Goal: Task Accomplishment & Management: Manage account settings

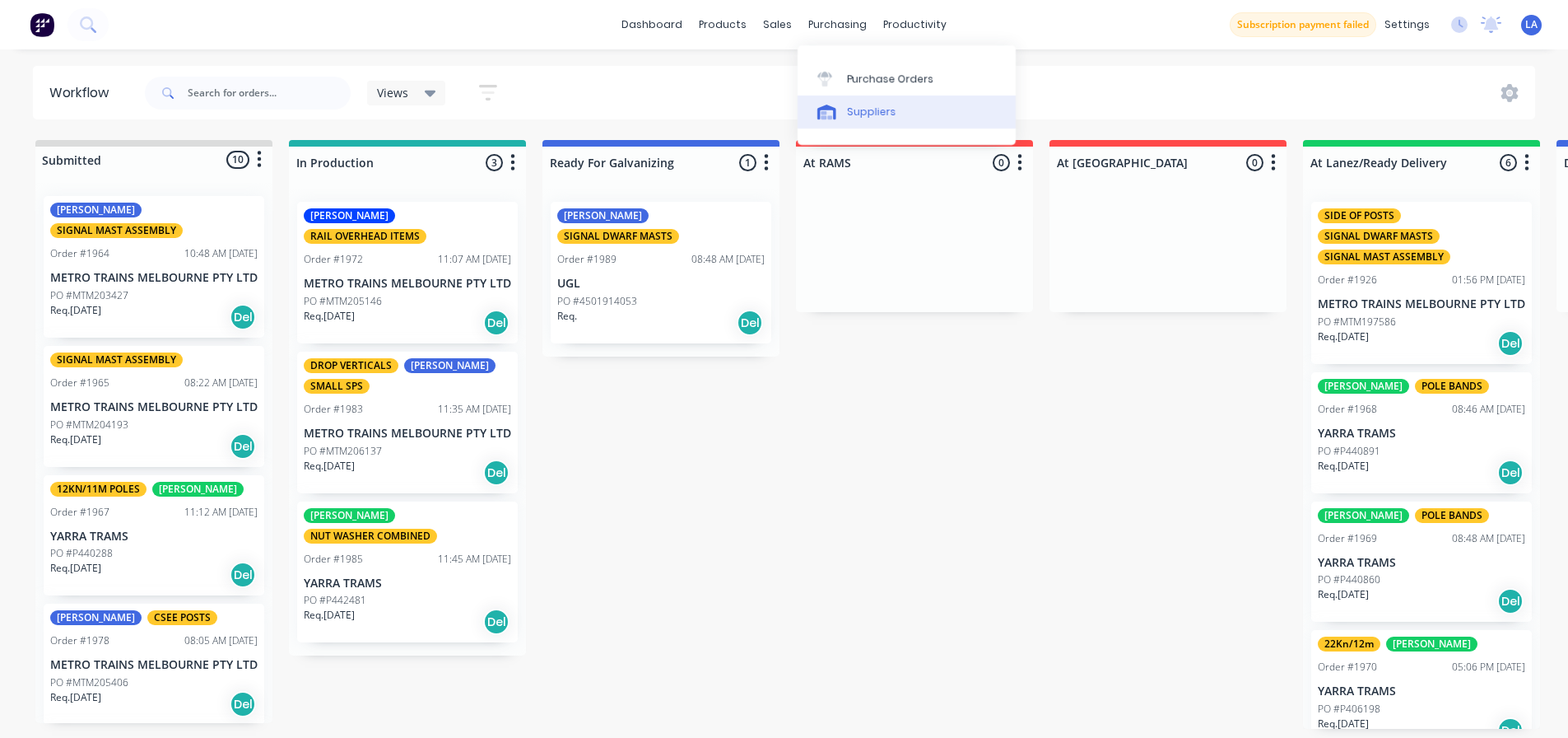
click at [860, 111] on div "Suppliers" at bounding box center [871, 112] width 49 height 15
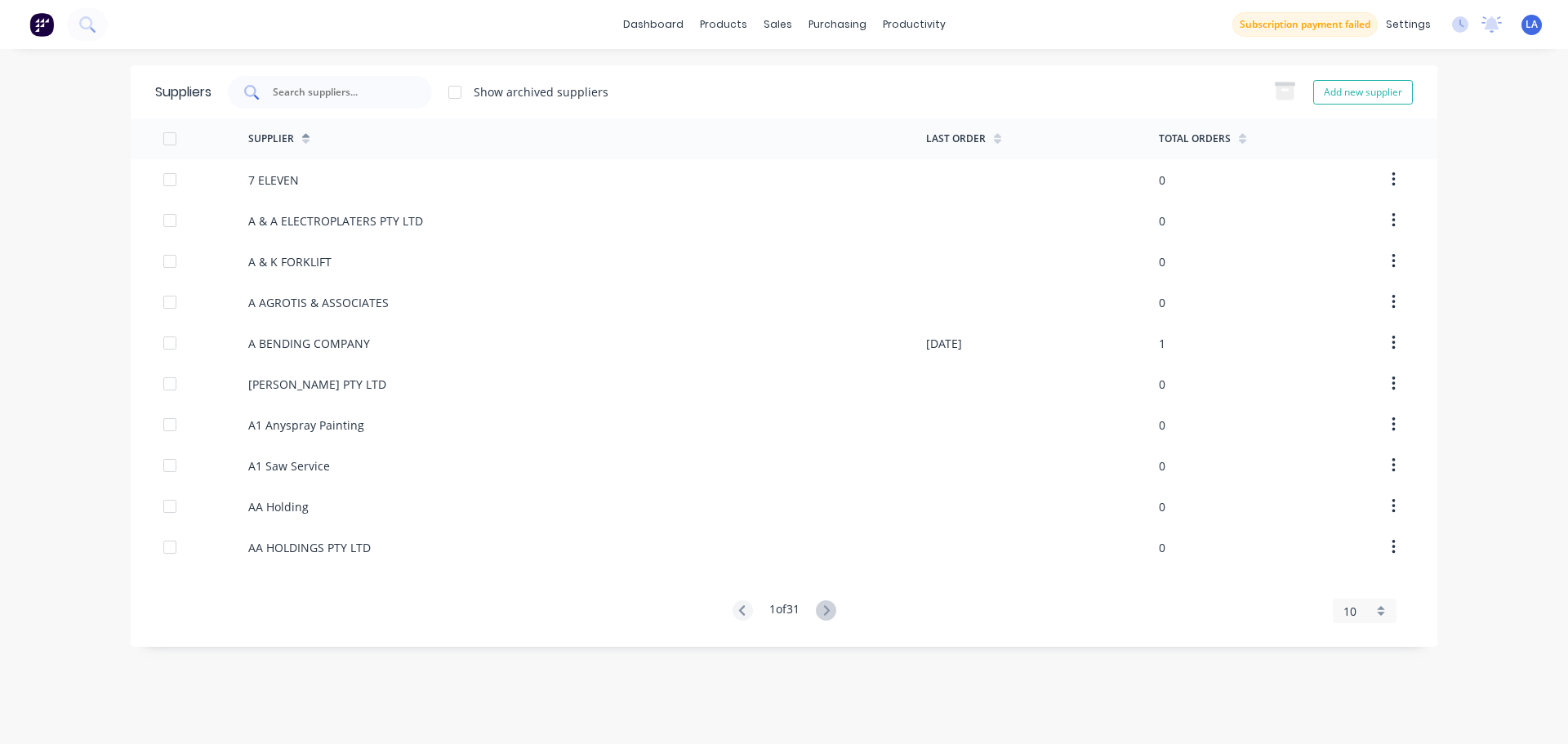
click at [346, 92] on input "text" at bounding box center [339, 92] width 135 height 17
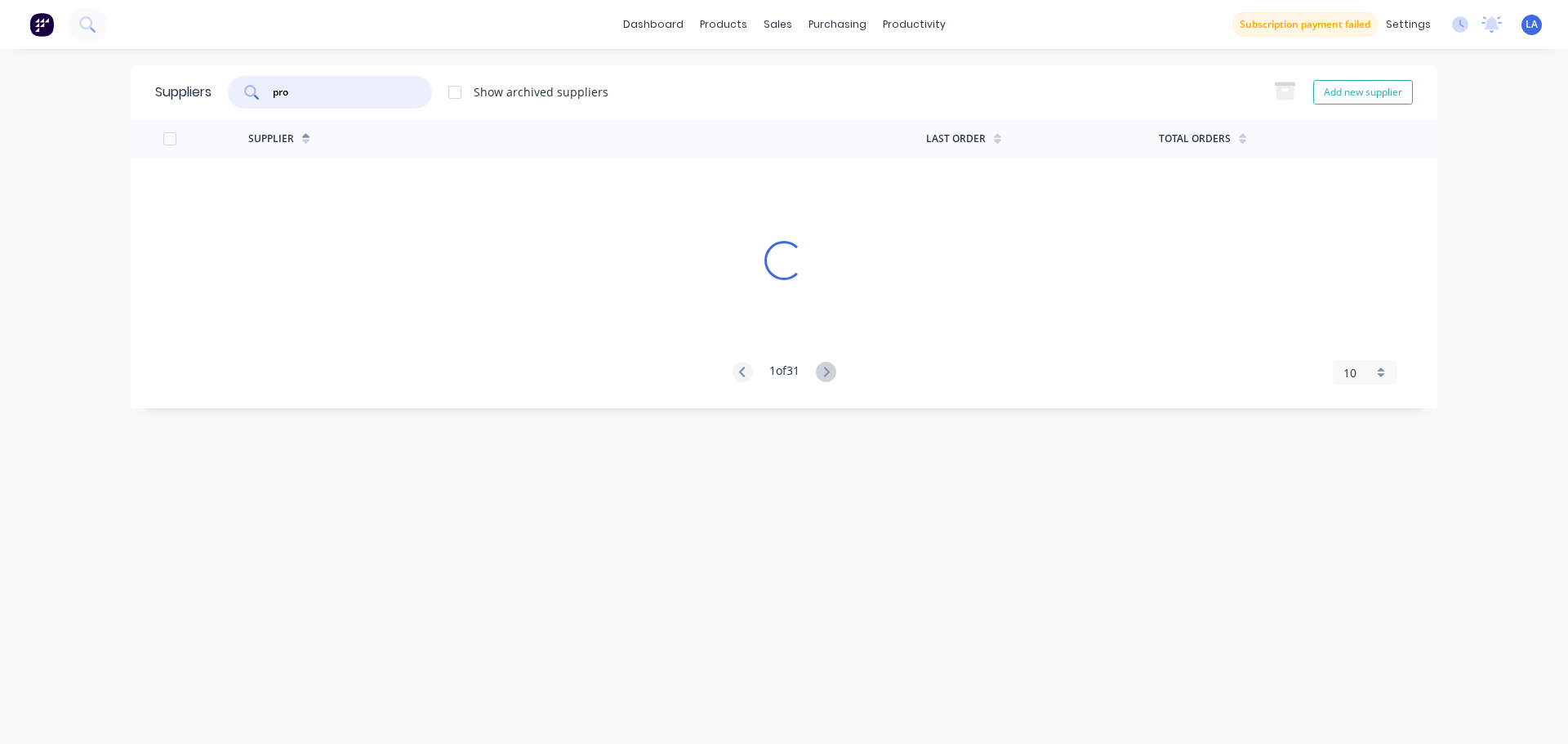
type input "pro"
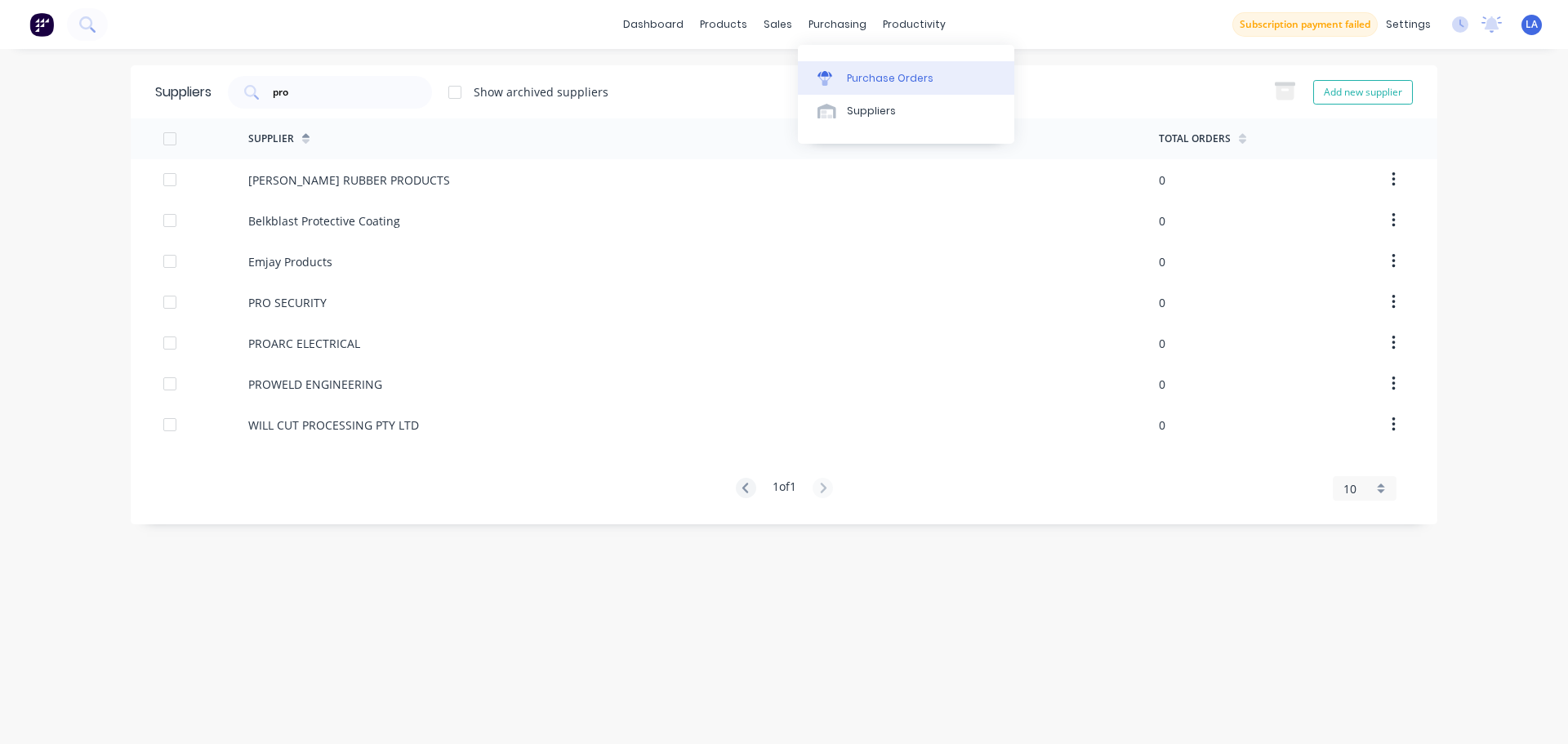
click at [817, 73] on icon at bounding box center [824, 77] width 15 height 15
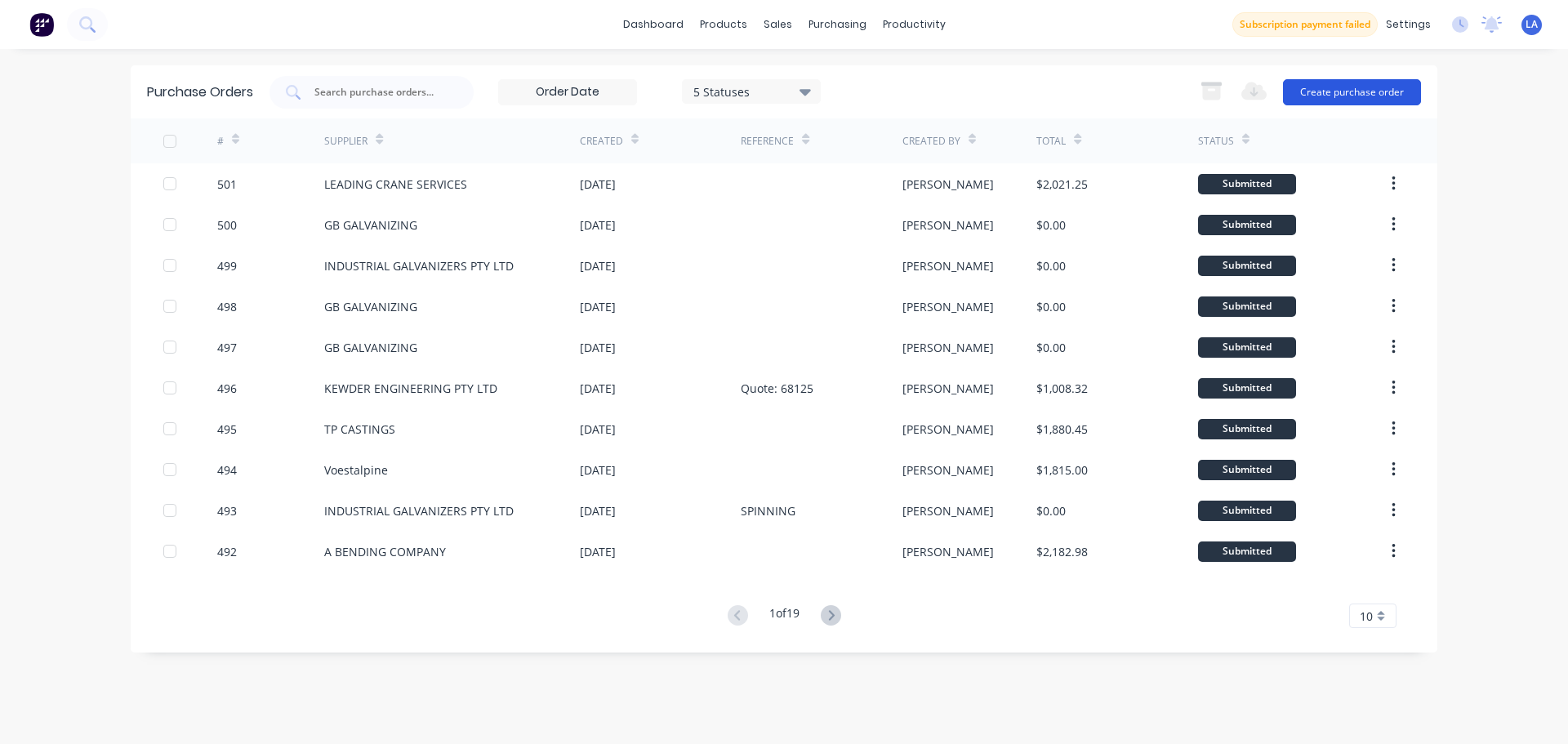
click at [1375, 94] on button "Create purchase order" at bounding box center [1351, 92] width 138 height 26
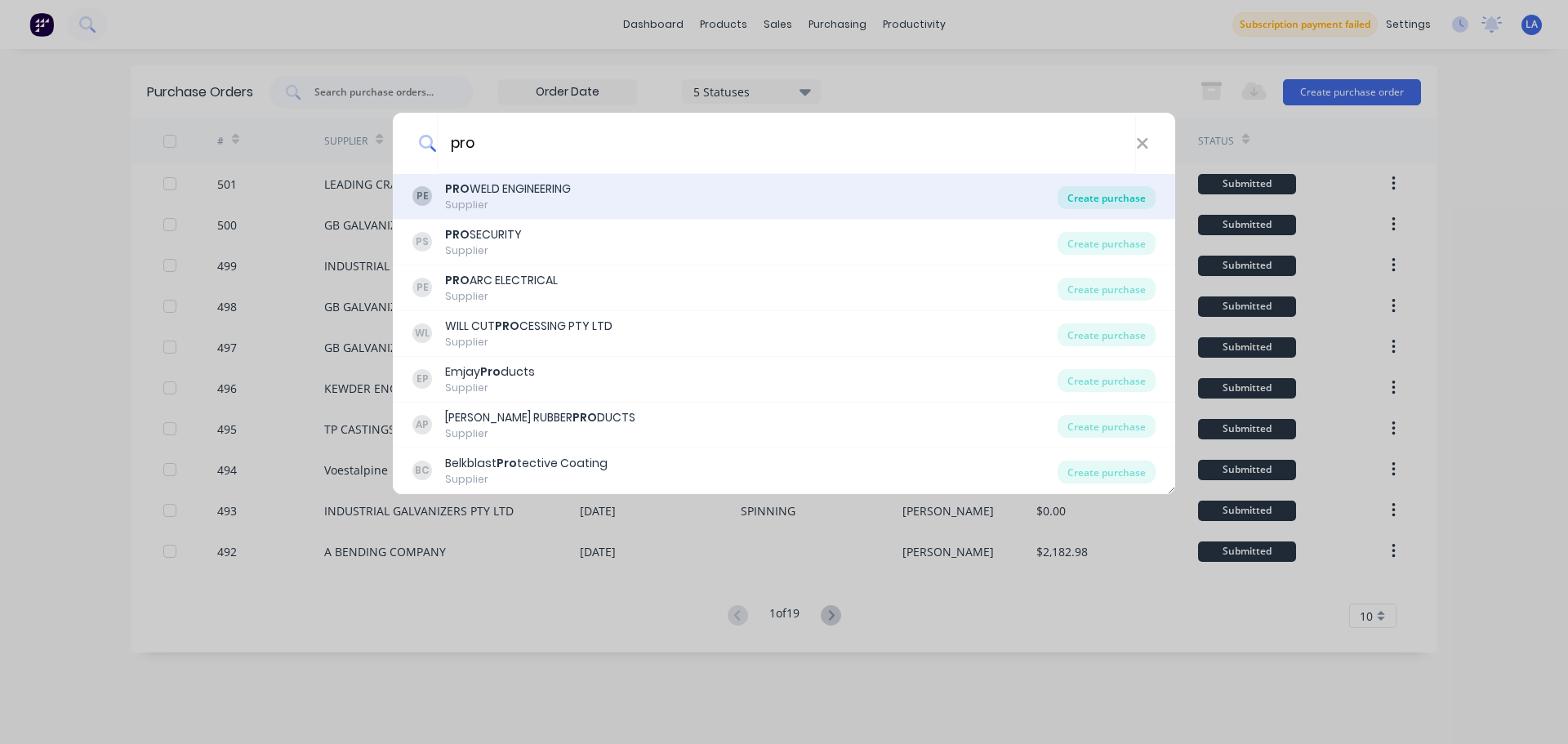
type input "pro"
click at [1113, 197] on div "Create purchase" at bounding box center [1106, 197] width 98 height 23
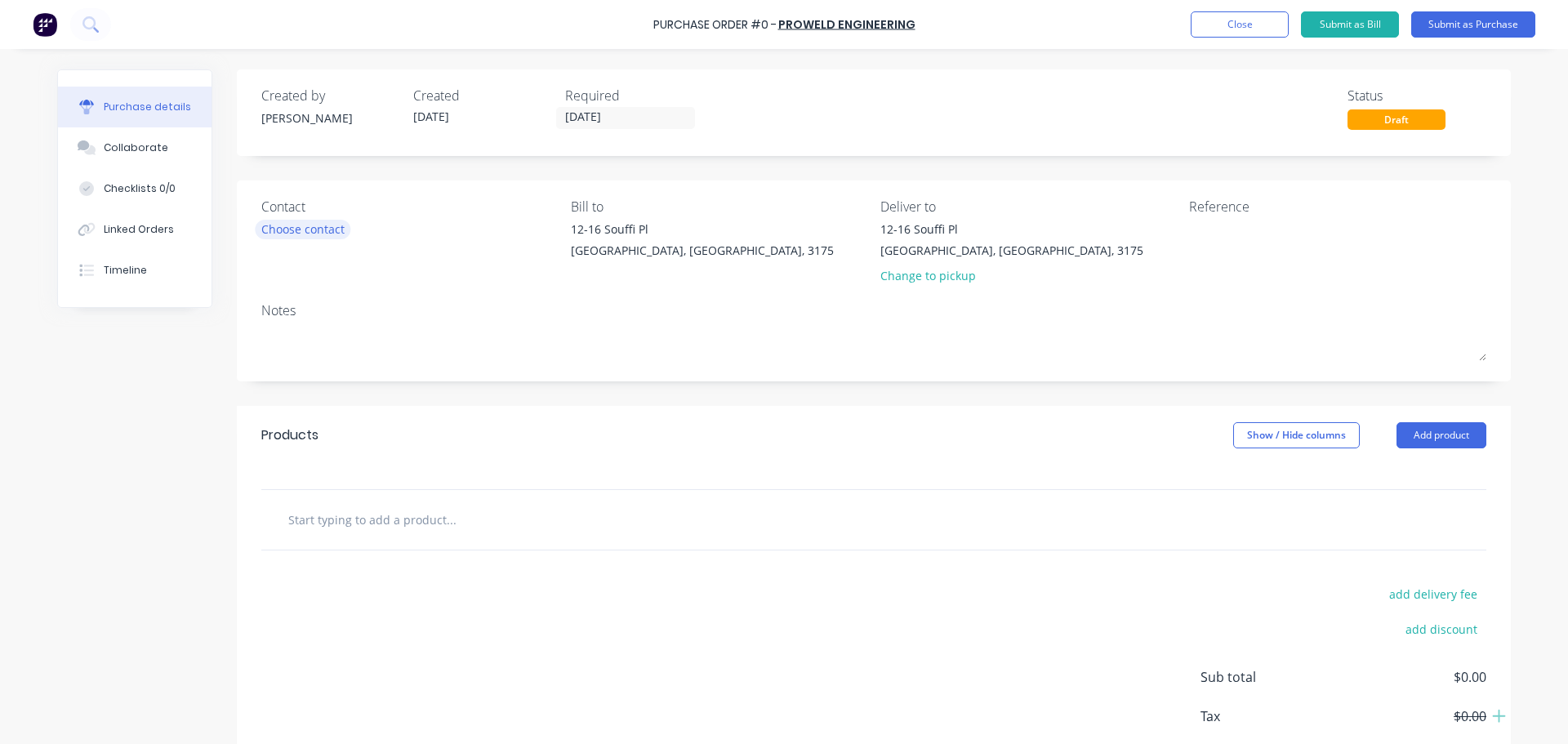
click at [307, 231] on div "Choose contact" at bounding box center [303, 228] width 83 height 17
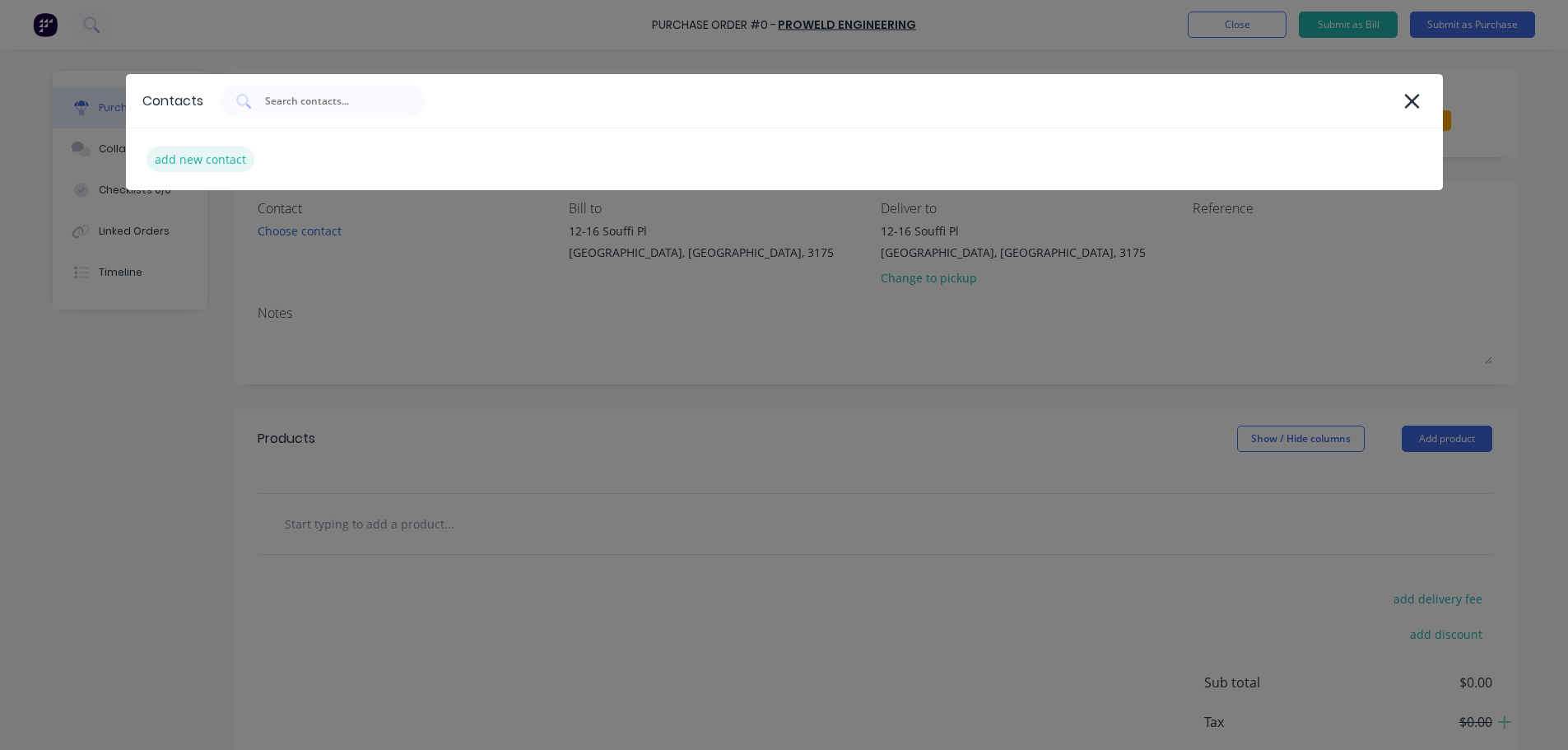
click at [216, 161] on div "add new contact" at bounding box center [200, 159] width 108 height 26
select select "AU"
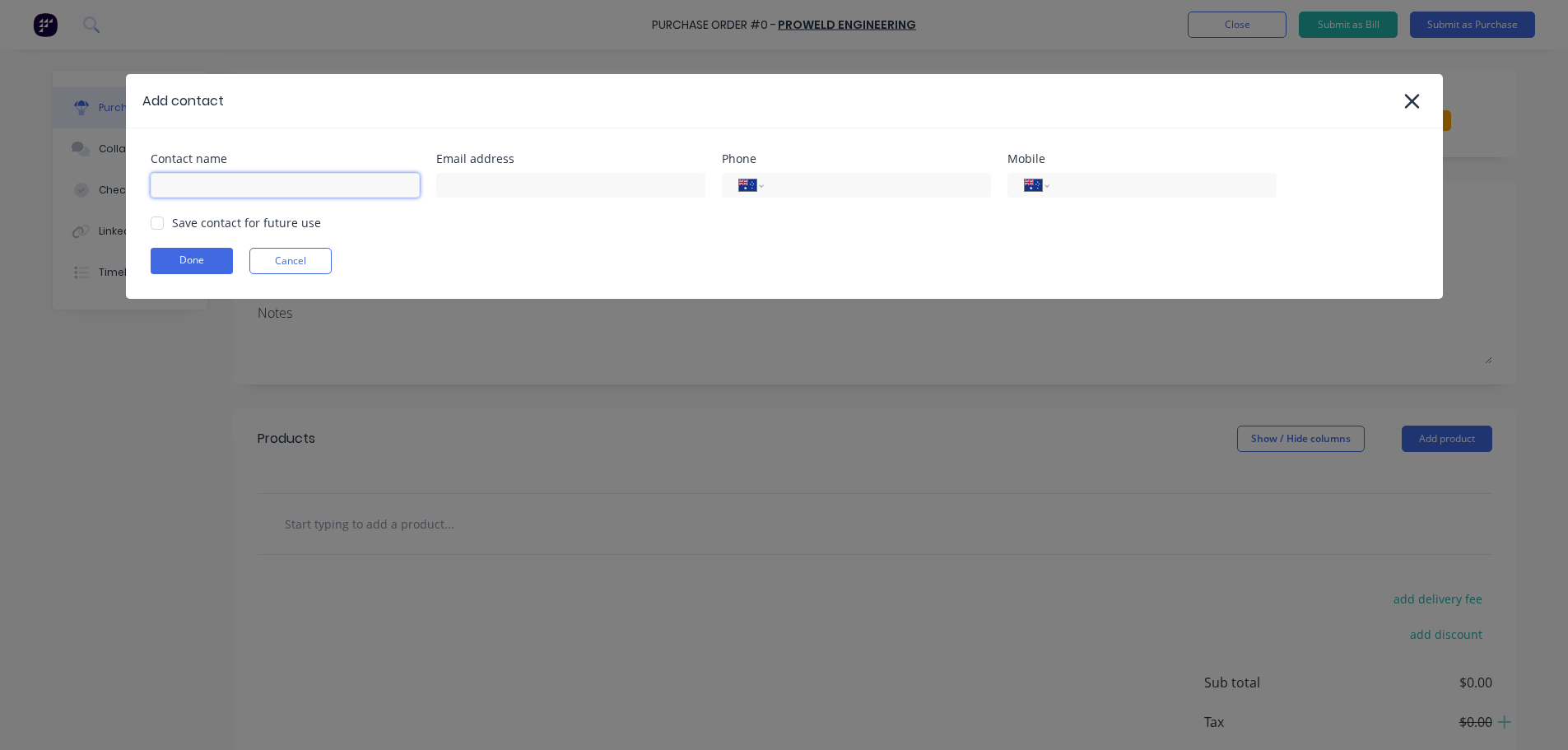
click at [302, 188] on input at bounding box center [285, 185] width 269 height 25
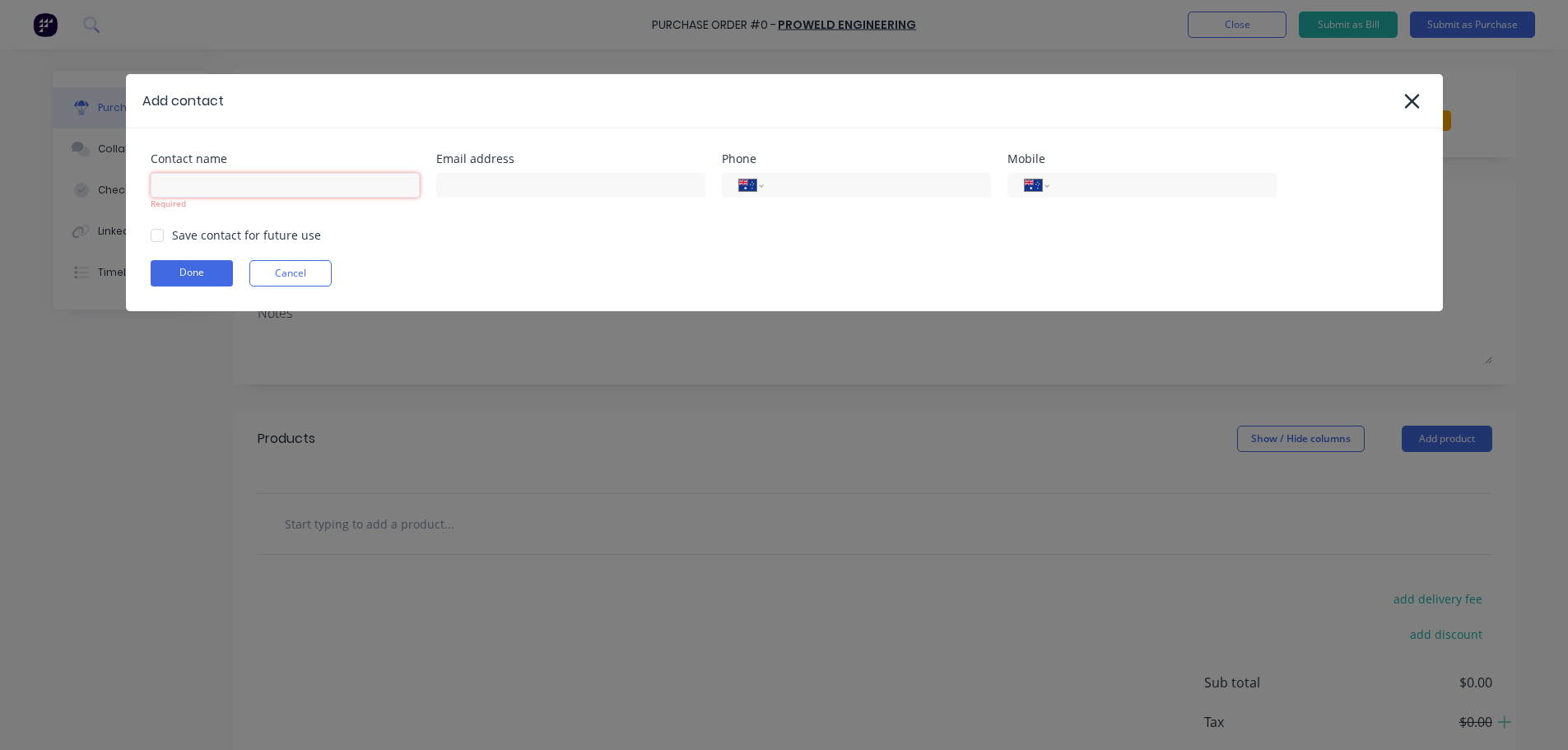
click at [197, 188] on input at bounding box center [285, 185] width 269 height 25
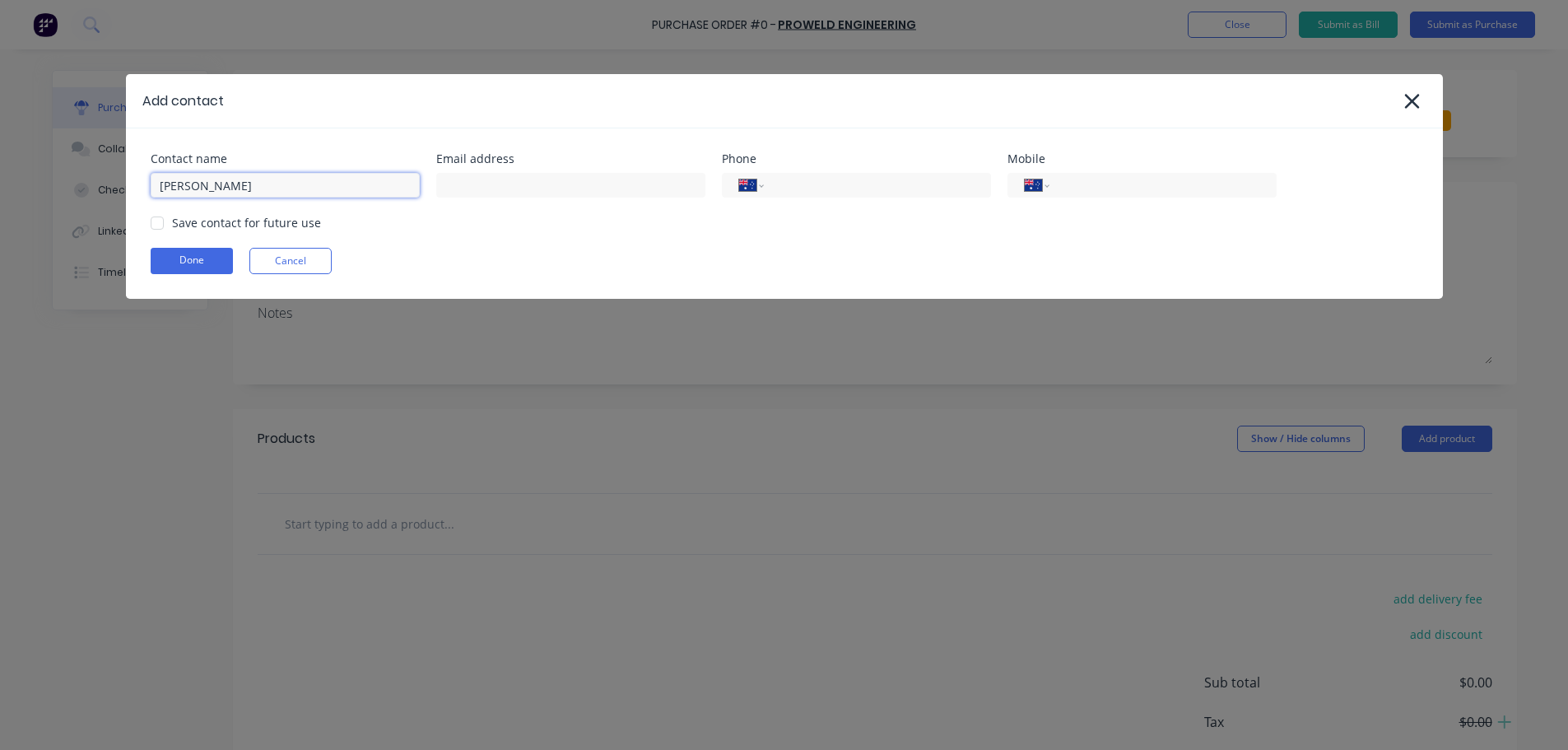
click at [176, 186] on input "[PERSON_NAME]" at bounding box center [285, 185] width 269 height 25
click at [164, 217] on div at bounding box center [156, 222] width 33 height 33
type input "[PERSON_NAME]"
click at [194, 264] on button "Done" at bounding box center [191, 261] width 82 height 27
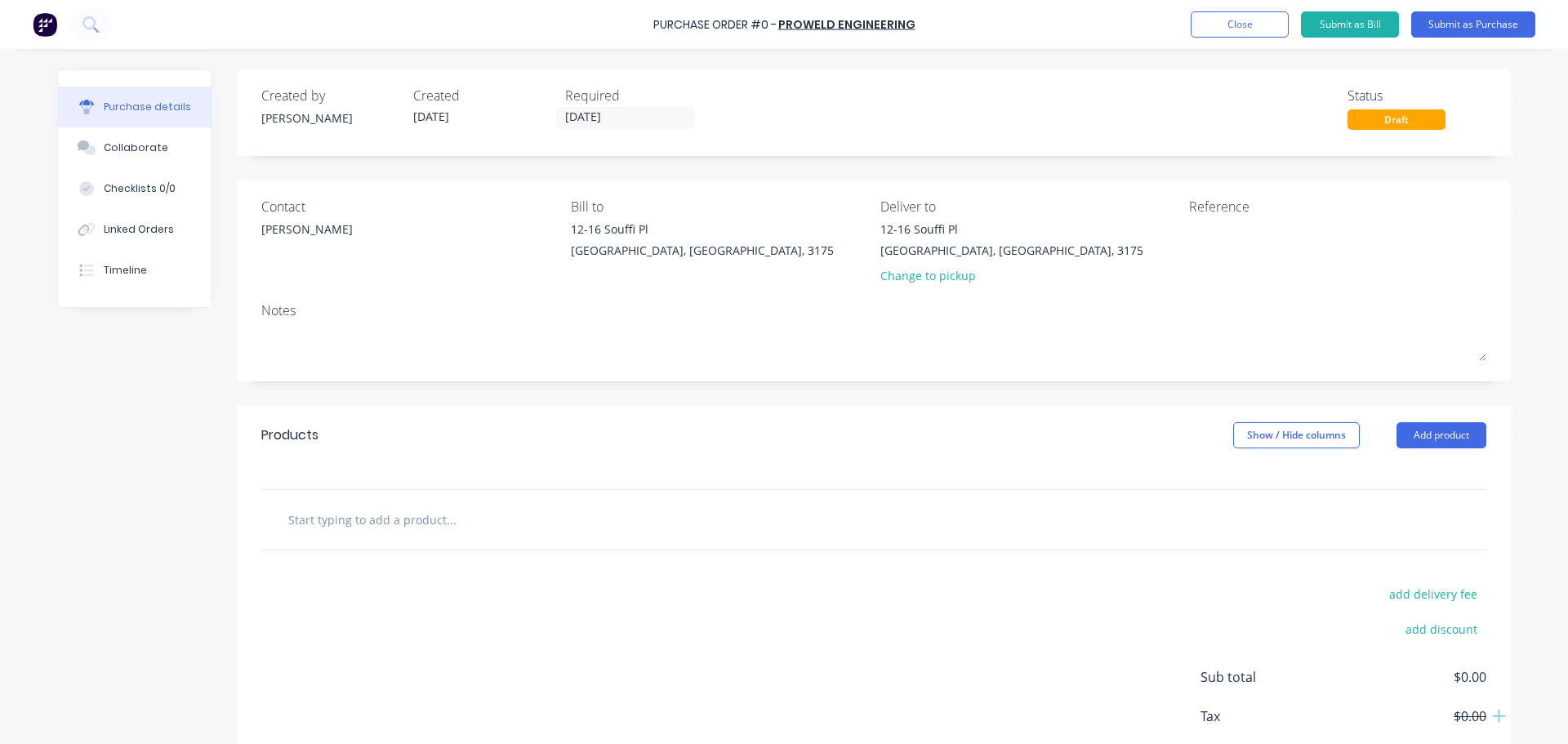
click at [397, 522] on input "text" at bounding box center [450, 519] width 326 height 32
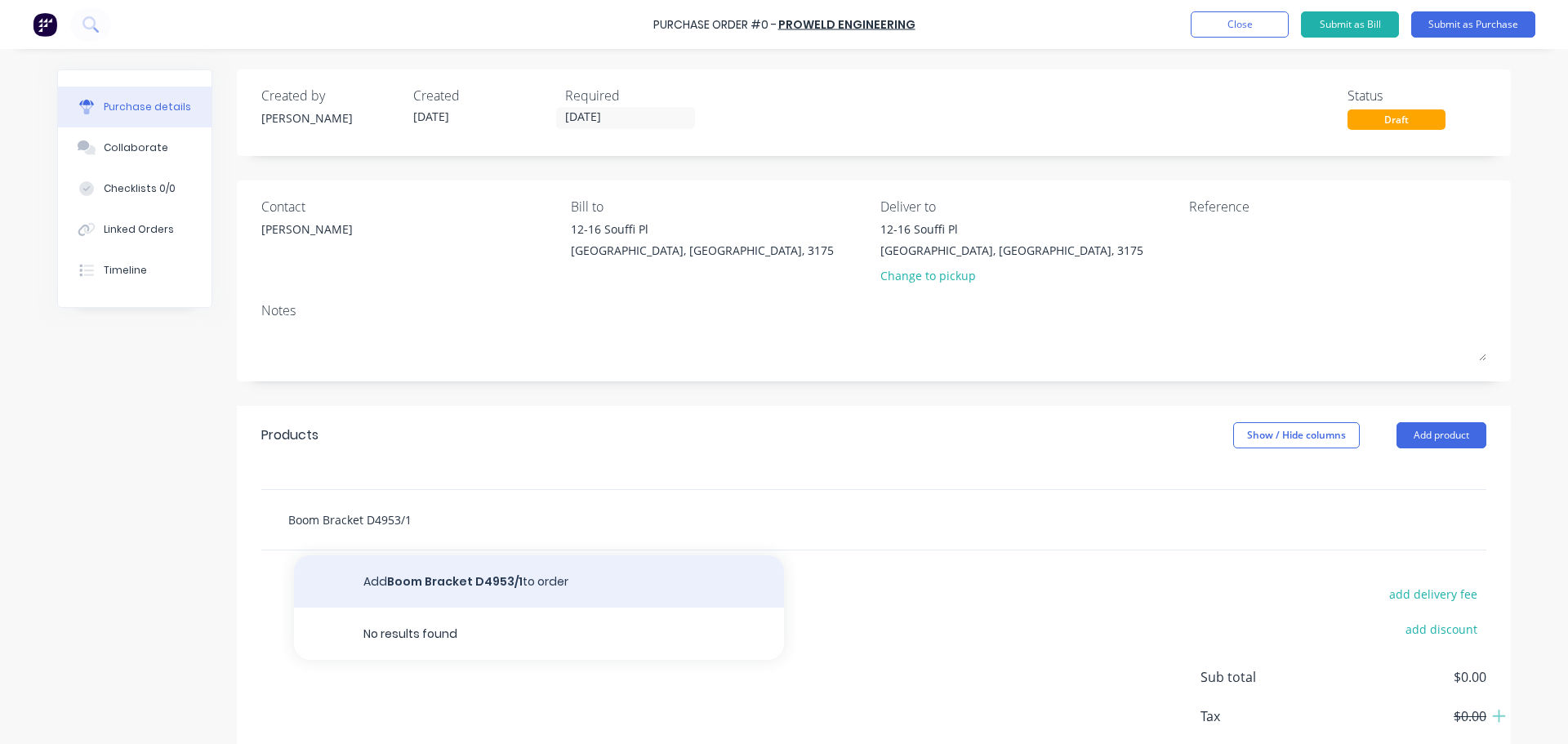
type input "Boom Bracket D4953/1"
click at [455, 581] on button "Add Boom Bracket D4953/1 to order" at bounding box center [539, 581] width 490 height 52
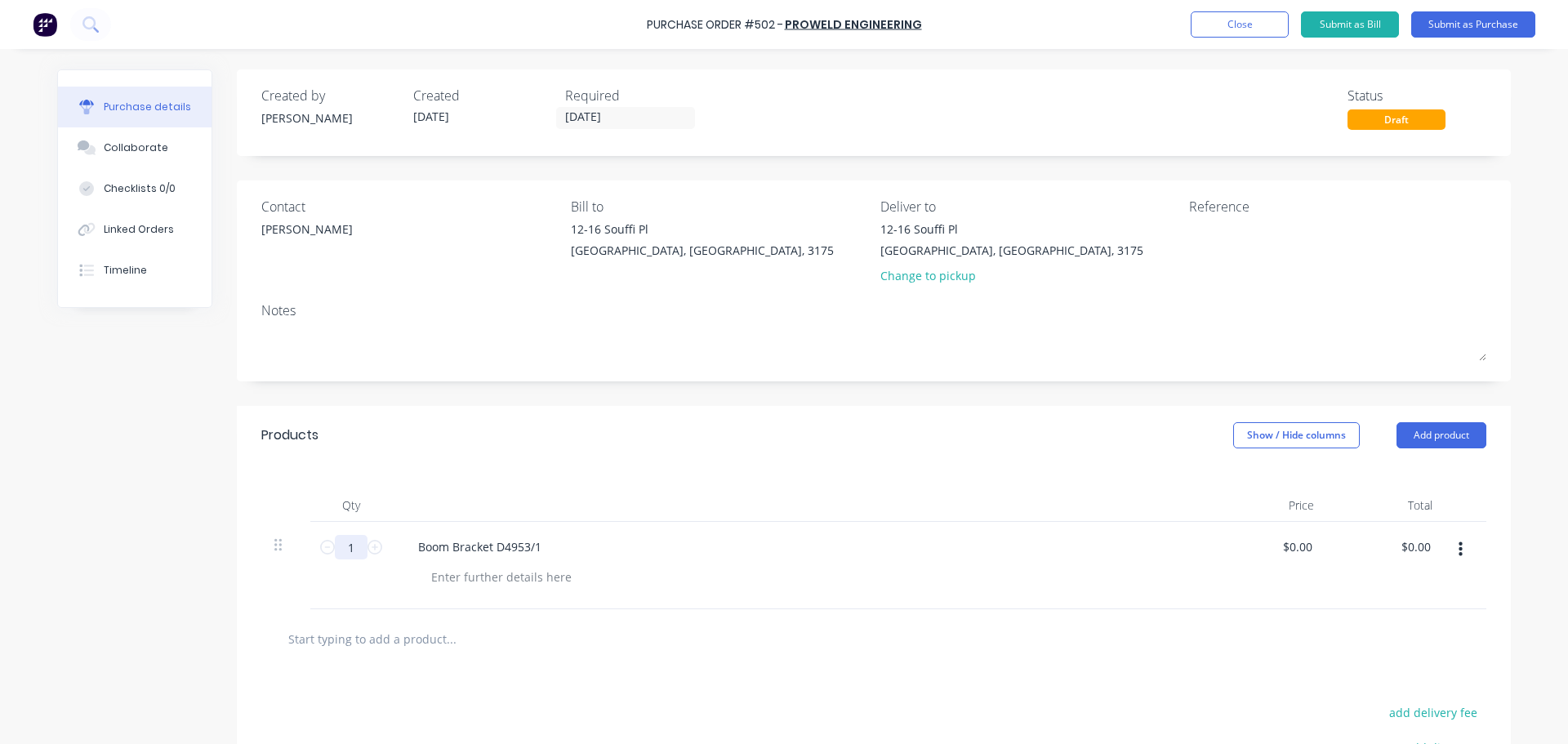
click at [350, 543] on input "1" at bounding box center [351, 547] width 32 height 25
type input "50"
click at [1292, 549] on input "0.00" at bounding box center [1297, 547] width 37 height 24
click at [1293, 549] on input "0.00" at bounding box center [1300, 547] width 31 height 24
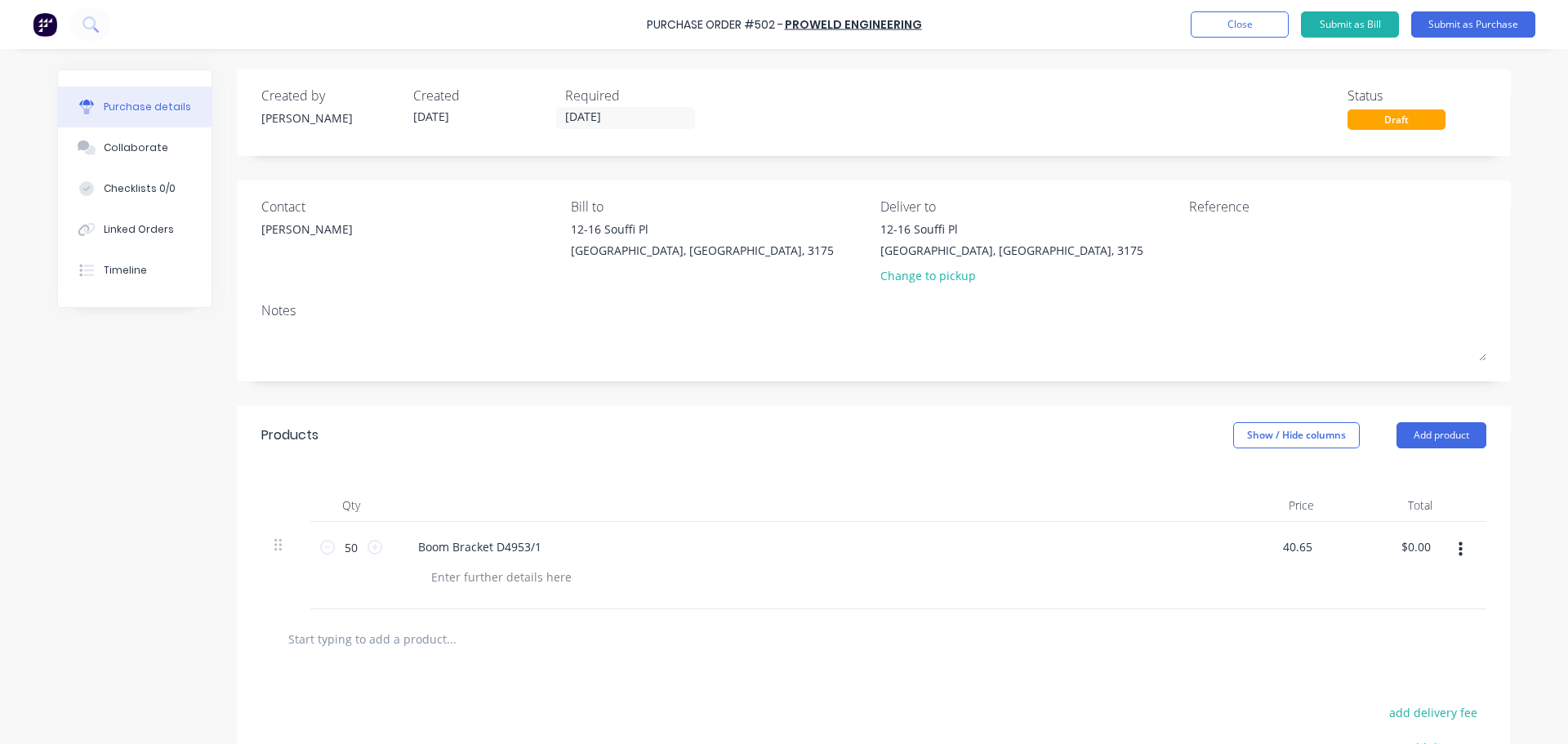
type input "$40.65"
type input "$2,032.50"
click at [1247, 669] on div at bounding box center [874, 639] width 1225 height 60
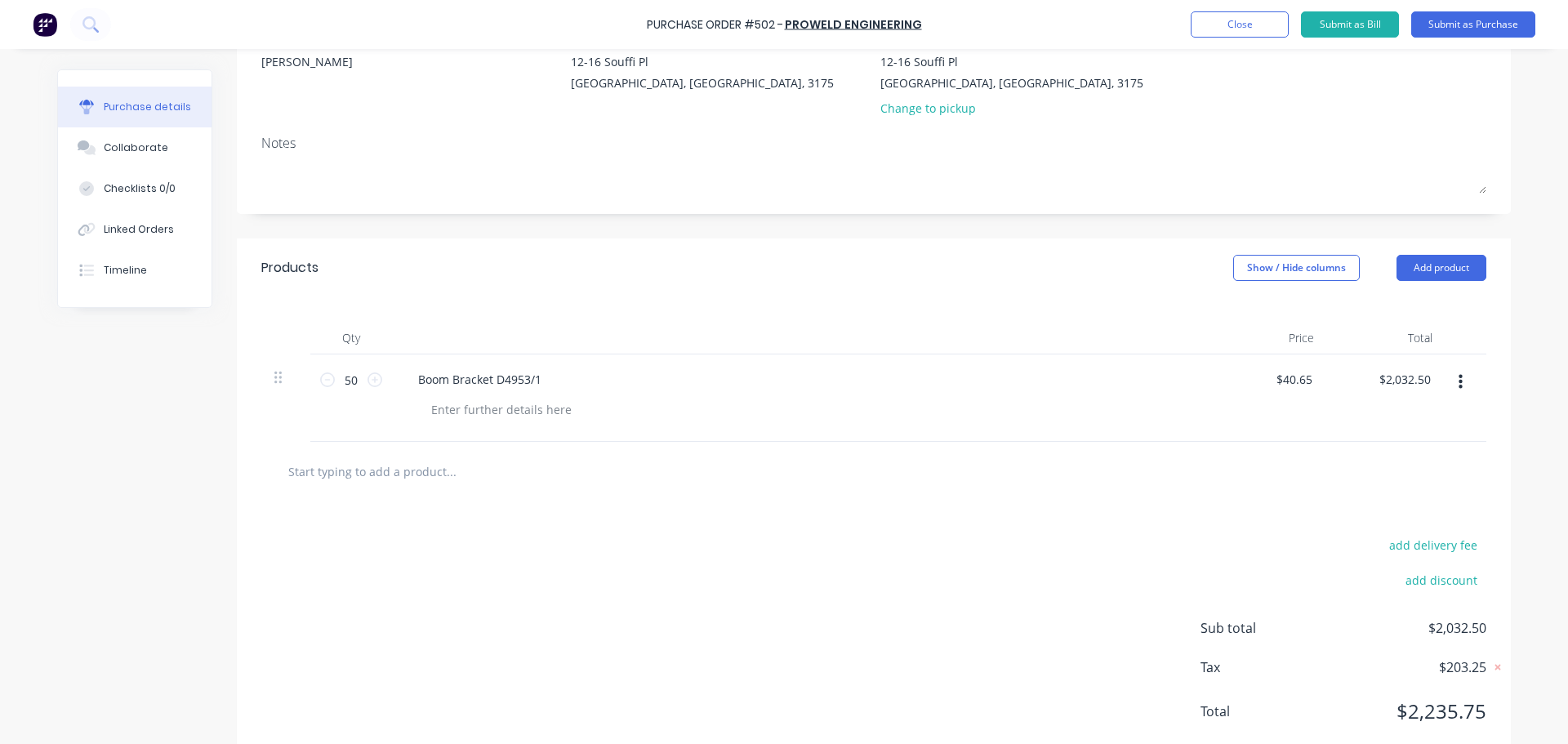
scroll to position [128, 0]
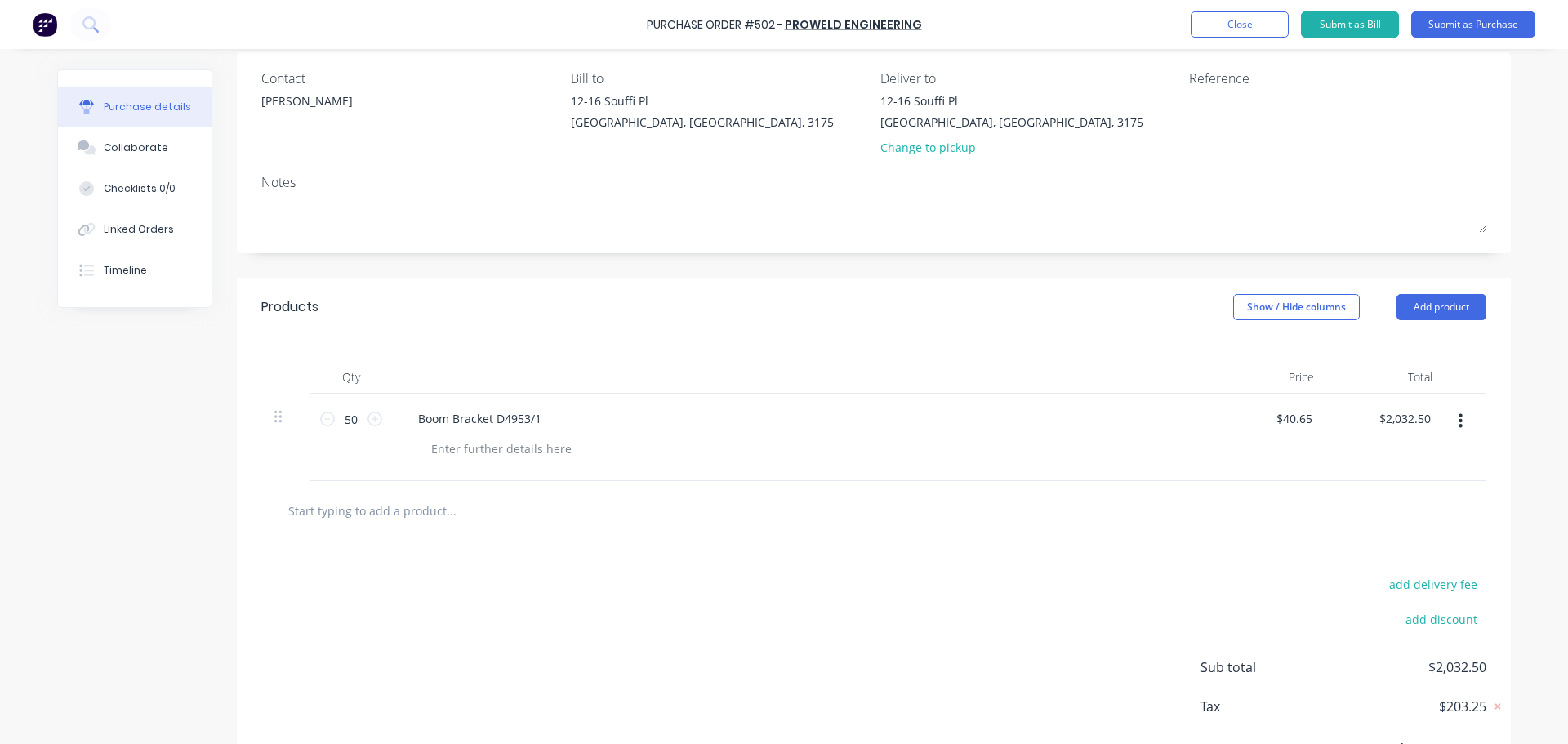
click at [378, 501] on input "text" at bounding box center [450, 510] width 326 height 32
type input "D"
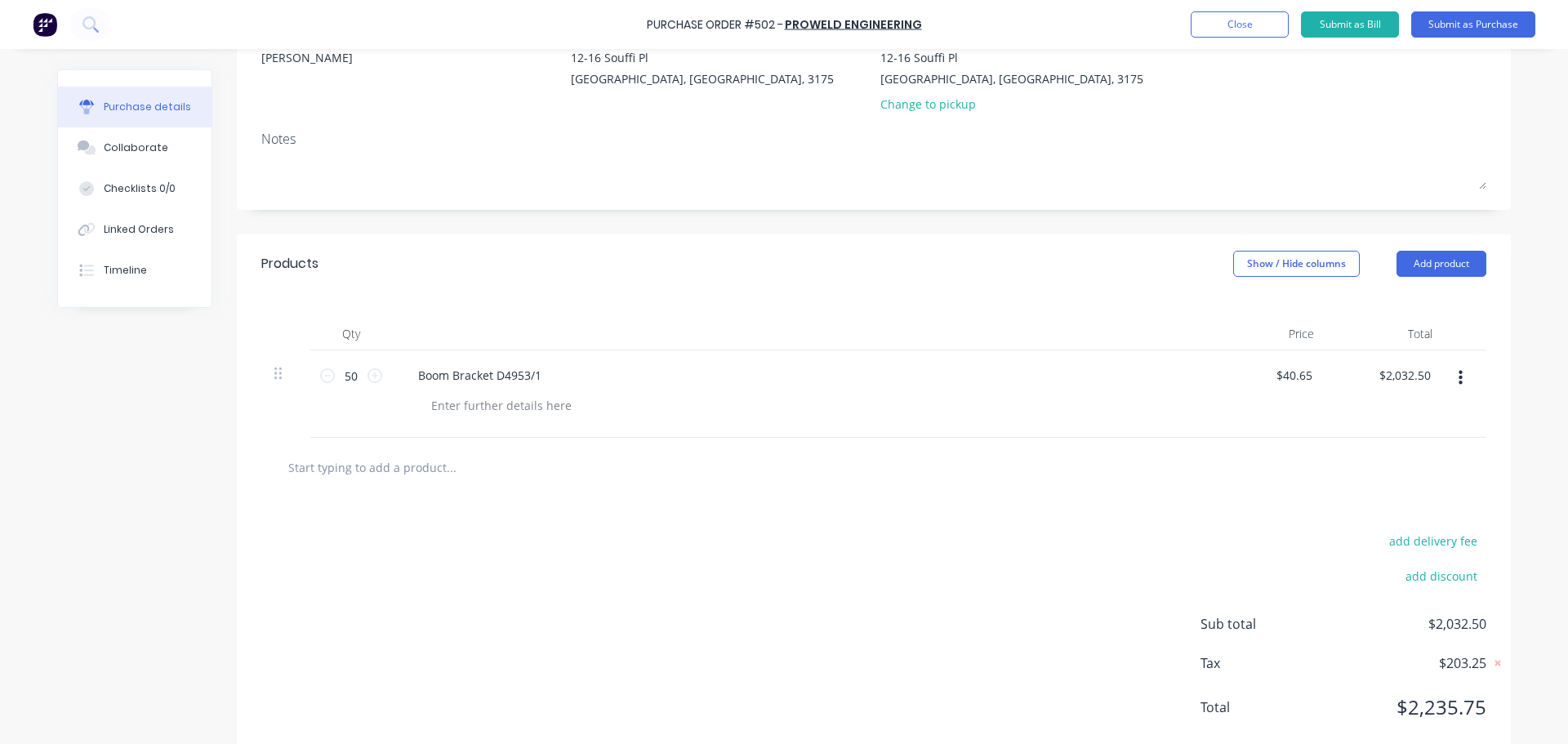
scroll to position [210, 0]
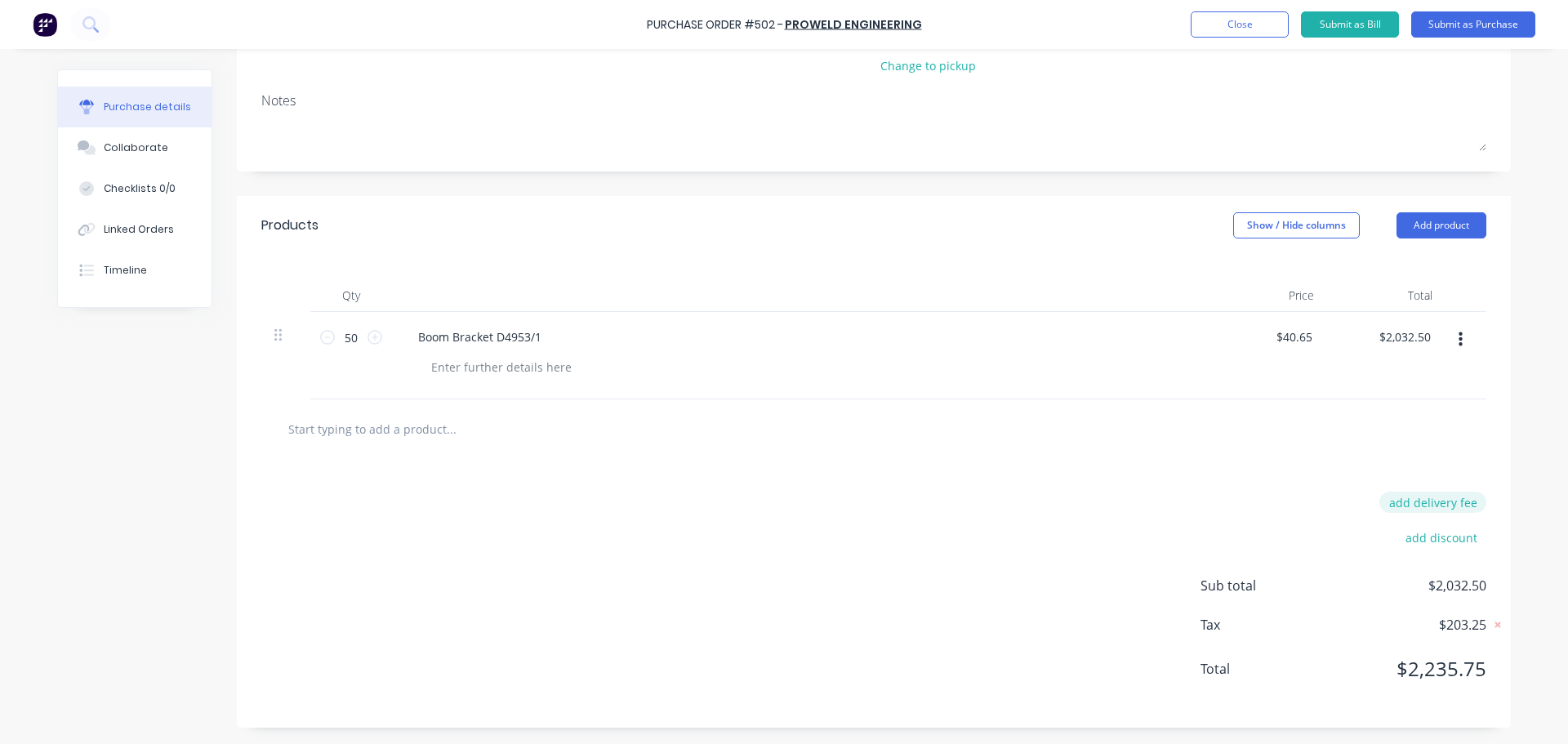
click at [1403, 510] on button "add delivery fee" at bounding box center [1432, 503] width 107 height 22
type input "$125.00"
click at [1046, 506] on div "Delivery fee $125.00 add discount Sub total $2,032.50 Tax $203.25 Total $2,235.…" at bounding box center [874, 594] width 1274 height 272
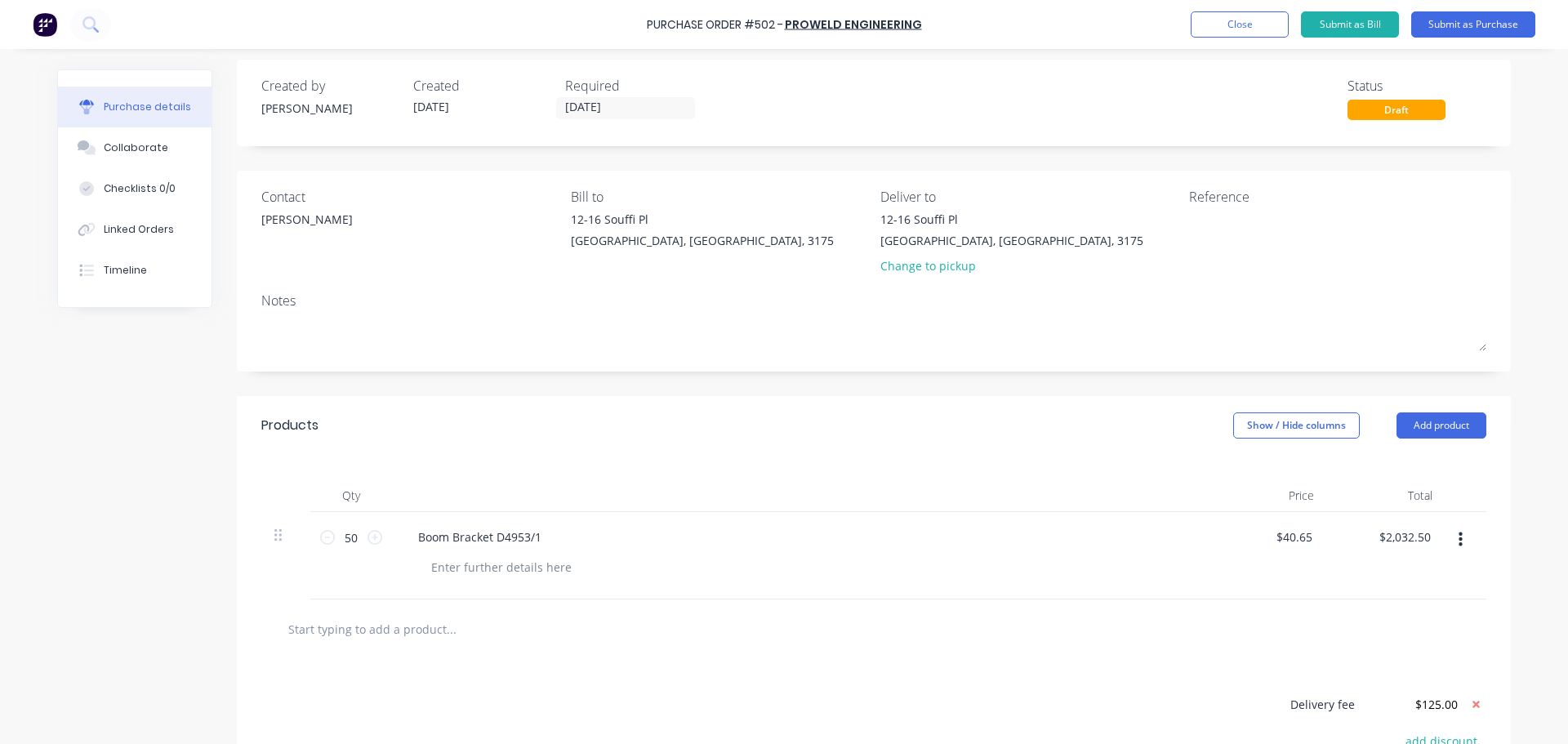
scroll to position [0, 0]
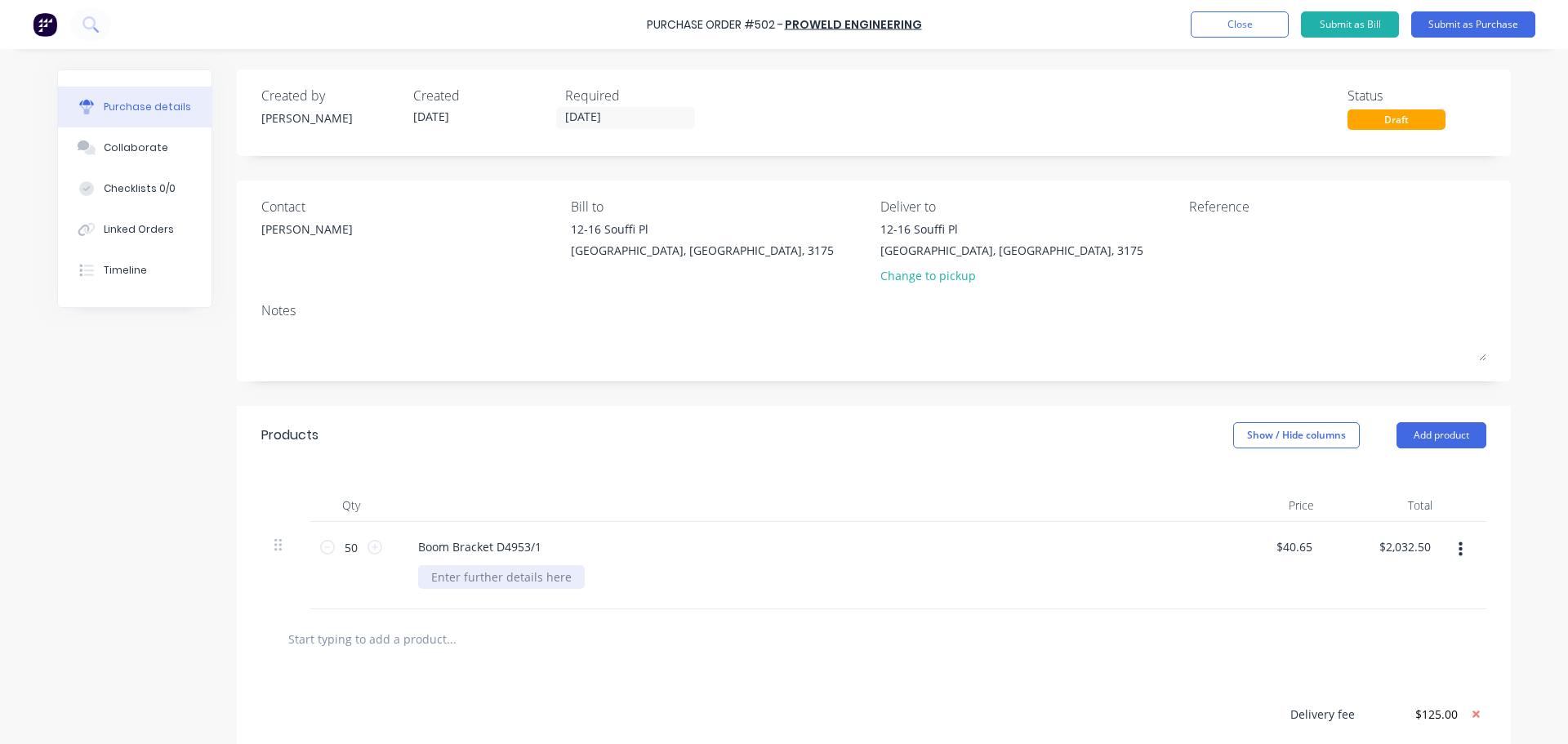
click at [561, 571] on div at bounding box center [502, 577] width 167 height 24
click at [1467, 22] on button "Submit as Purchase" at bounding box center [1473, 25] width 124 height 26
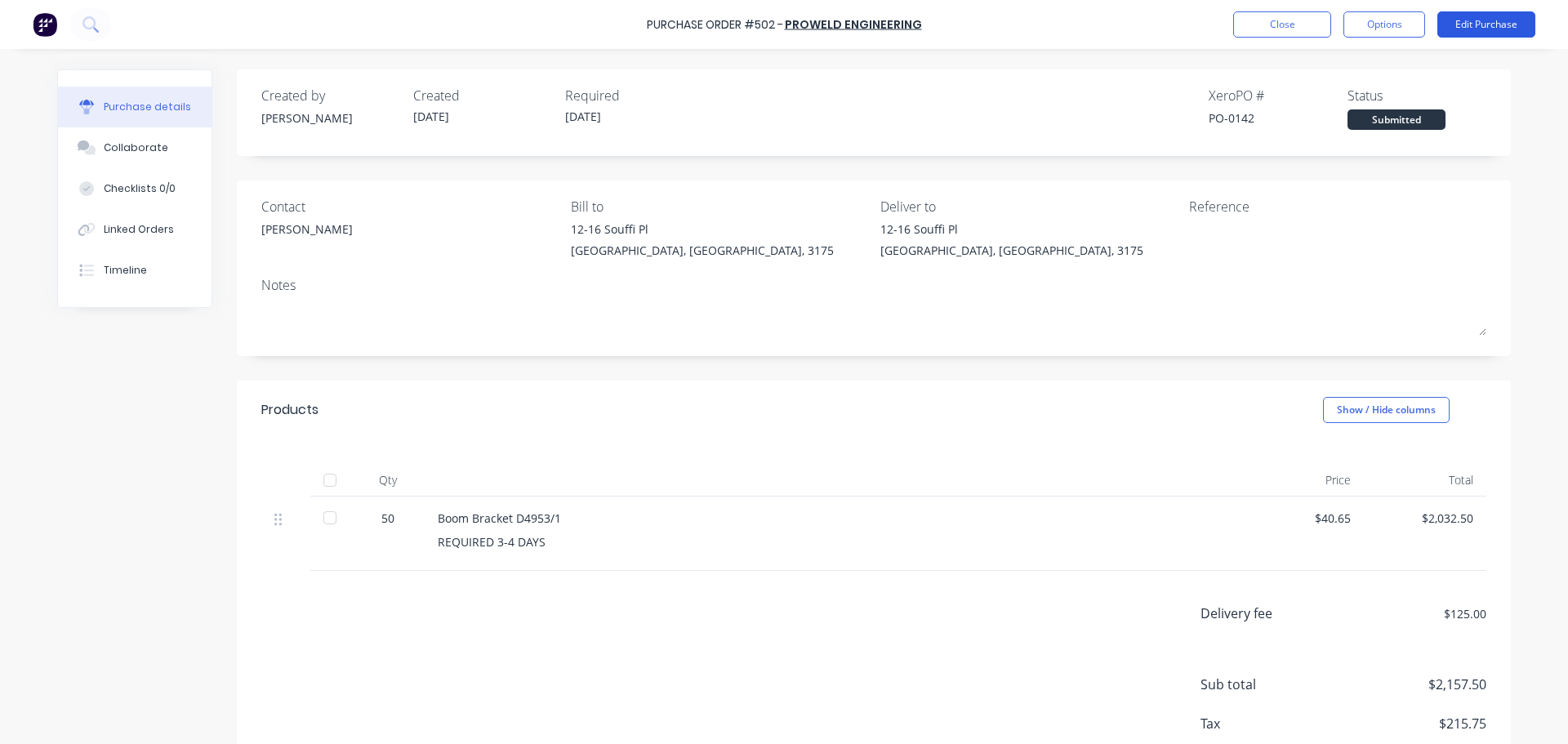
click at [1467, 17] on button "Edit Purchase" at bounding box center [1487, 25] width 98 height 26
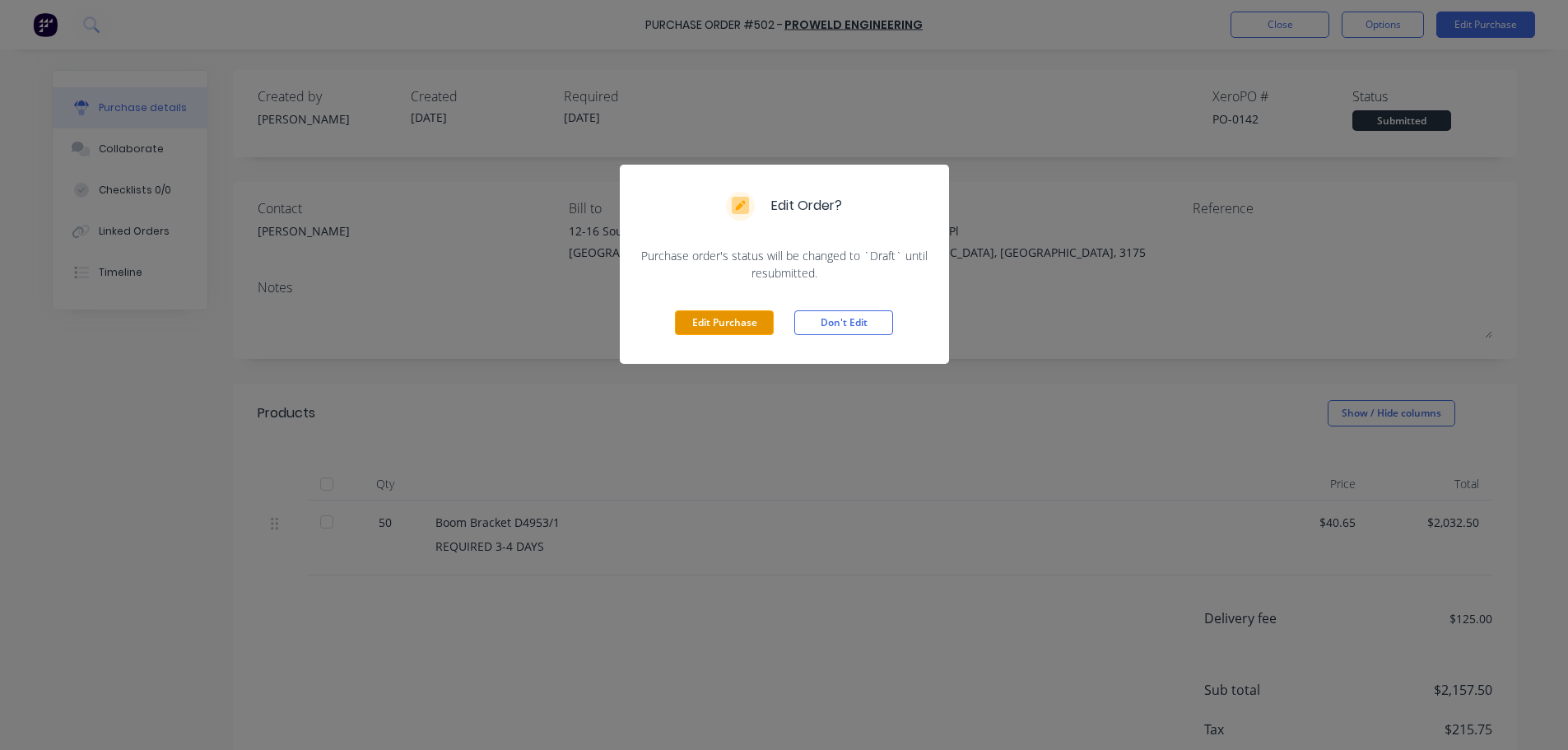
click at [701, 333] on button "Edit Purchase" at bounding box center [724, 322] width 99 height 25
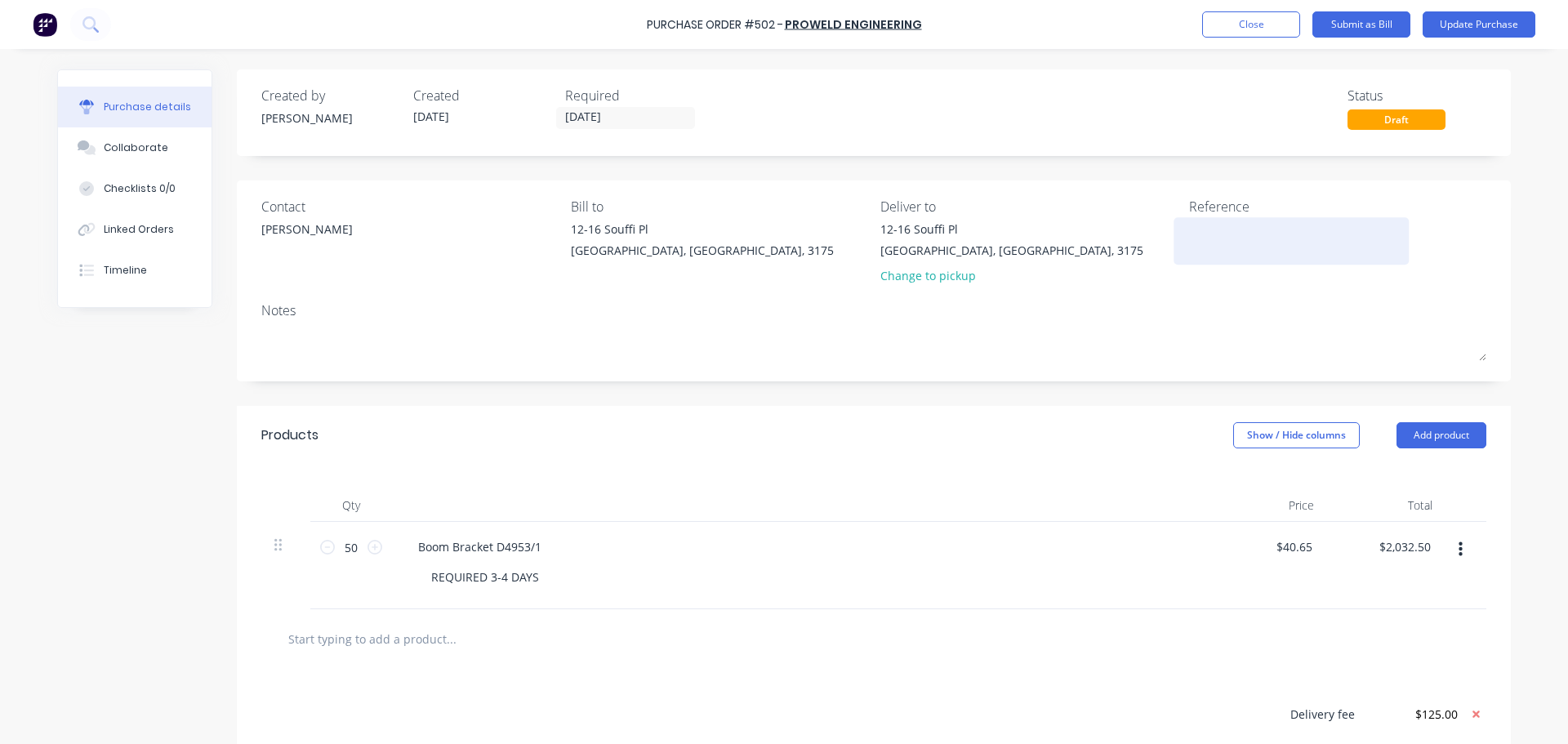
click at [1203, 232] on textarea at bounding box center [1291, 238] width 204 height 36
type textarea "QUOTE: 000745"
type textarea "x"
type textarea "QUOTE: 0007458"
type textarea "x"
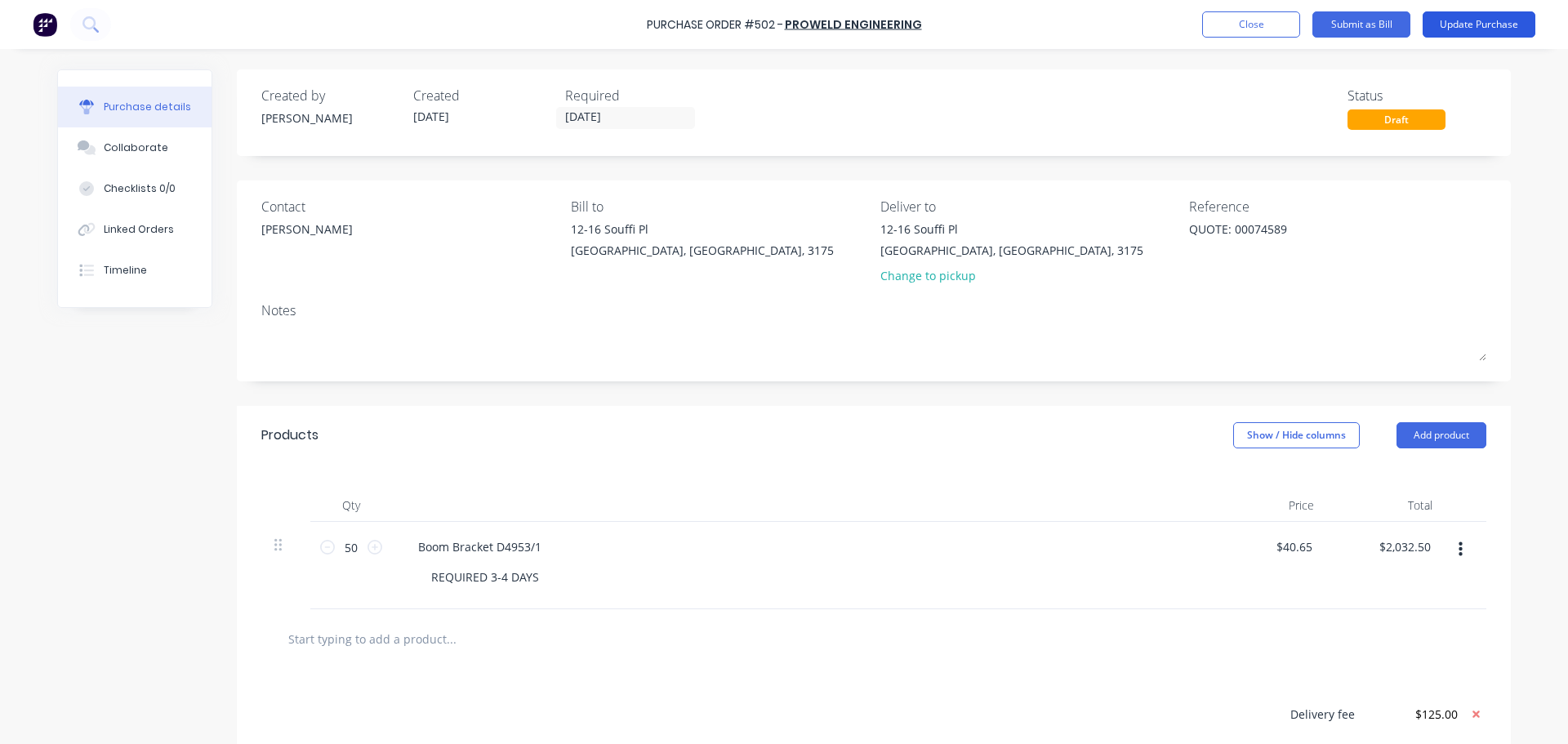
type textarea "QUOTE: 00074589"
type textarea "x"
type textarea "QUOTE: 00074589"
click at [1463, 26] on button "Update Purchase" at bounding box center [1479, 25] width 113 height 26
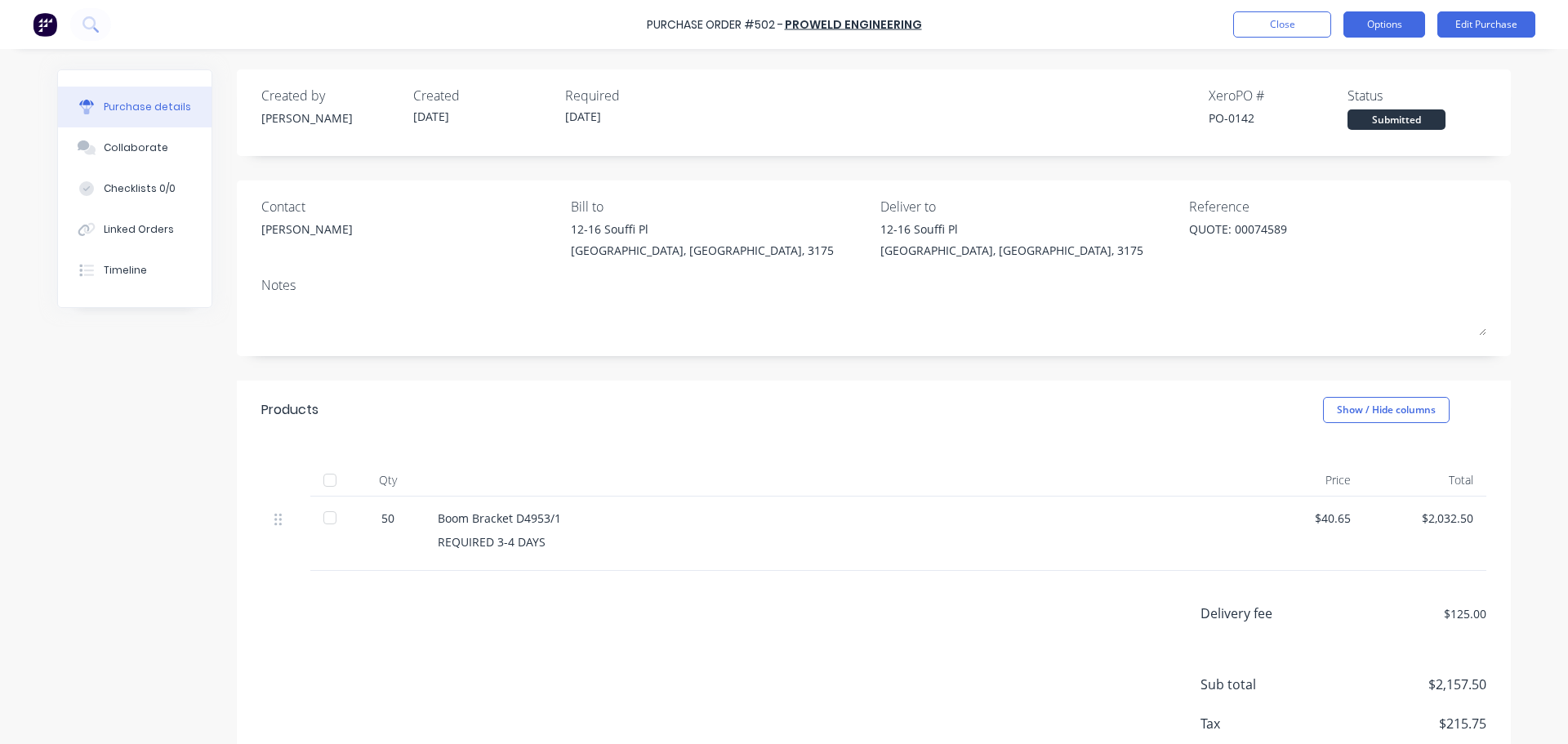
click at [1406, 26] on button "Options" at bounding box center [1384, 25] width 81 height 26
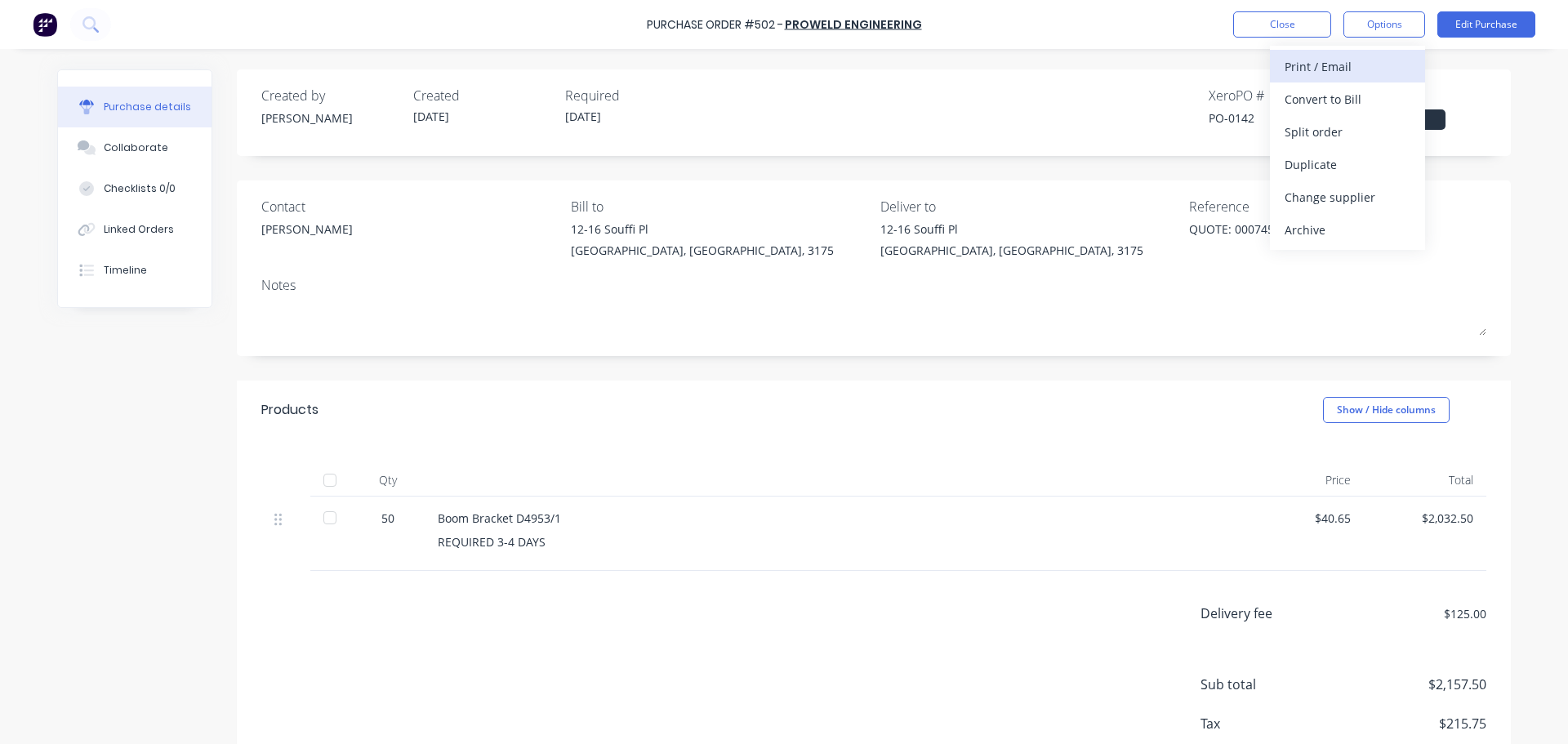
click at [1376, 69] on div "Print / Email" at bounding box center [1348, 67] width 125 height 24
click at [1369, 129] on div "Without pricing" at bounding box center [1348, 131] width 125 height 24
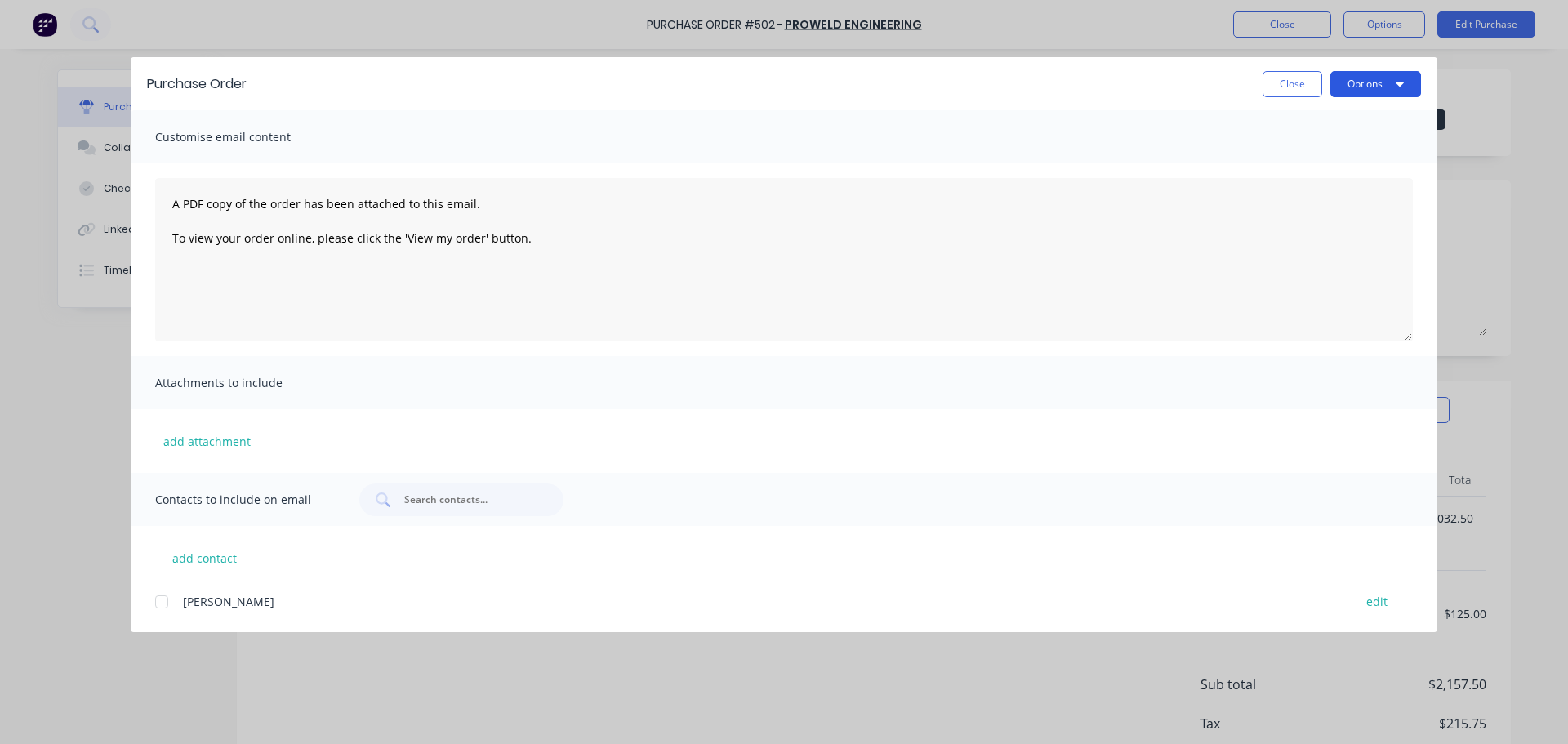
click at [1370, 84] on button "Options" at bounding box center [1375, 83] width 90 height 26
click at [1355, 151] on div "Print" at bounding box center [1344, 158] width 125 height 24
click at [1279, 74] on button "Close" at bounding box center [1292, 83] width 60 height 26
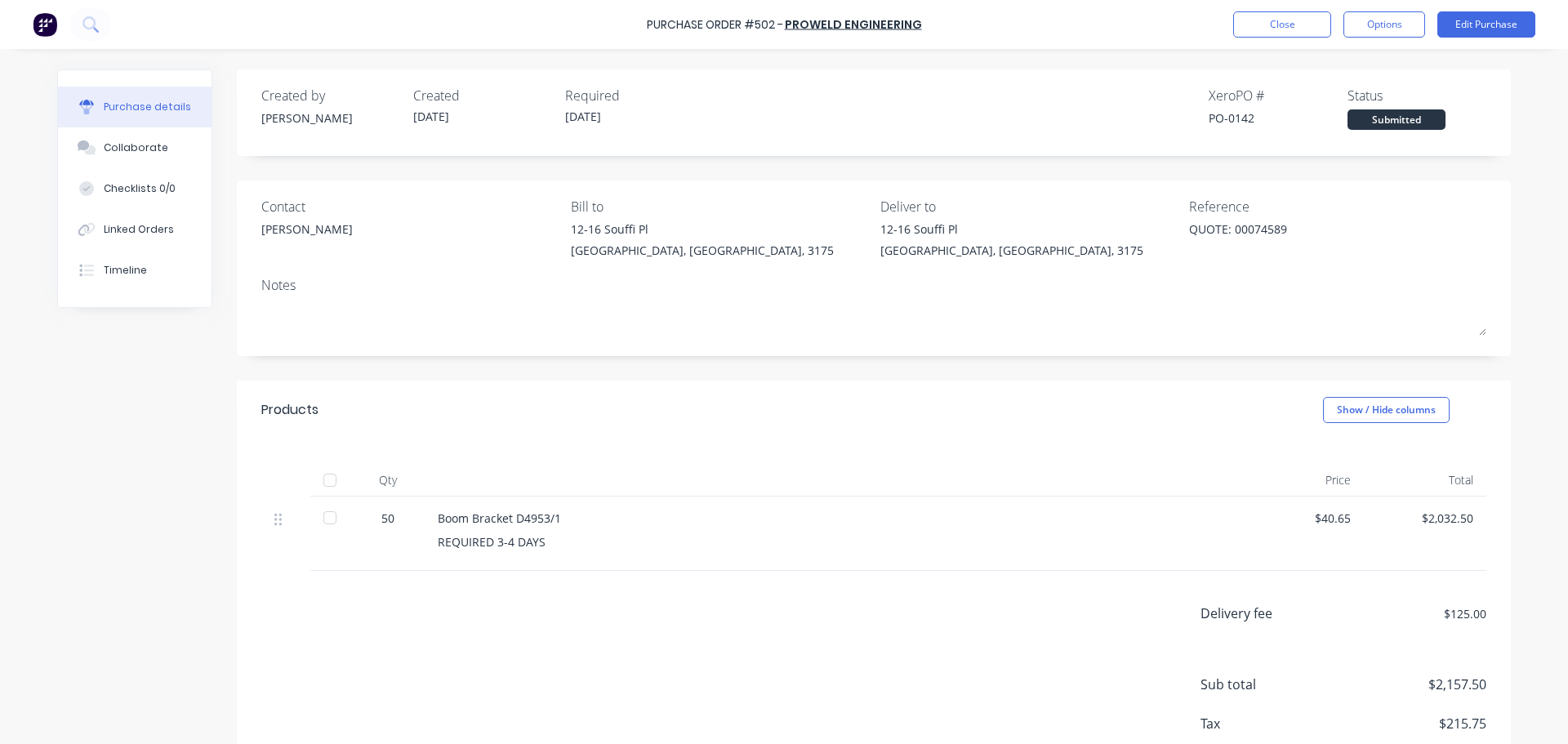
click at [1389, 37] on div "Purchase Order #502 - PROWELD ENGINEERING Close Options Edit Purchase" at bounding box center [784, 25] width 1568 height 49
click at [1391, 31] on button "Options" at bounding box center [1384, 25] width 81 height 26
click at [1369, 72] on div "Print / Email" at bounding box center [1348, 67] width 125 height 24
click at [1370, 100] on div "With pricing" at bounding box center [1348, 99] width 125 height 24
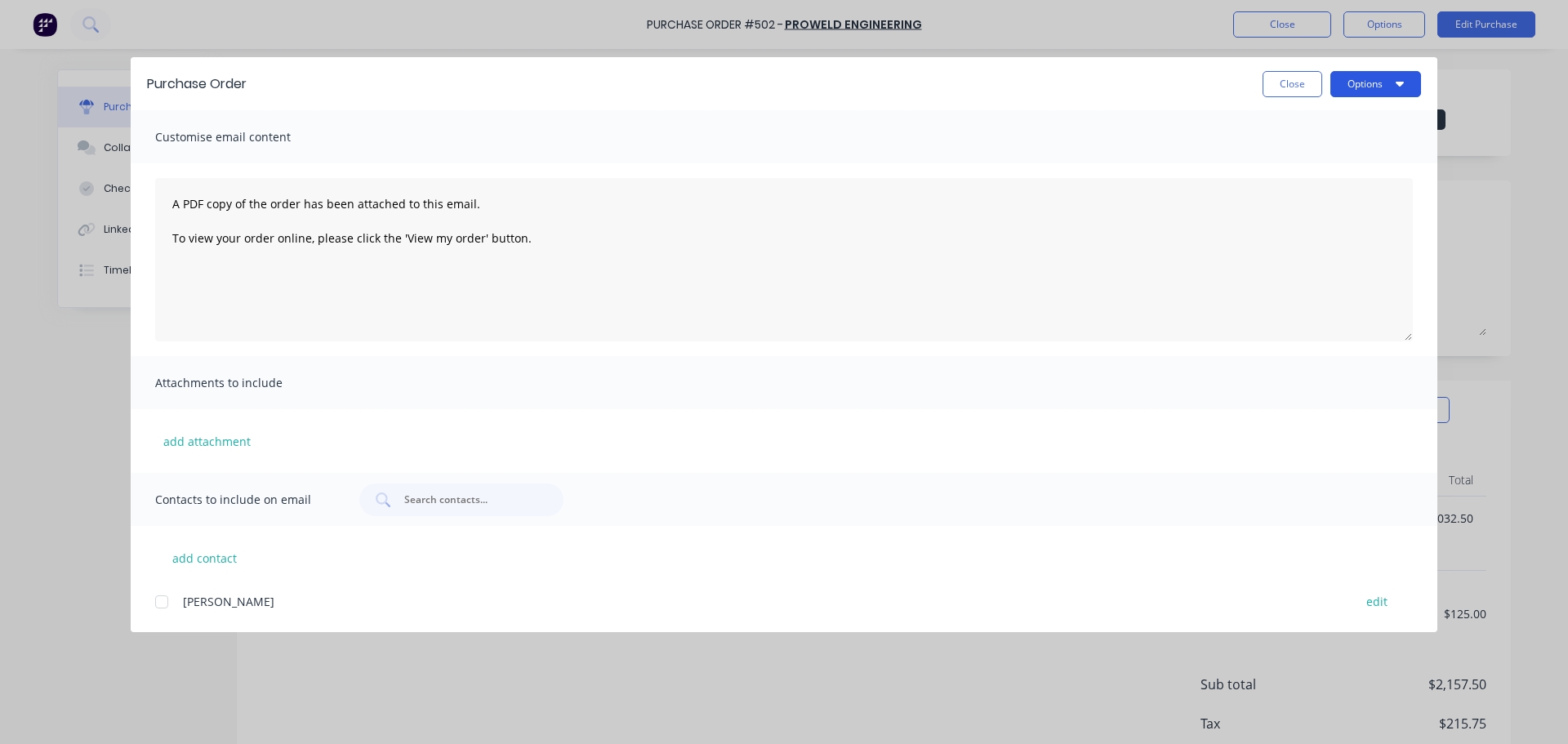
click at [1371, 82] on button "Options" at bounding box center [1375, 83] width 90 height 26
click at [1359, 153] on div "Print" at bounding box center [1344, 158] width 125 height 24
click at [1295, 93] on button "Close" at bounding box center [1292, 83] width 60 height 26
type textarea "x"
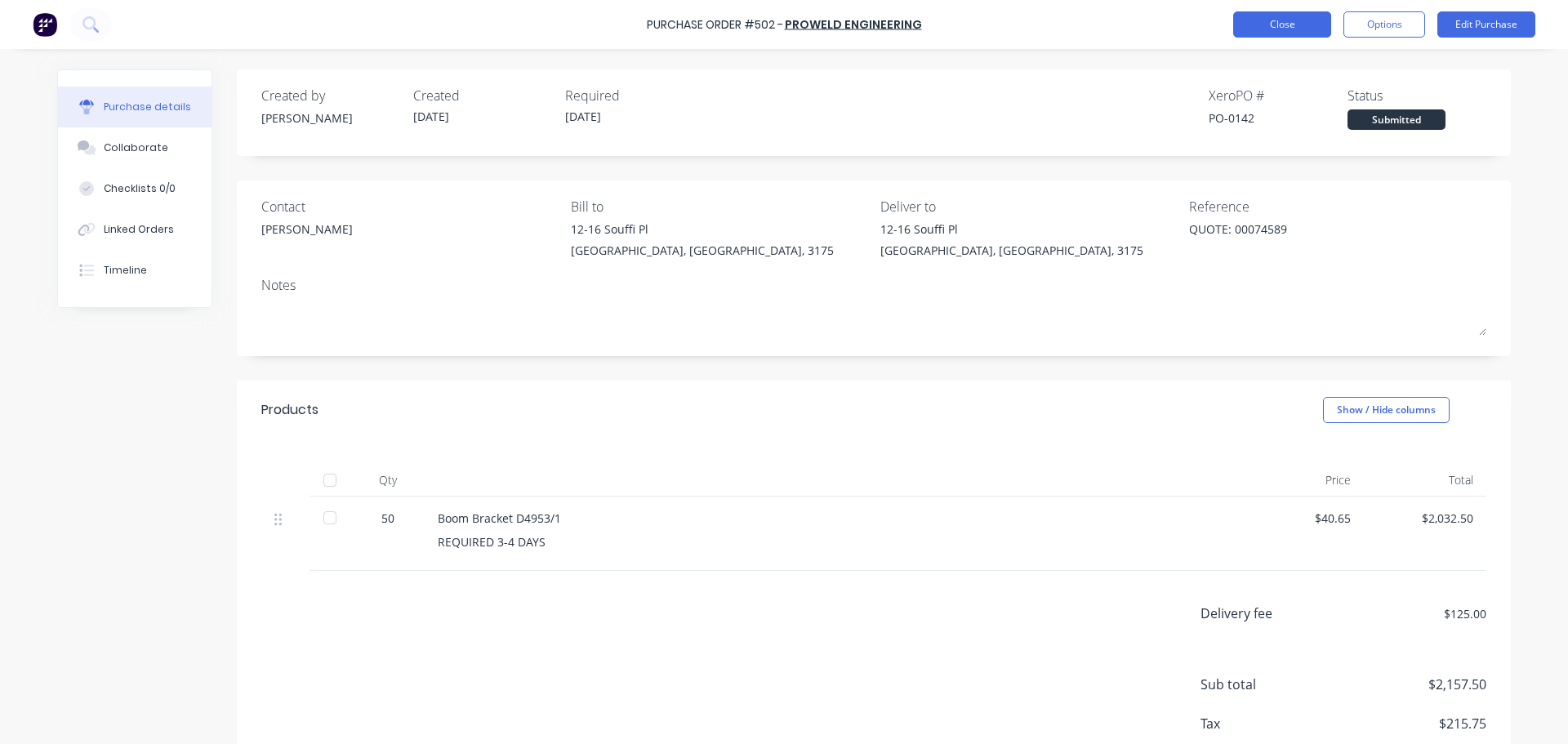
click at [1283, 23] on button "Close" at bounding box center [1282, 25] width 98 height 26
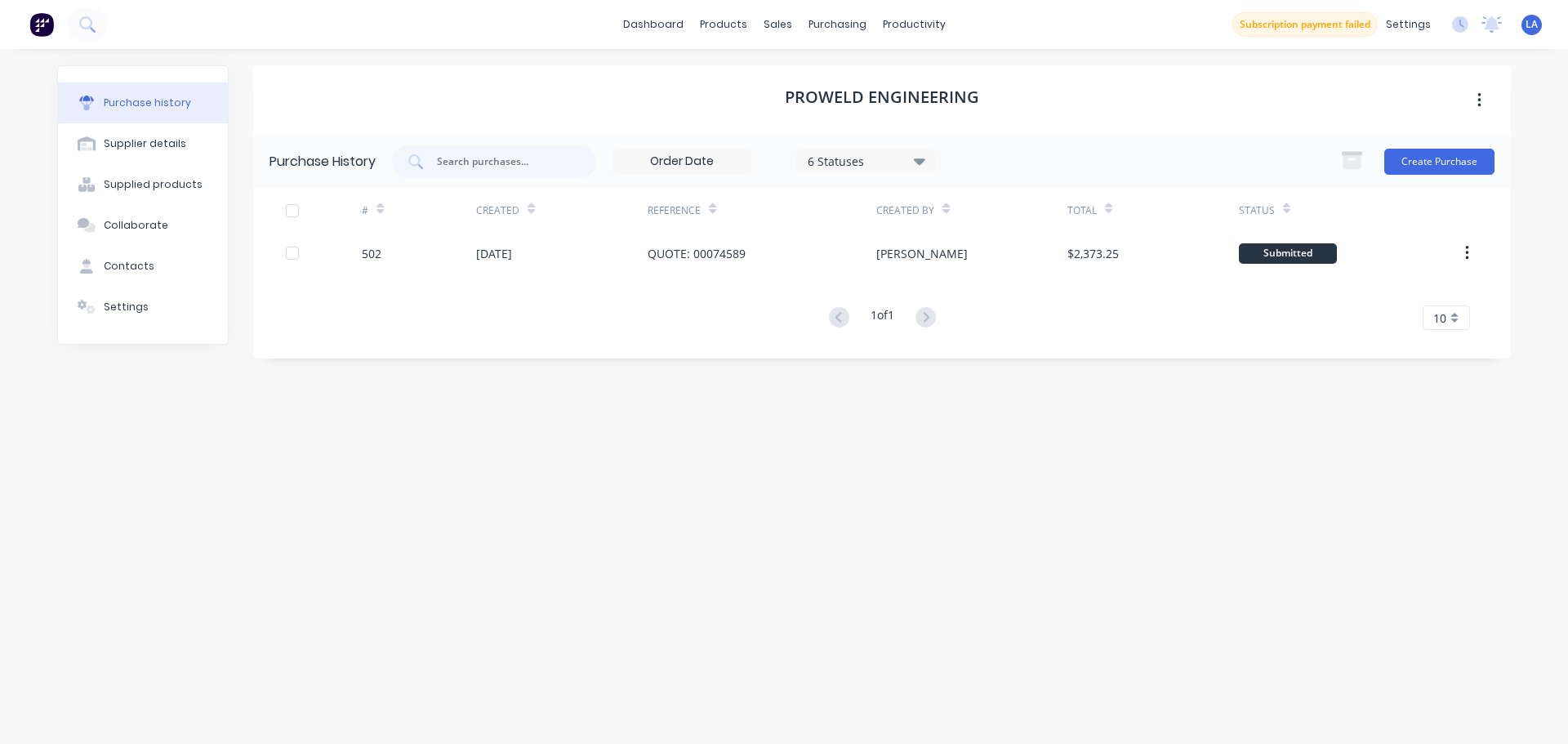
click at [989, 439] on div "PROWELD ENGINEERING Purchase History 6 Statuses 6 Statuses Create Purchase # Cr…" at bounding box center [881, 388] width 1257 height 646
click at [788, 85] on link "Sales Orders" at bounding box center [863, 76] width 217 height 32
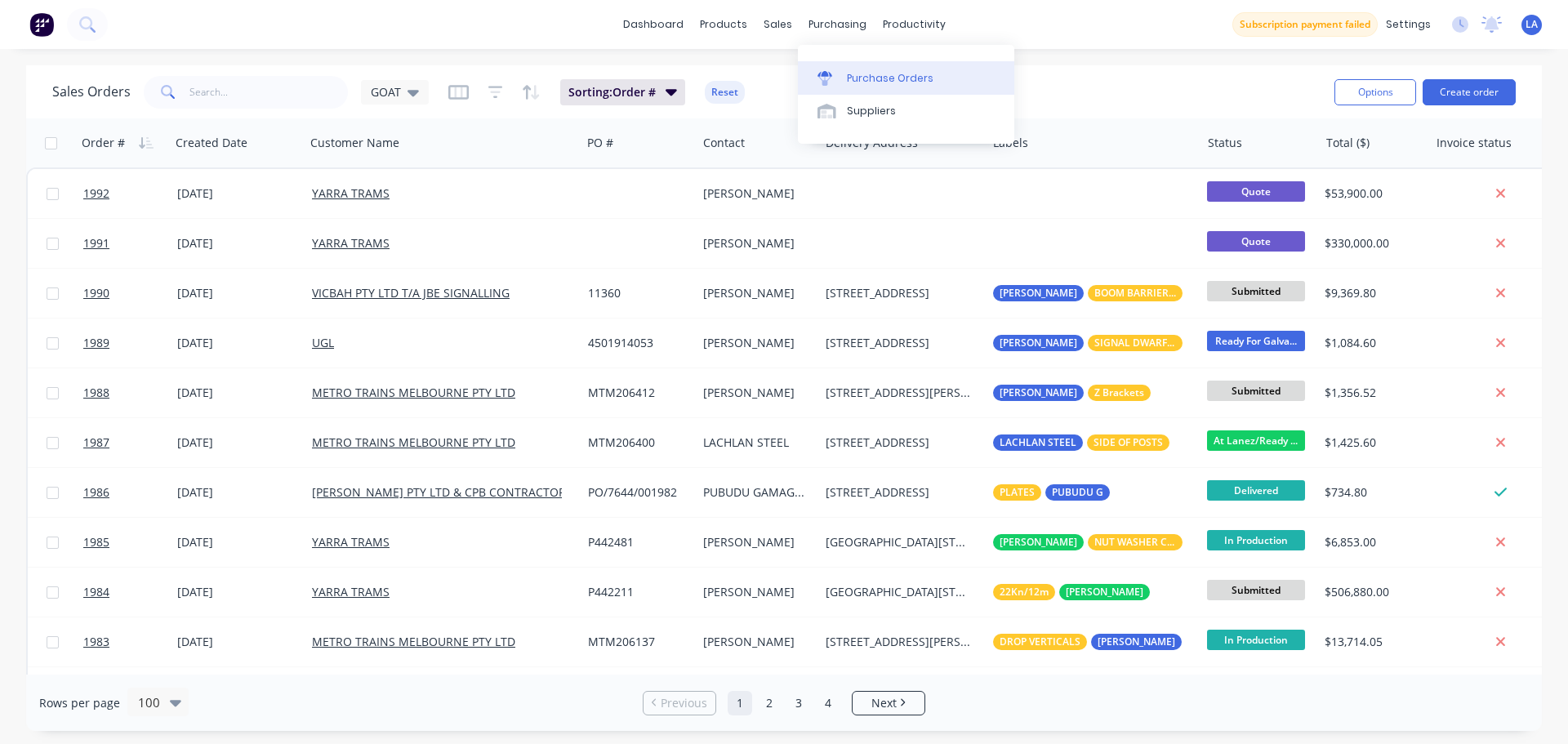
click at [866, 66] on link "Purchase Orders" at bounding box center [906, 76] width 217 height 32
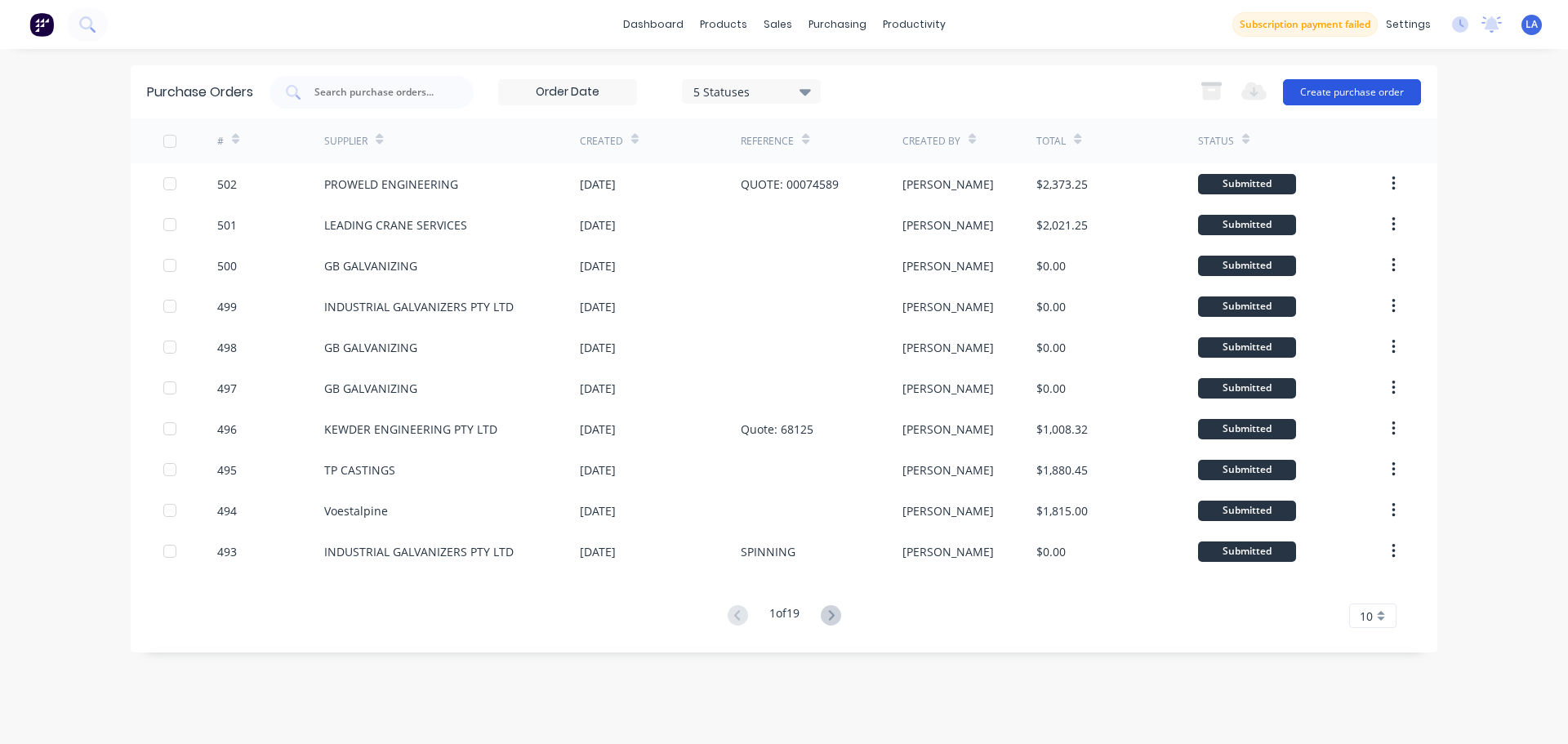
click at [1358, 90] on button "Create purchase order" at bounding box center [1351, 92] width 138 height 26
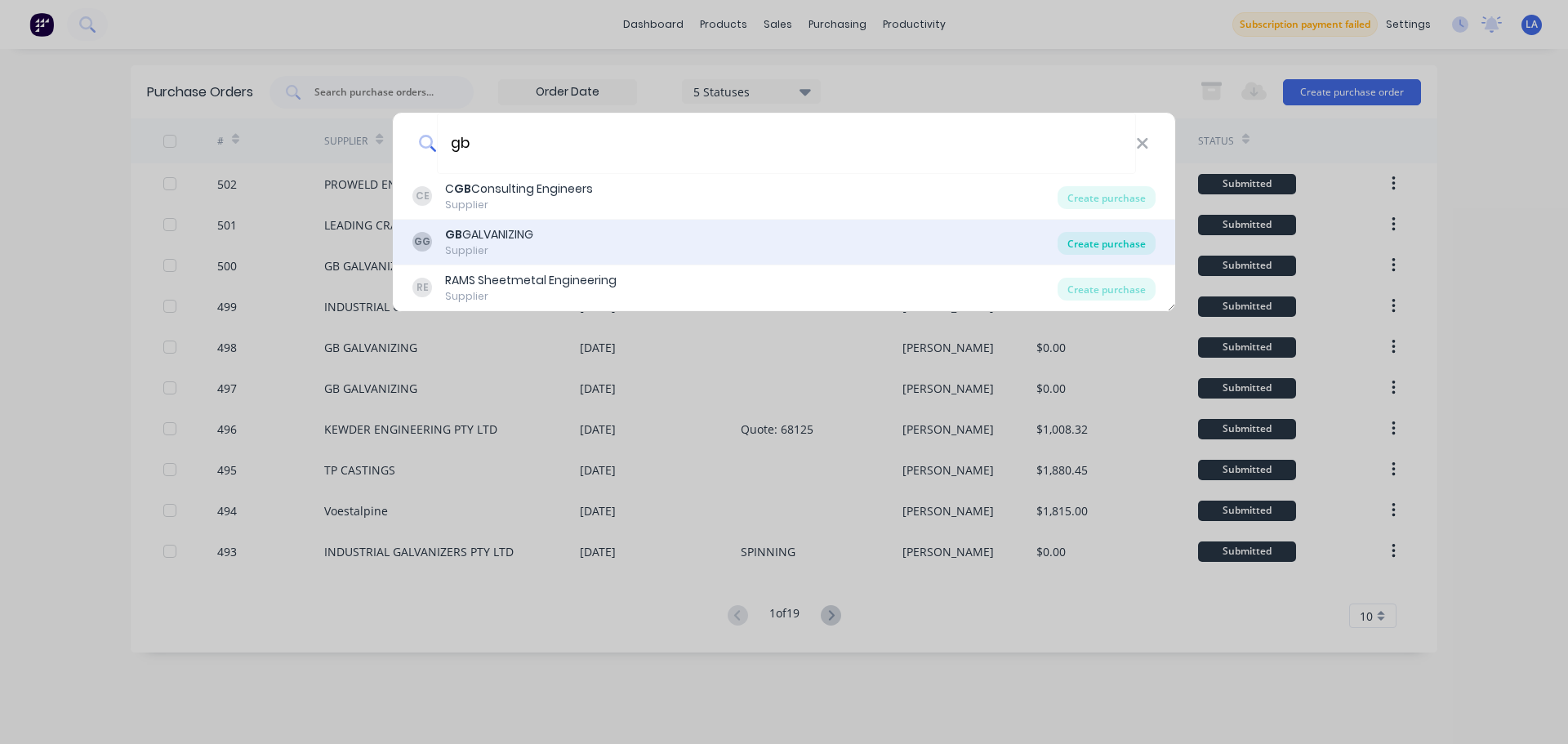
type input "gb"
click at [1098, 237] on div "Create purchase" at bounding box center [1106, 243] width 98 height 23
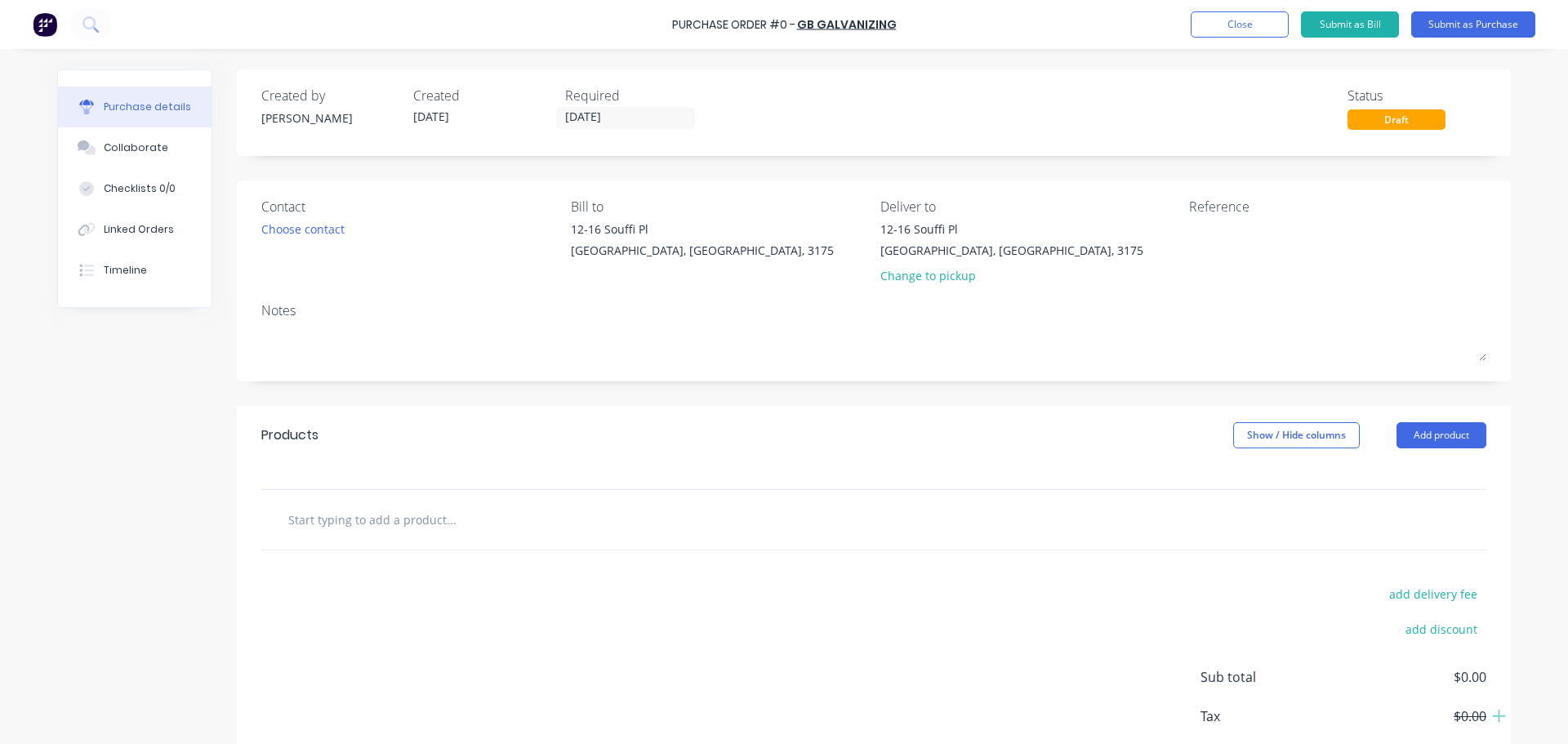
click at [331, 521] on input "text" at bounding box center [450, 519] width 326 height 32
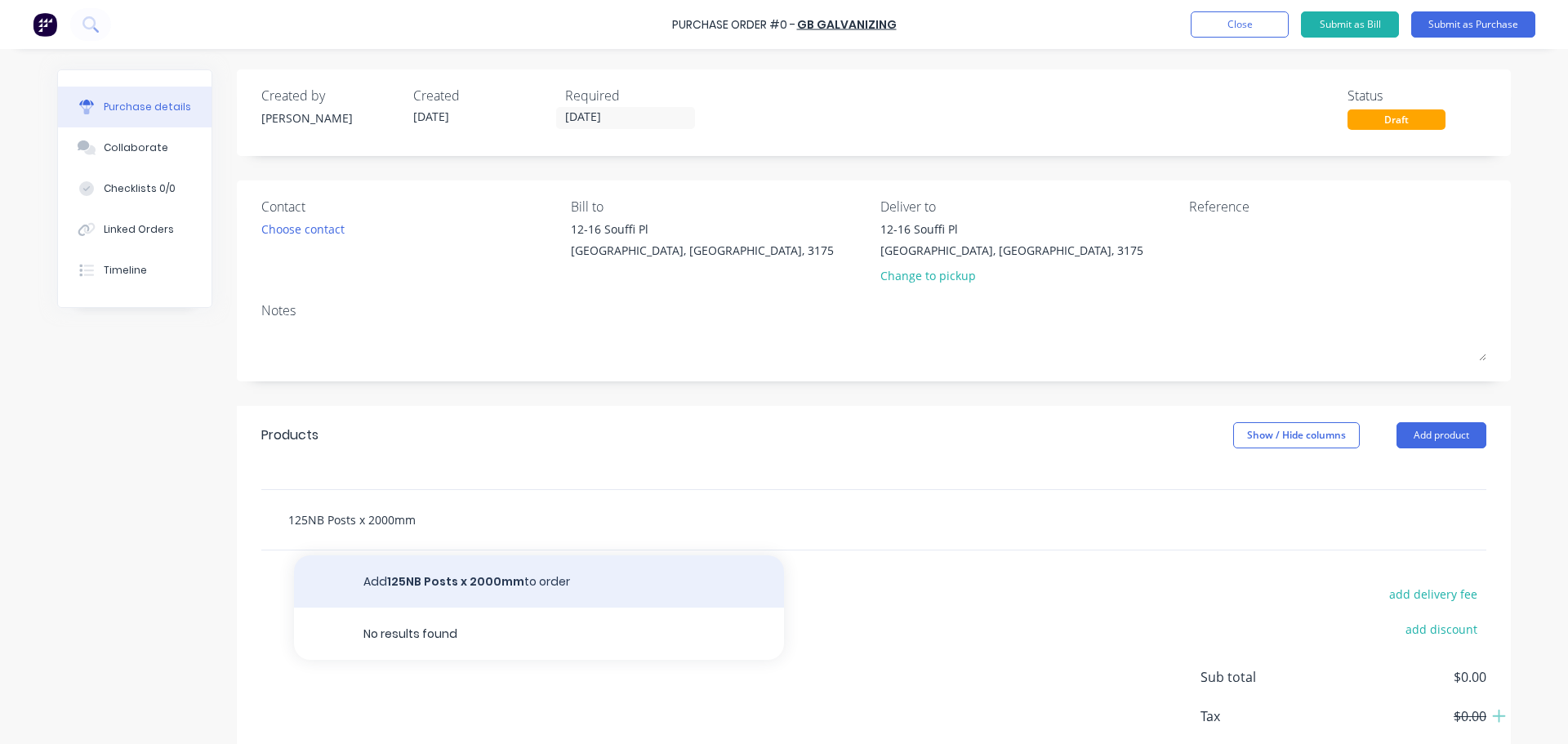
type input "125NB Posts x 2000mm"
click at [429, 587] on button "Add 125NB Posts x 2000mm to order" at bounding box center [539, 581] width 490 height 52
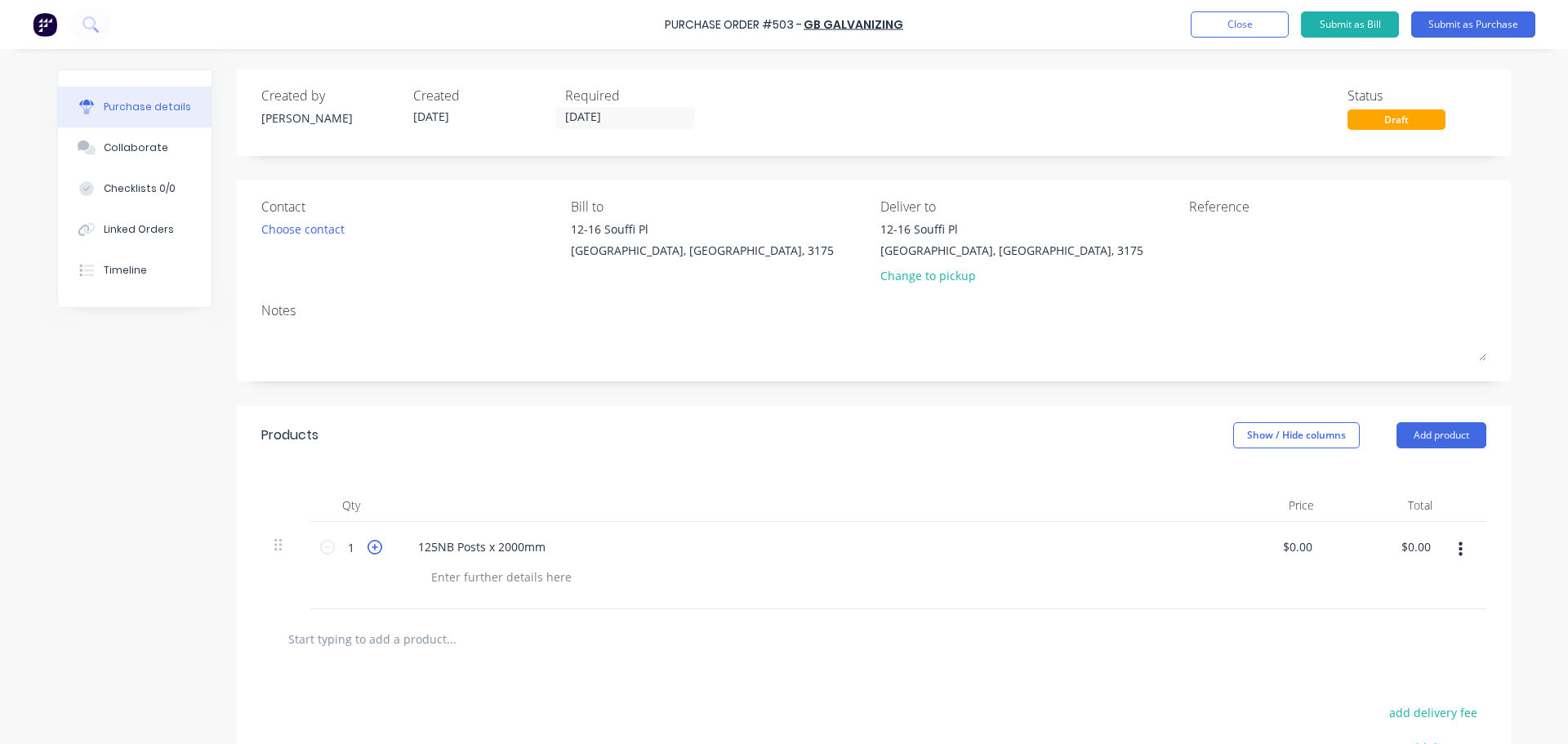
click at [373, 546] on icon at bounding box center [374, 547] width 15 height 15
type input "2"
click at [409, 647] on input "text" at bounding box center [450, 638] width 326 height 32
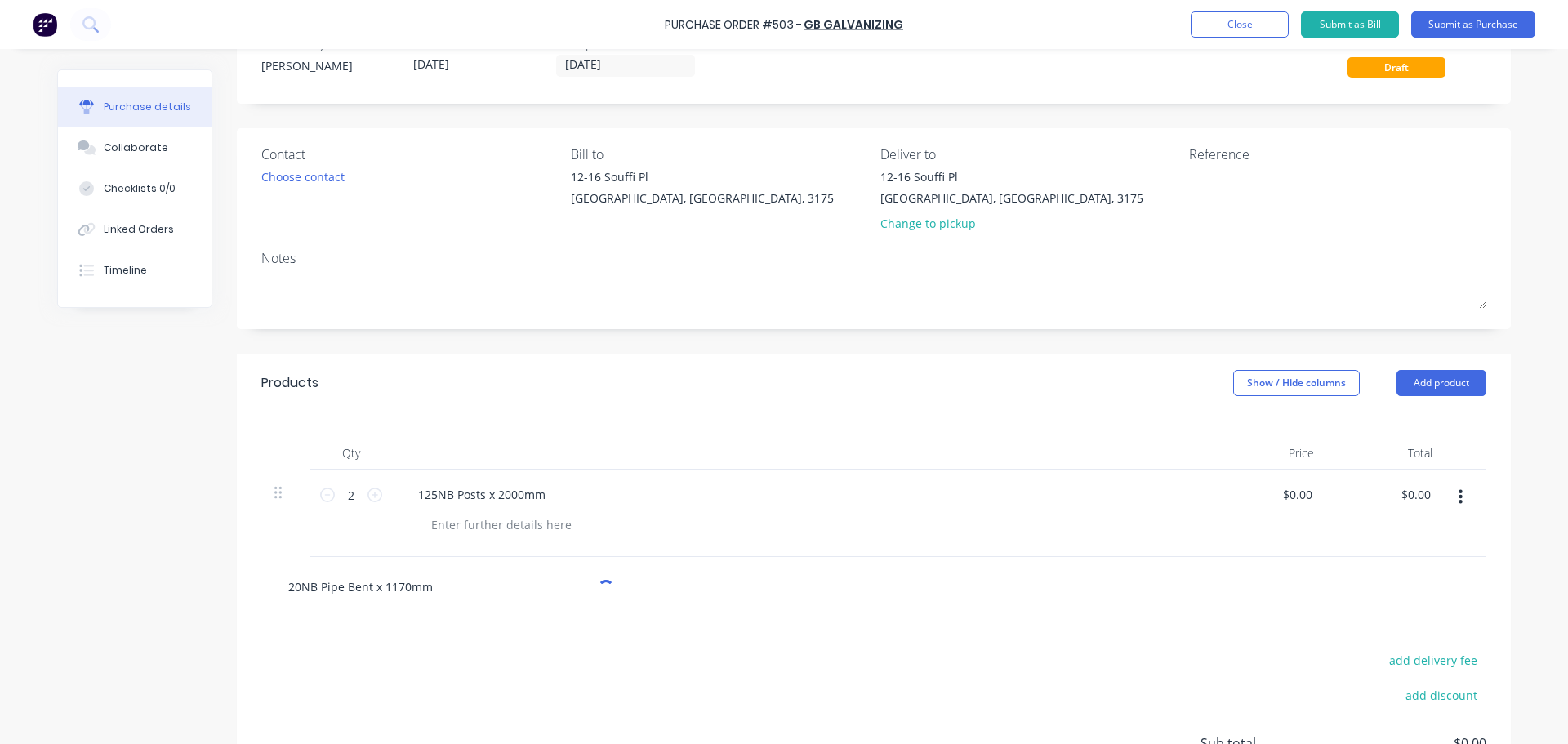
scroll to position [81, 0]
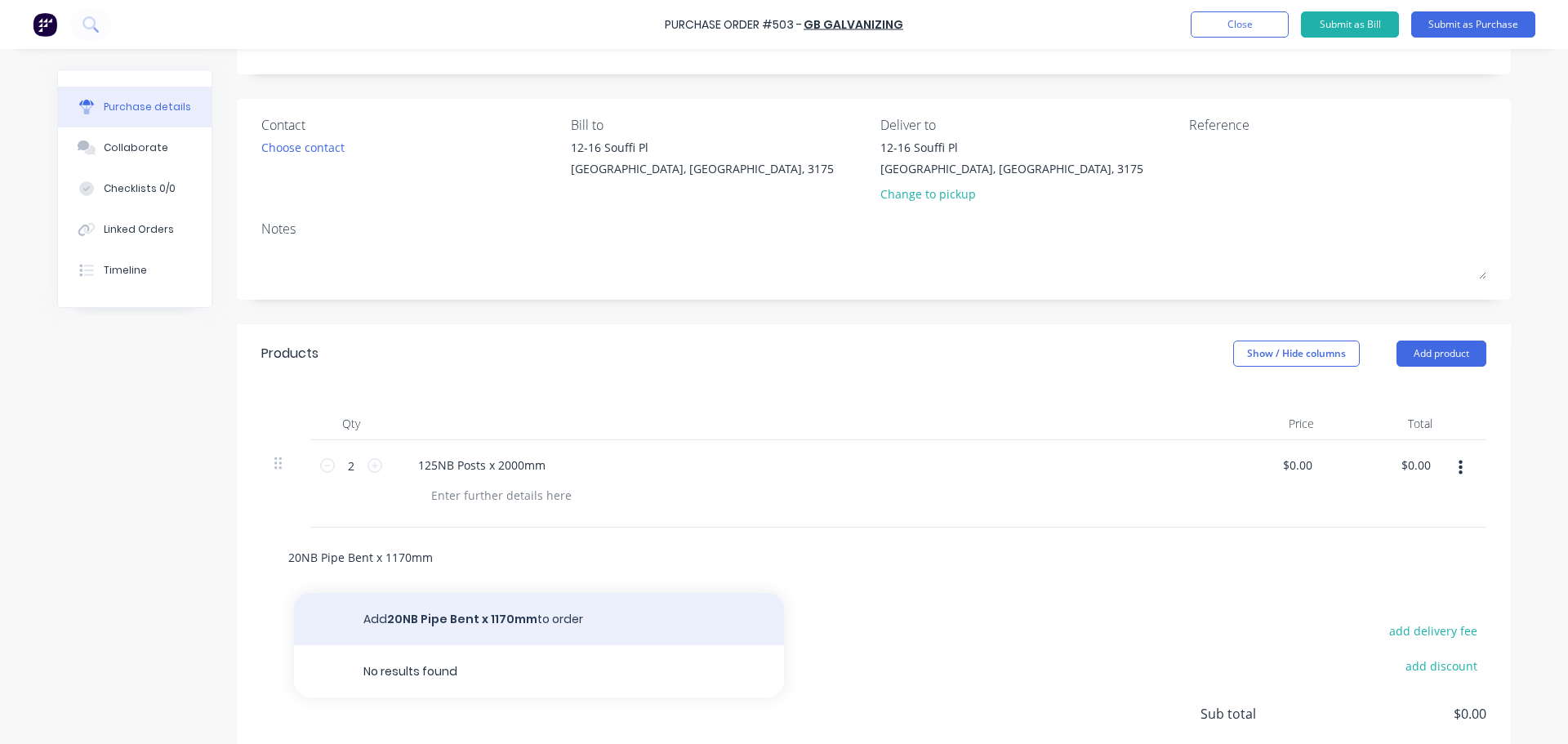
type input "20NB Pipe Bent x 1170mm"
click at [487, 614] on button "Add 20NB Pipe Bent x 1170mm to order" at bounding box center [539, 619] width 490 height 52
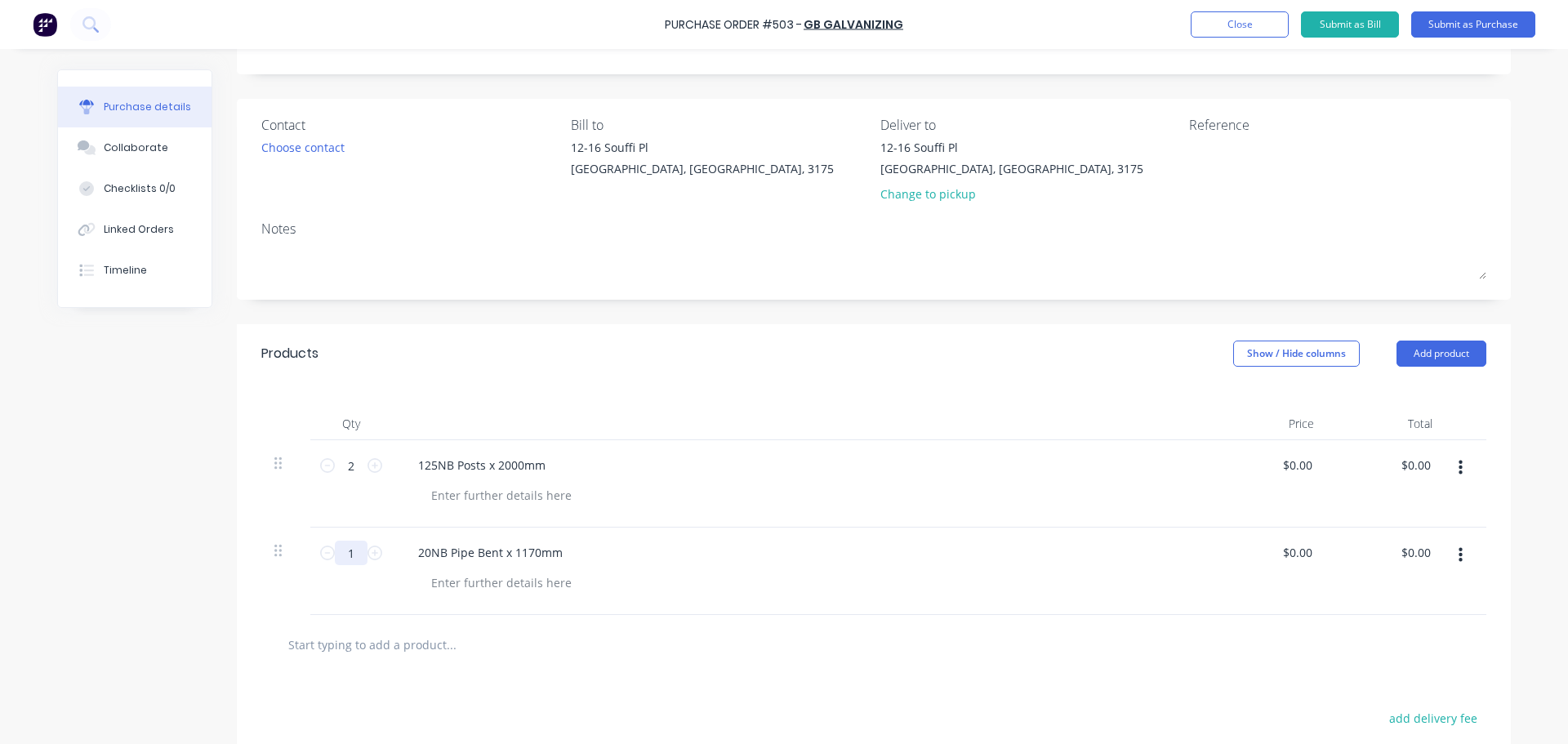
click at [355, 557] on input "1" at bounding box center [351, 553] width 32 height 25
type input "80"
click at [363, 633] on input "text" at bounding box center [450, 644] width 326 height 32
click at [365, 652] on input "text" at bounding box center [450, 644] width 326 height 32
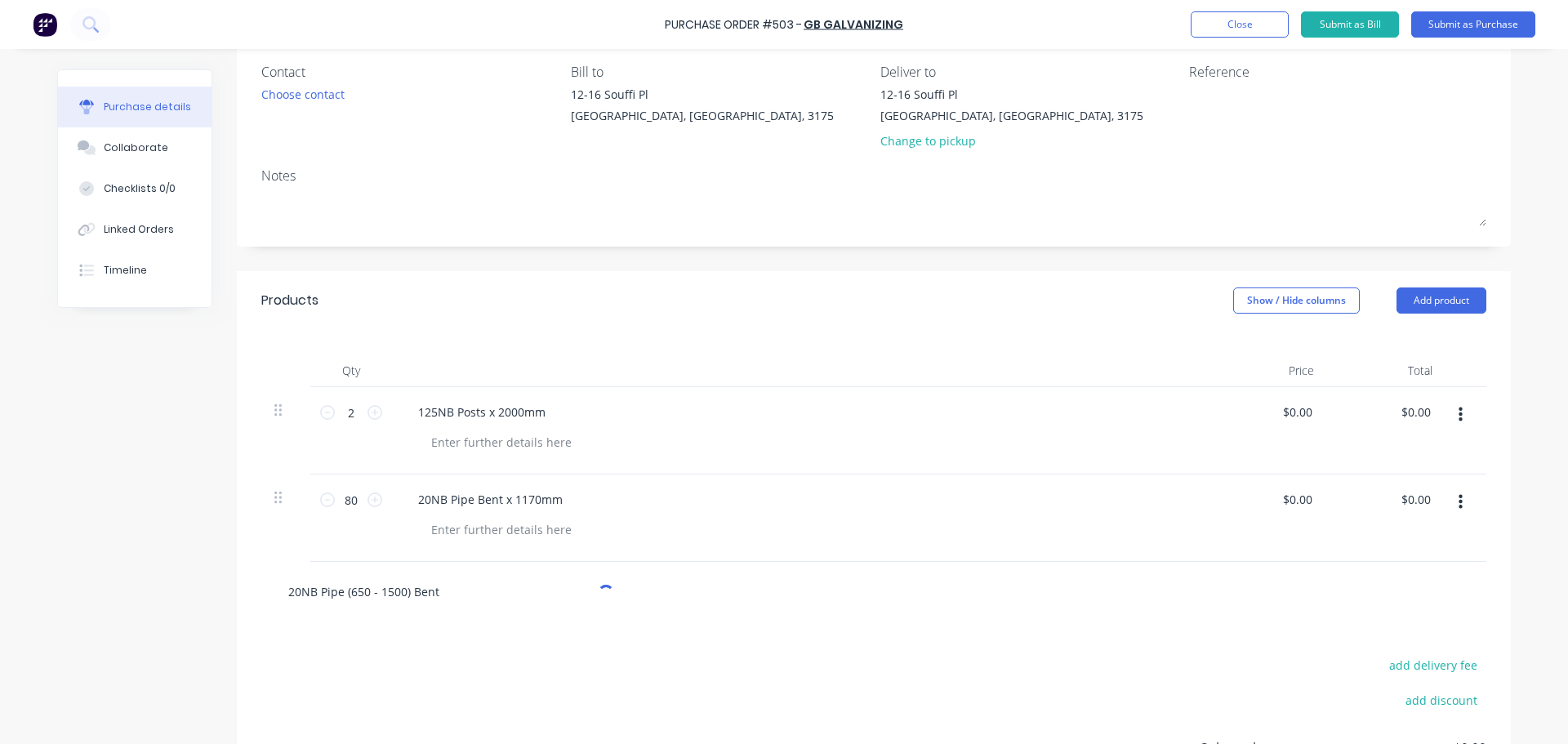
scroll to position [164, 0]
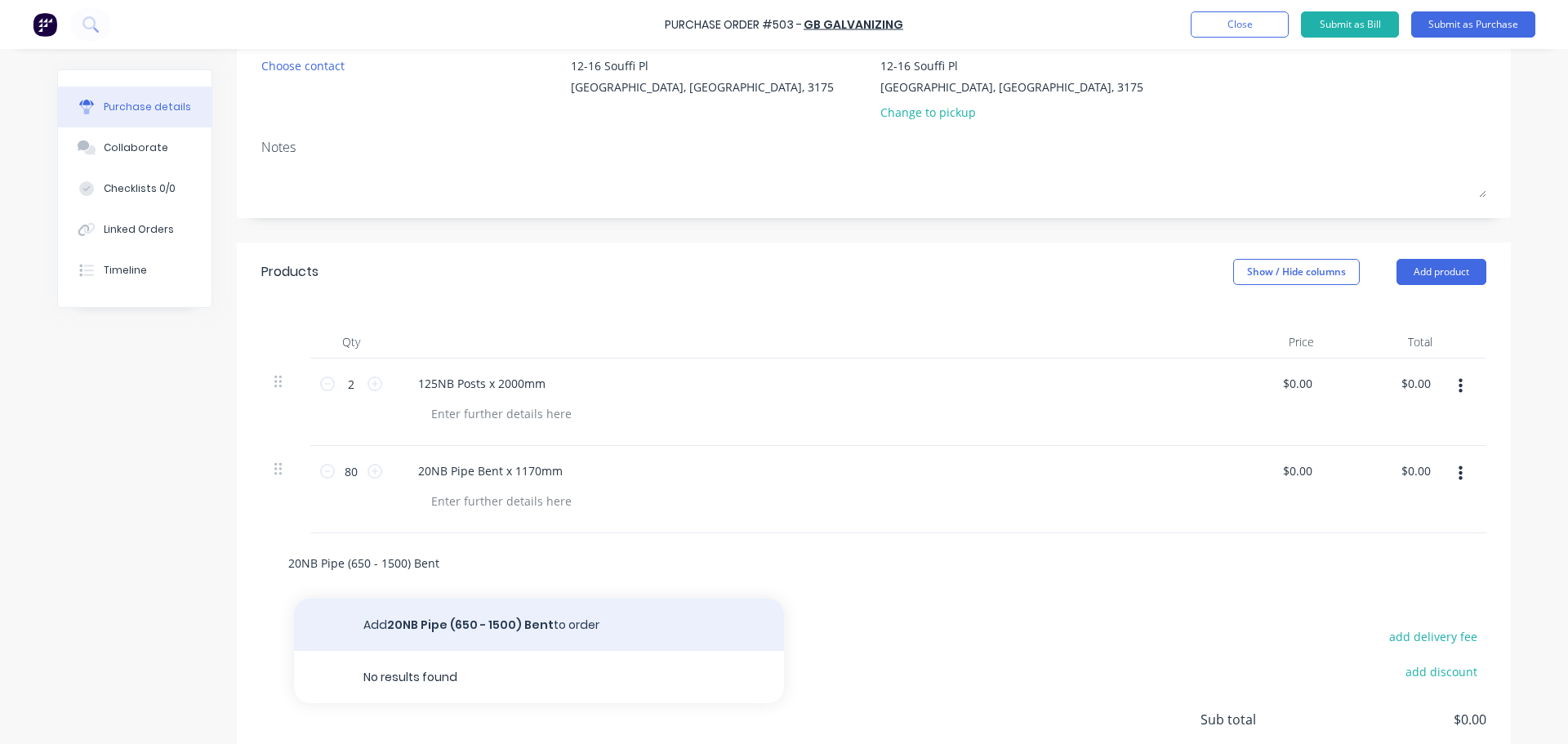
type input "20NB Pipe (650 - 1500) Bent"
click at [472, 625] on button "Add 20NB Pipe (650 - 1500) Bent to order" at bounding box center [539, 624] width 490 height 52
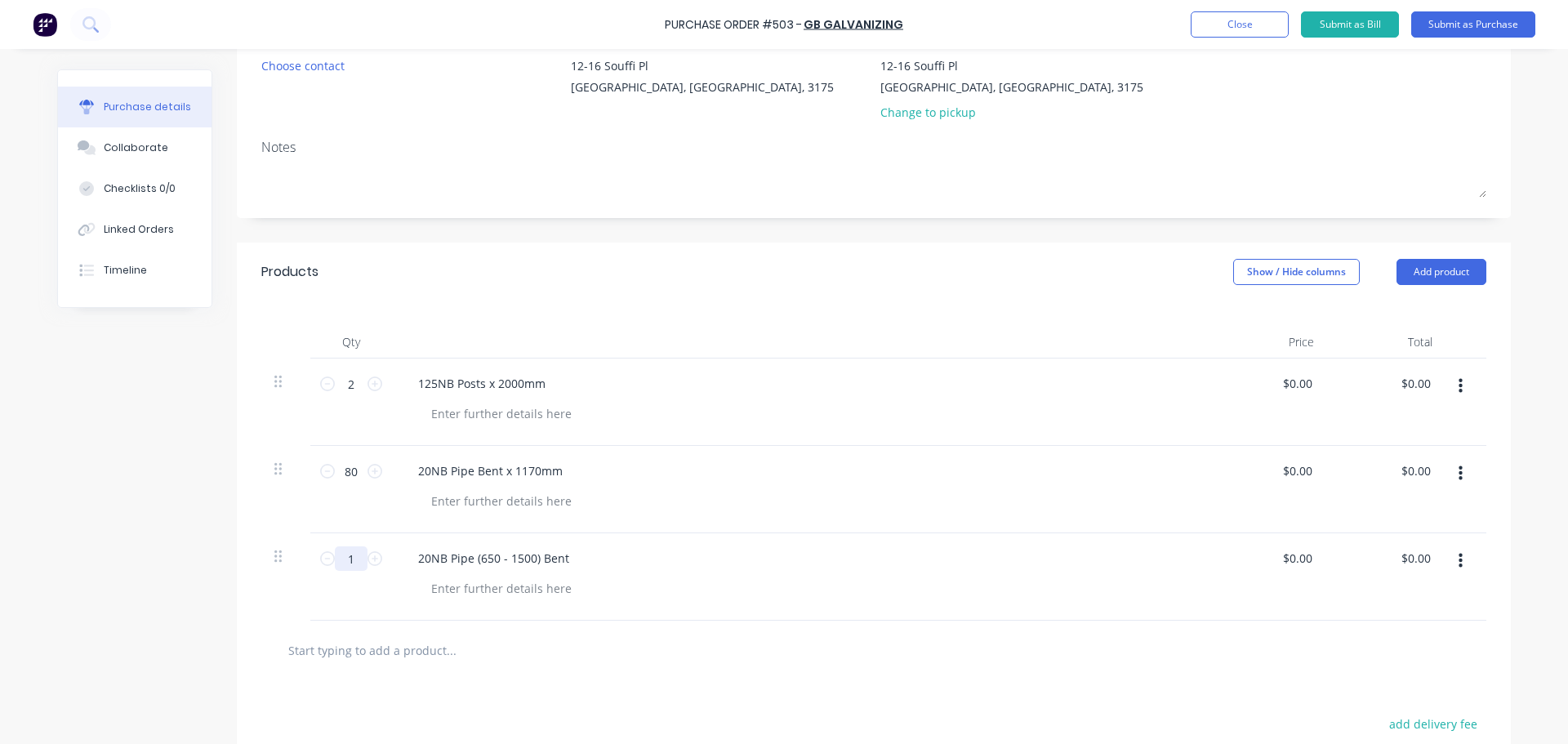
click at [352, 557] on input "1" at bounding box center [351, 558] width 32 height 25
type input "12"
click at [377, 648] on input "text" at bounding box center [450, 650] width 326 height 32
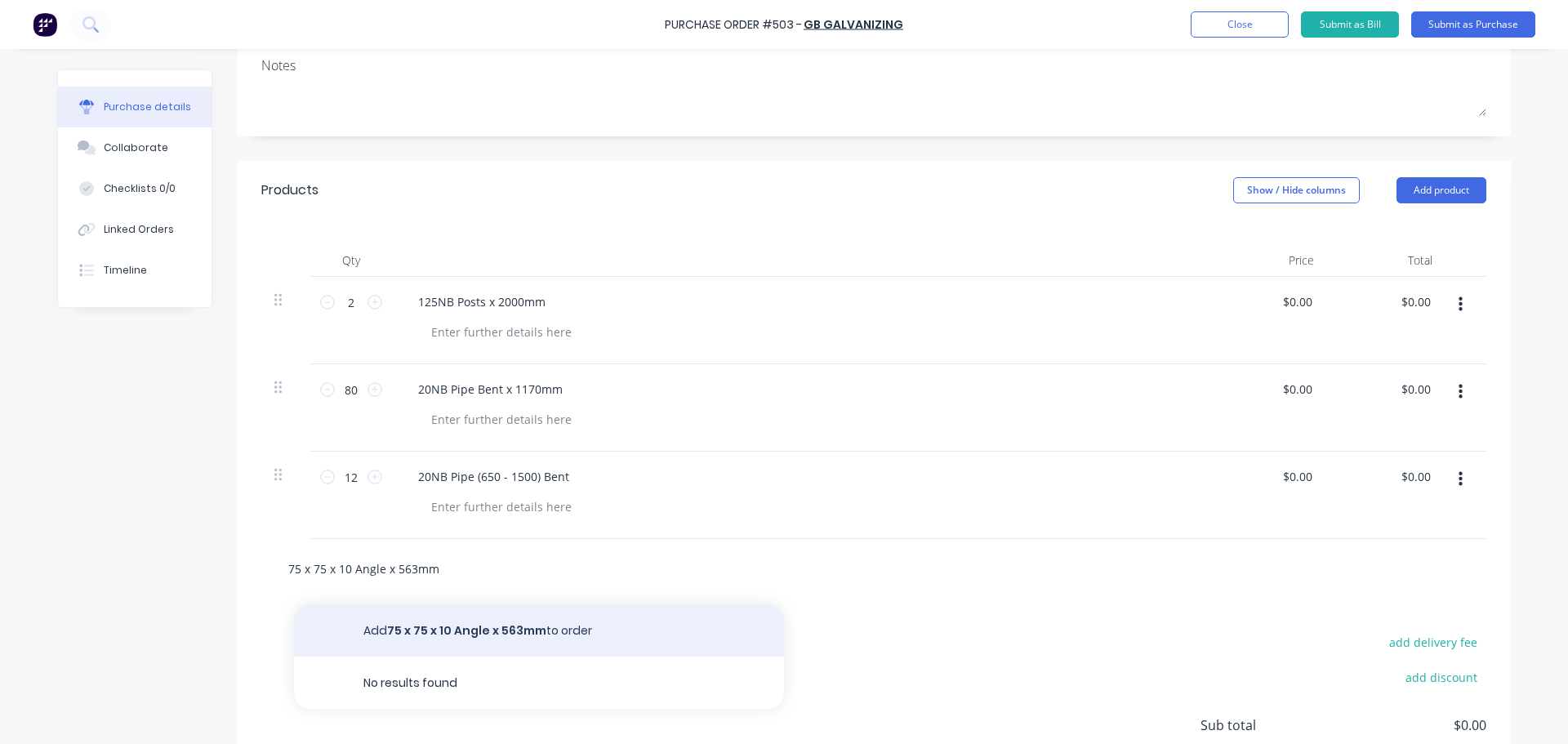
type input "75 x 75 x 10 Angle x 563mm"
click at [424, 620] on button "Add 75 x 75 x 10 Angle x 563mm to order" at bounding box center [539, 630] width 490 height 52
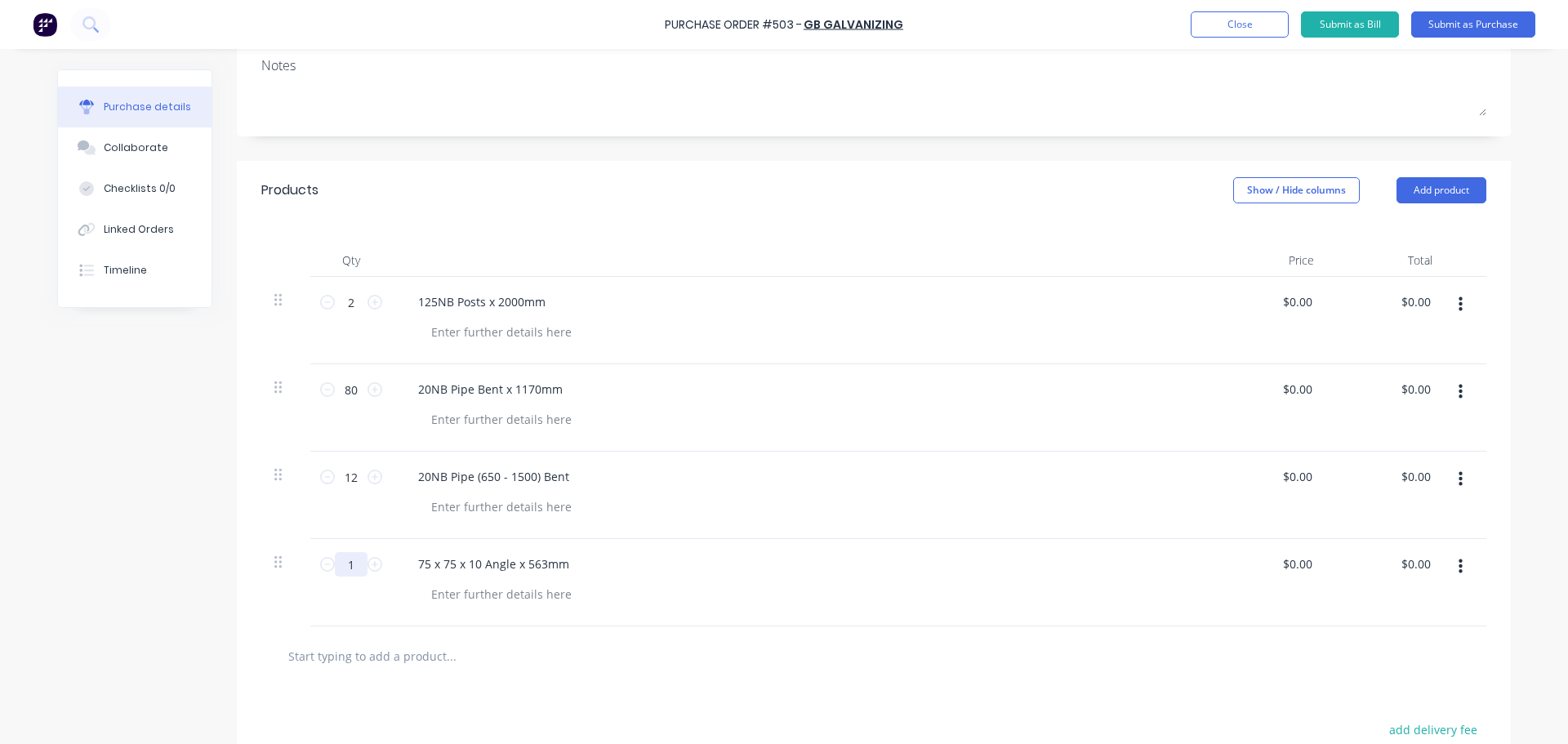
click at [351, 570] on input "1" at bounding box center [351, 564] width 32 height 25
type input "563"
click at [358, 646] on input "text" at bounding box center [450, 655] width 326 height 32
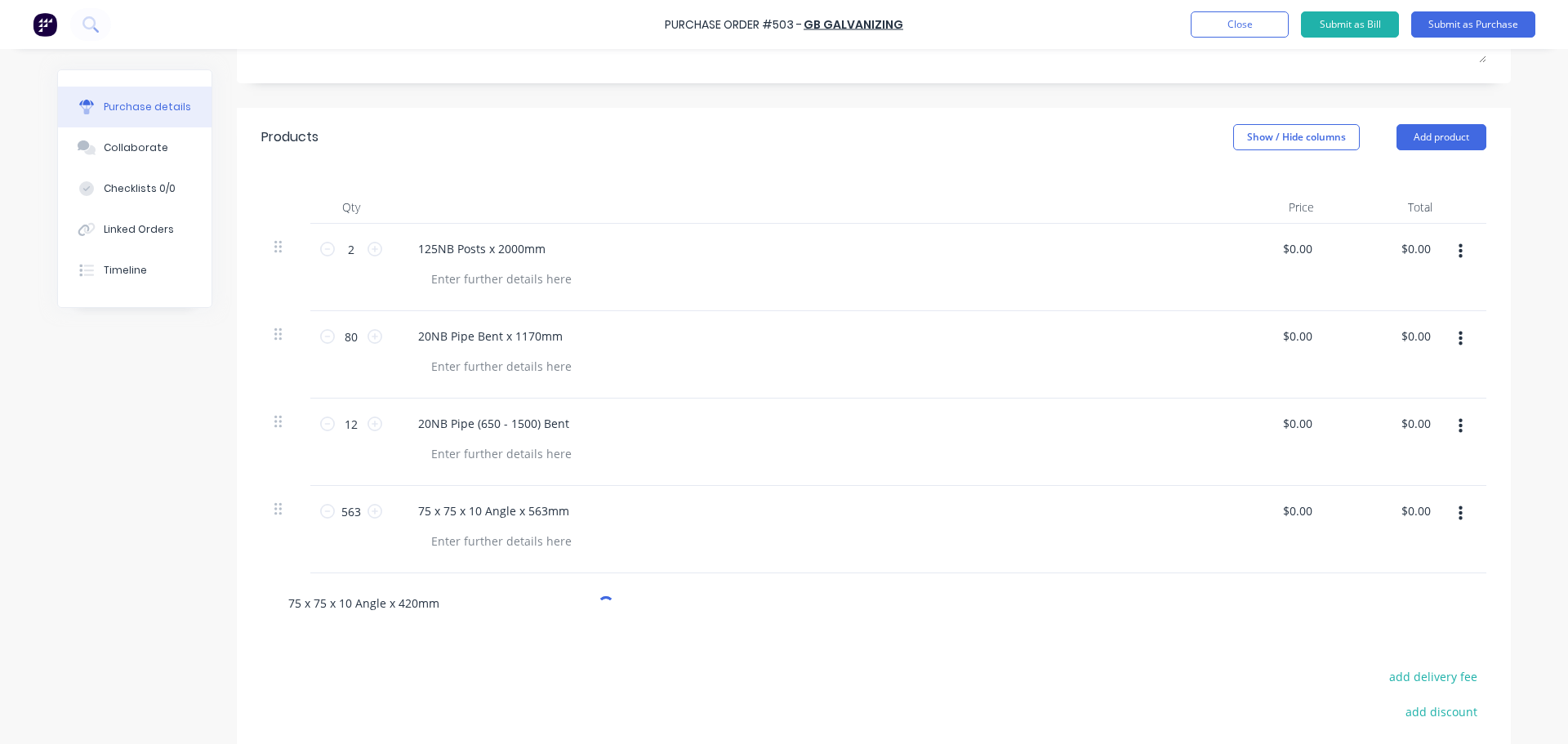
scroll to position [326, 0]
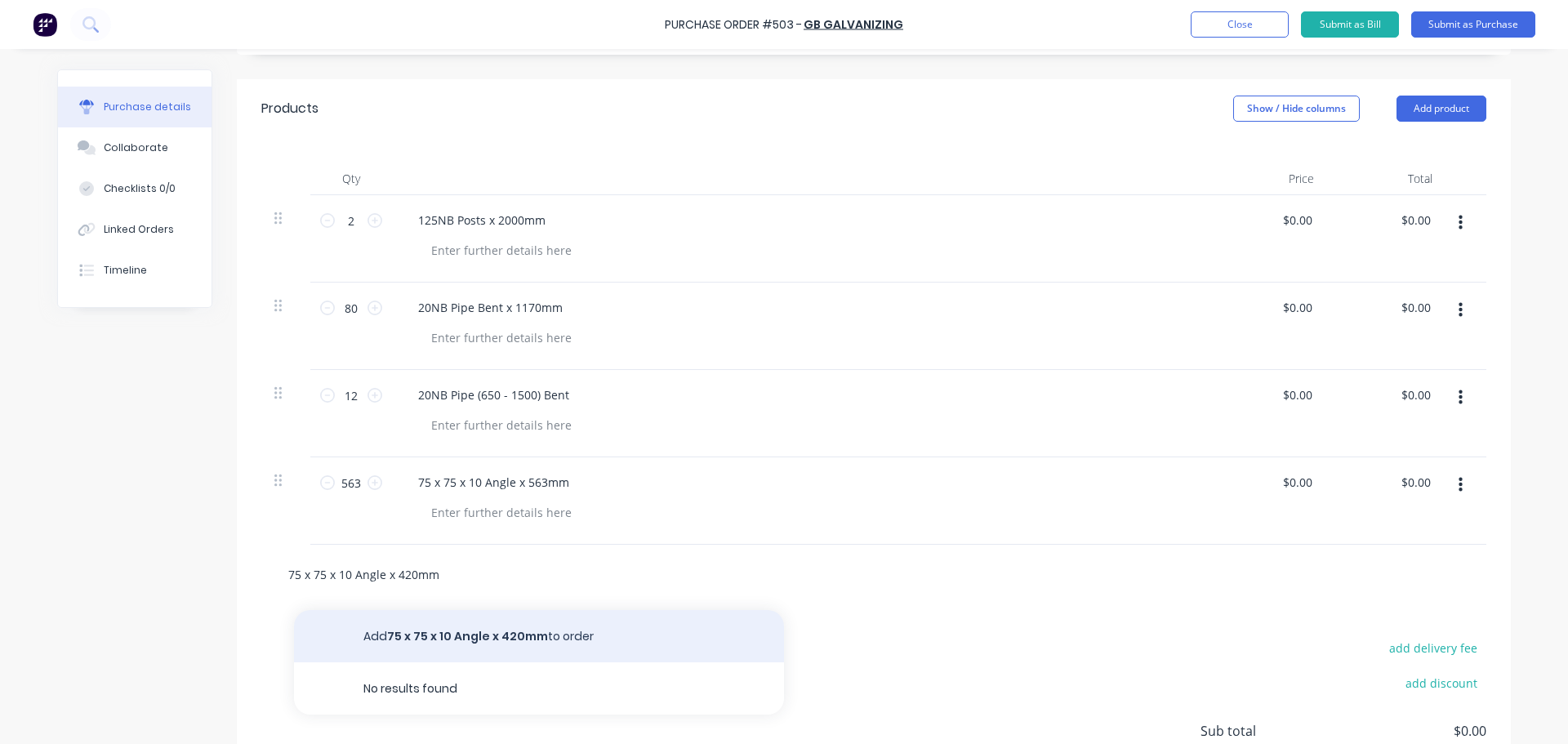
type input "75 x 75 x 10 Angle x 420mm"
click at [429, 638] on button "Add 75 x 75 x 10 Angle x 420mm to order" at bounding box center [539, 635] width 490 height 52
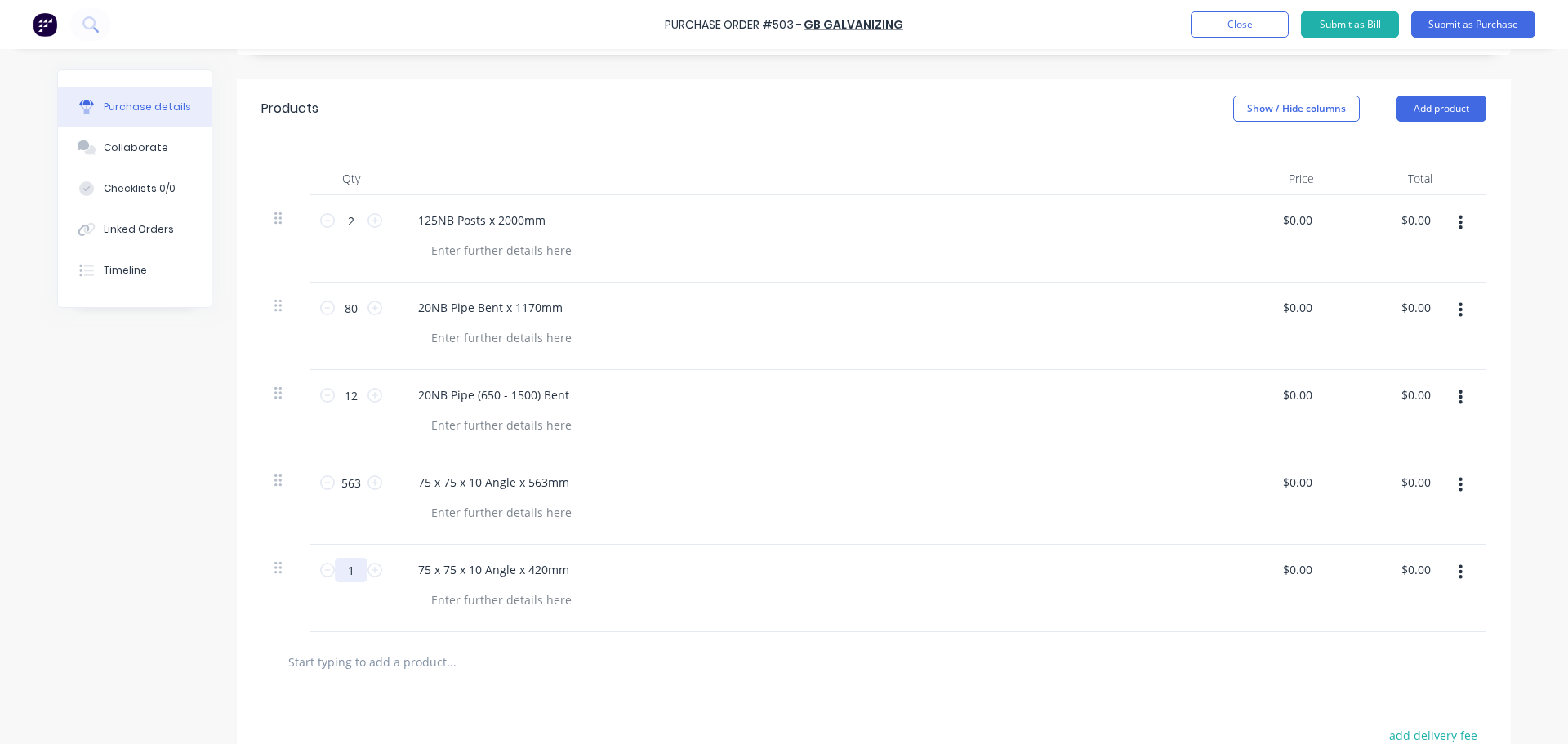
click at [348, 574] on input "1" at bounding box center [351, 570] width 32 height 25
type input "5"
click at [371, 657] on input "text" at bounding box center [450, 661] width 326 height 32
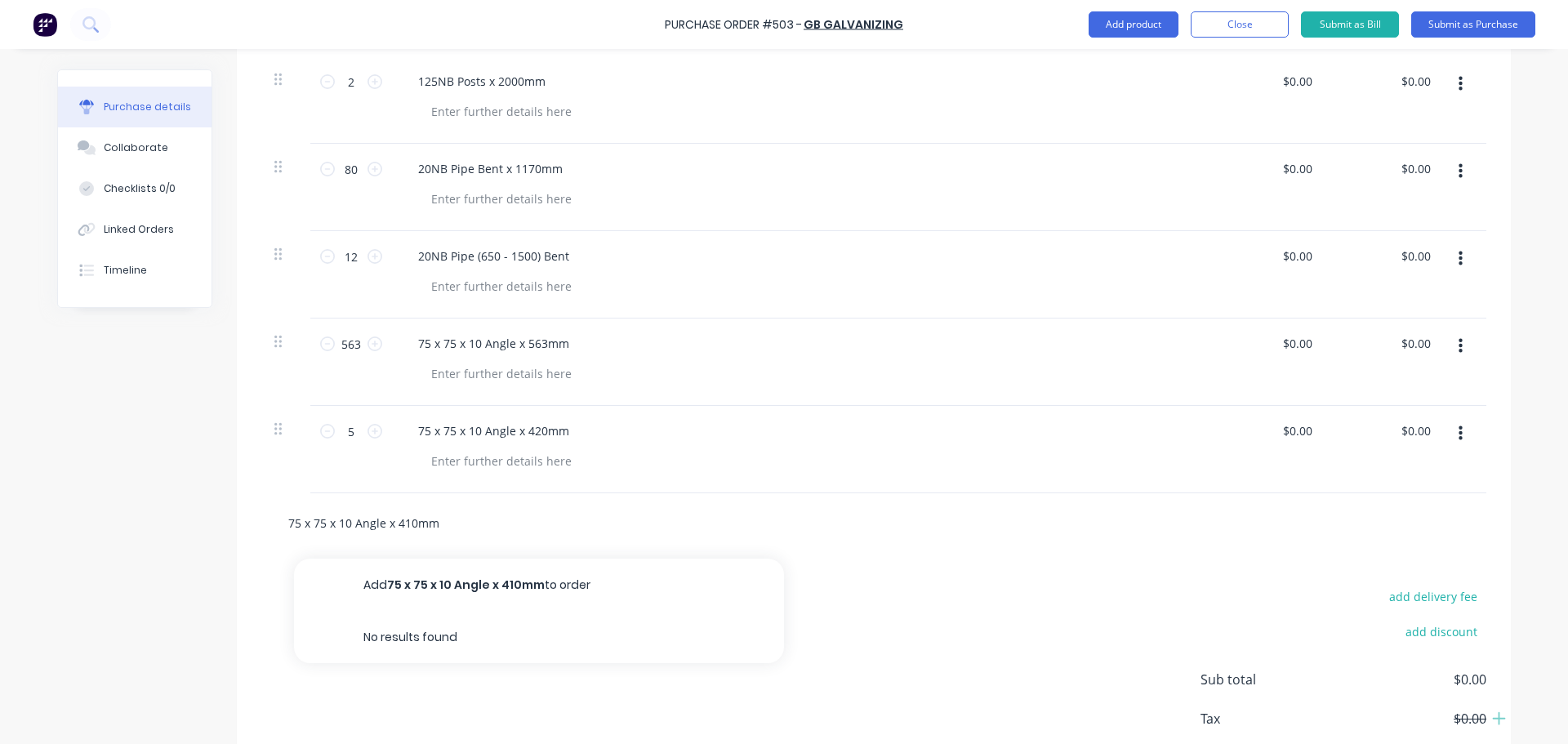
scroll to position [490, 0]
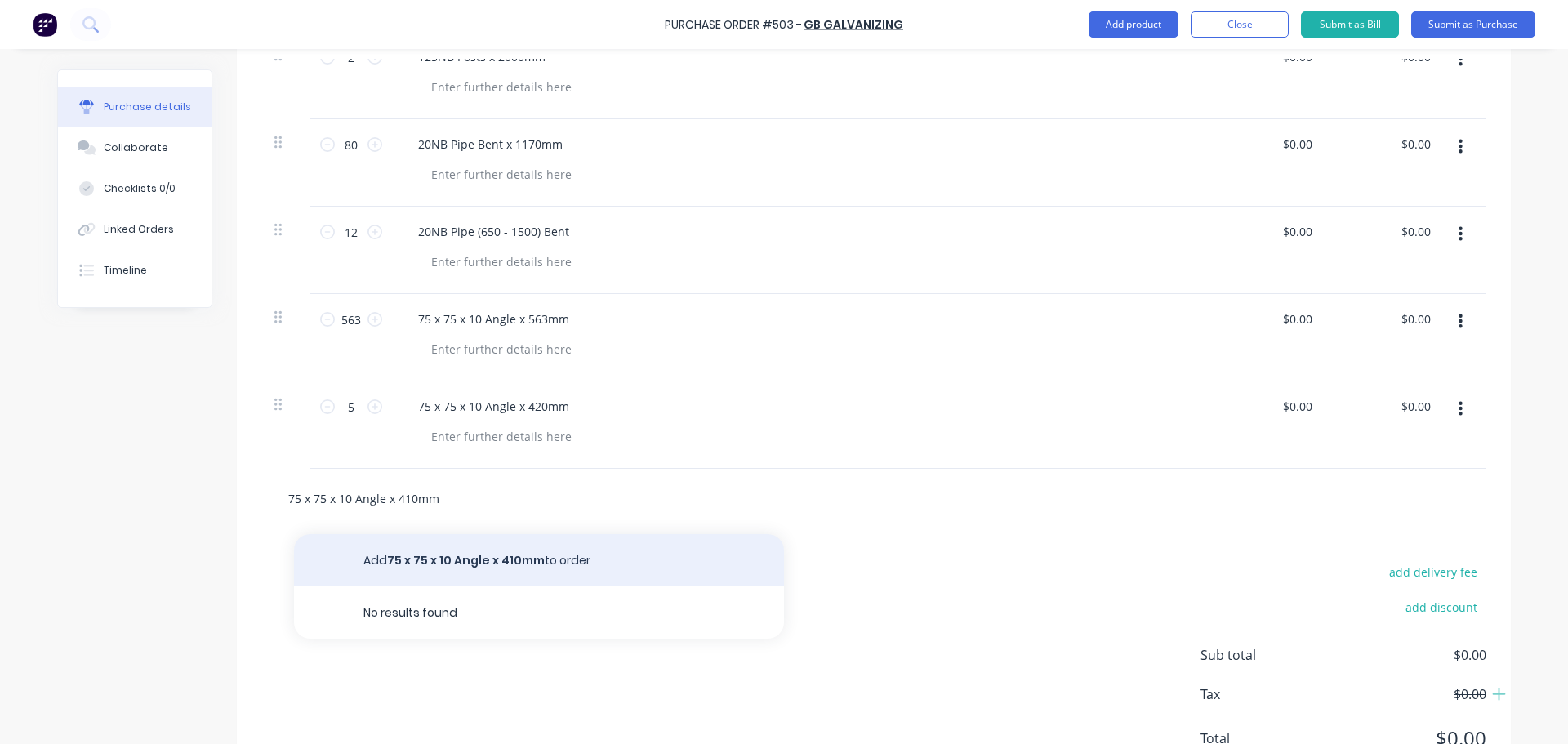
type input "75 x 75 x 10 Angle x 410mm"
click at [427, 556] on button "Add 75 x 75 x 10 Angle x 410mm to order" at bounding box center [539, 560] width 490 height 52
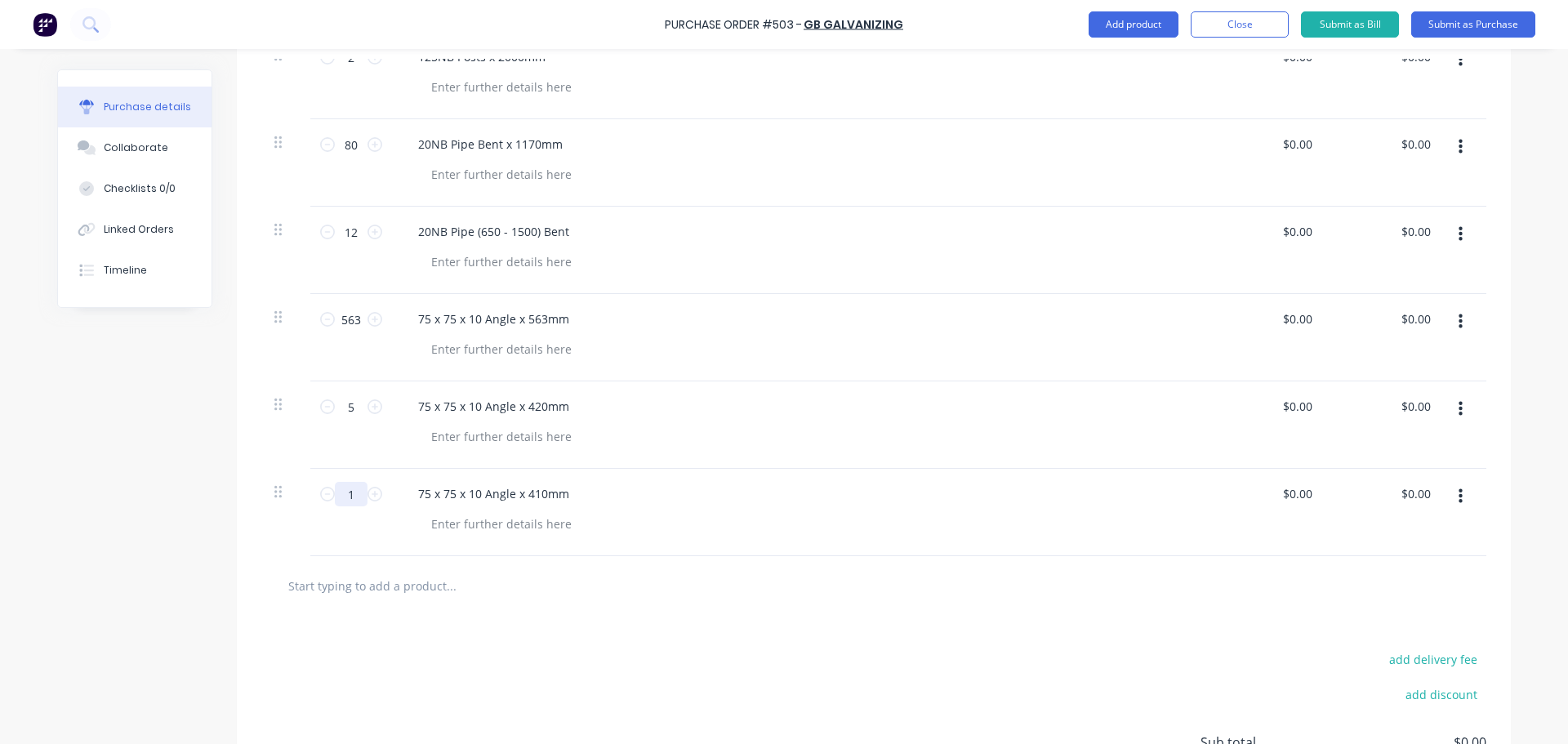
click at [359, 499] on input "1" at bounding box center [351, 494] width 32 height 25
type input "210"
click at [350, 595] on input "text" at bounding box center [450, 585] width 326 height 32
type input "125NB Pipe Brackets (Various Lengths)"
click at [423, 644] on button "Add 125NB Pipe Brackets (Various Lengths) to order" at bounding box center [539, 647] width 490 height 52
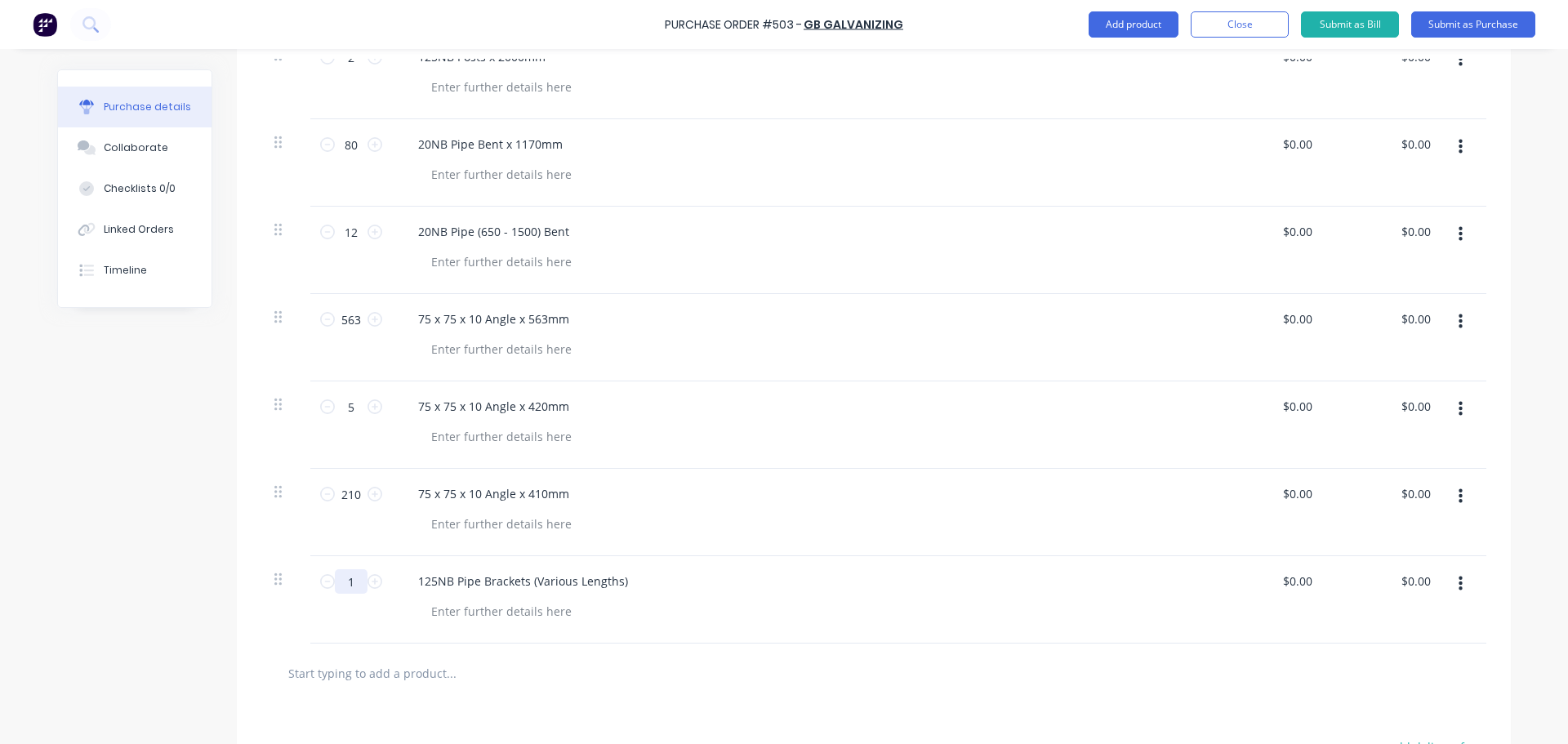
click at [358, 579] on input "1" at bounding box center [351, 581] width 32 height 25
type input "55"
click at [551, 701] on div at bounding box center [874, 673] width 1225 height 60
click at [1511, 31] on button "Submit as Purchase" at bounding box center [1473, 25] width 124 height 26
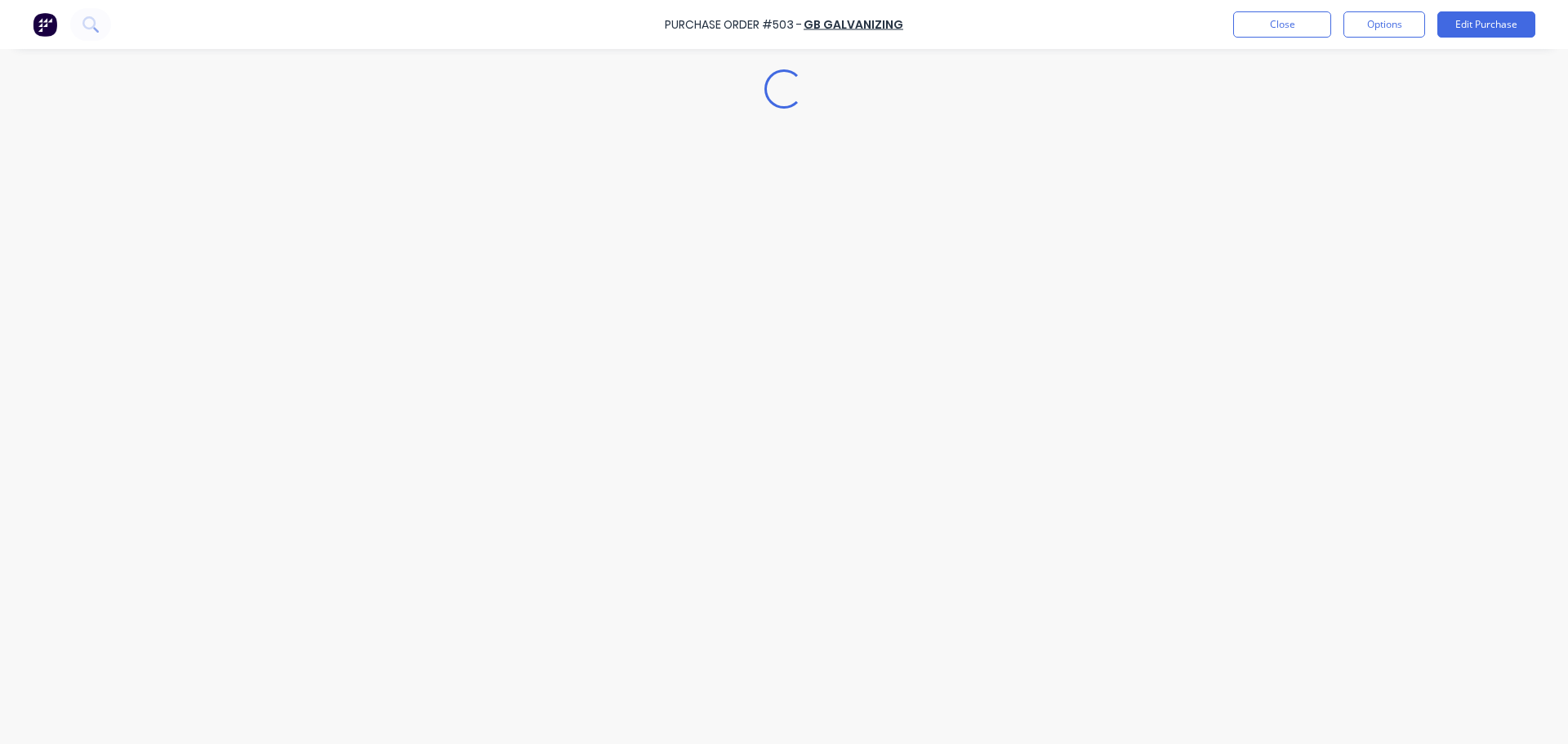
scroll to position [0, 0]
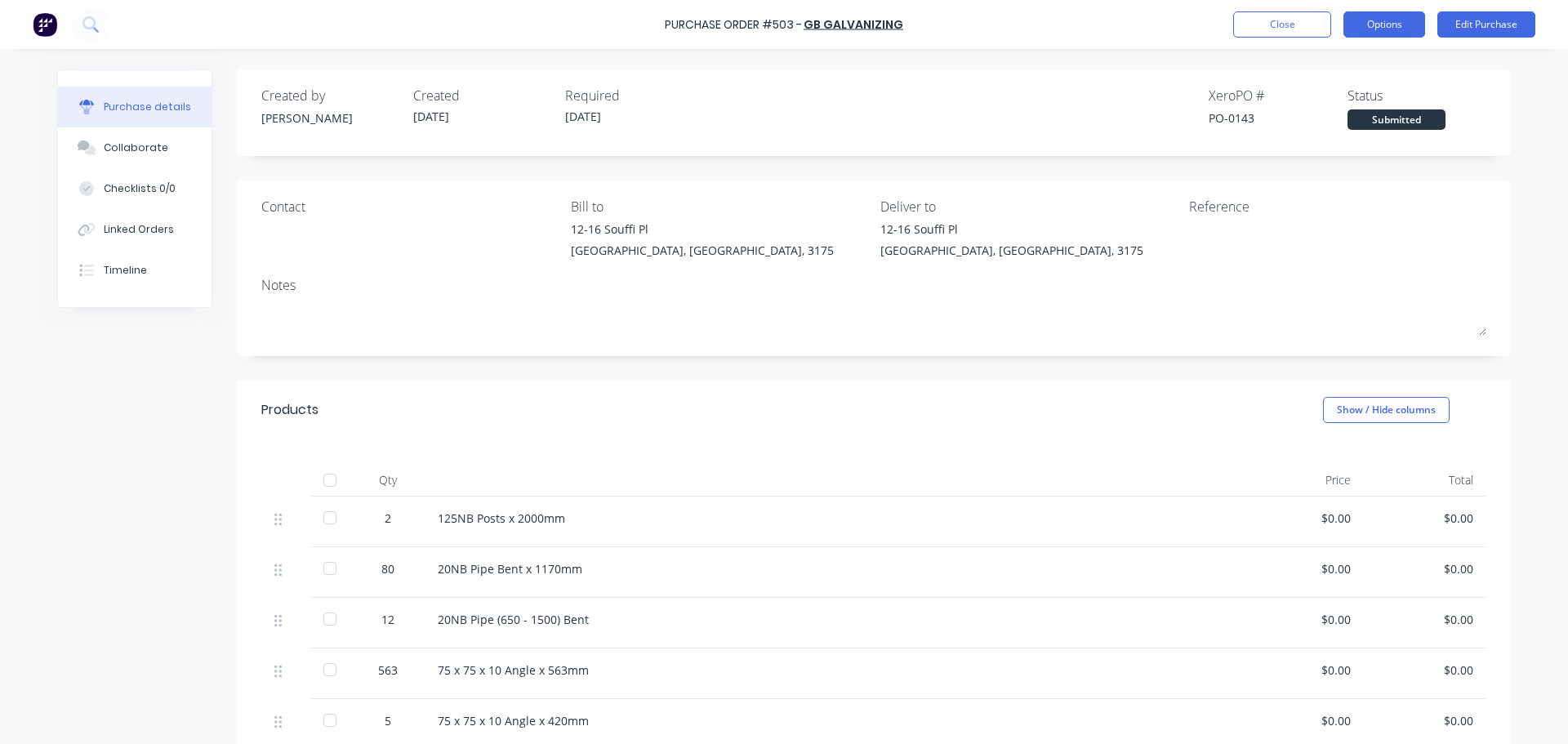
click at [1359, 26] on button "Options" at bounding box center [1384, 25] width 81 height 26
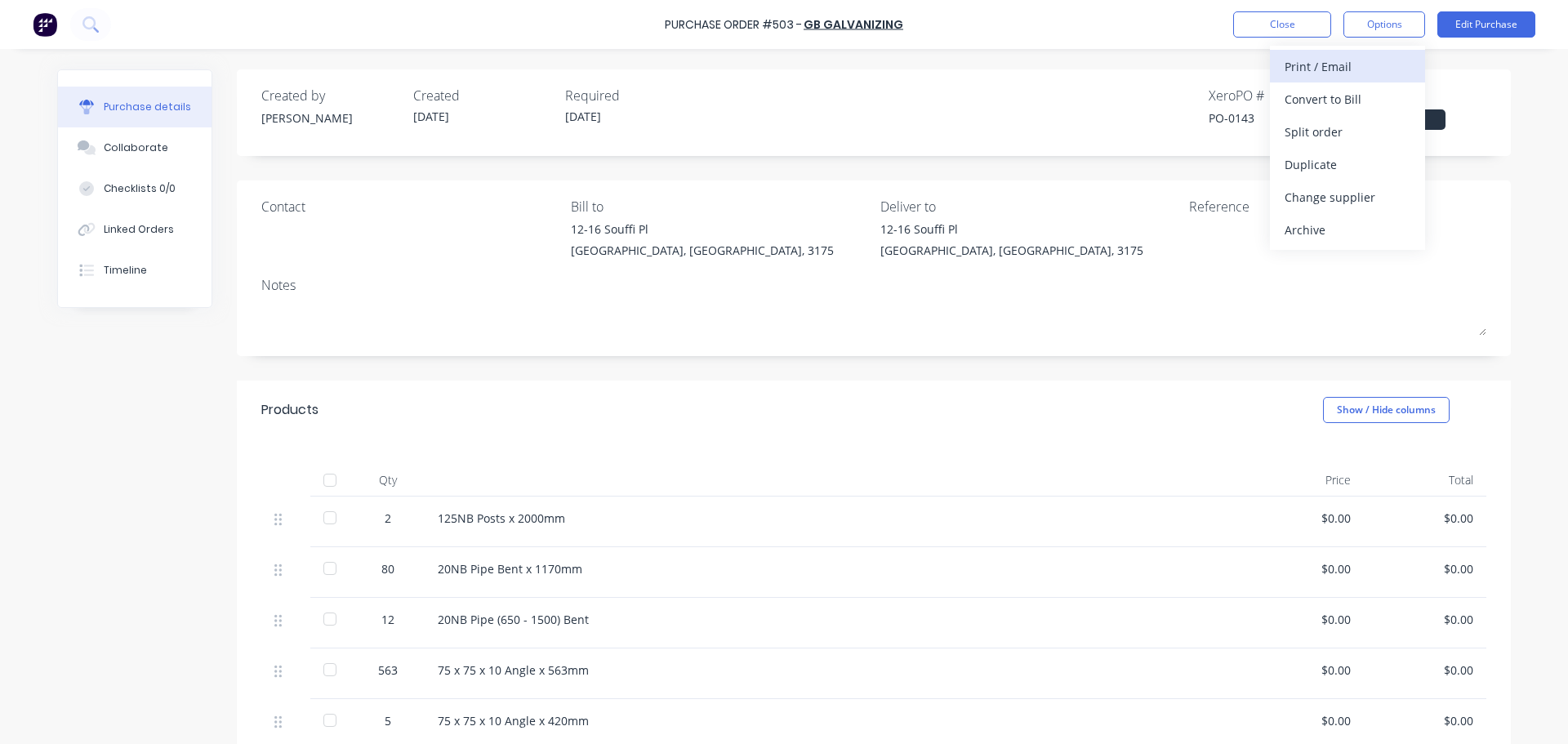
click at [1351, 59] on div "Print / Email" at bounding box center [1348, 67] width 125 height 24
click at [1340, 130] on div "Without pricing" at bounding box center [1348, 131] width 125 height 24
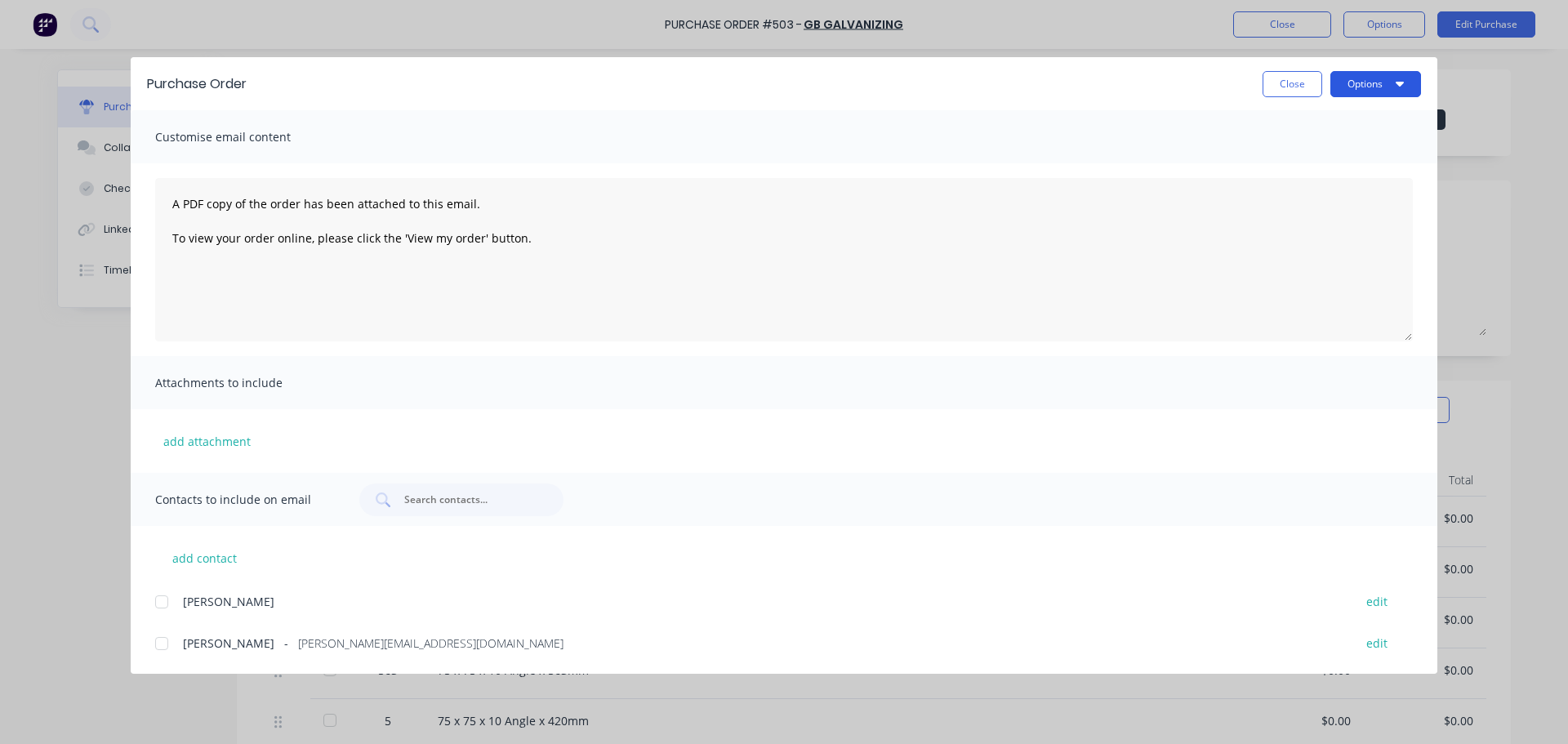
click at [1354, 95] on button "Options" at bounding box center [1375, 83] width 90 height 26
click at [1345, 149] on div "Print" at bounding box center [1344, 158] width 125 height 24
click at [1263, 80] on button "Close" at bounding box center [1292, 83] width 60 height 26
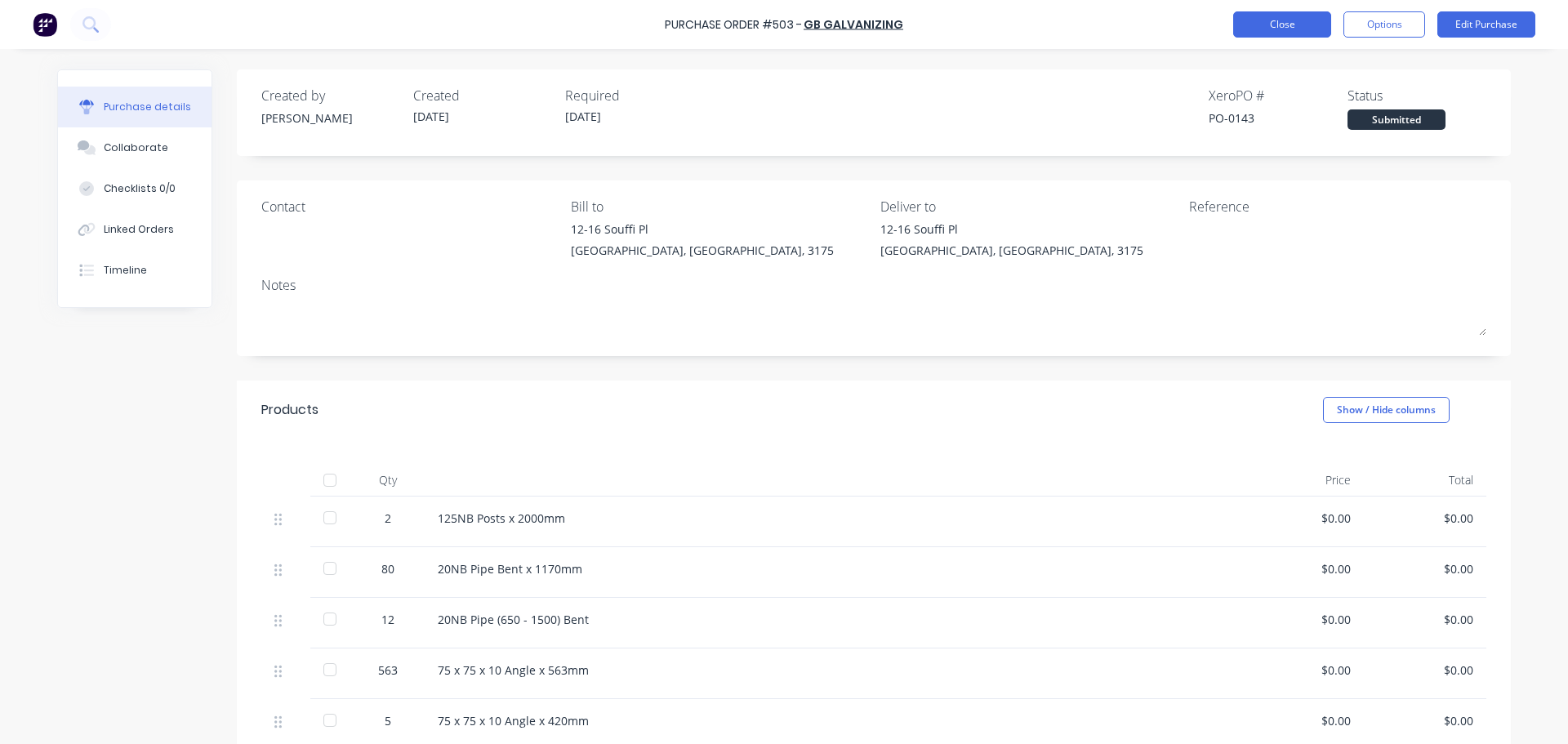
click at [1256, 27] on button "Close" at bounding box center [1282, 25] width 98 height 26
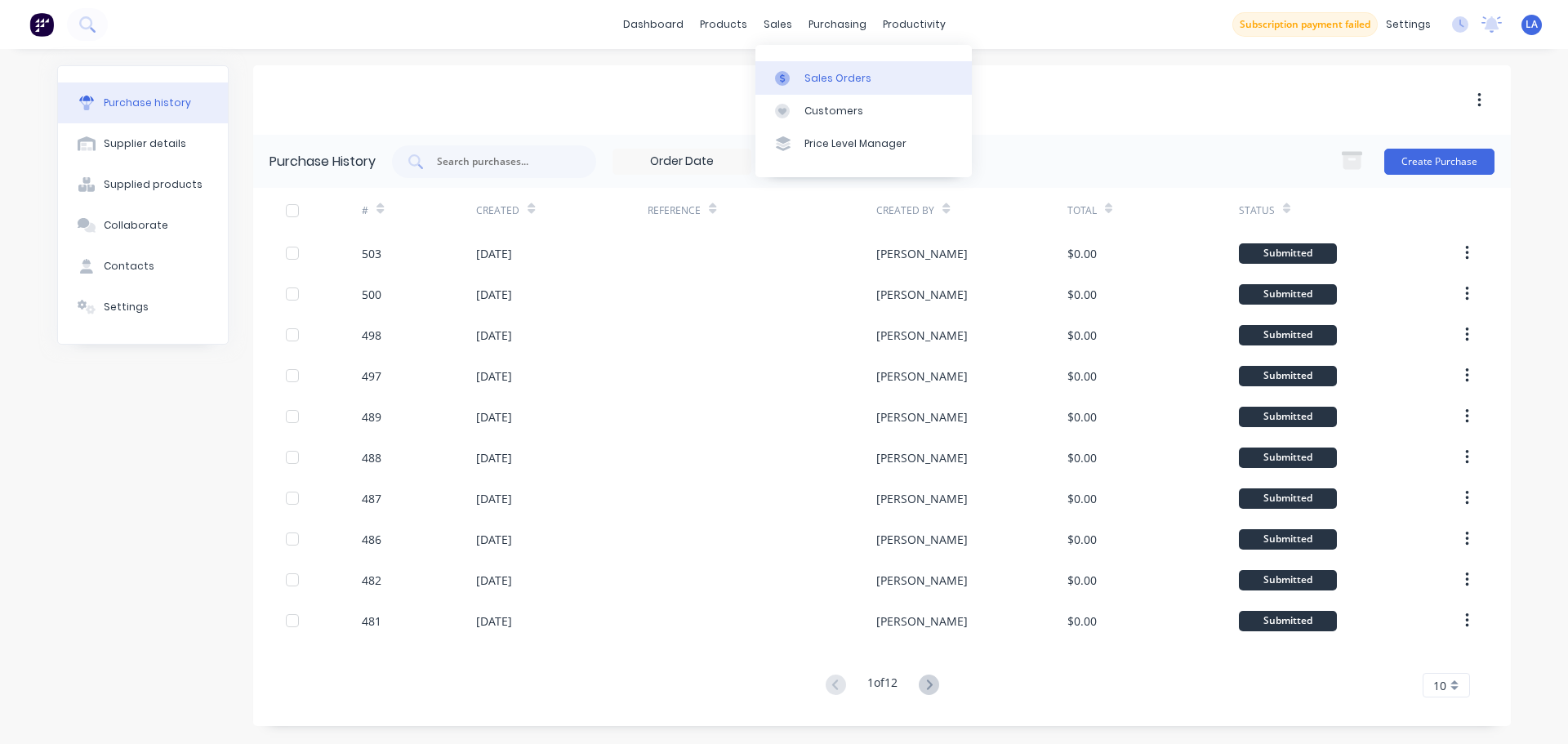
click at [815, 90] on link "Sales Orders" at bounding box center [863, 76] width 217 height 32
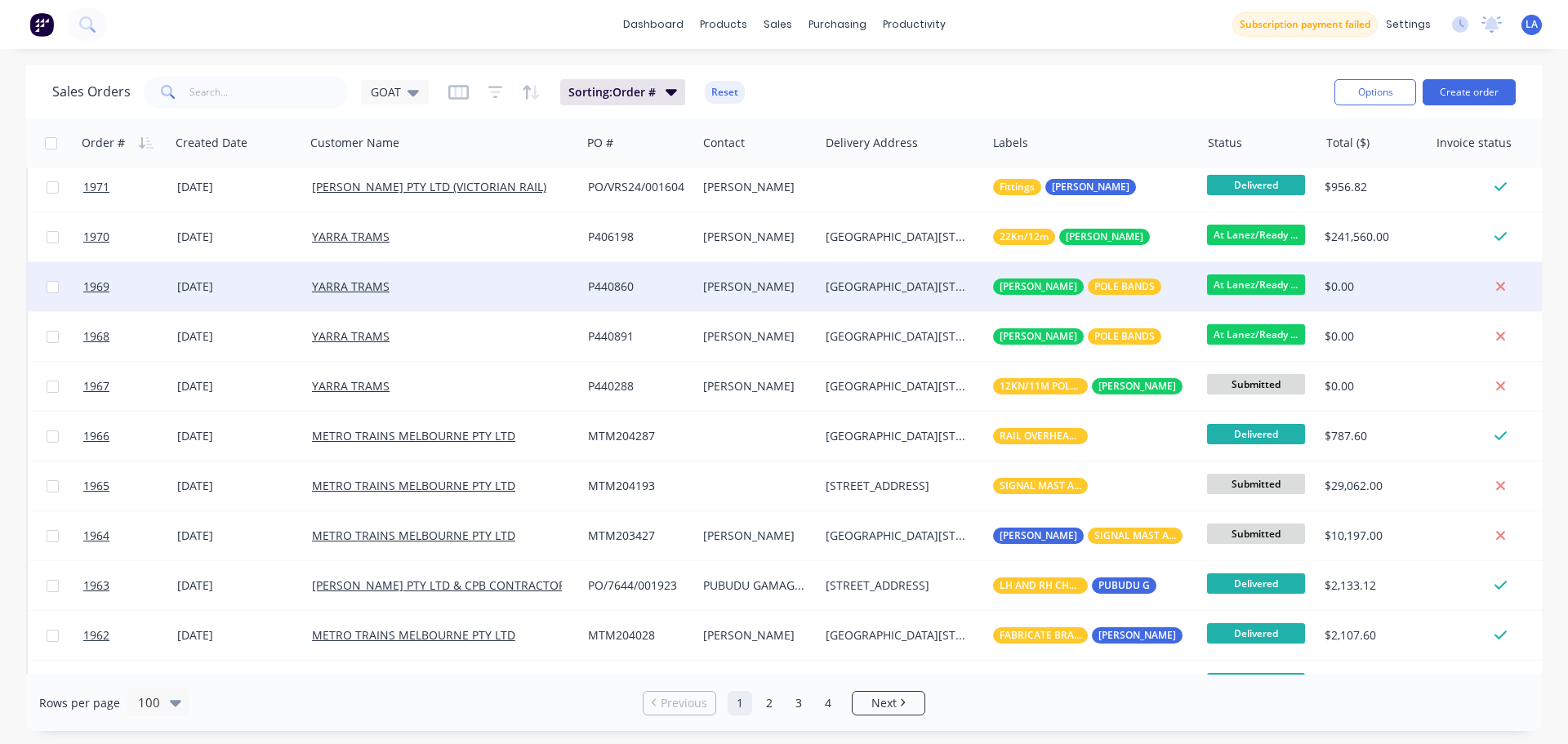
scroll to position [1062, 0]
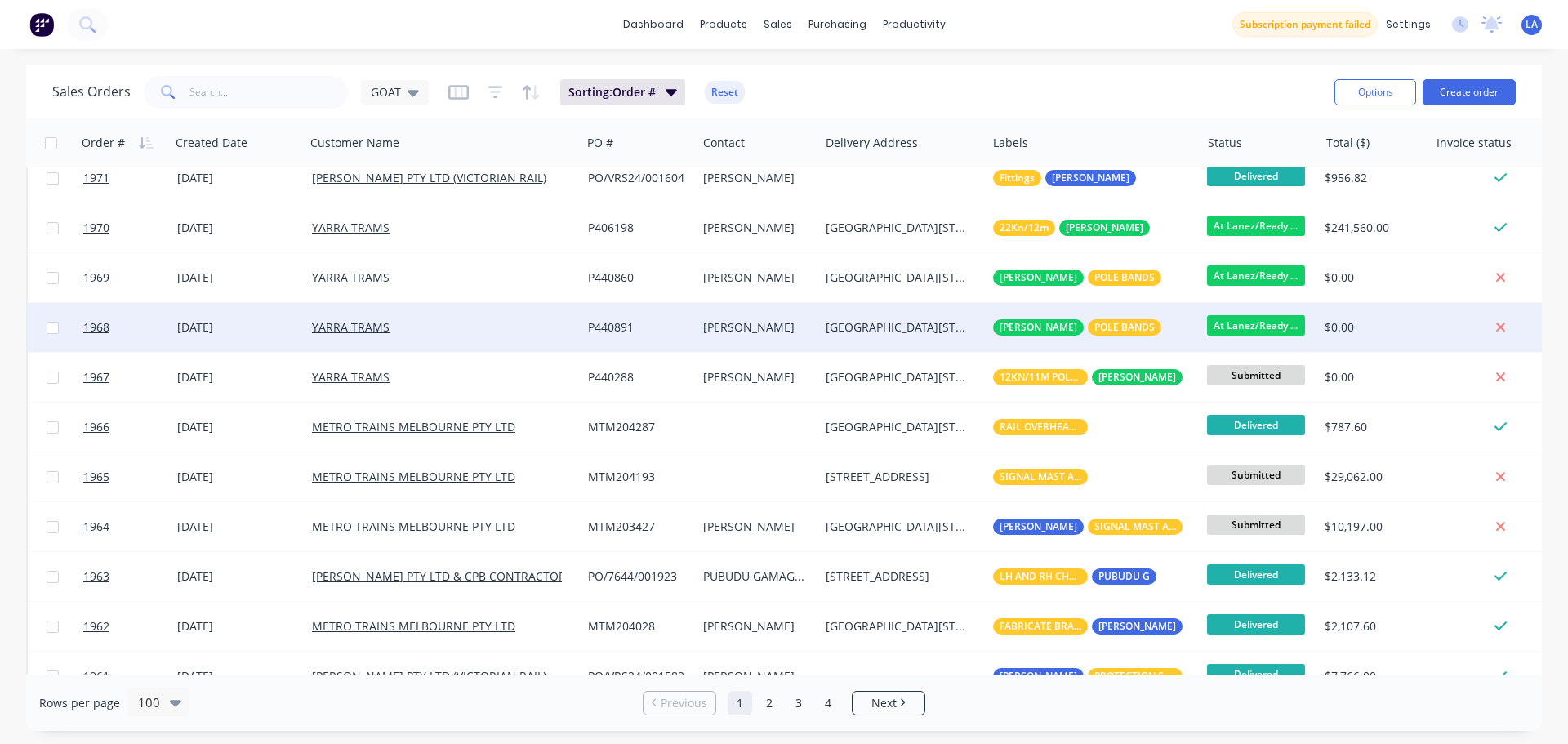
click at [527, 345] on div "YARRA TRAMS" at bounding box center [444, 327] width 276 height 49
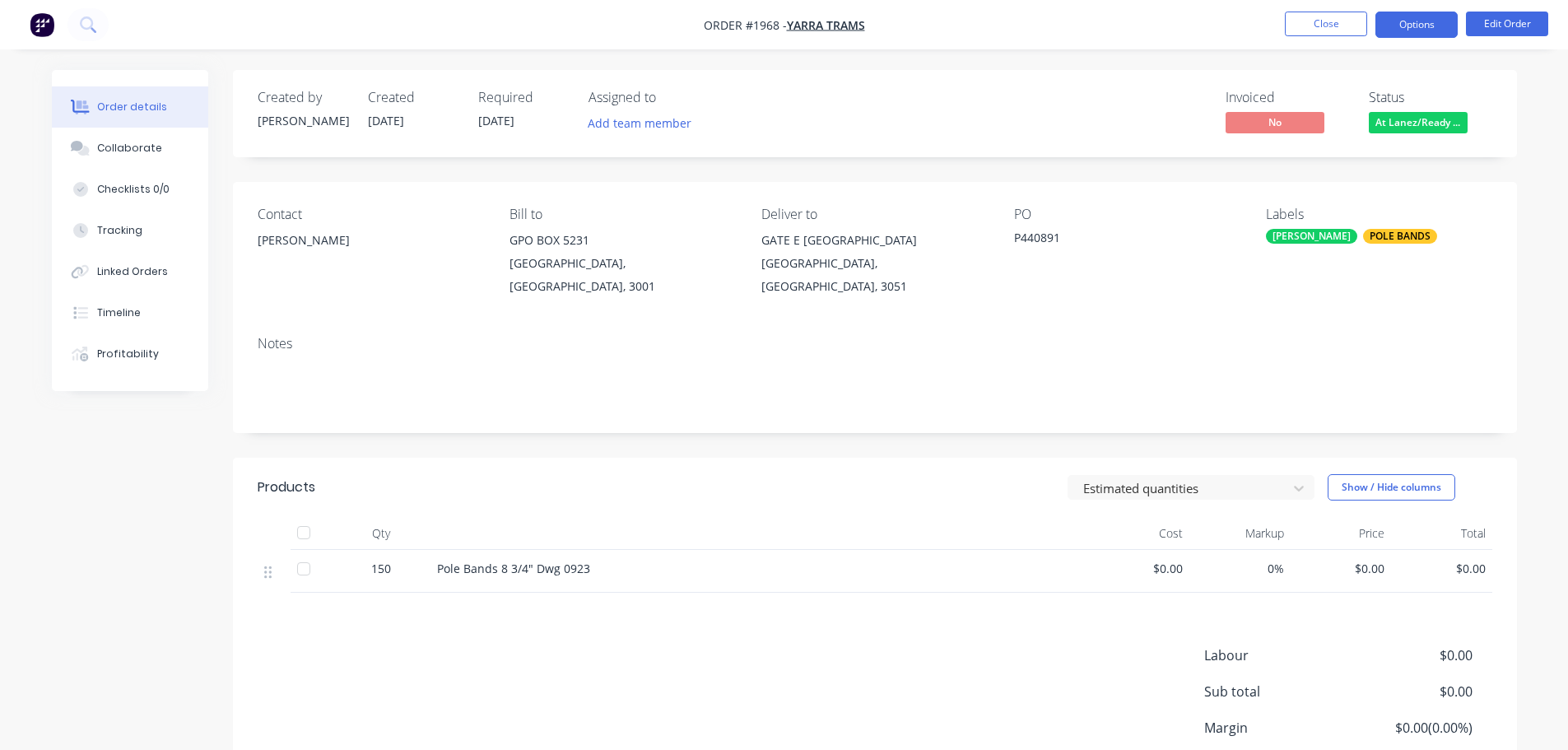
click at [1401, 22] on button "Options" at bounding box center [1416, 25] width 82 height 27
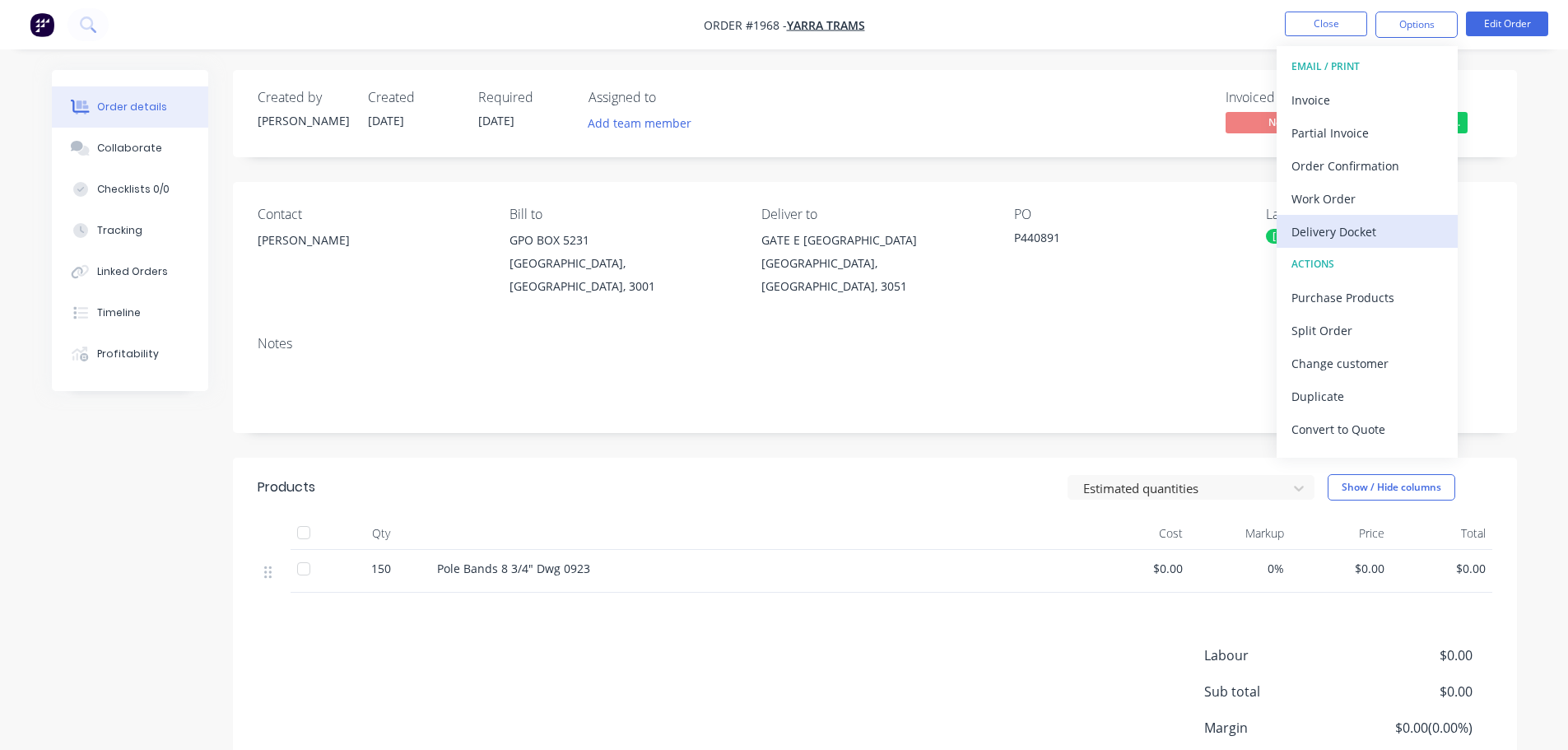
click at [1320, 219] on div "Delivery Docket" at bounding box center [1366, 231] width 151 height 24
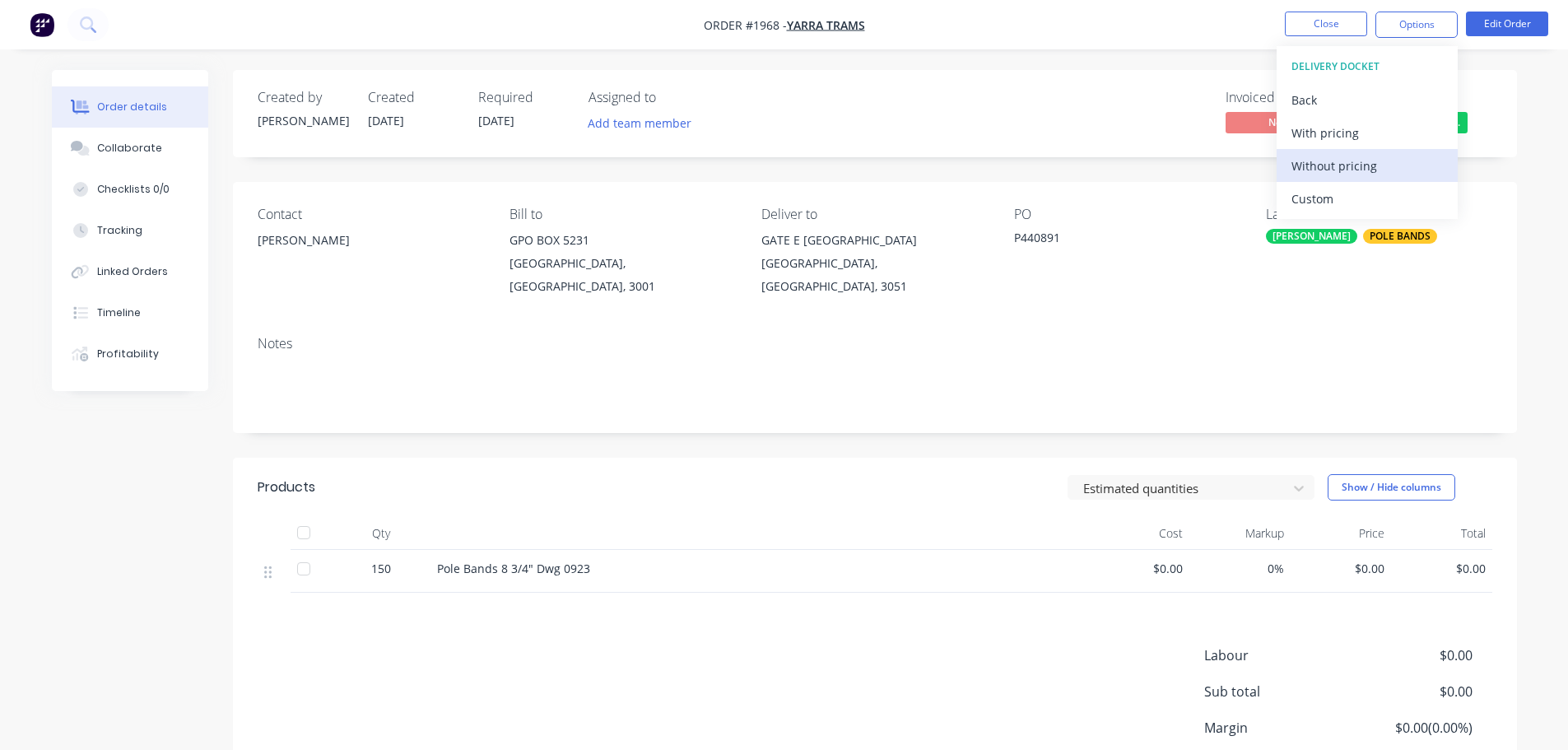
click at [1344, 170] on div "Without pricing" at bounding box center [1366, 166] width 151 height 24
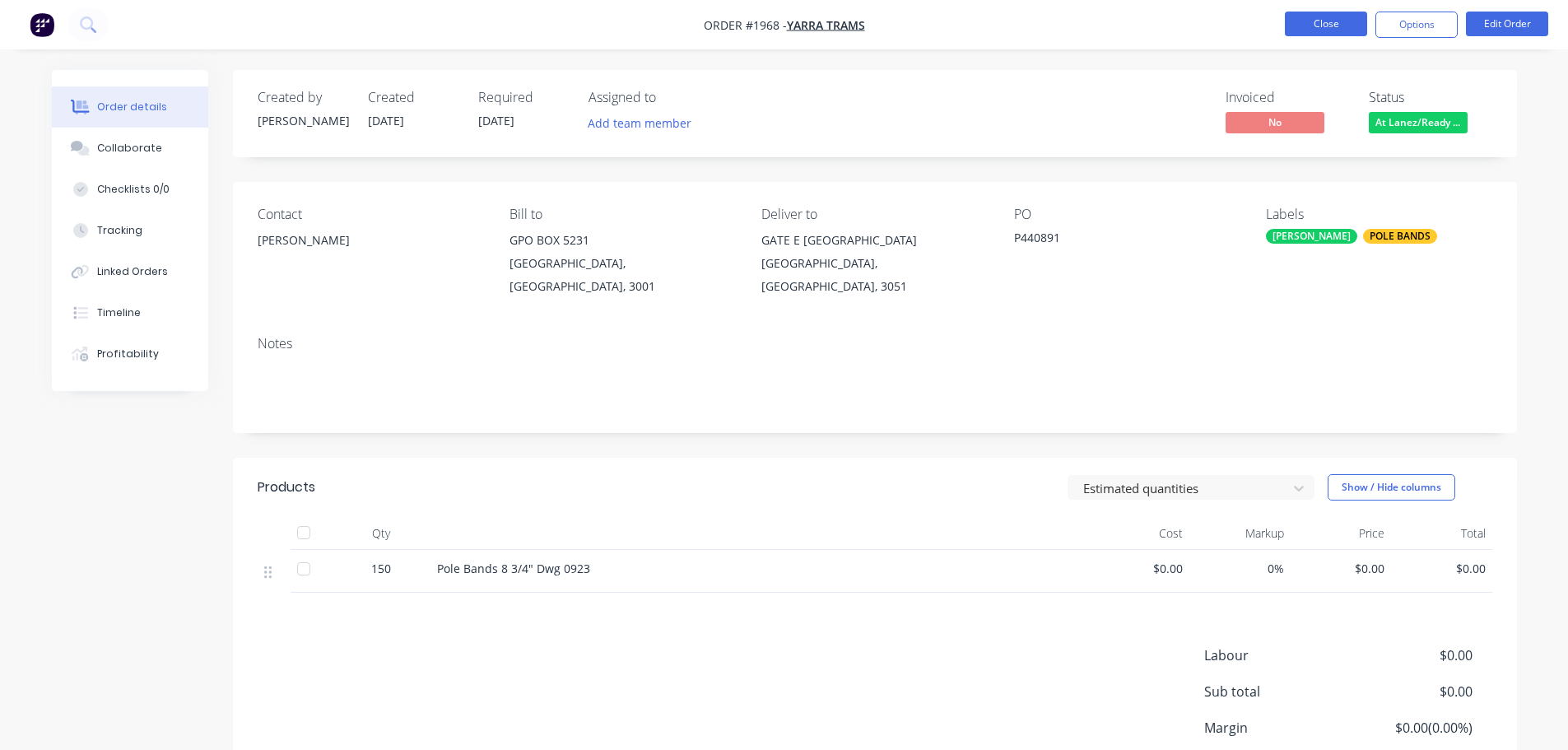
click at [1313, 27] on button "Close" at bounding box center [1326, 24] width 82 height 25
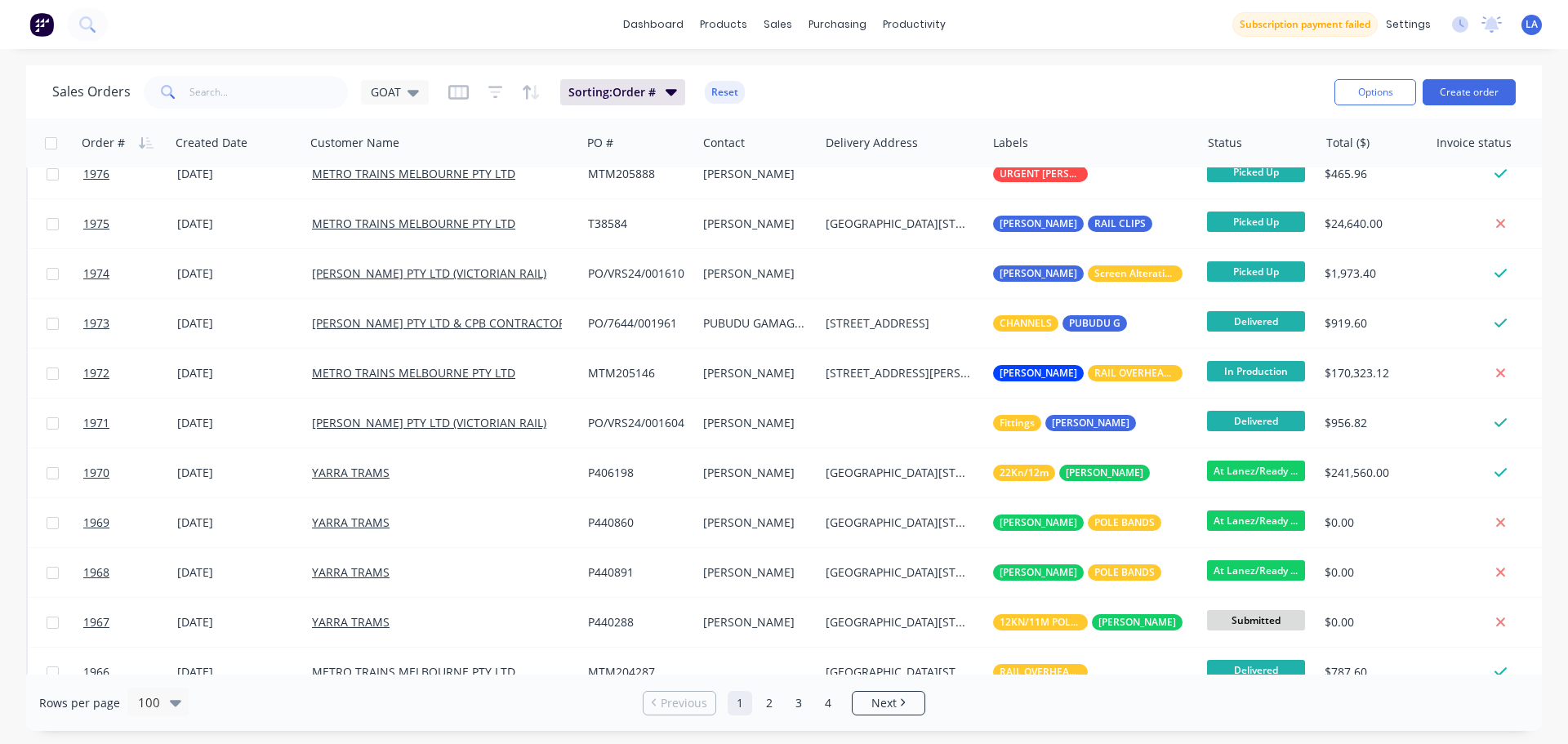
scroll to position [899, 0]
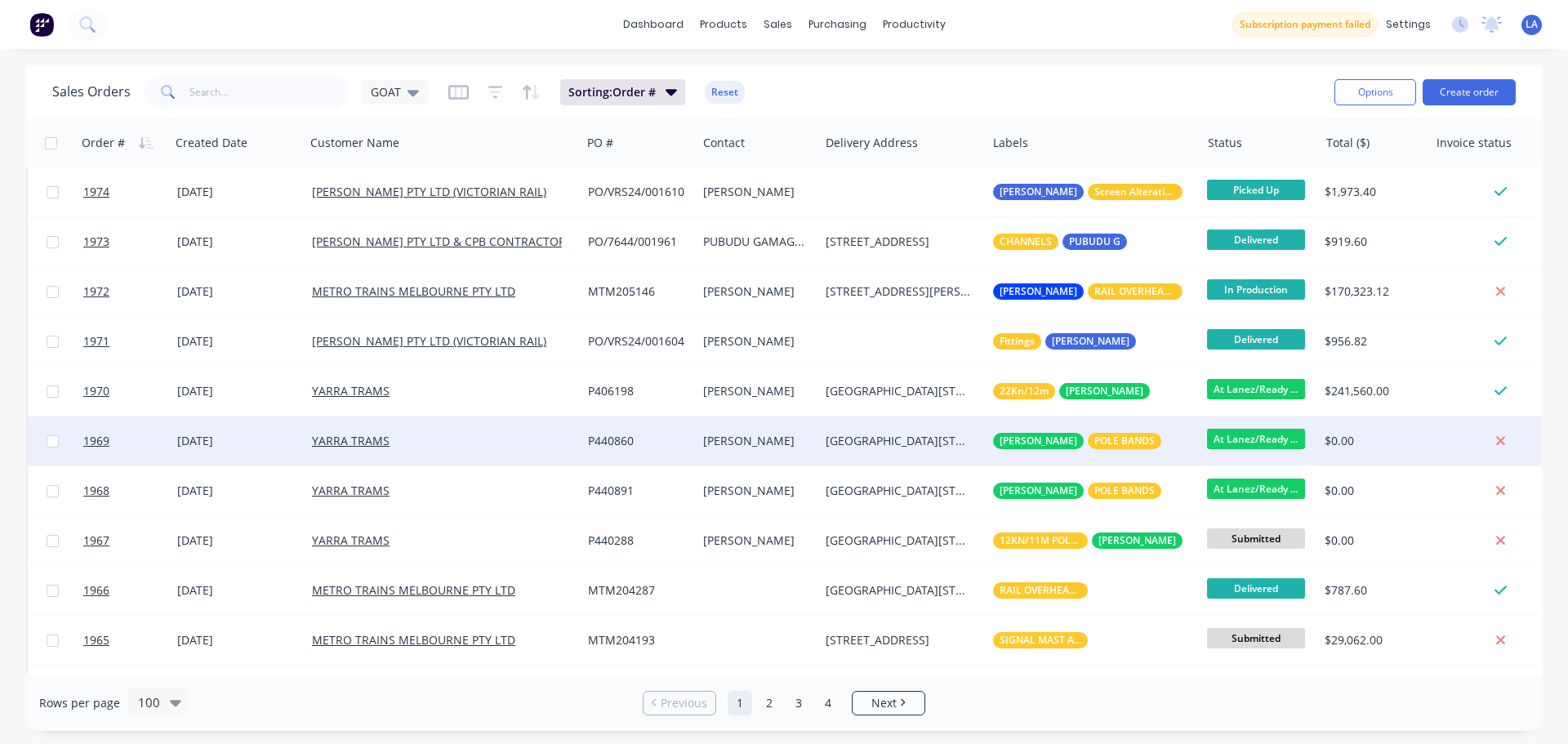
click at [278, 438] on div "[DATE]" at bounding box center [238, 441] width 122 height 17
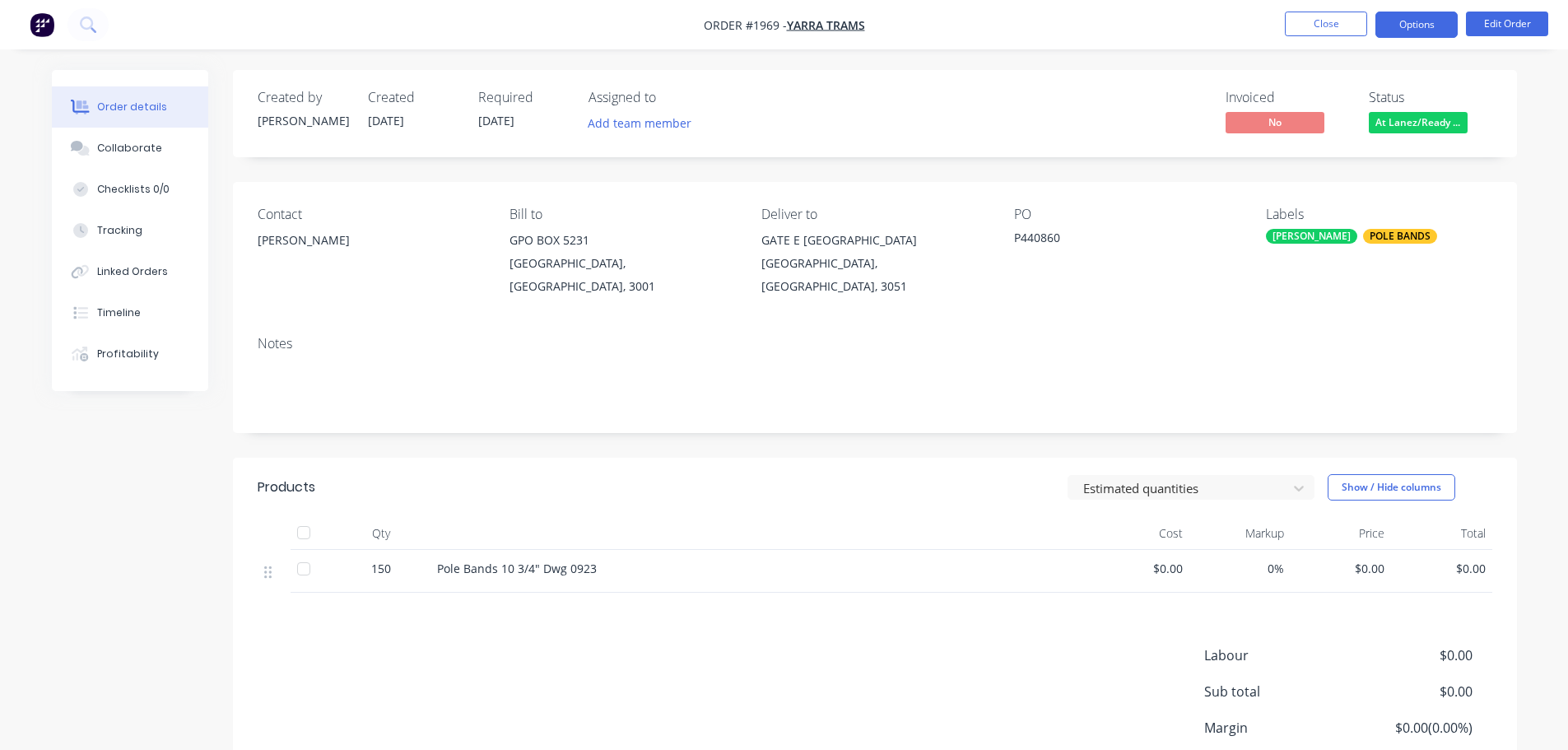
click at [1411, 17] on button "Options" at bounding box center [1416, 25] width 82 height 27
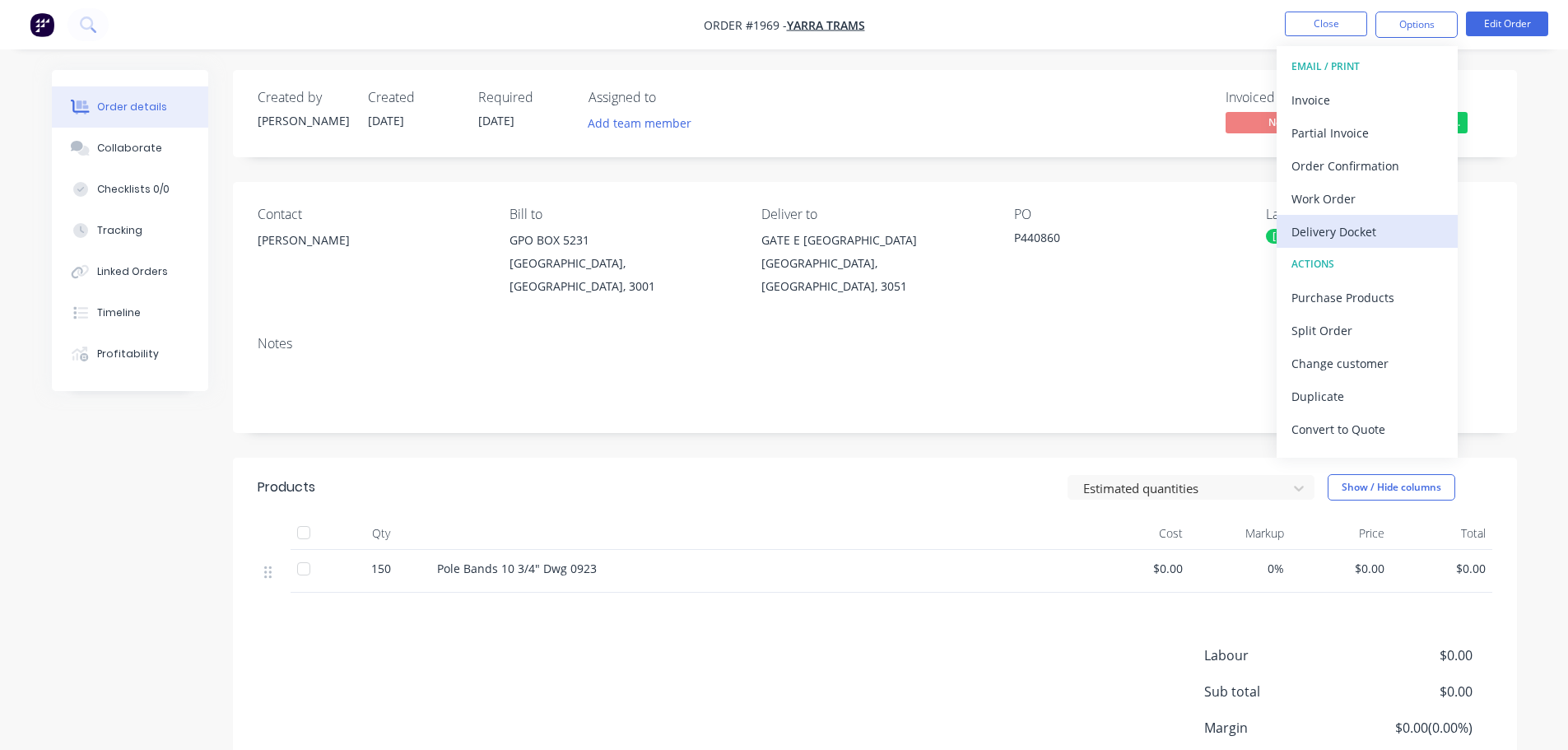
click at [1362, 224] on div "Delivery Docket" at bounding box center [1366, 231] width 151 height 24
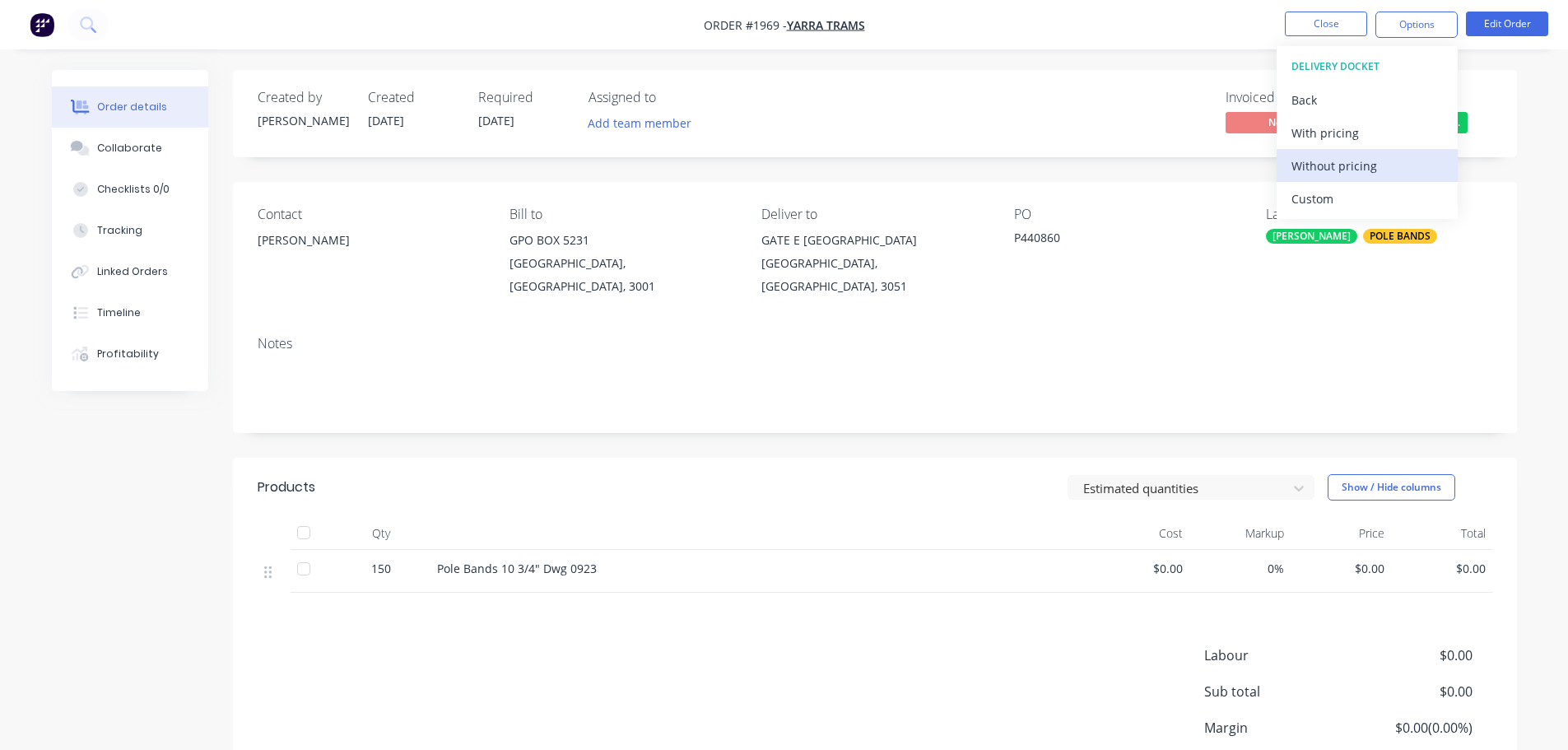
click at [1366, 174] on div "Without pricing" at bounding box center [1366, 166] width 151 height 24
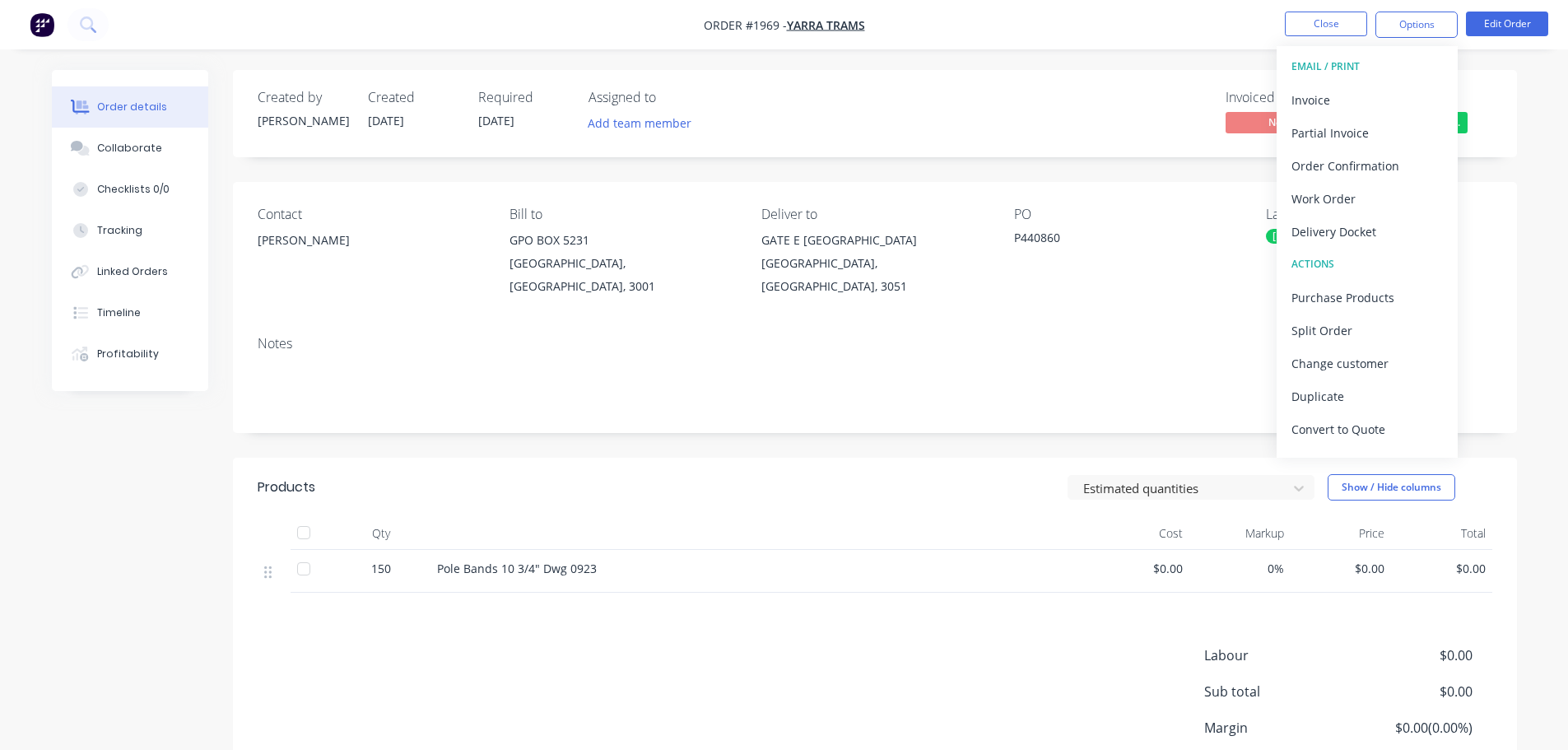
click at [855, 521] on div at bounding box center [760, 533] width 659 height 33
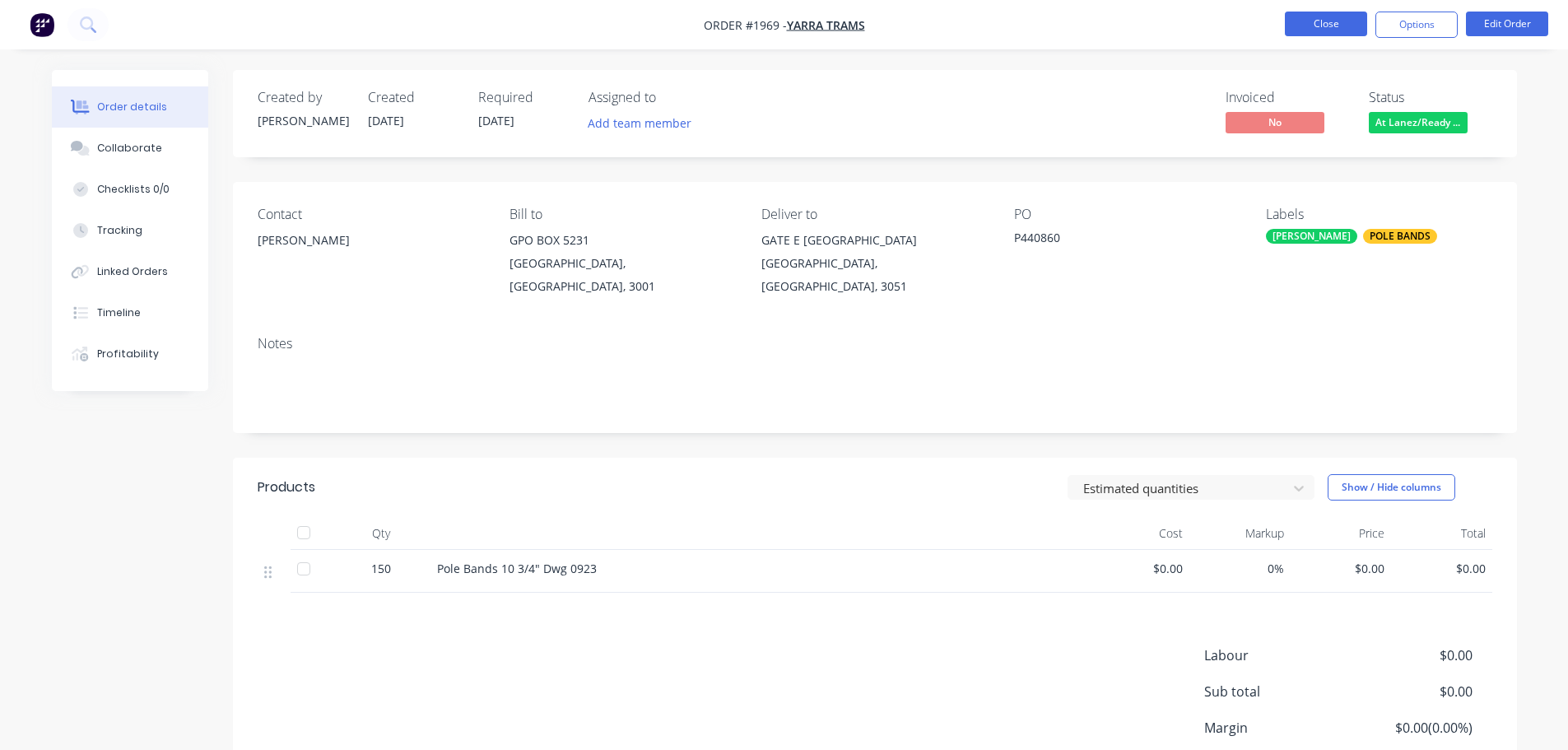
click at [1301, 33] on button "Close" at bounding box center [1326, 24] width 82 height 25
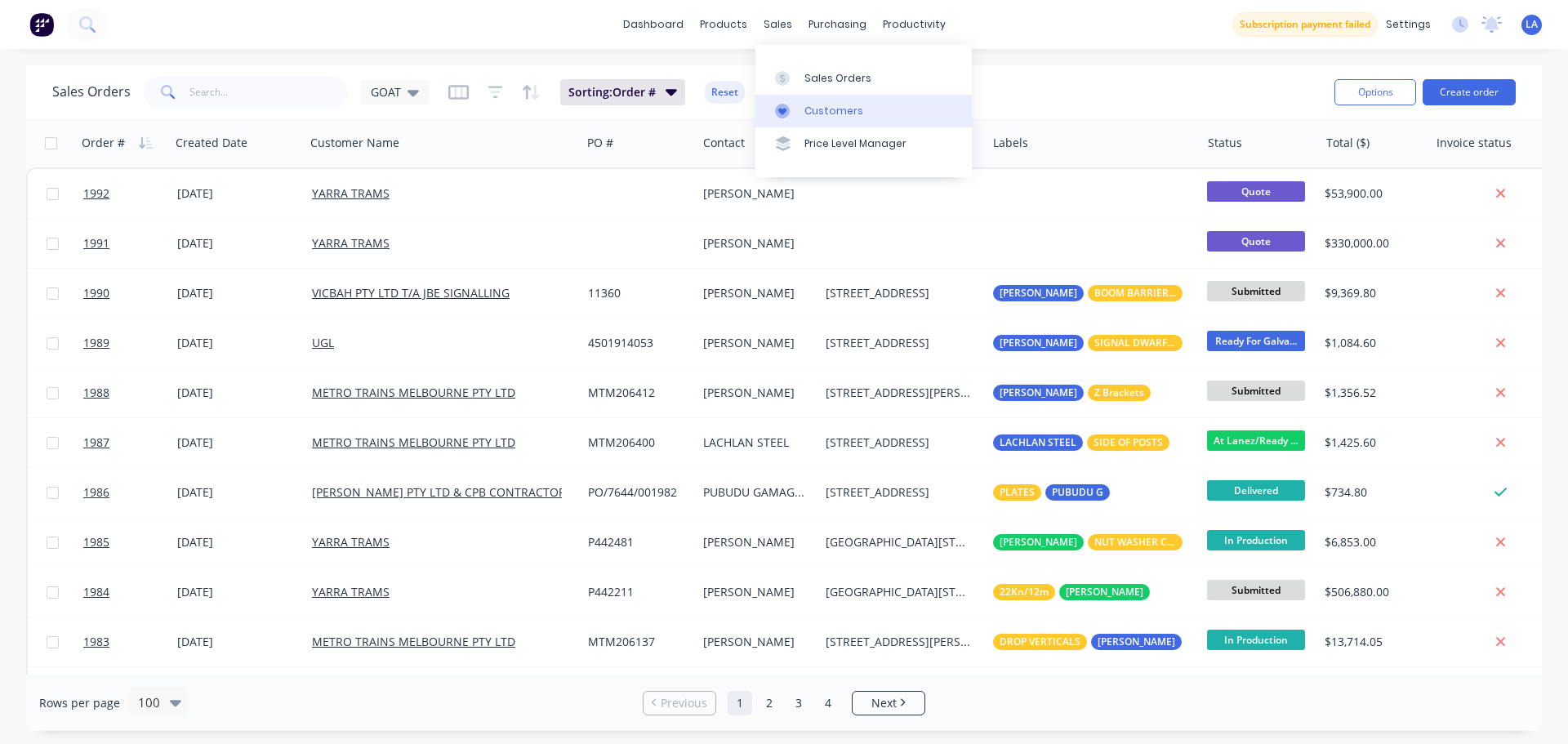
click at [784, 98] on link "Customers" at bounding box center [863, 111] width 217 height 32
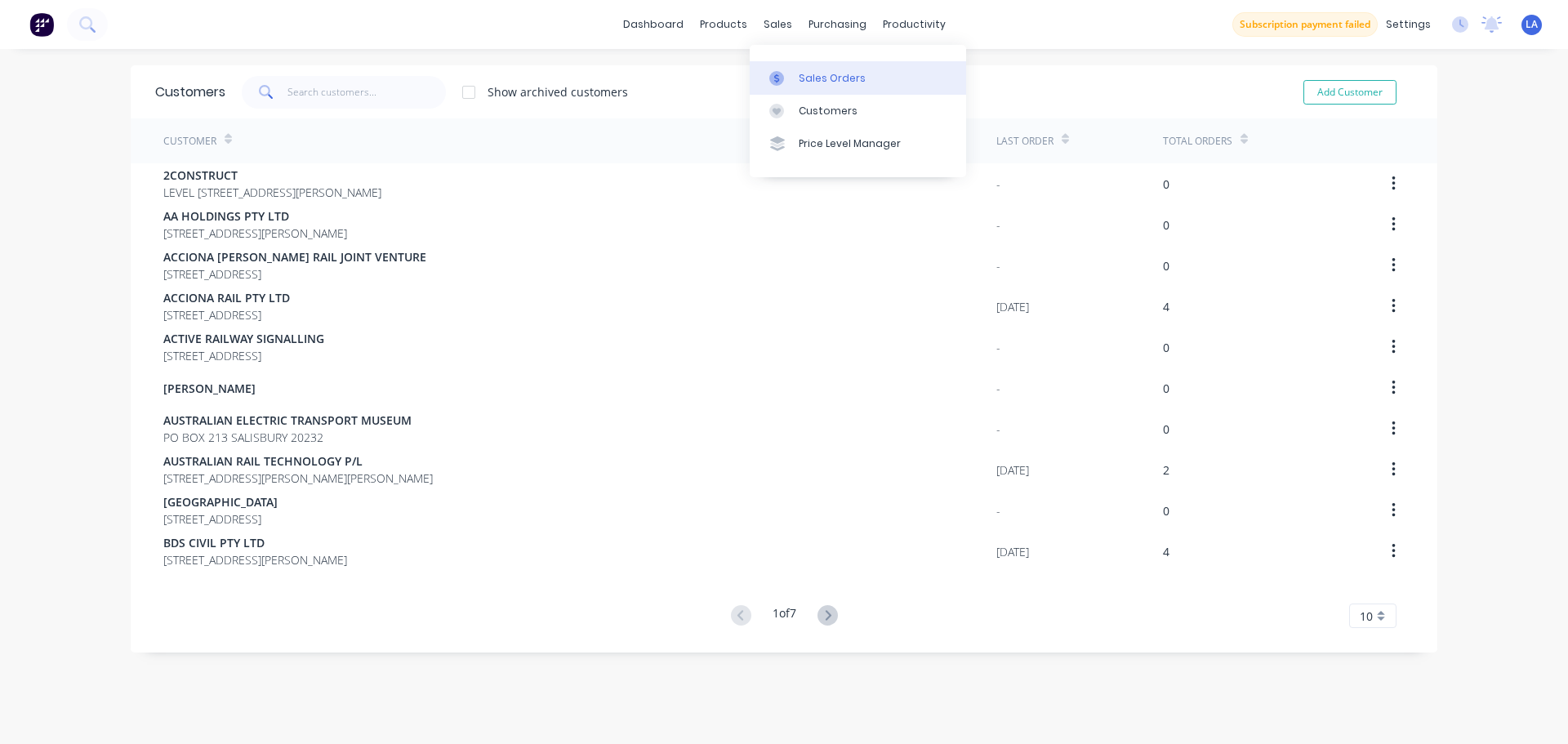
click at [772, 74] on icon at bounding box center [776, 77] width 15 height 15
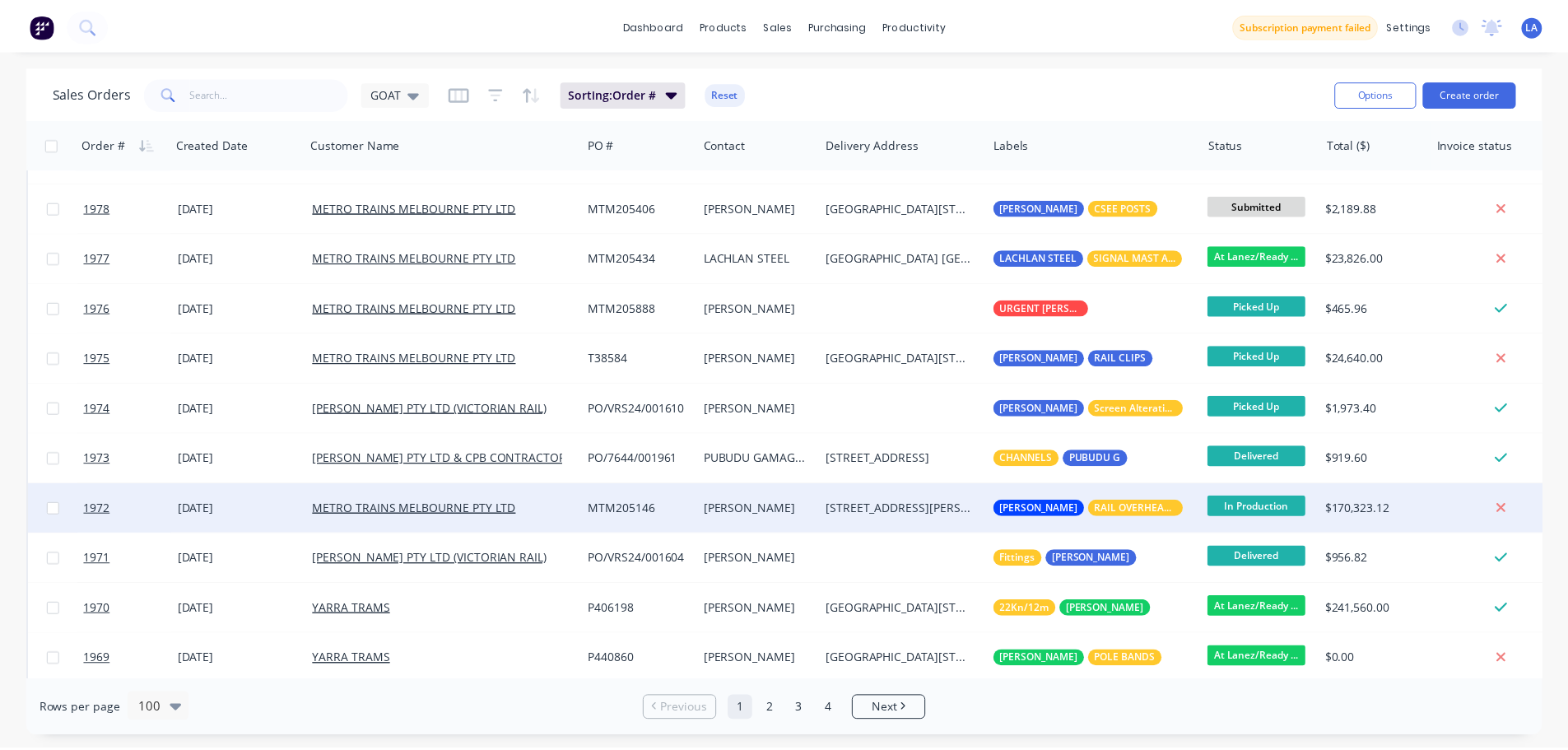
scroll to position [741, 0]
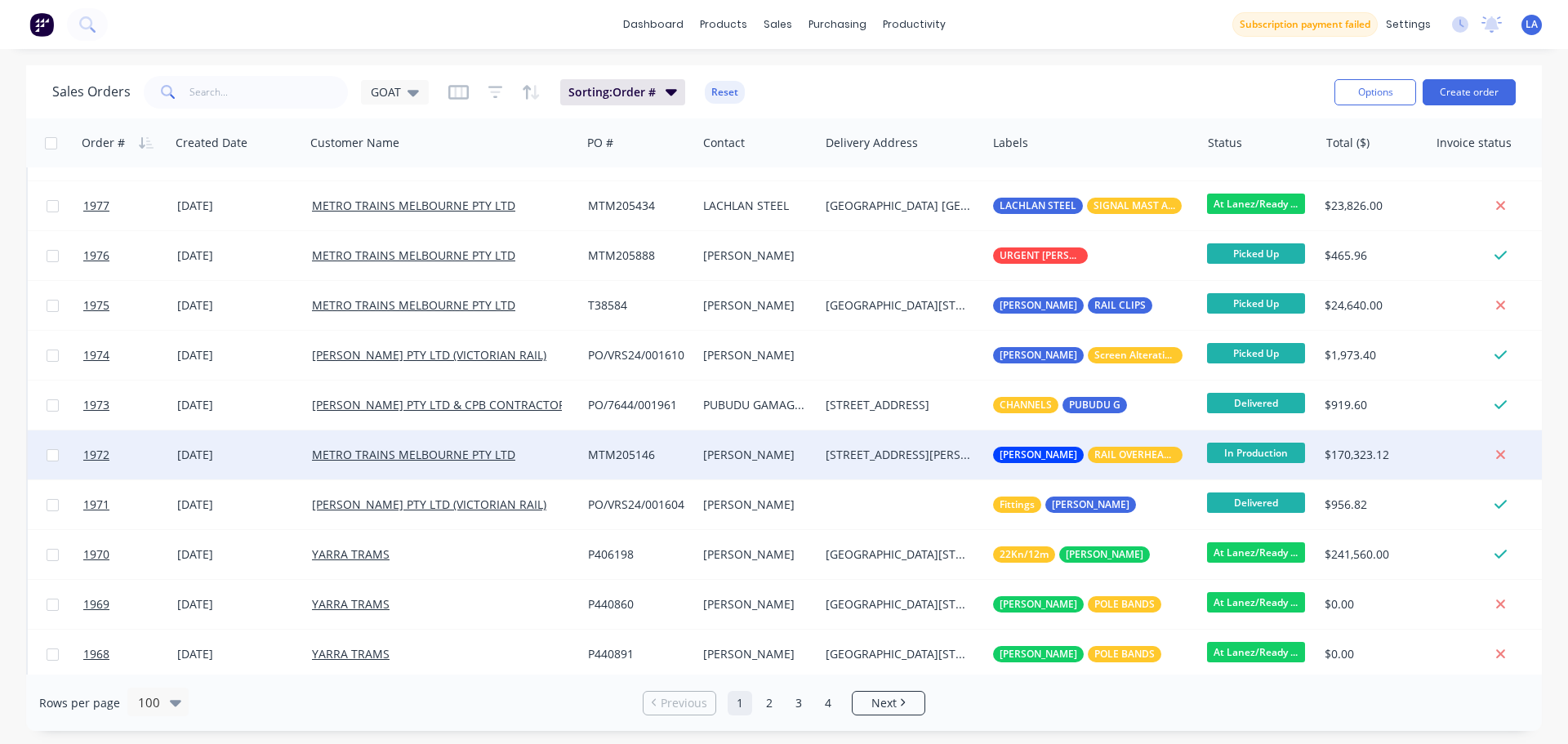
click at [271, 461] on div "[DATE]" at bounding box center [238, 455] width 122 height 17
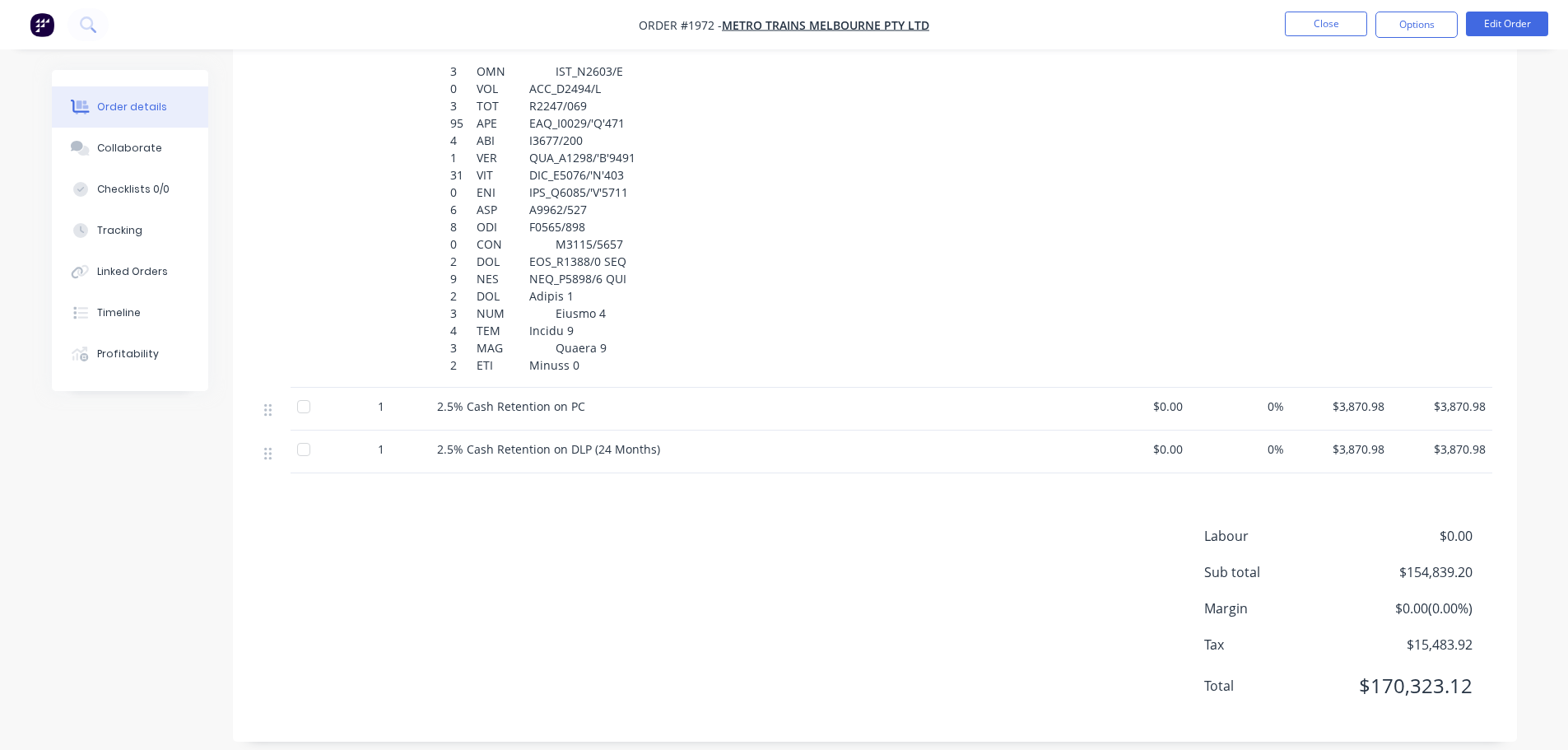
scroll to position [2027, 0]
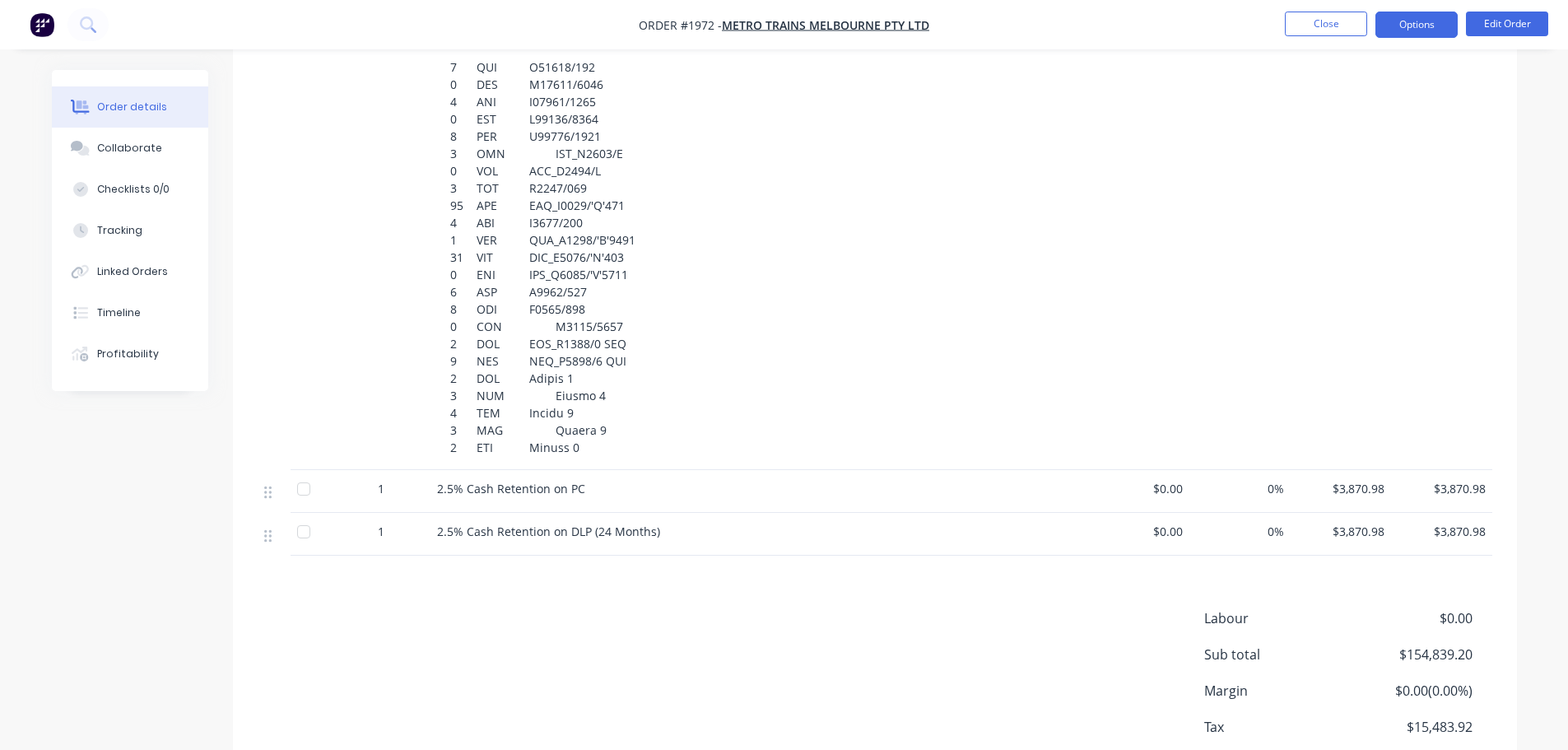
click at [1437, 26] on button "Options" at bounding box center [1416, 25] width 82 height 27
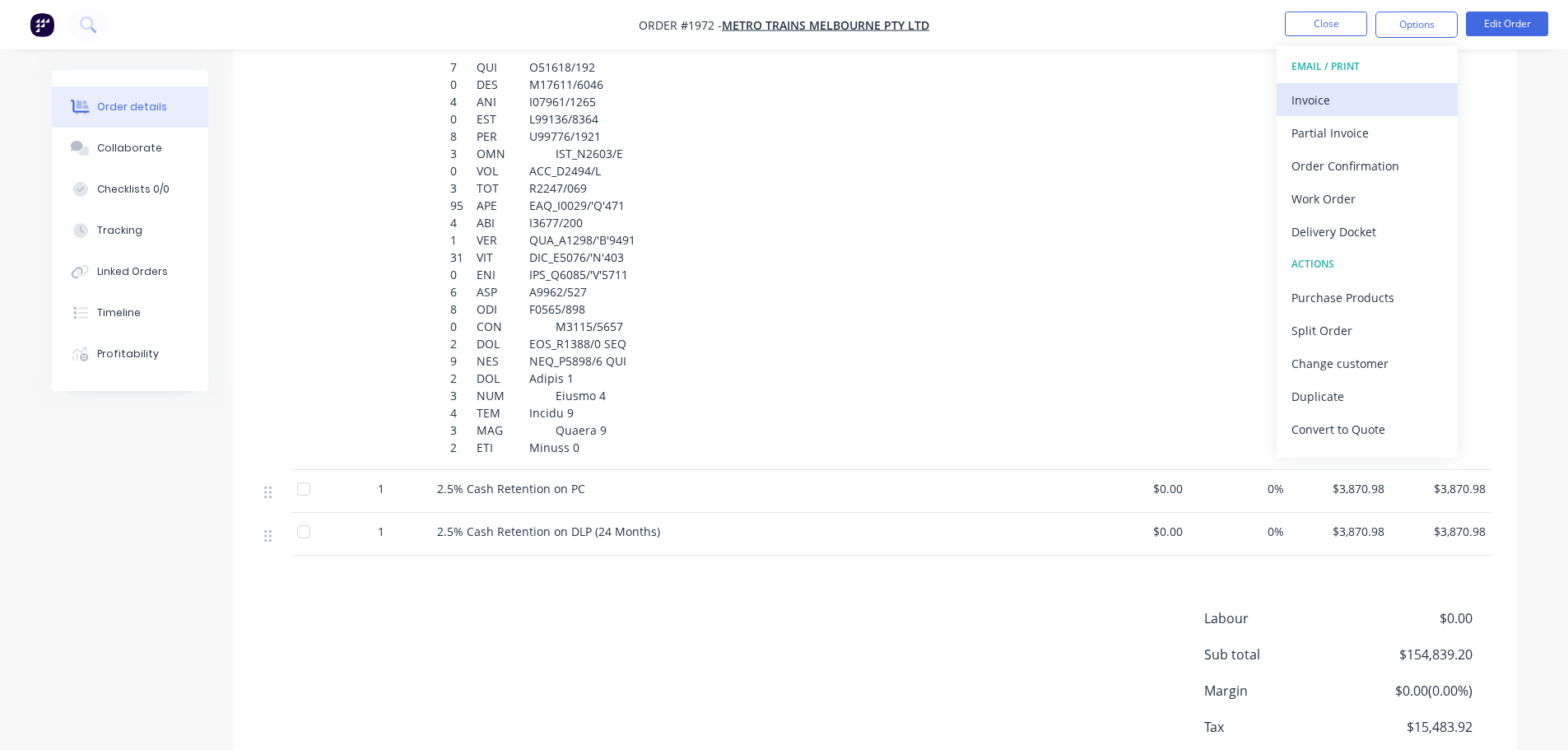
click at [1386, 96] on div "Invoice" at bounding box center [1366, 100] width 151 height 24
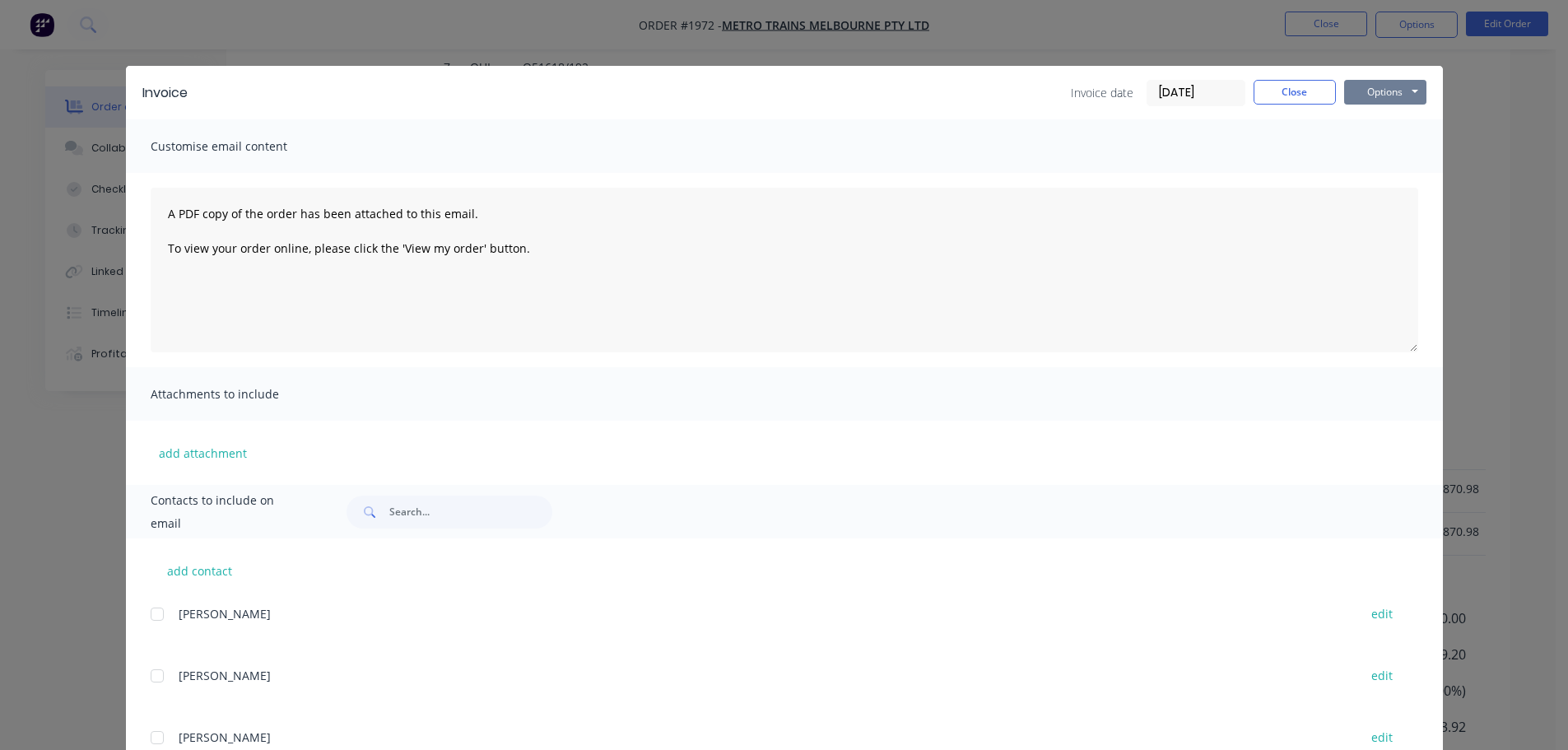
click at [1373, 95] on button "Options" at bounding box center [1385, 92] width 82 height 25
click at [1379, 151] on button "Print" at bounding box center [1397, 148] width 106 height 27
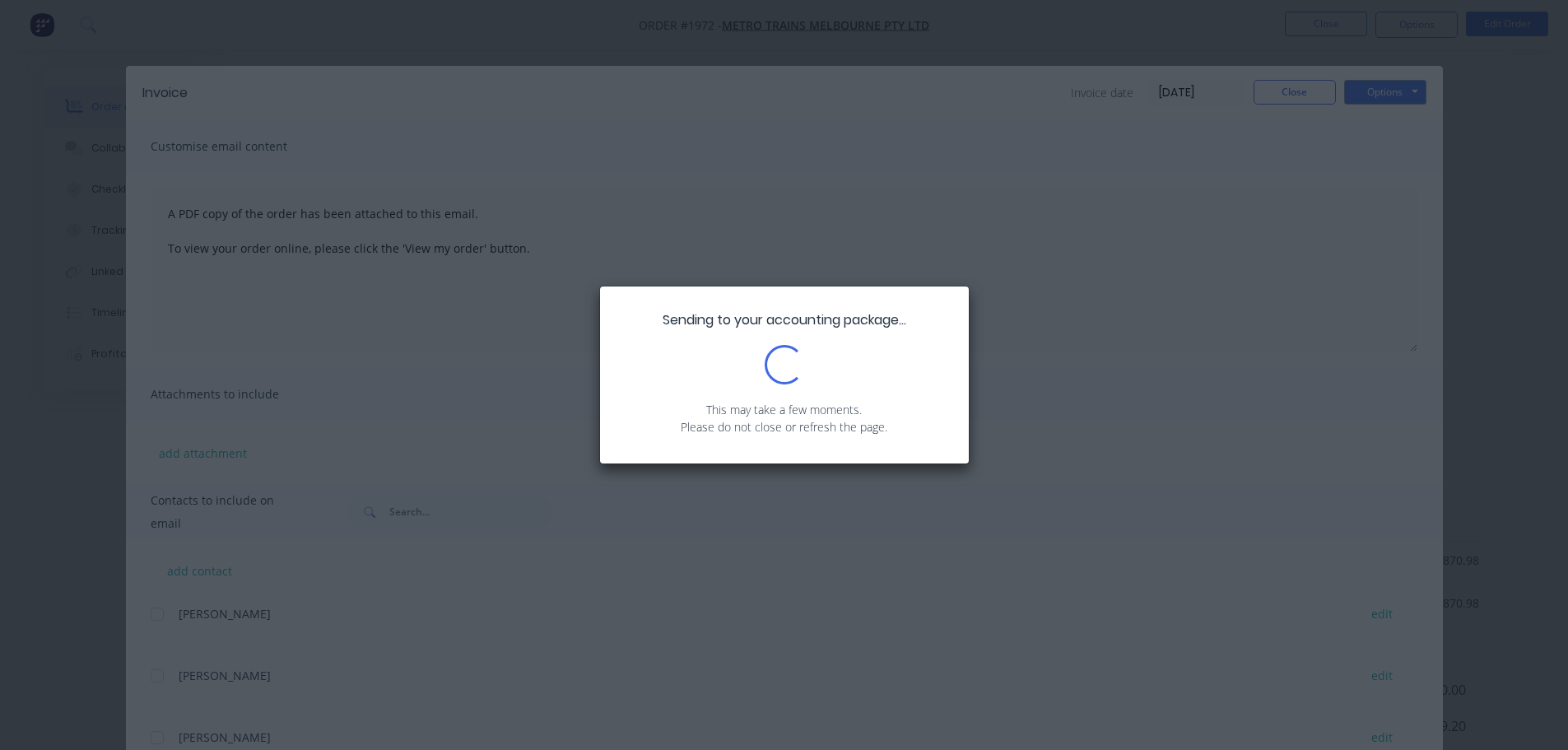
scroll to position [1944, 0]
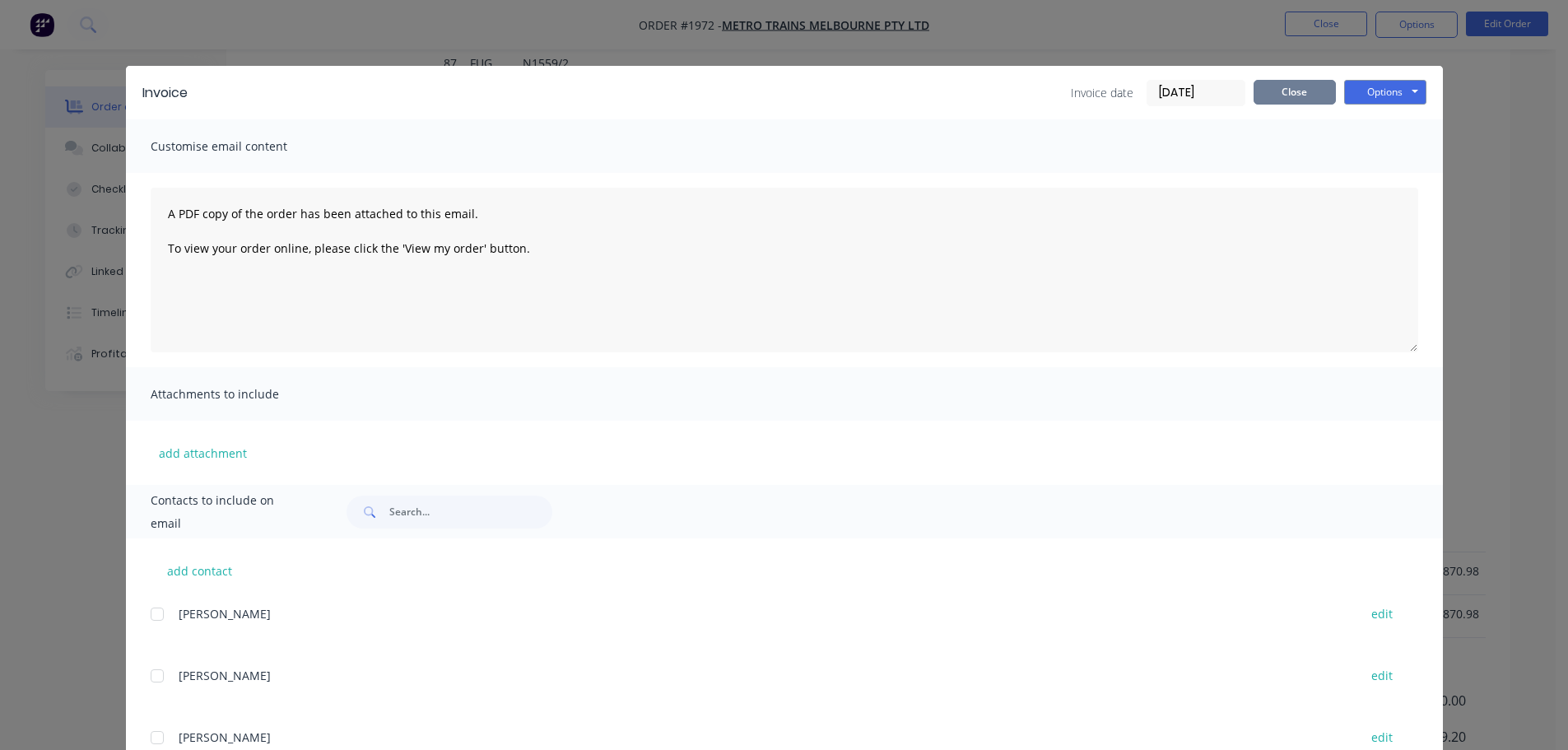
click at [1292, 96] on button "Close" at bounding box center [1294, 92] width 82 height 25
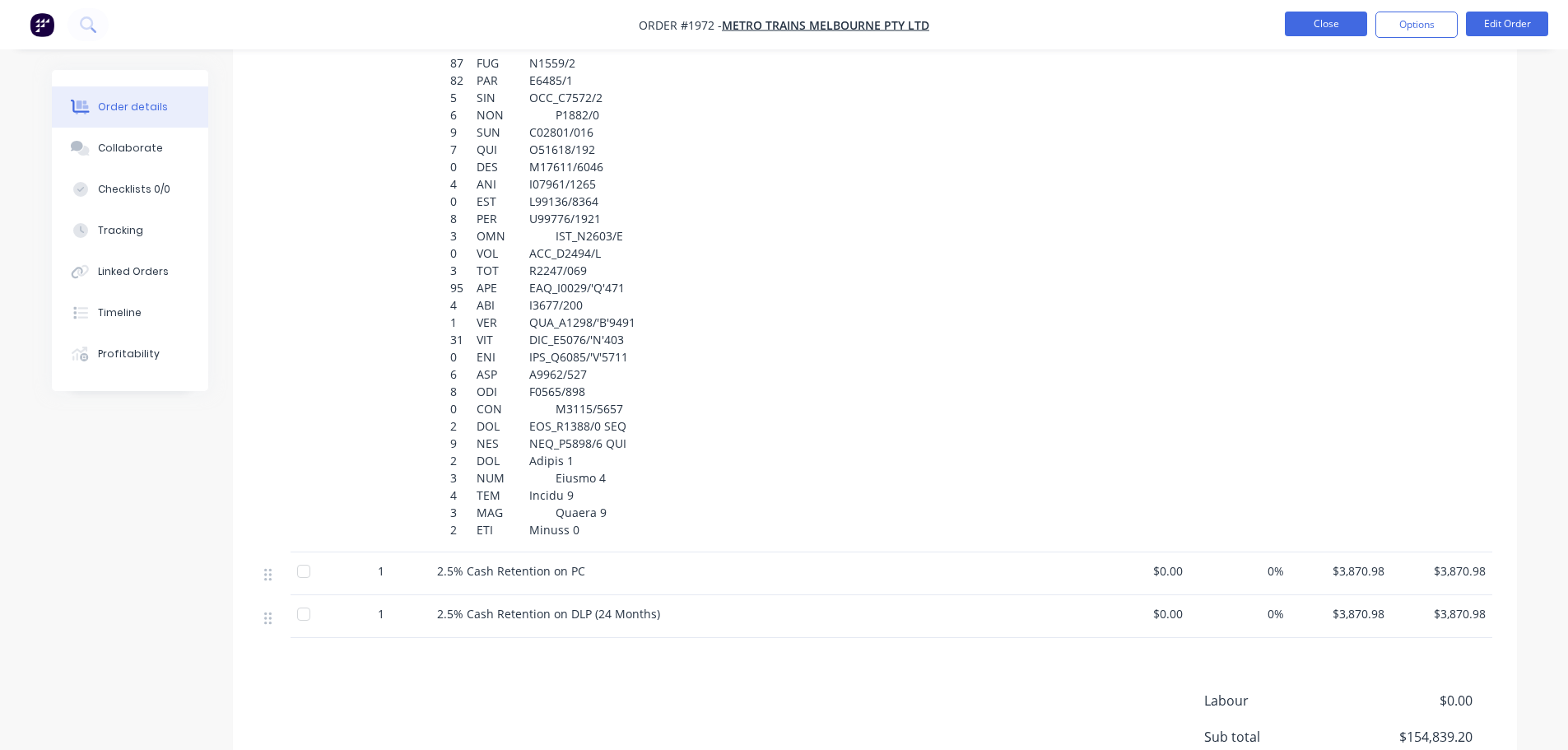
click at [1325, 27] on button "Close" at bounding box center [1326, 24] width 82 height 25
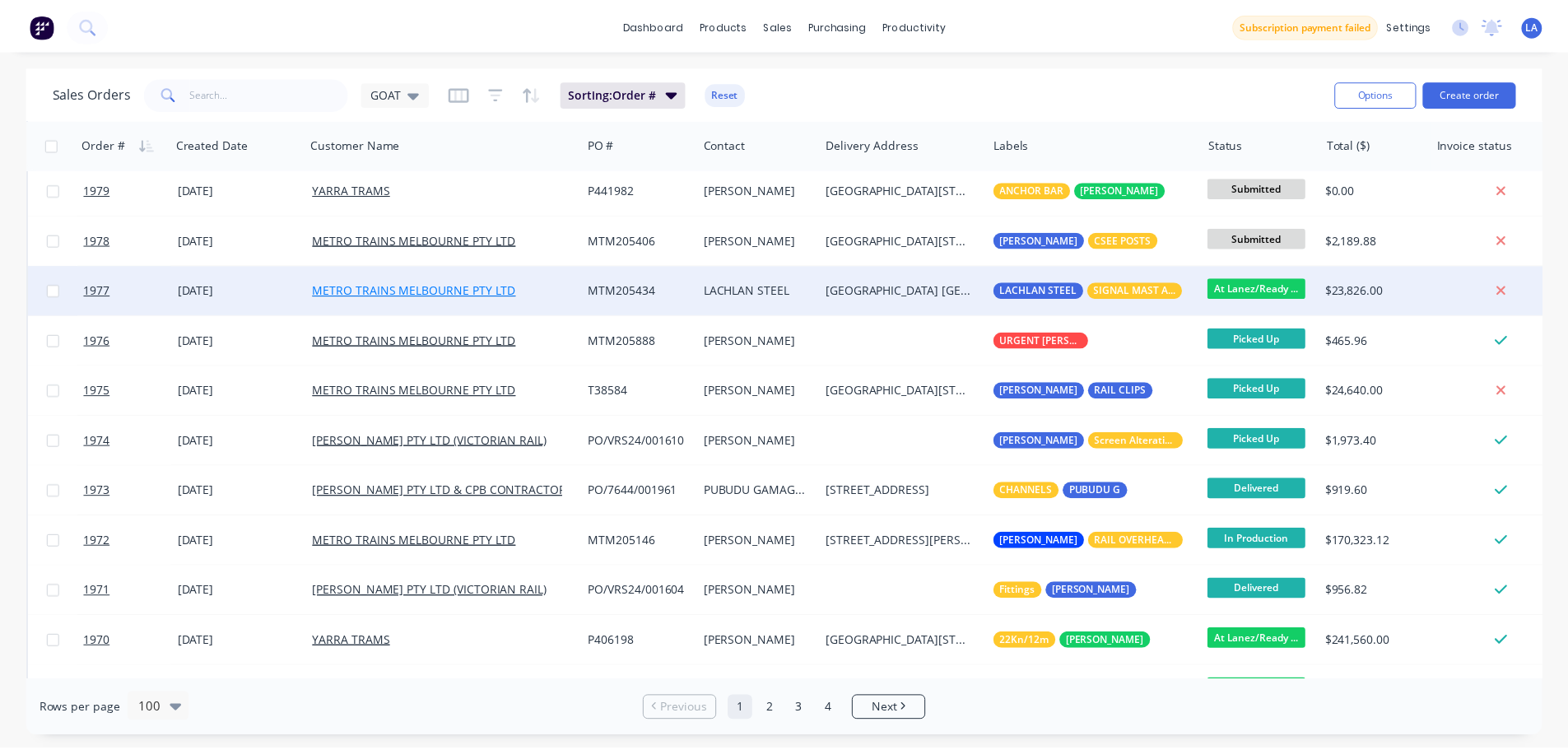
scroll to position [741, 0]
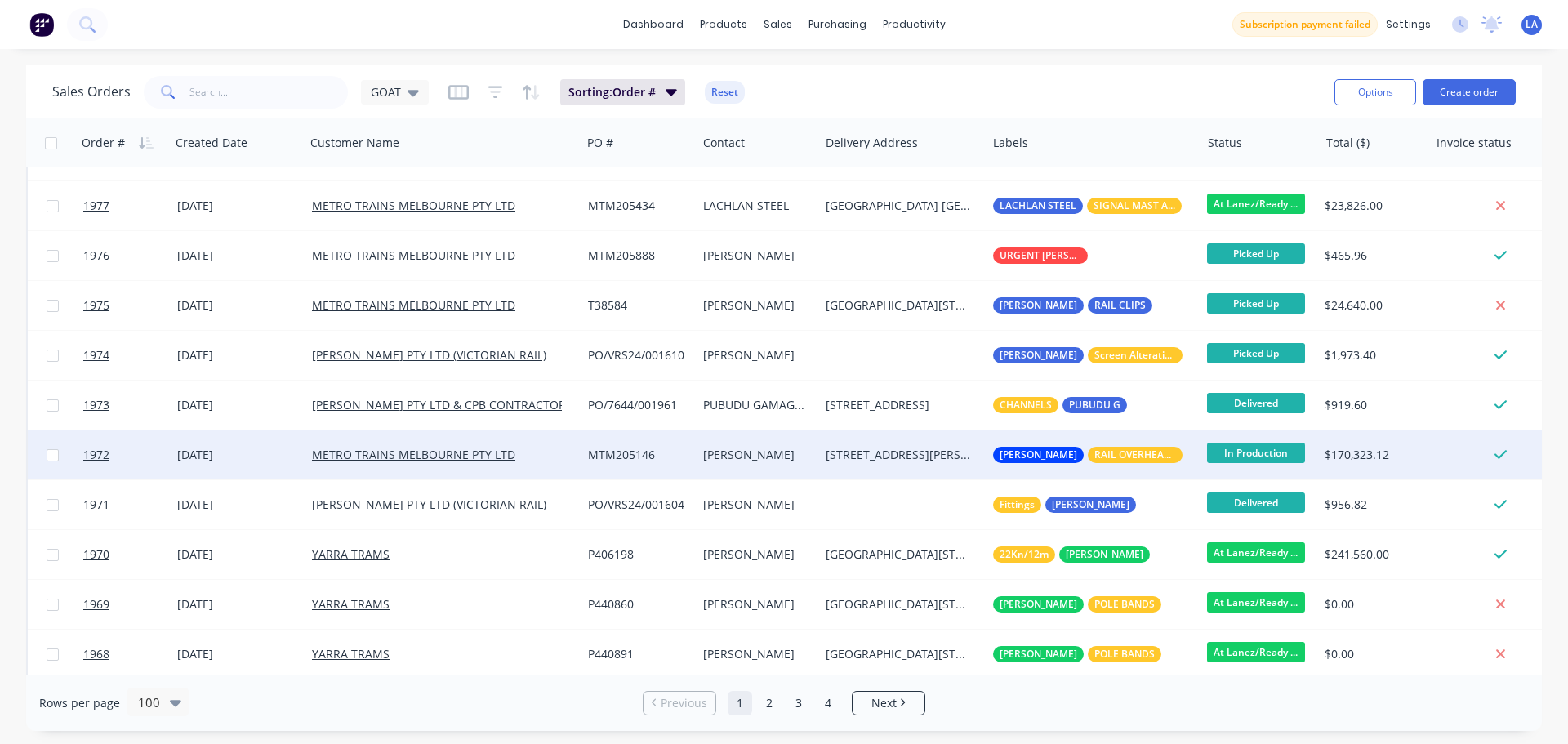
click at [289, 459] on div "[DATE]" at bounding box center [238, 455] width 122 height 17
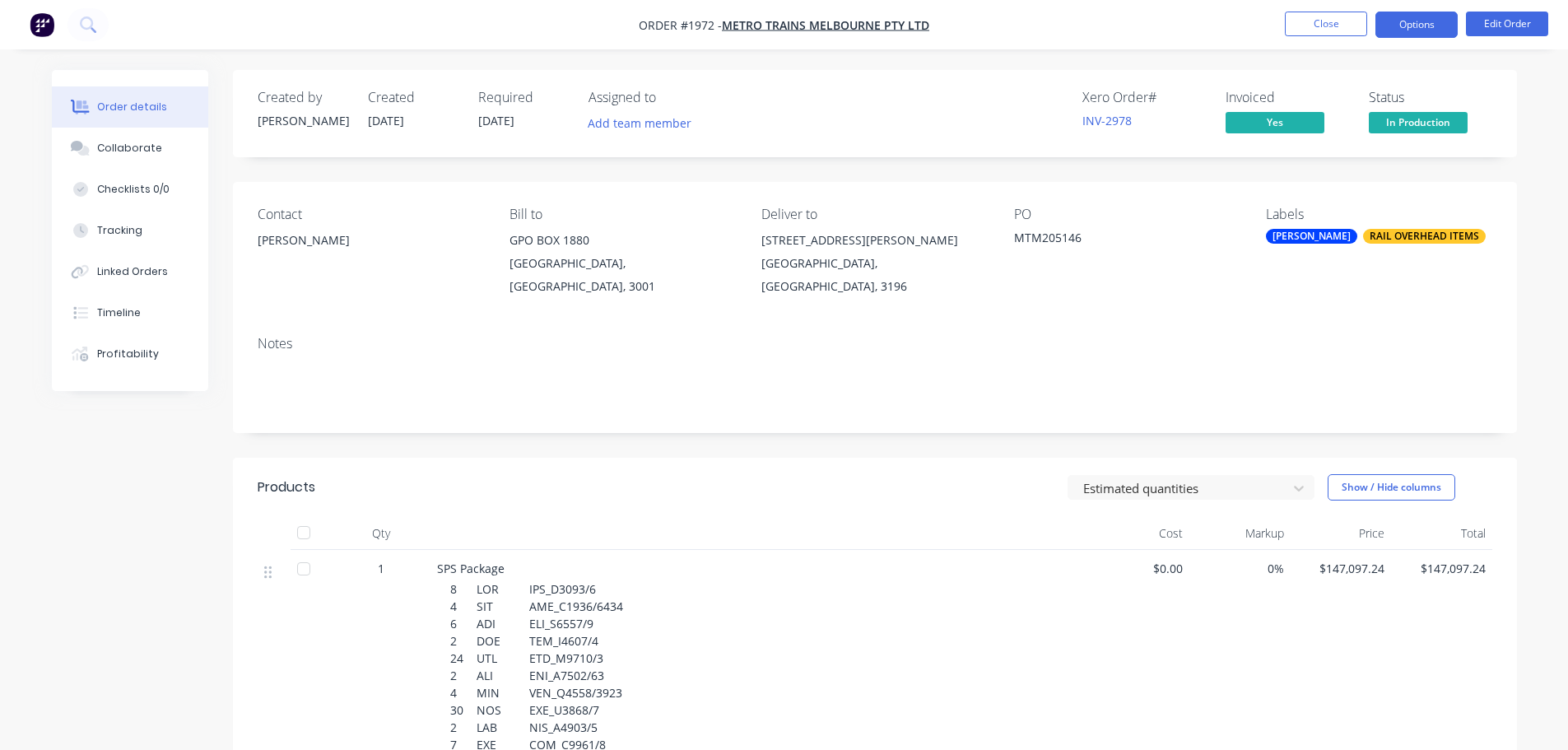
click at [1447, 24] on button "Options" at bounding box center [1416, 25] width 82 height 27
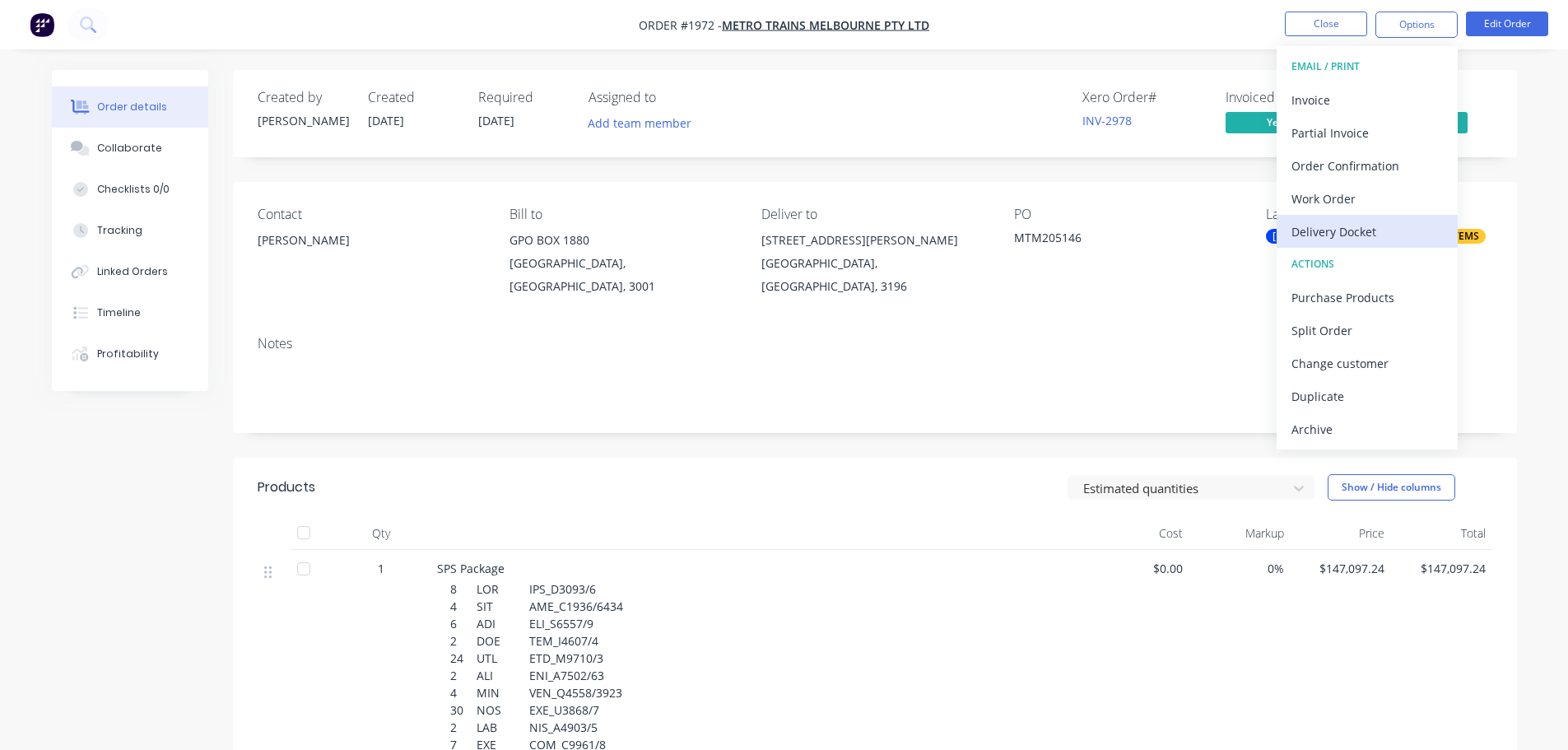
click at [1336, 221] on div "Delivery Docket" at bounding box center [1366, 231] width 151 height 24
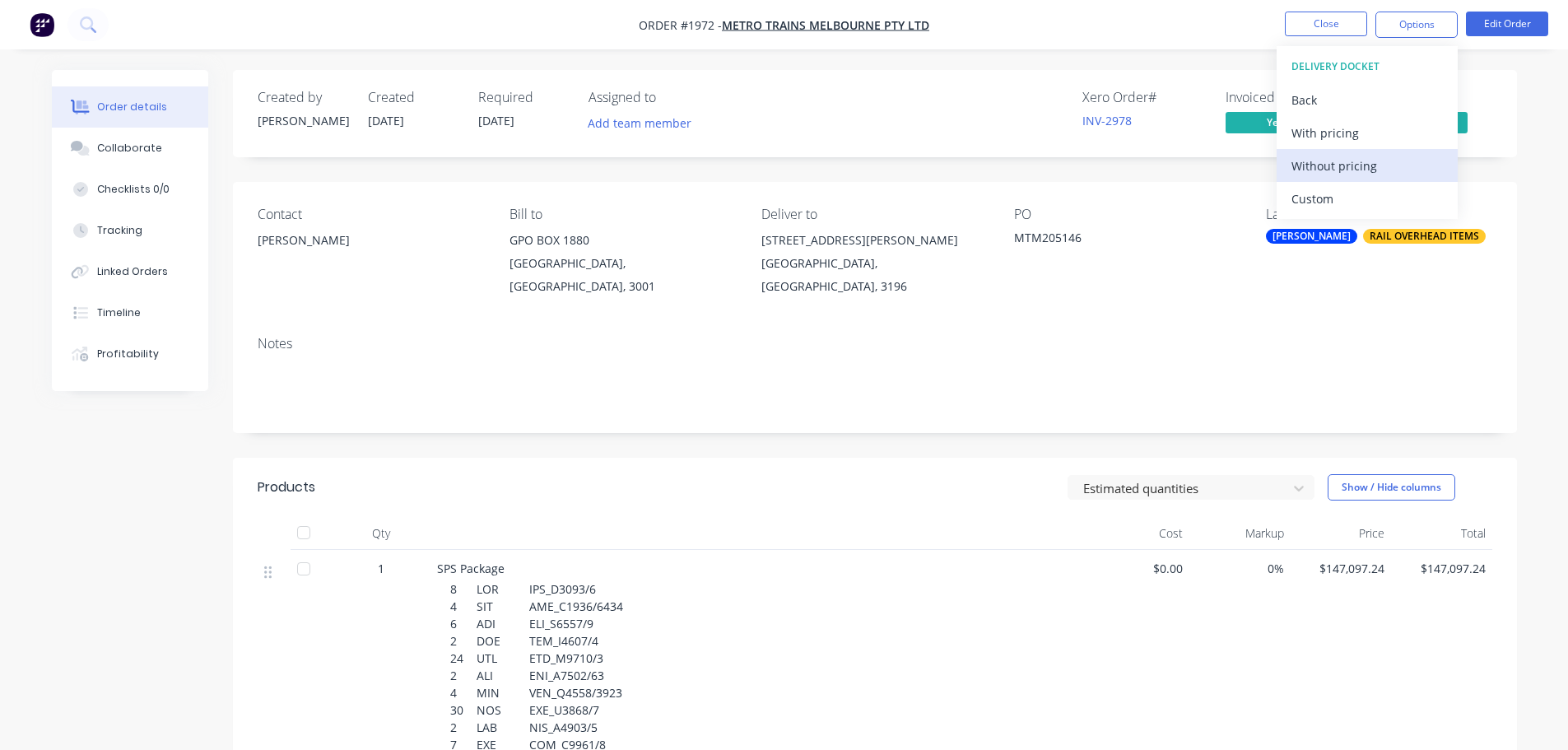
click at [1330, 168] on div "Without pricing" at bounding box center [1366, 166] width 151 height 24
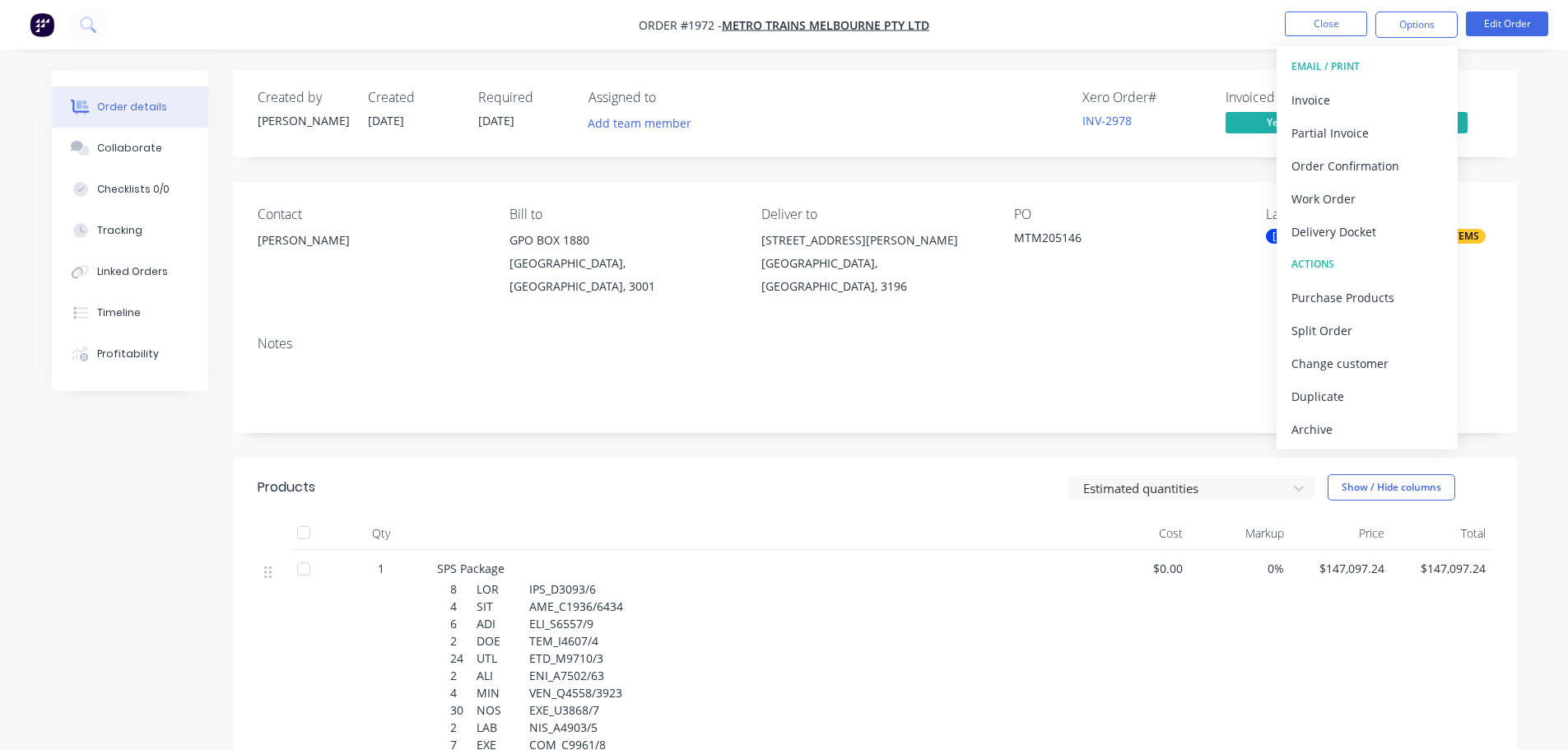
click at [817, 409] on div "Notes" at bounding box center [875, 378] width 1284 height 111
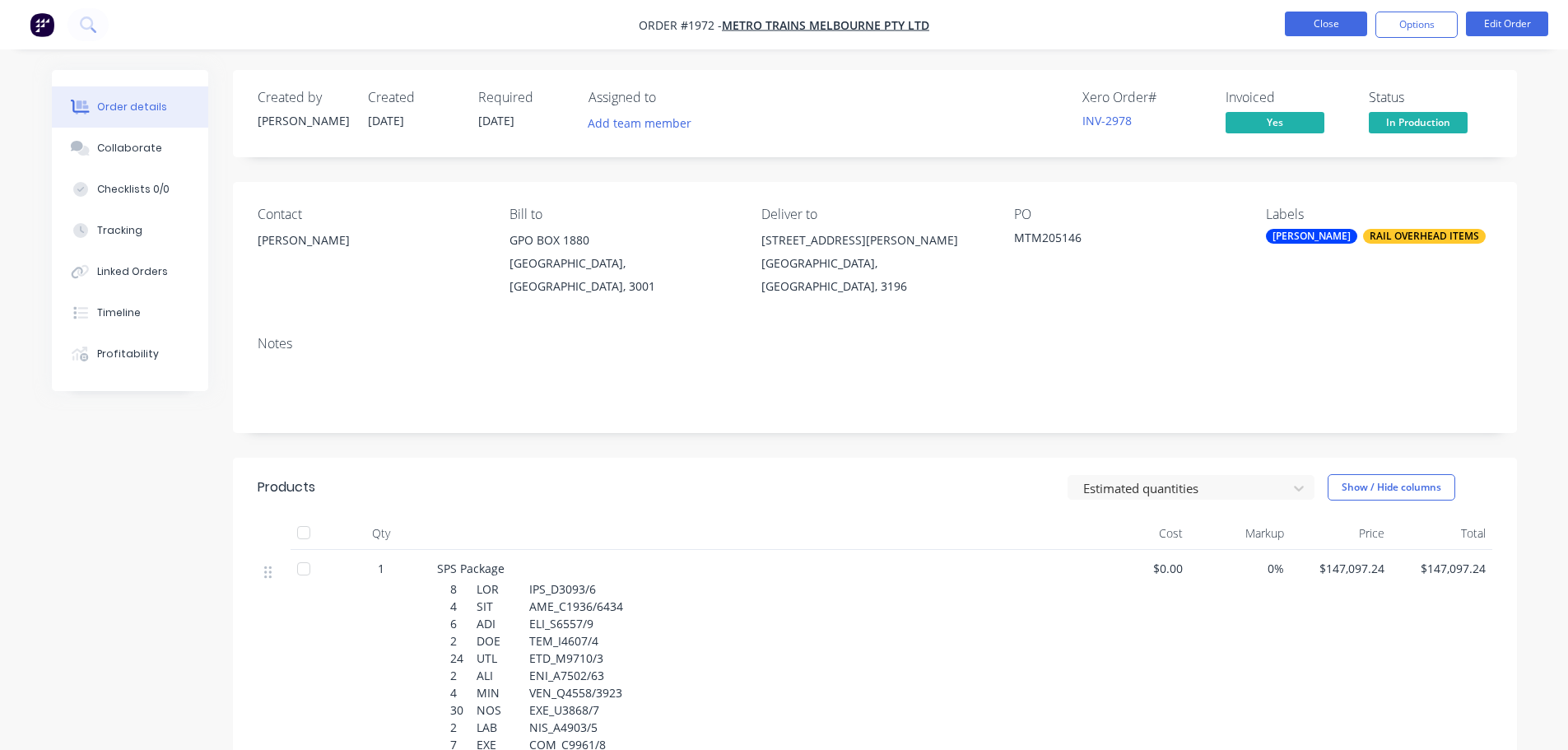
click at [1336, 28] on button "Close" at bounding box center [1326, 24] width 82 height 25
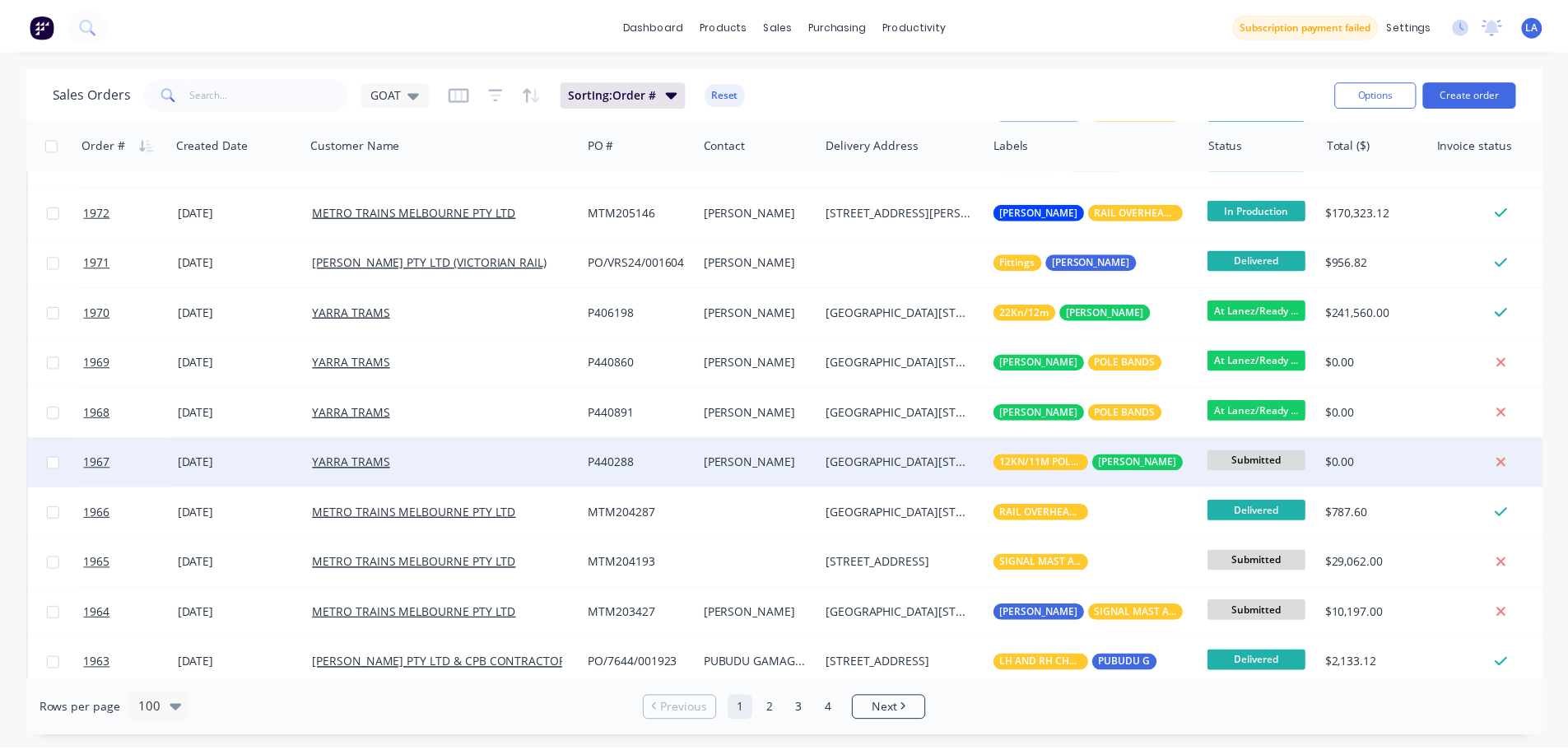
scroll to position [1070, 0]
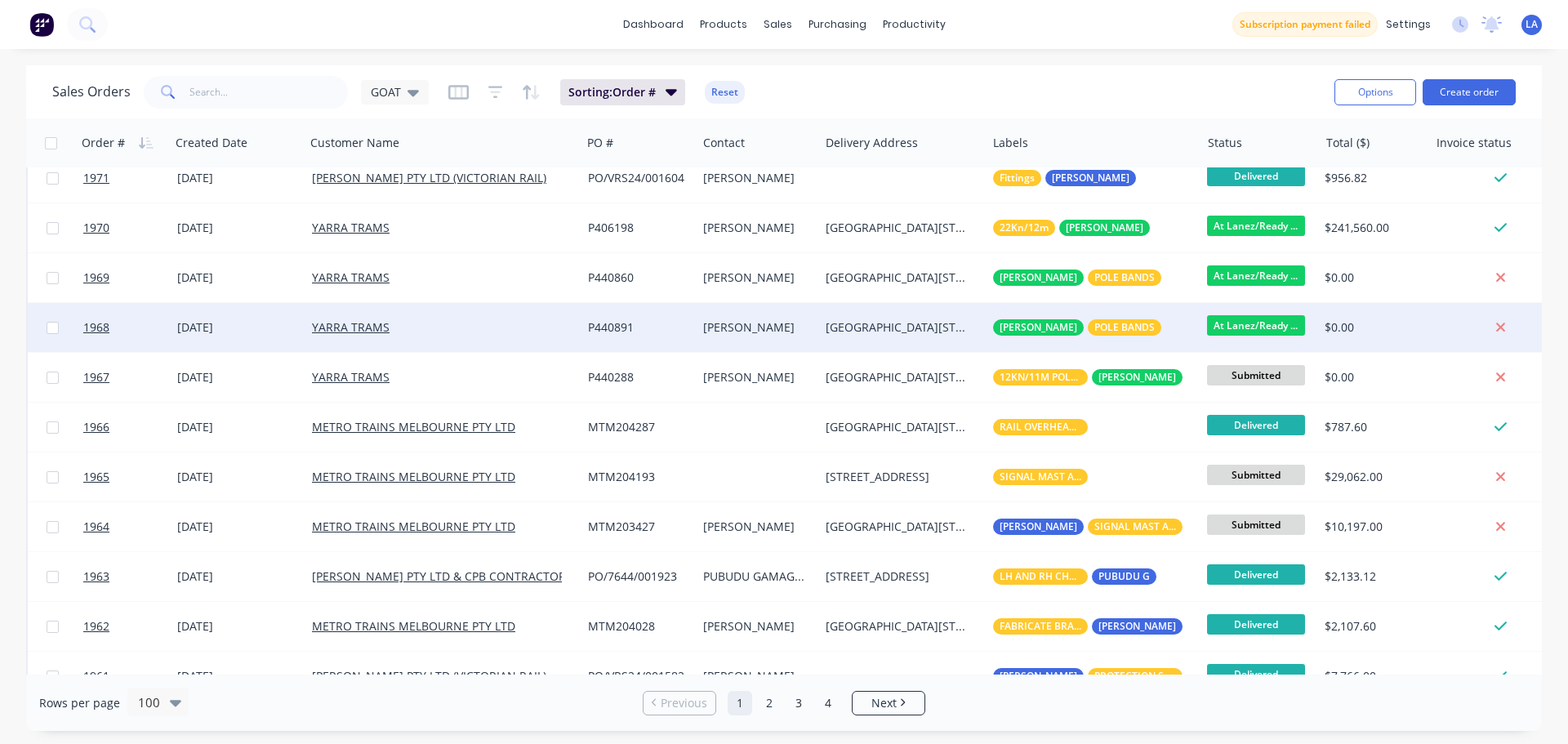
click at [262, 330] on div "[DATE]" at bounding box center [238, 327] width 122 height 17
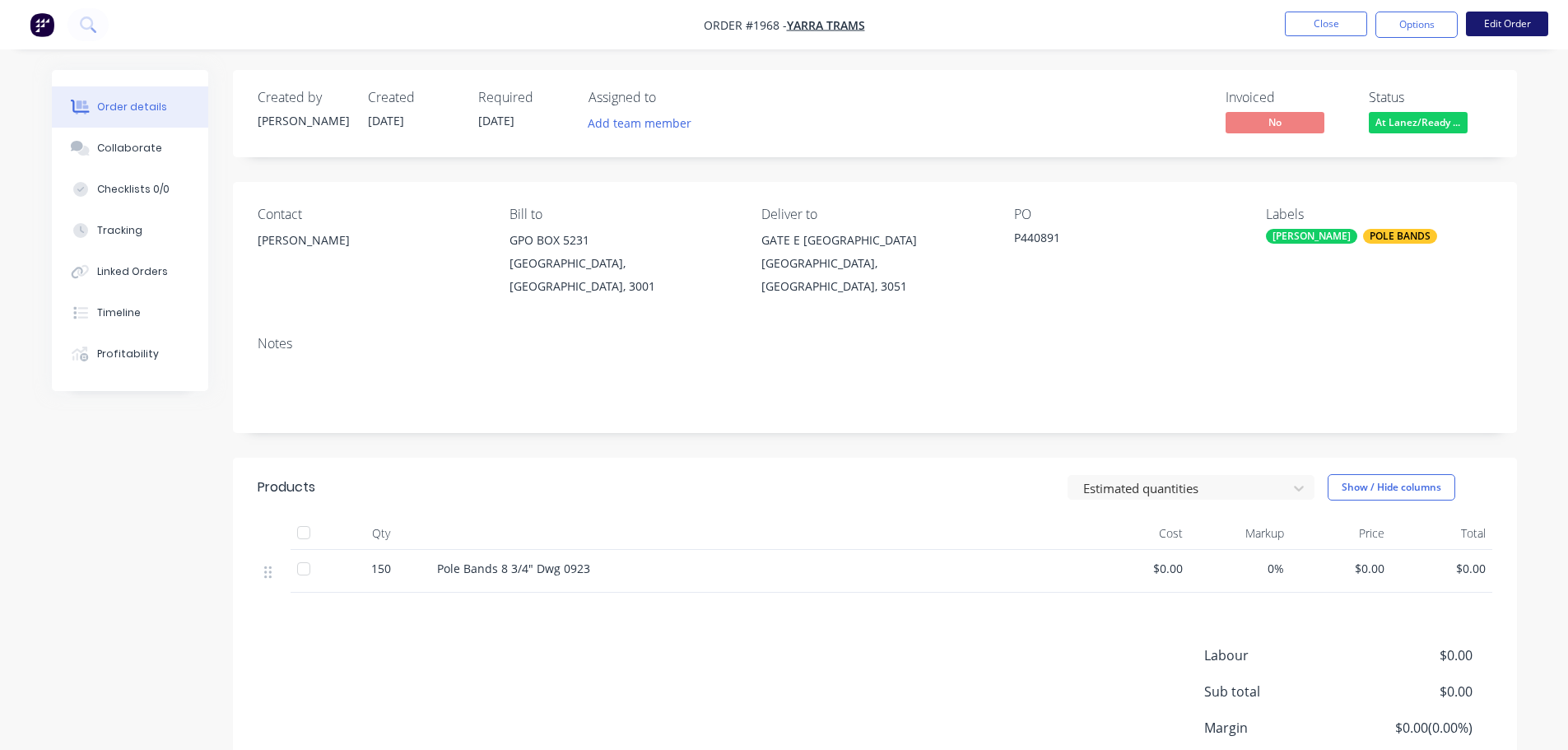
click at [1531, 33] on button "Edit Order" at bounding box center [1507, 24] width 82 height 25
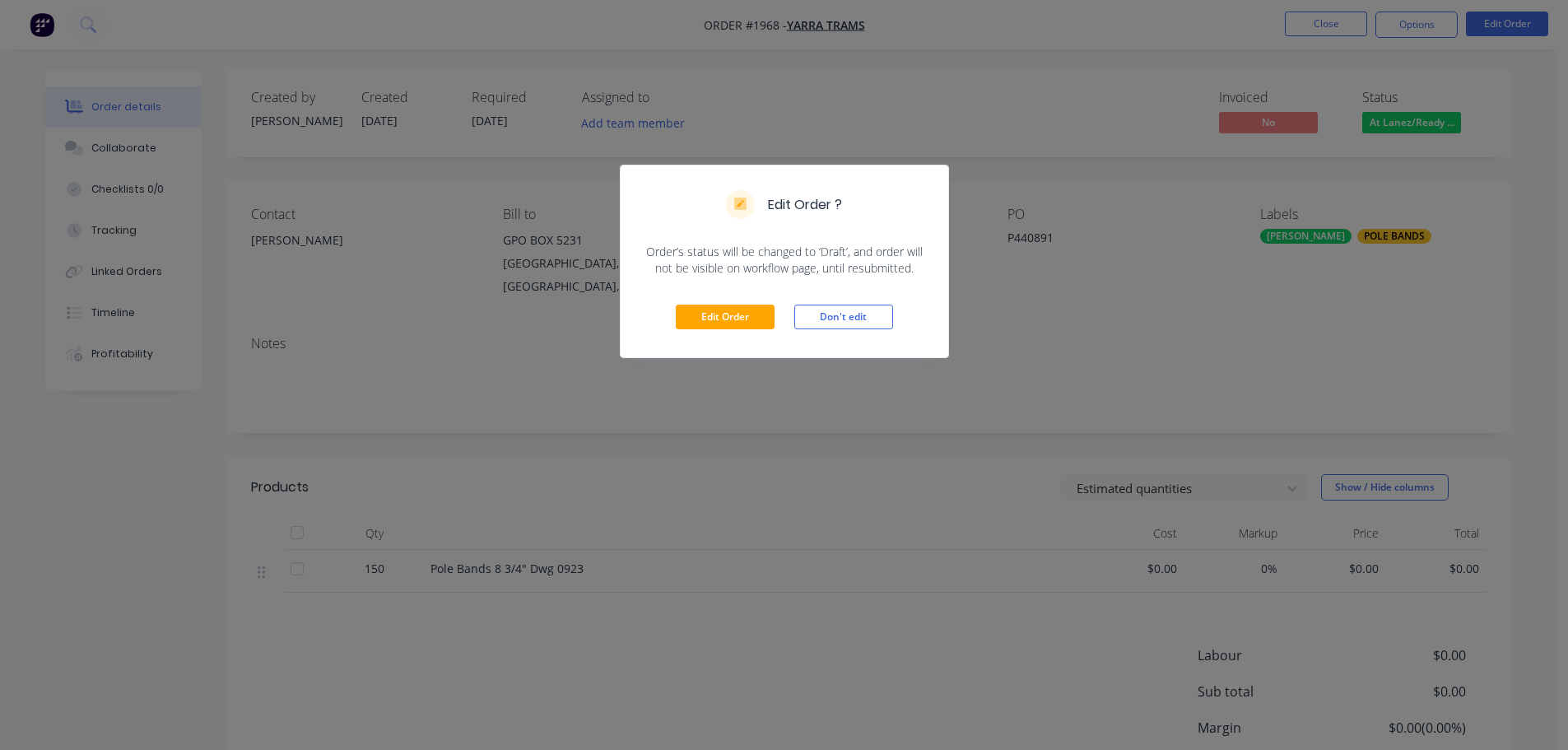
click at [742, 287] on div "Edit Order Don't edit" at bounding box center [784, 317] width 328 height 81
click at [738, 300] on div "Edit Order Don't edit" at bounding box center [784, 317] width 328 height 81
click at [735, 308] on button "Edit Order" at bounding box center [725, 316] width 99 height 25
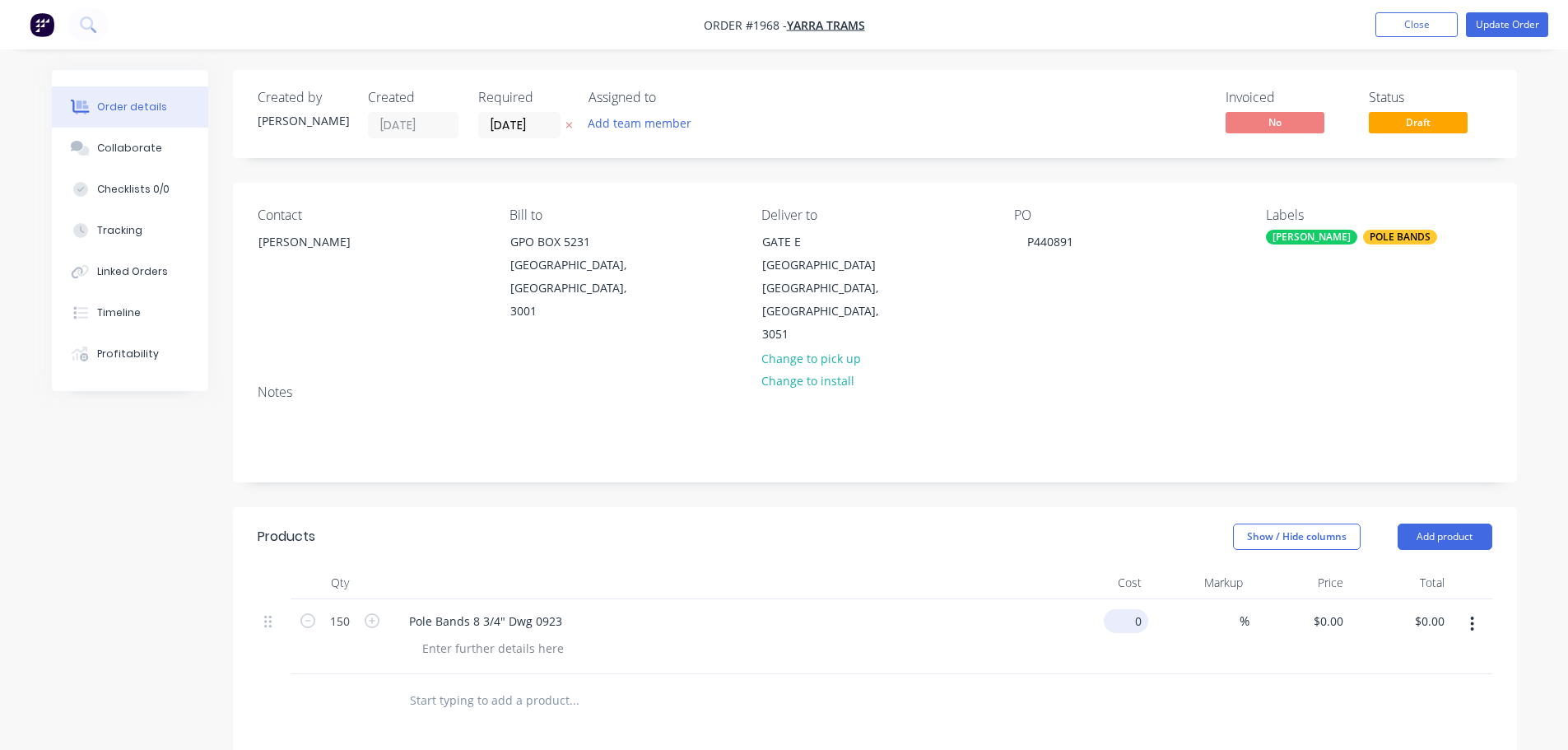
click at [1133, 610] on input "0" at bounding box center [1129, 622] width 38 height 24
type input "$64.40"
type input "$9,660.00"
click at [1110, 524] on div "Show / Hide columns Add product" at bounding box center [1006, 537] width 972 height 27
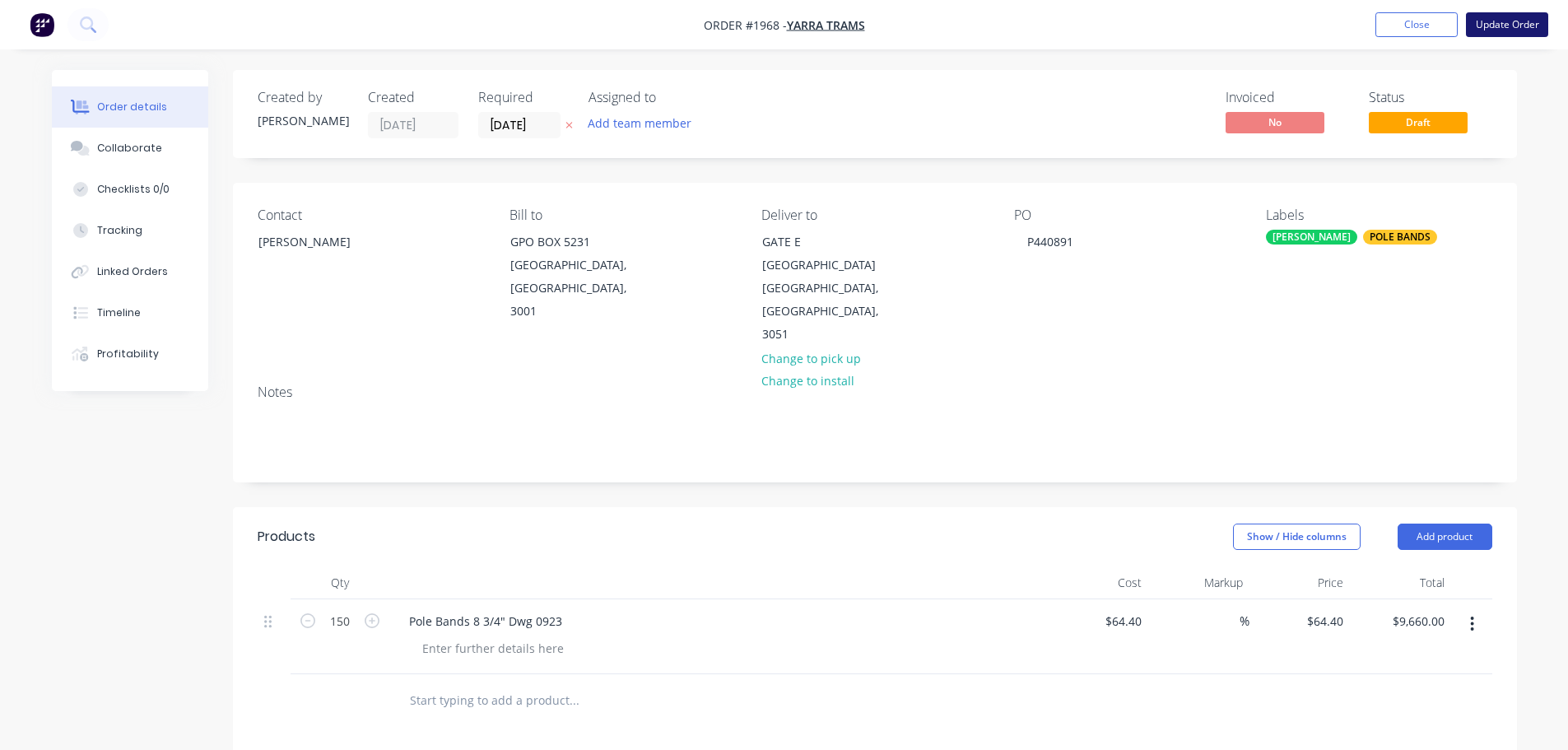
click at [1524, 36] on button "Update Order" at bounding box center [1507, 24] width 82 height 25
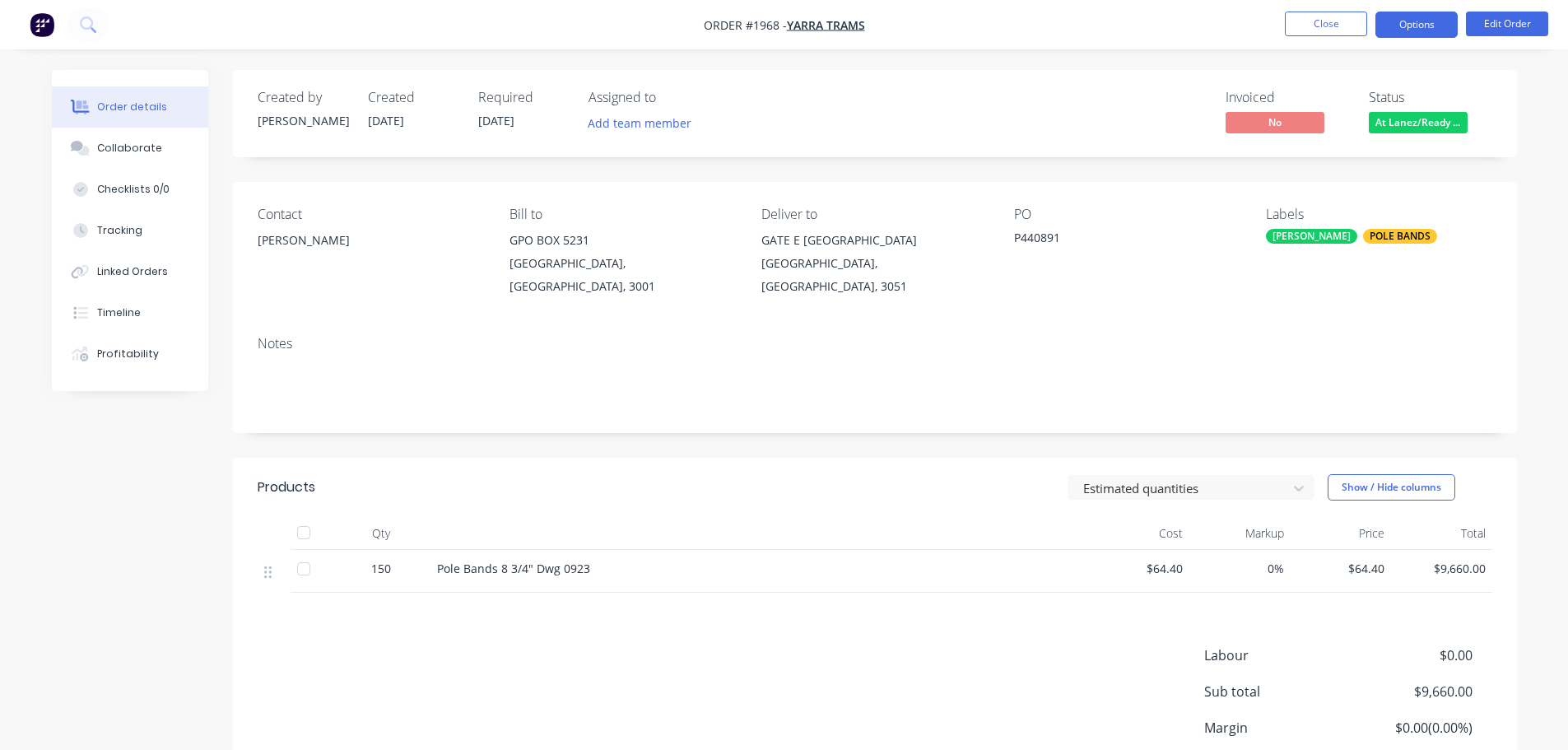
click at [1444, 32] on button "Options" at bounding box center [1416, 25] width 82 height 27
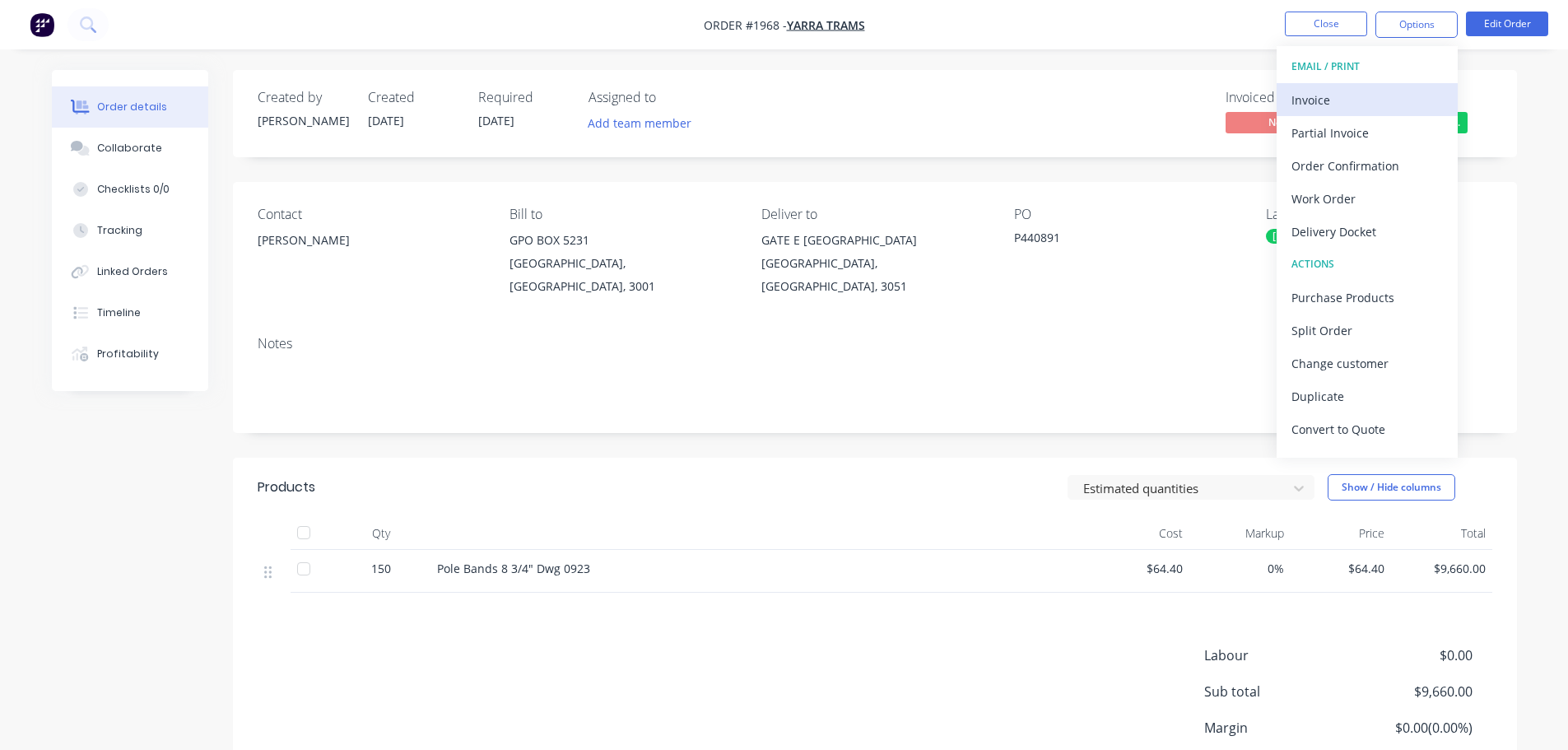
click at [1373, 112] on button "Invoice" at bounding box center [1366, 99] width 181 height 33
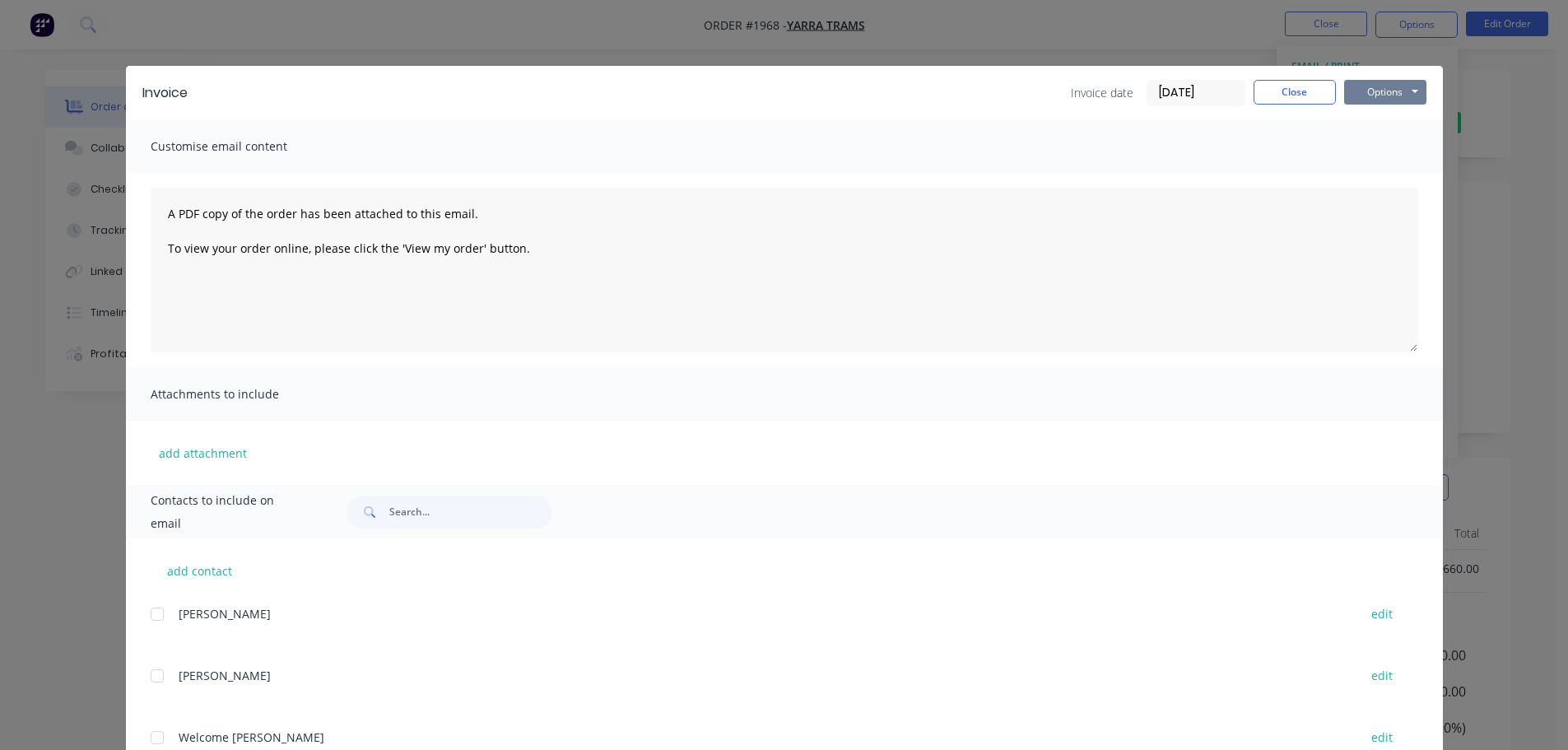
click at [1377, 95] on button "Options" at bounding box center [1385, 92] width 82 height 25
click at [1364, 141] on button "Print" at bounding box center [1397, 148] width 106 height 27
drag, startPoint x: 1252, startPoint y: 85, endPoint x: 1312, endPoint y: 68, distance: 62.4
click at [1254, 85] on button "Close" at bounding box center [1294, 92] width 82 height 25
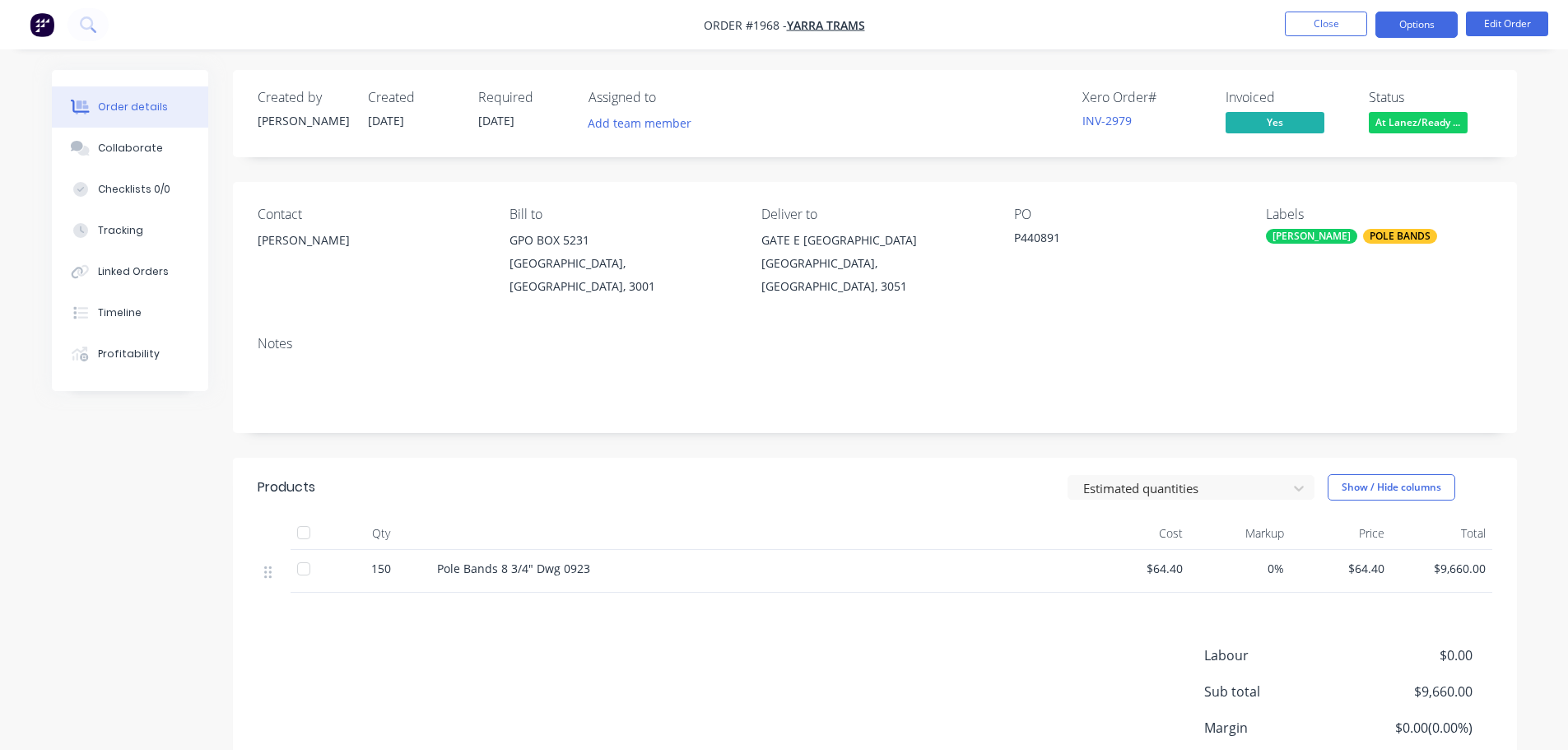
click at [1384, 21] on button "Options" at bounding box center [1416, 25] width 82 height 27
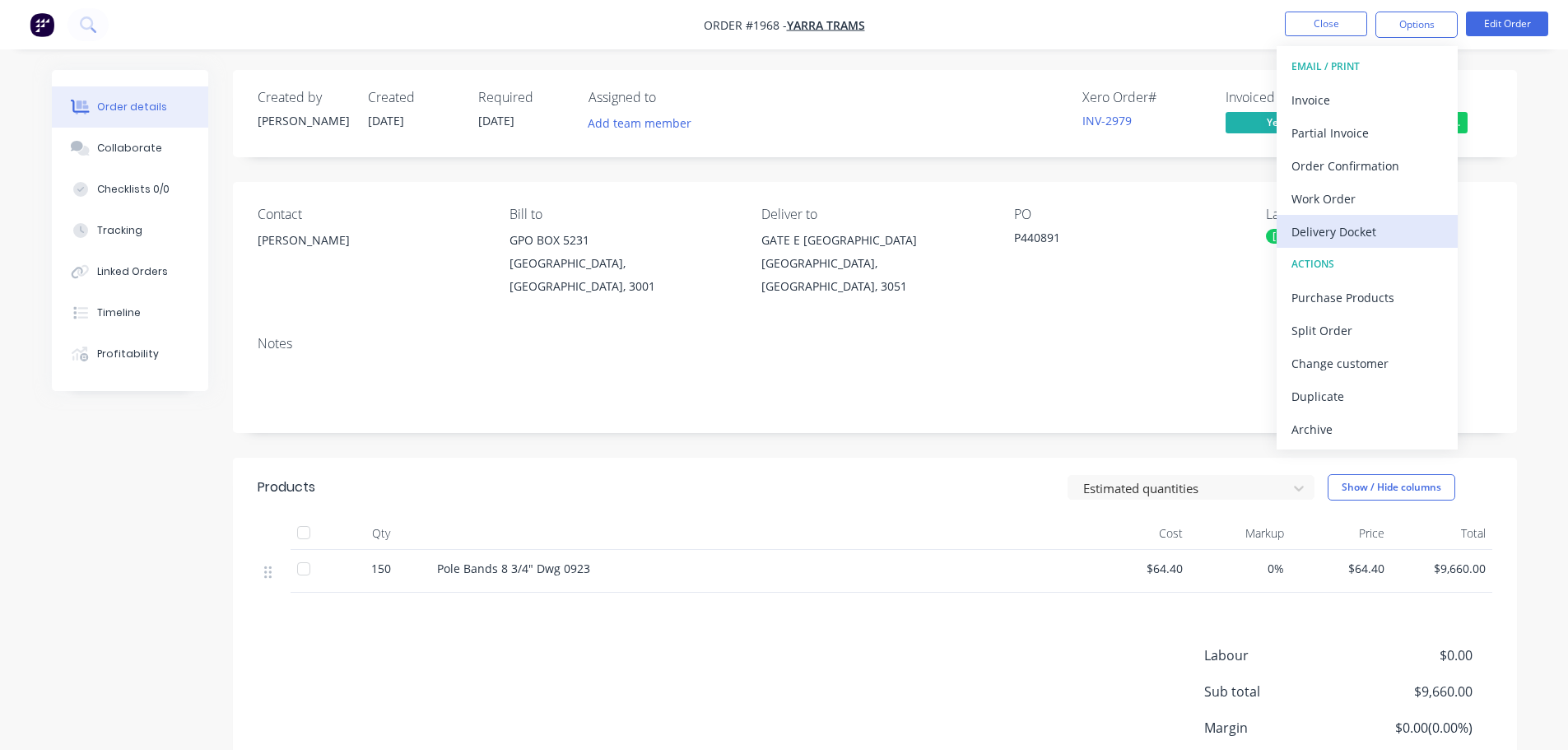
click at [1349, 227] on div "Delivery Docket" at bounding box center [1366, 231] width 151 height 24
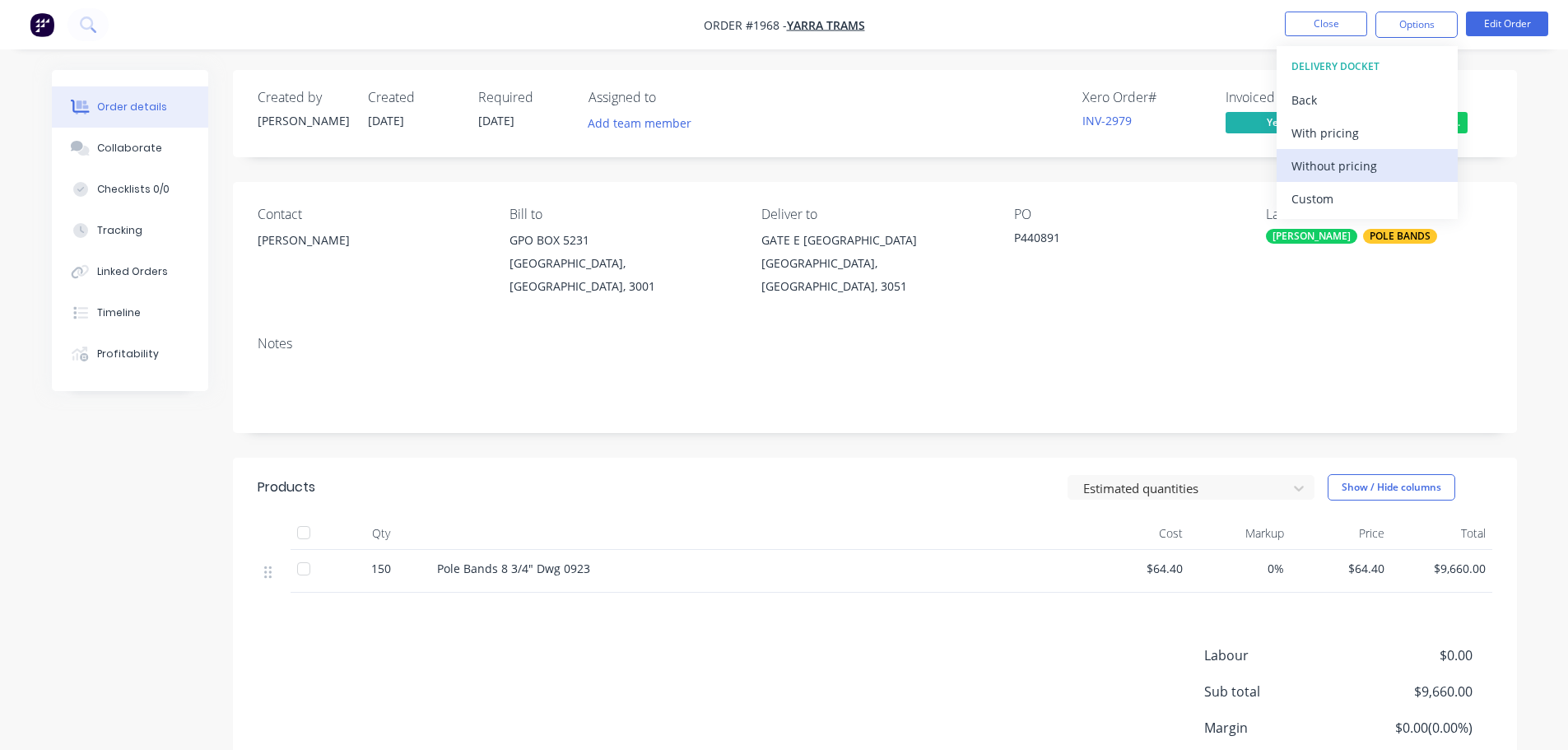
click at [1364, 169] on div "Without pricing" at bounding box center [1366, 166] width 151 height 24
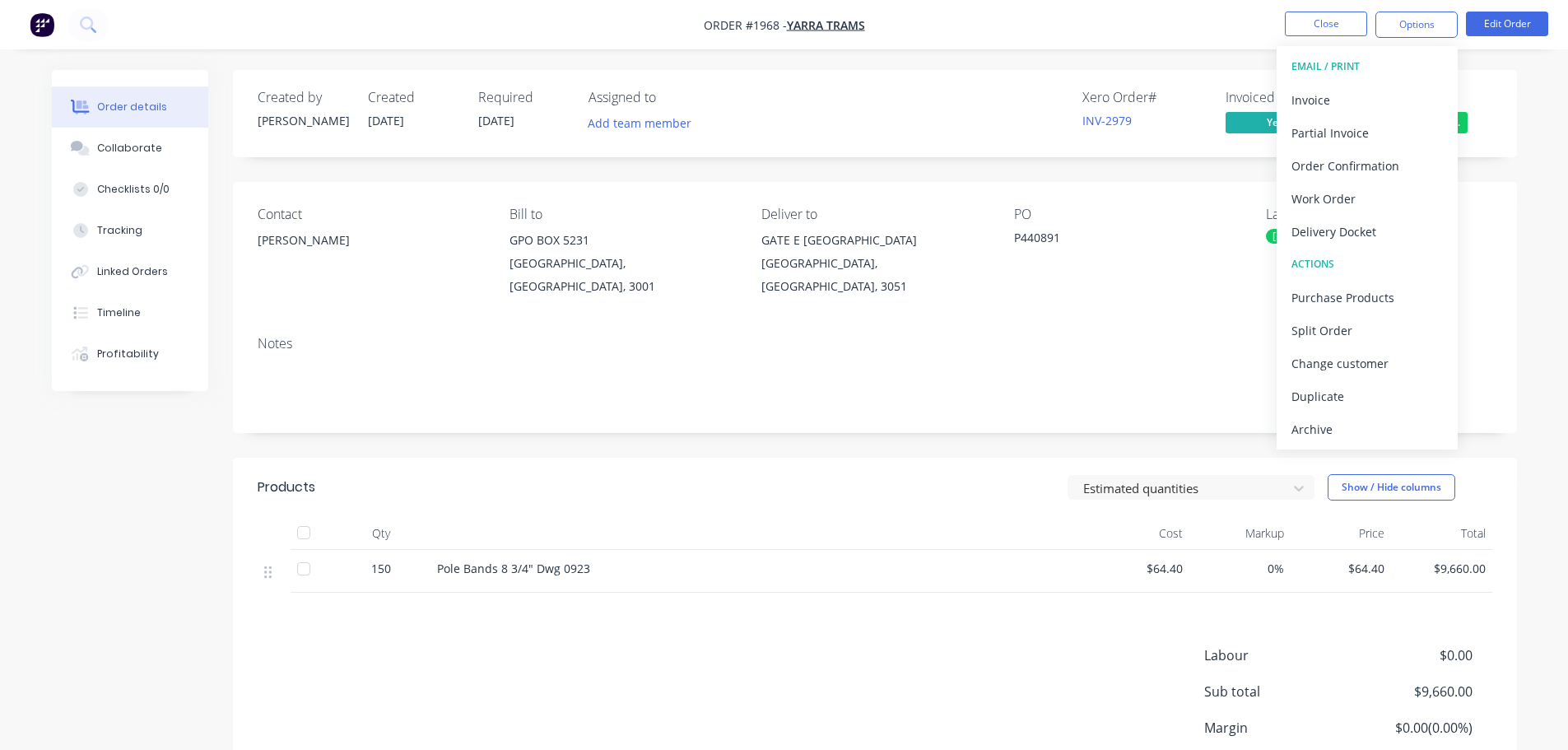
click at [1183, 176] on div "Created by [PERSON_NAME] Created [DATE] Required [DATE] Assigned to Add team me…" at bounding box center [875, 465] width 1284 height 792
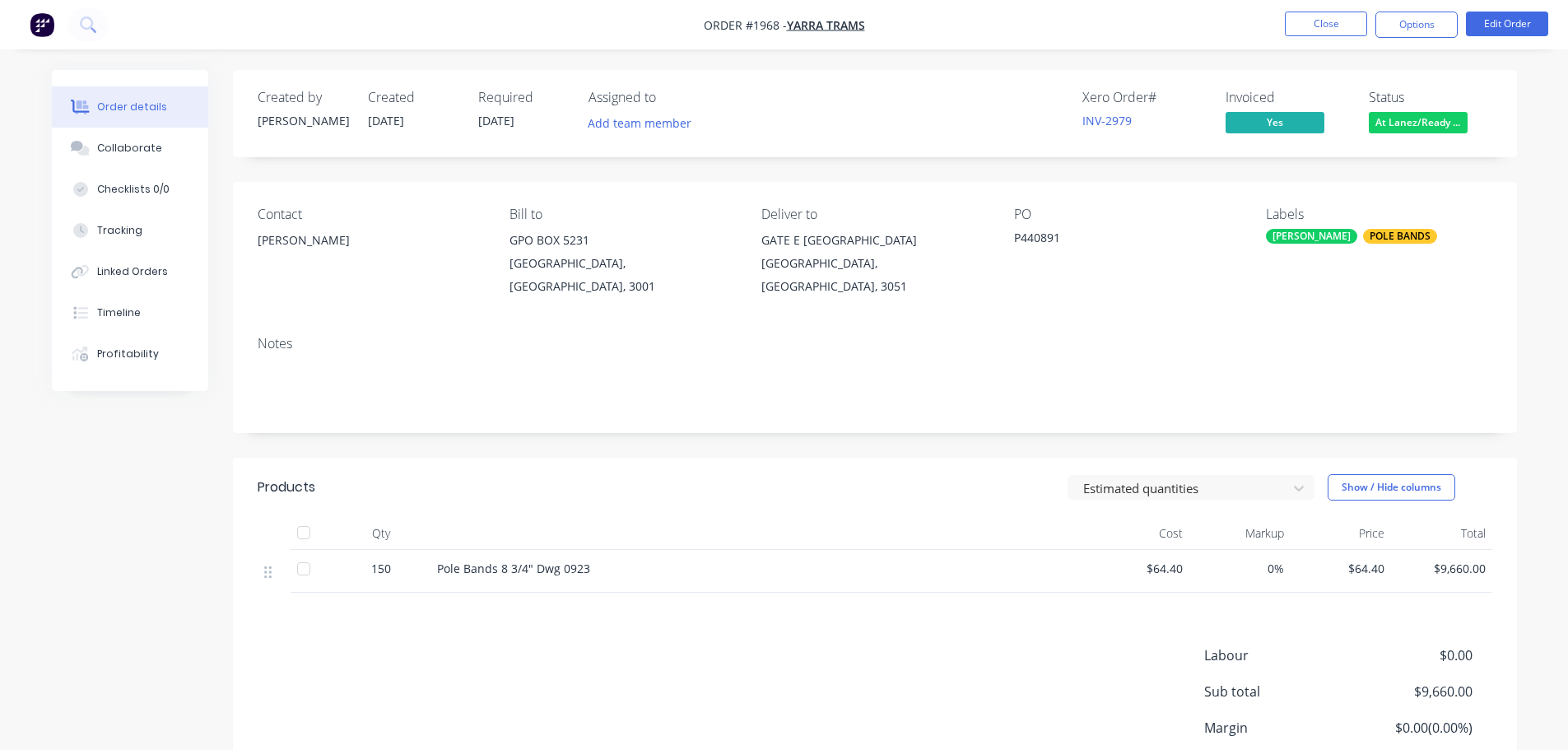
click at [1435, 131] on span "At Lanez/Ready ..." at bounding box center [1419, 122] width 99 height 21
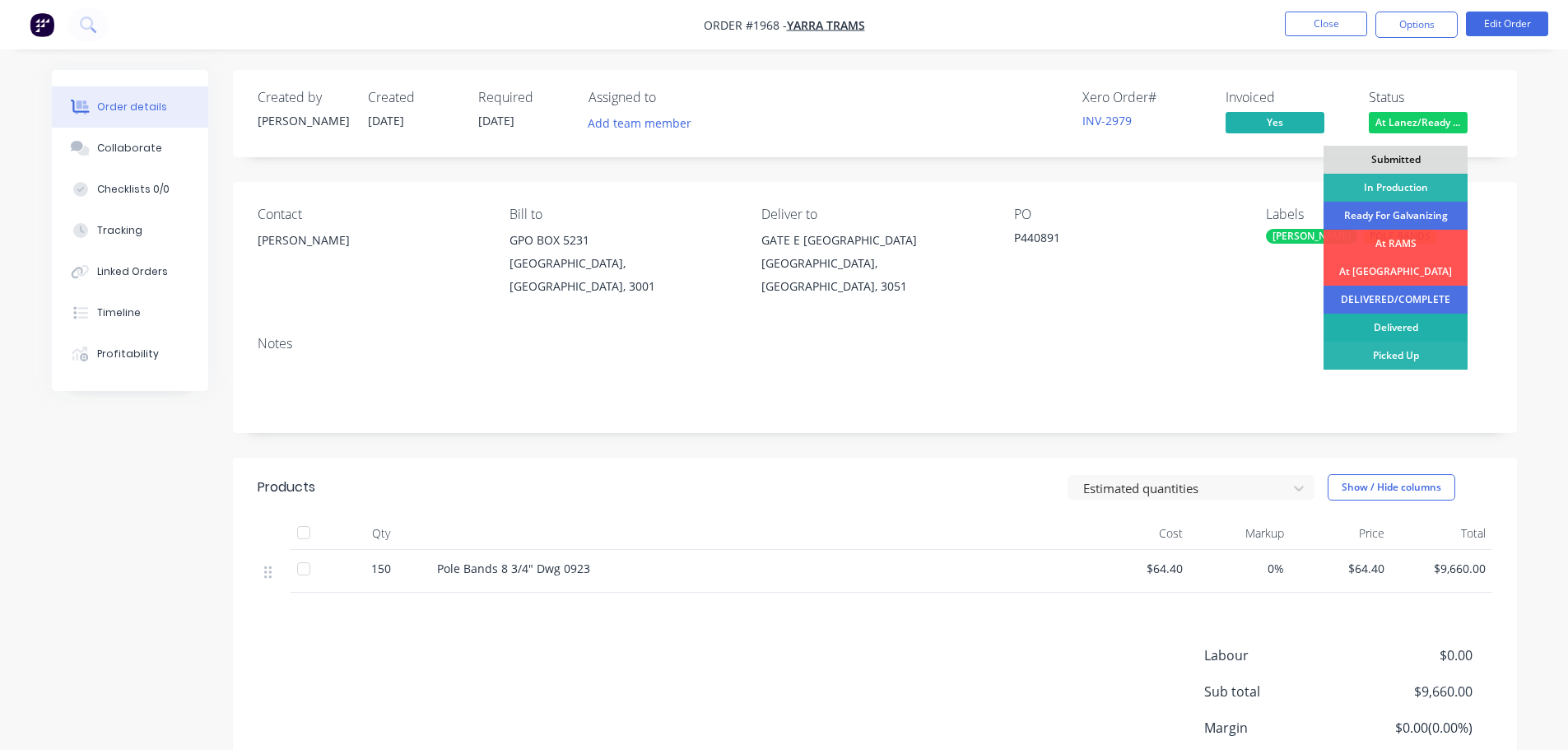
click at [1394, 327] on div "Delivered" at bounding box center [1396, 327] width 144 height 28
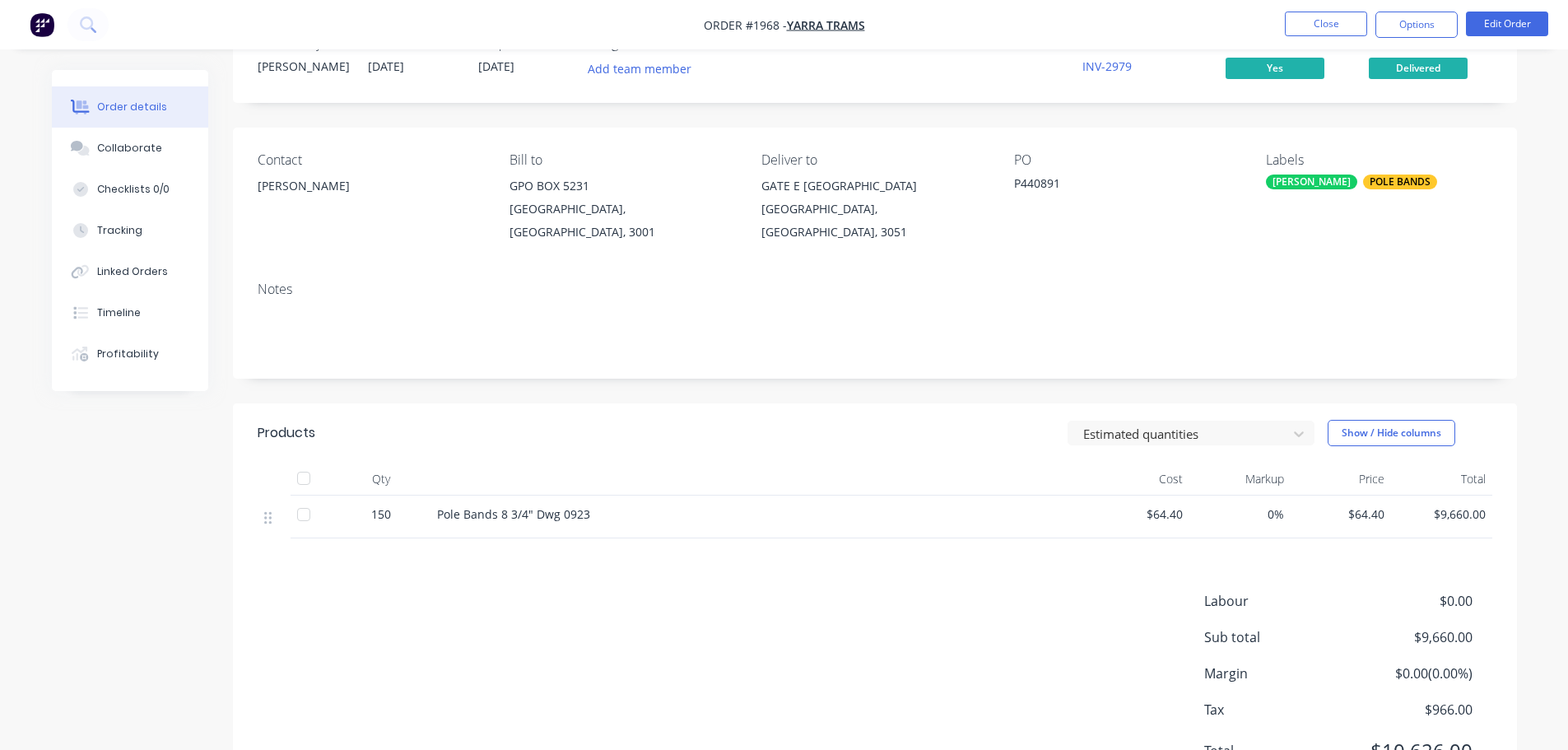
scroll to position [82, 0]
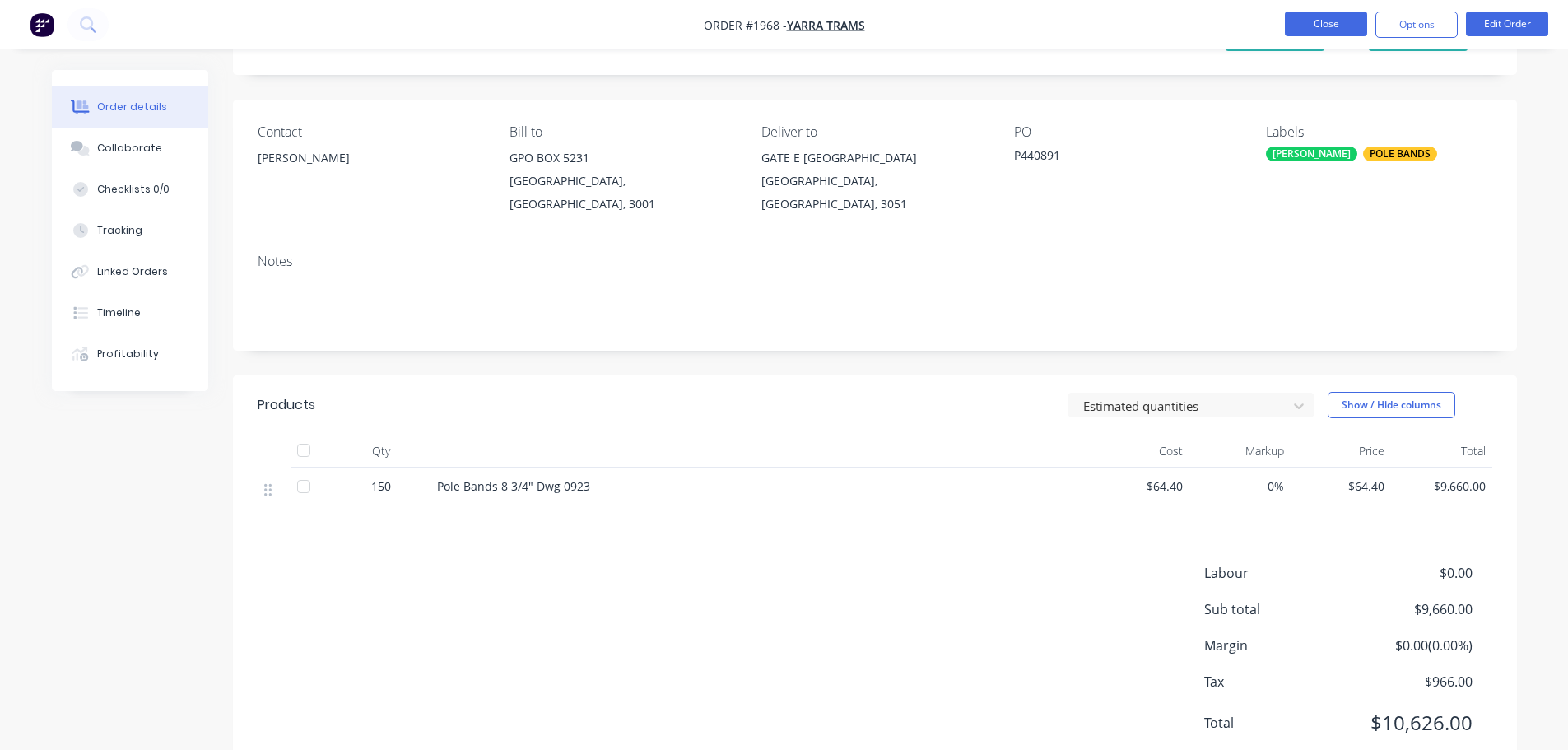
click at [1296, 30] on button "Close" at bounding box center [1326, 24] width 82 height 25
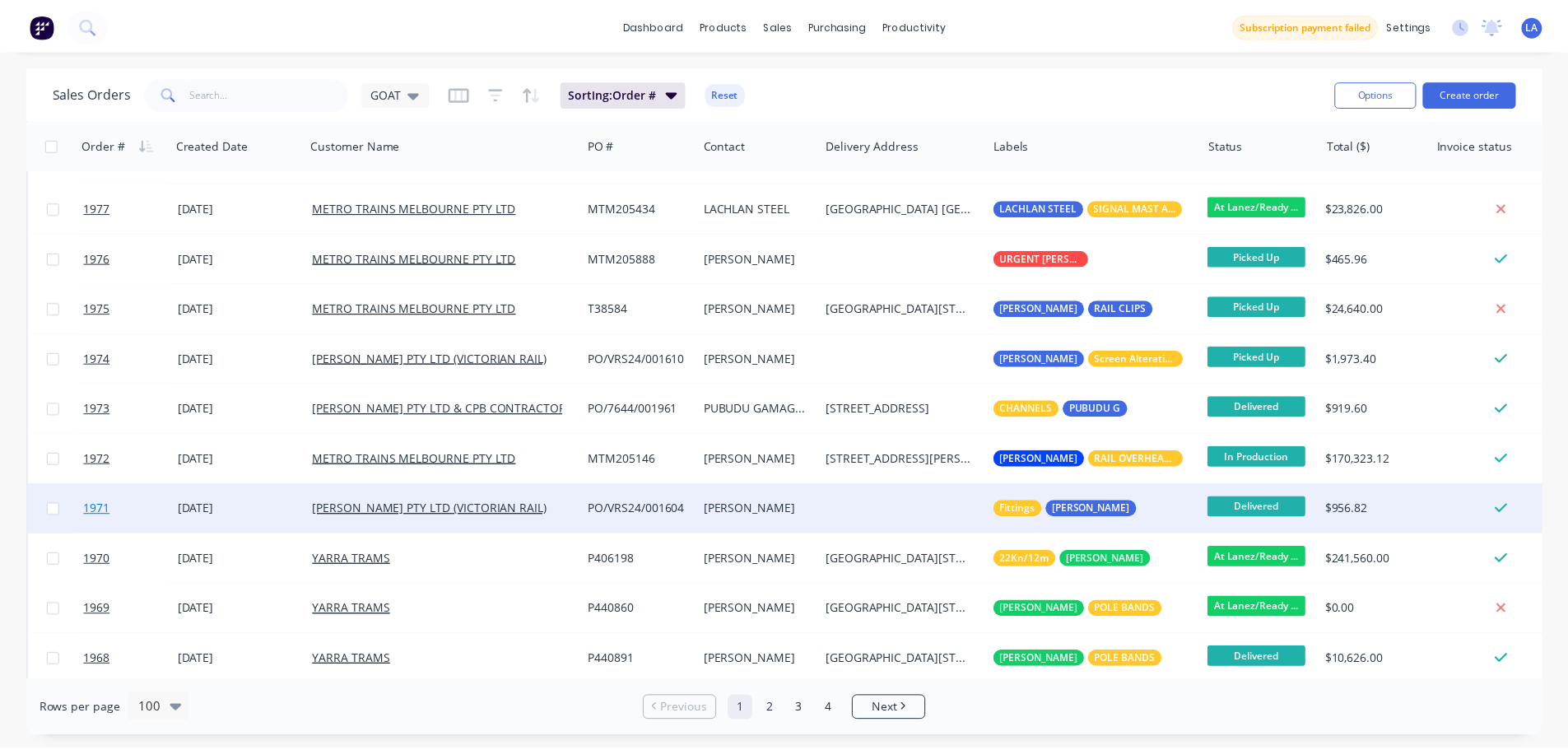
scroll to position [906, 0]
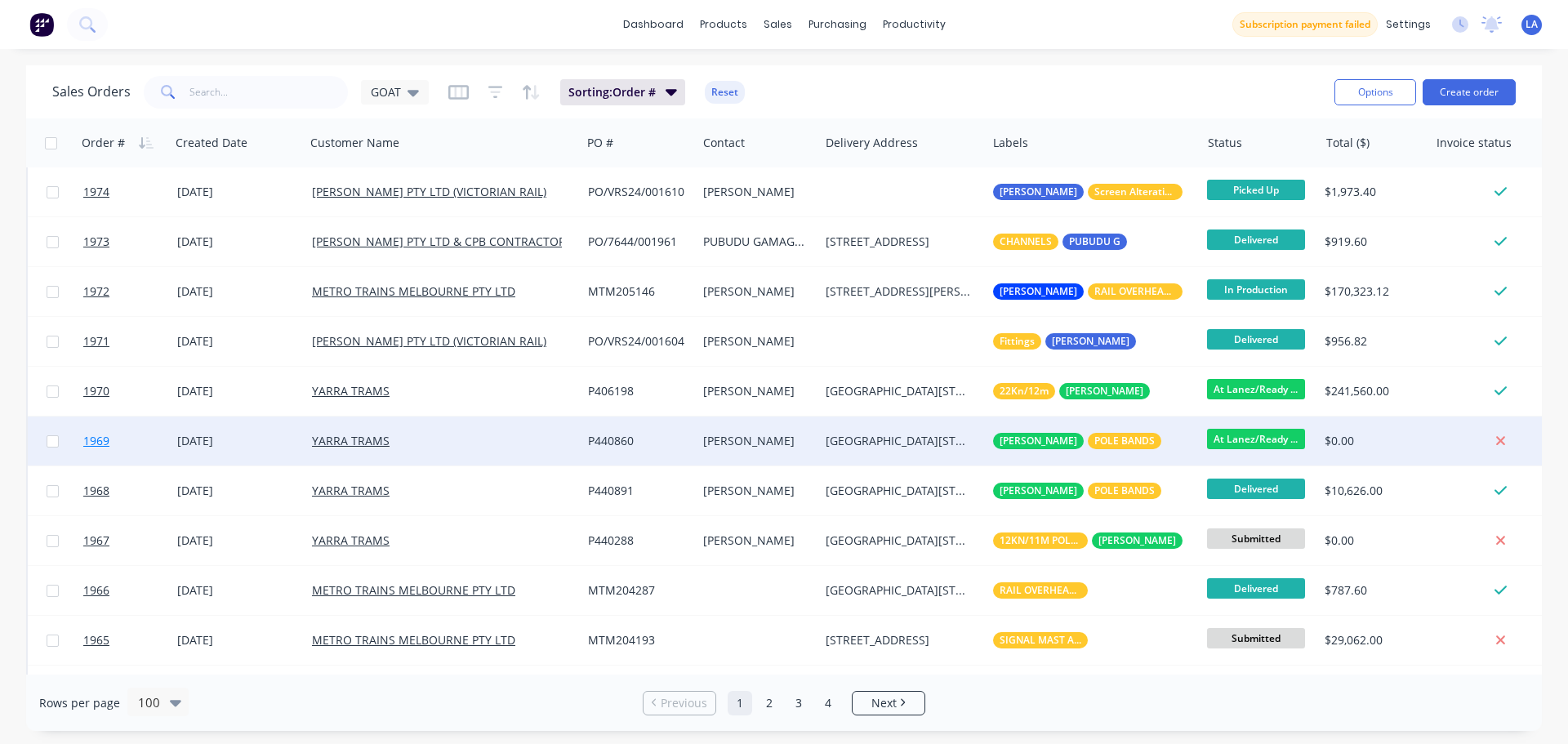
click at [153, 446] on link "1969" at bounding box center [130, 441] width 94 height 49
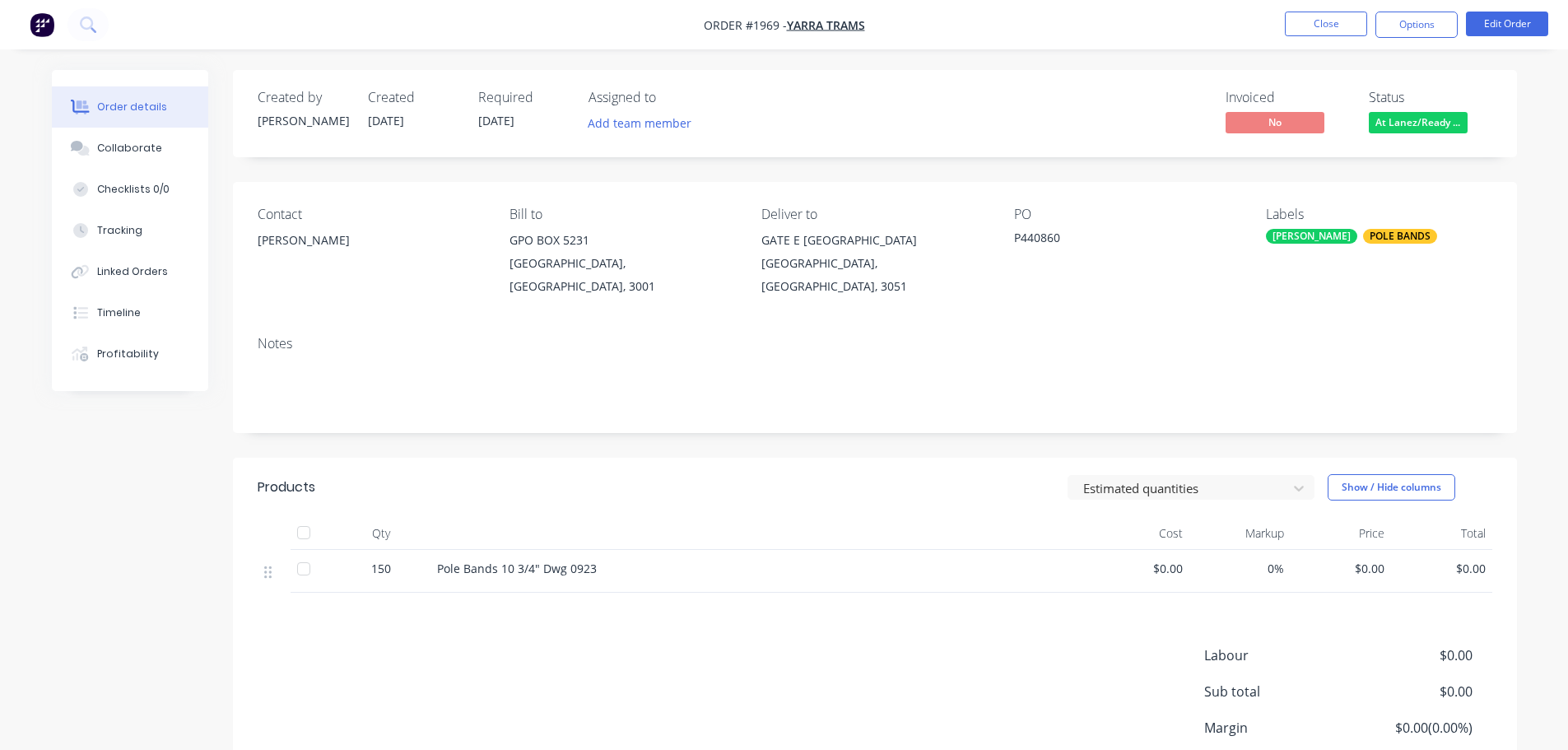
click at [1418, 125] on span "At Lanez/Ready ..." at bounding box center [1419, 122] width 99 height 21
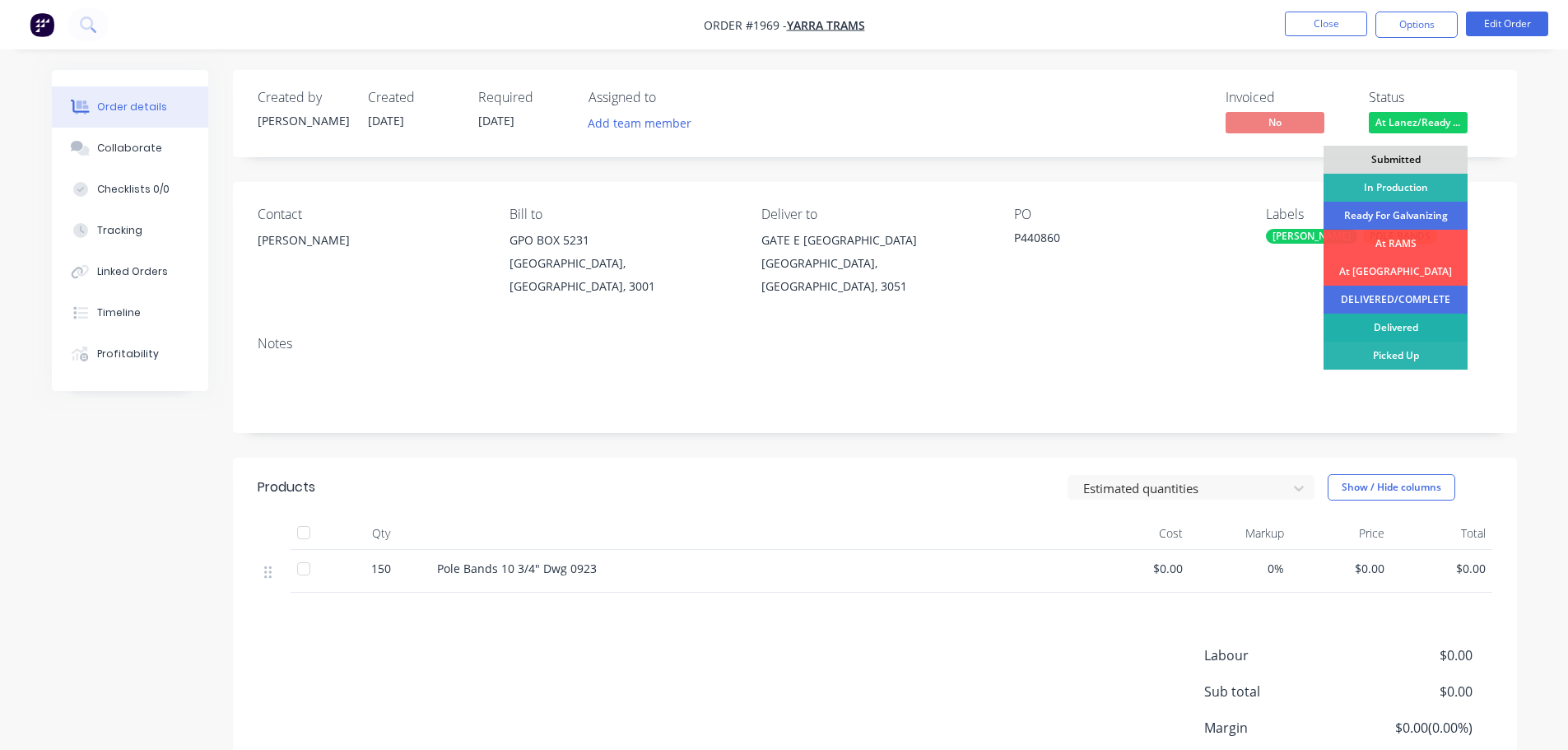
click at [1410, 329] on div "Delivered" at bounding box center [1396, 327] width 144 height 28
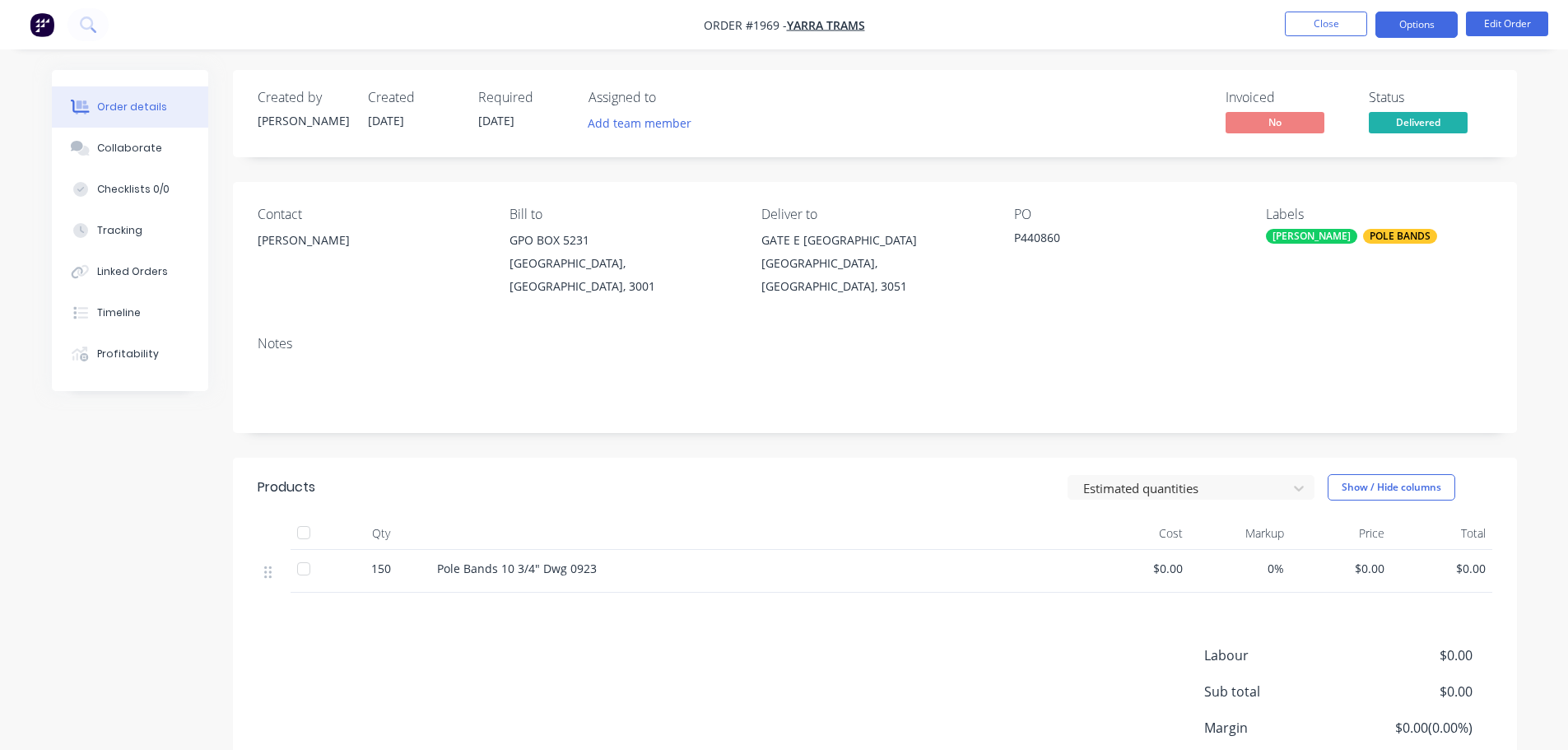
click at [1395, 13] on button "Options" at bounding box center [1416, 25] width 82 height 27
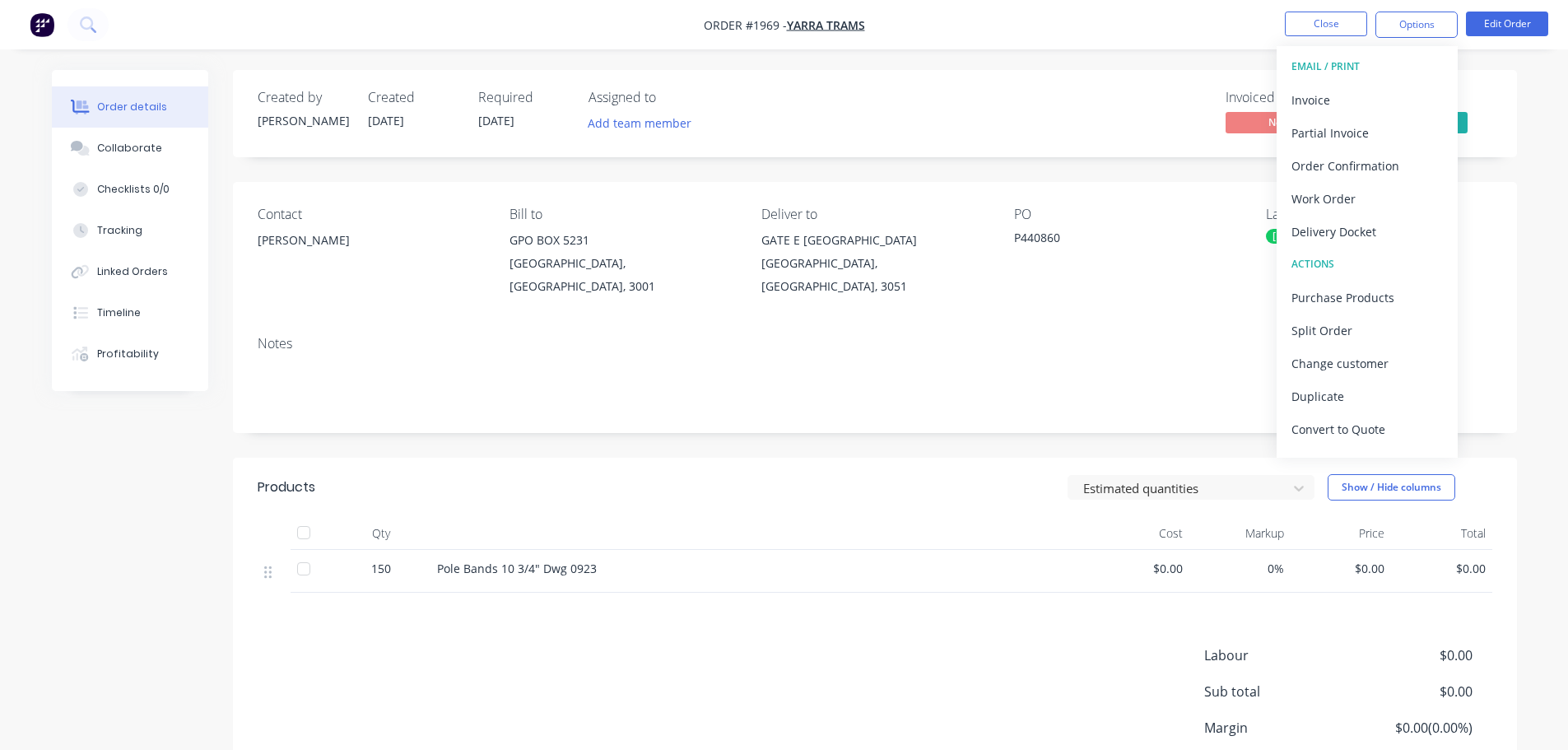
click at [1153, 335] on div "Notes" at bounding box center [875, 378] width 1284 height 111
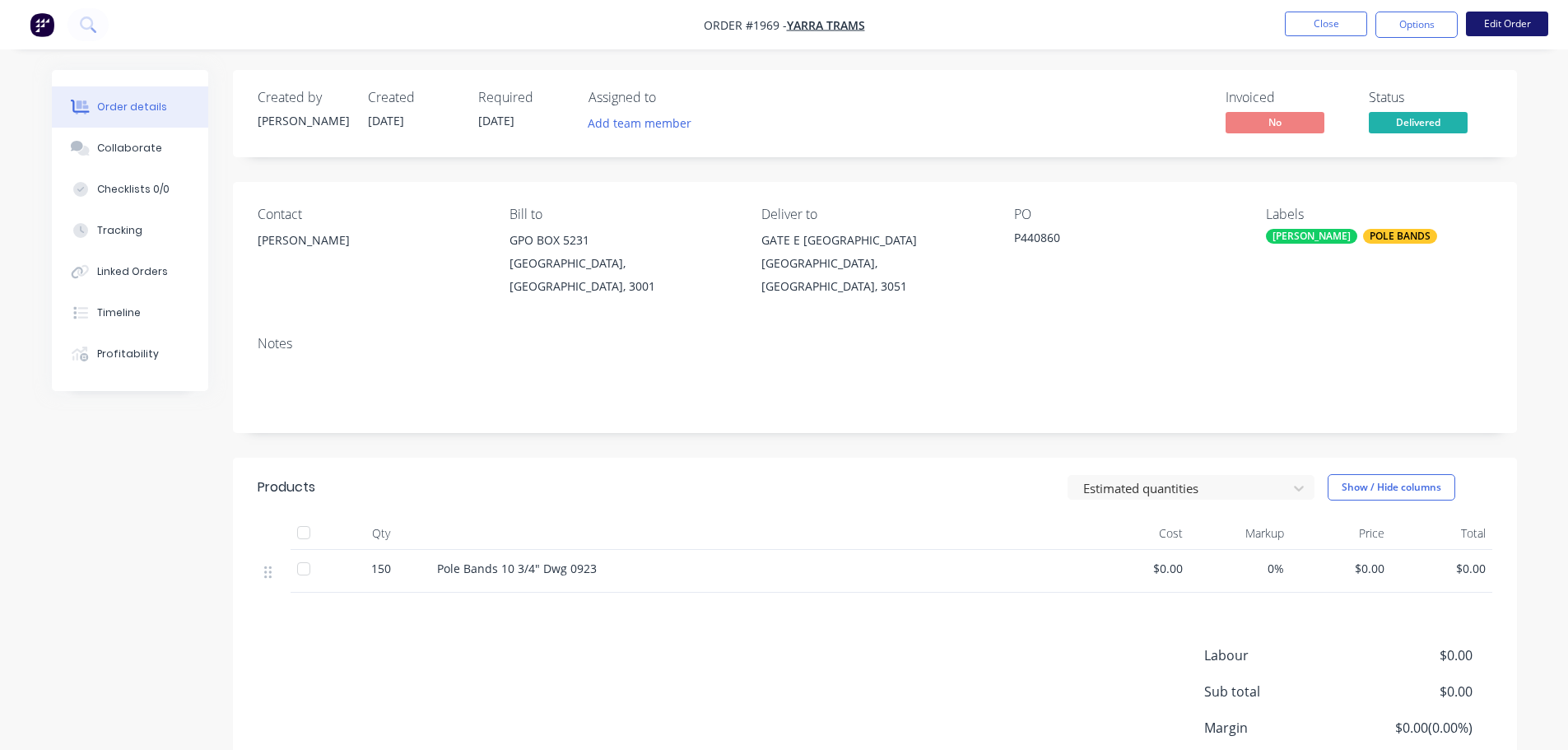
click at [1504, 27] on button "Edit Order" at bounding box center [1507, 24] width 82 height 25
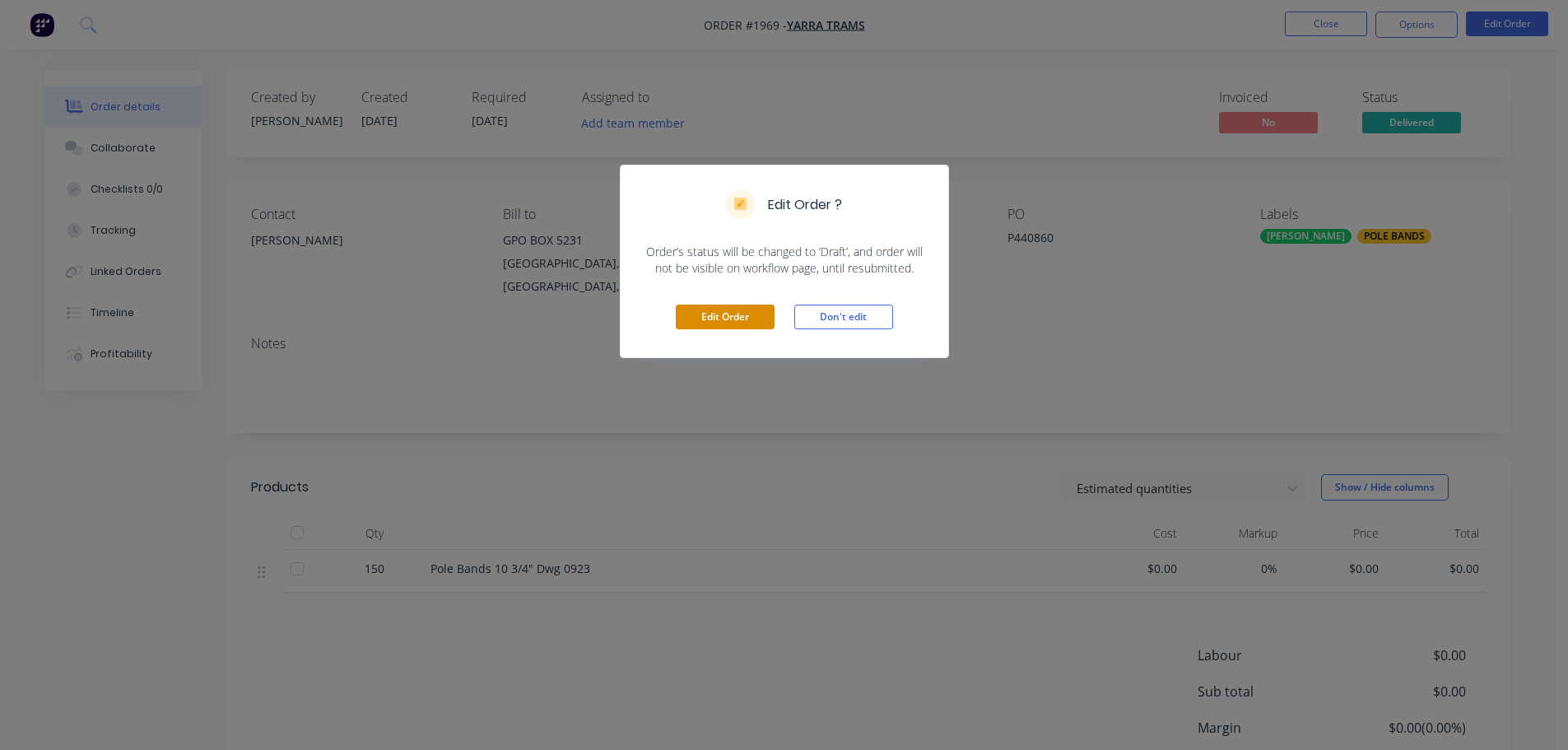
click at [760, 312] on button "Edit Order" at bounding box center [725, 316] width 99 height 25
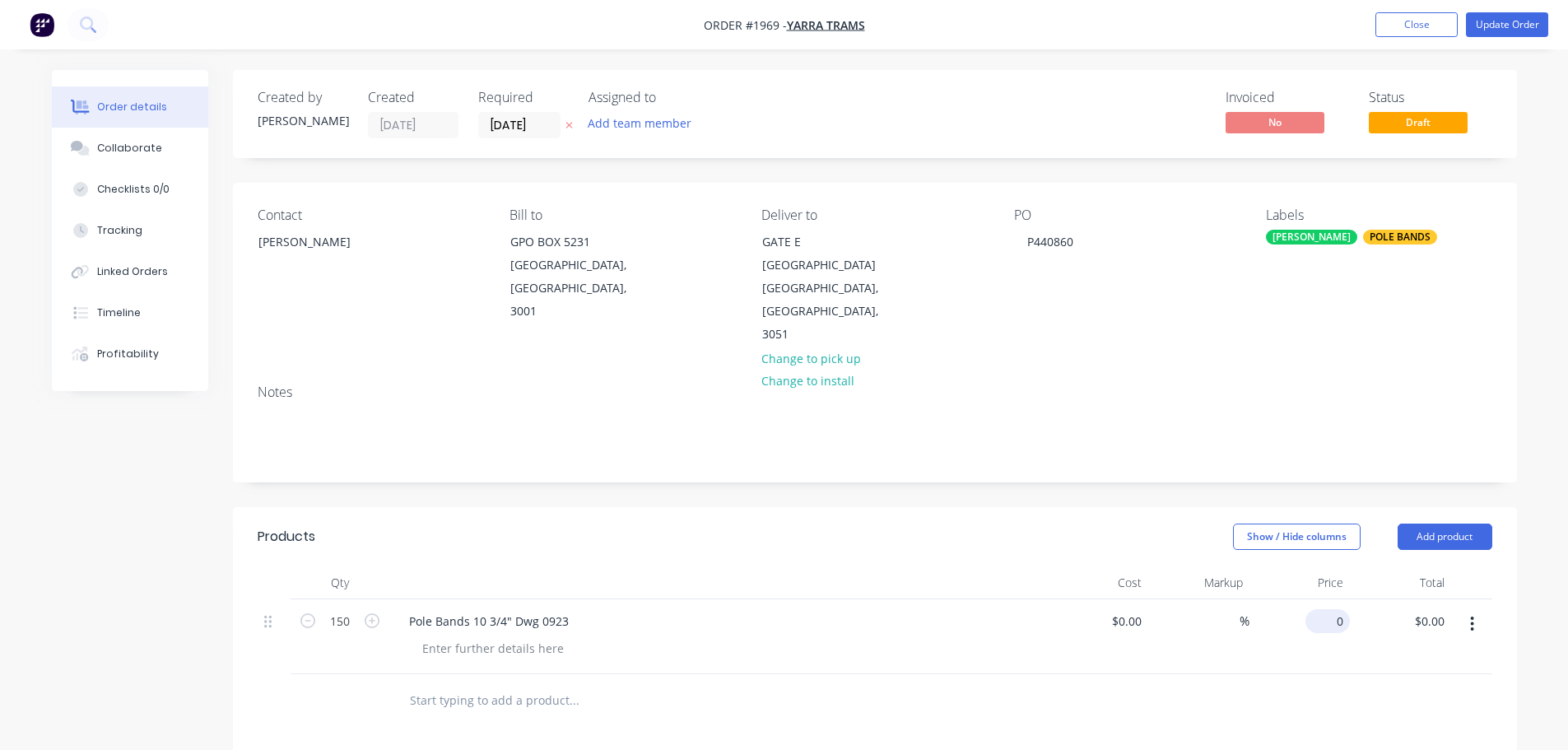
click at [1322, 600] on div "0 $0.00" at bounding box center [1300, 637] width 101 height 75
type input "$67.20"
type input "$10,080.00"
click at [1541, 19] on button "Update Order" at bounding box center [1507, 24] width 82 height 25
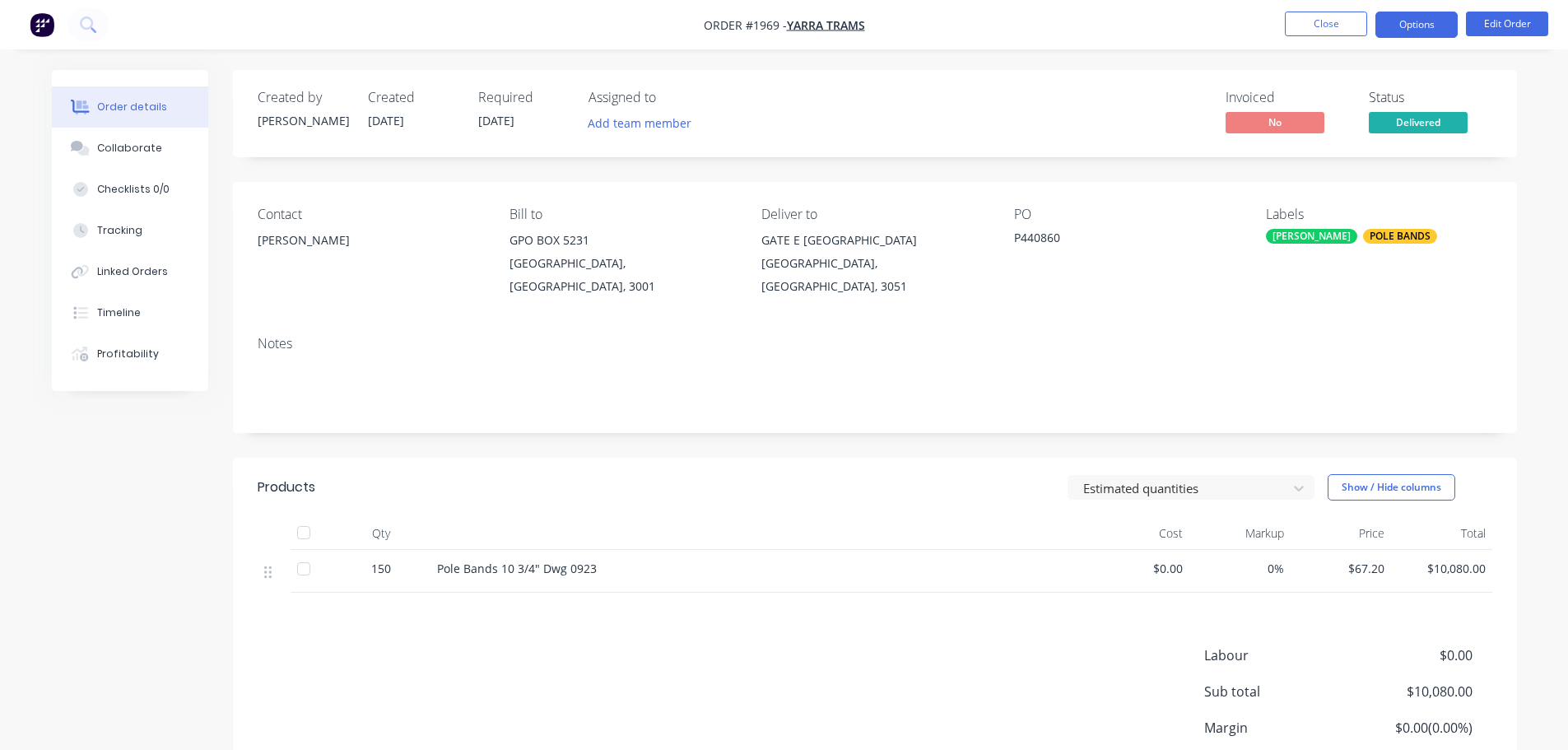
click at [1415, 25] on button "Options" at bounding box center [1416, 25] width 82 height 27
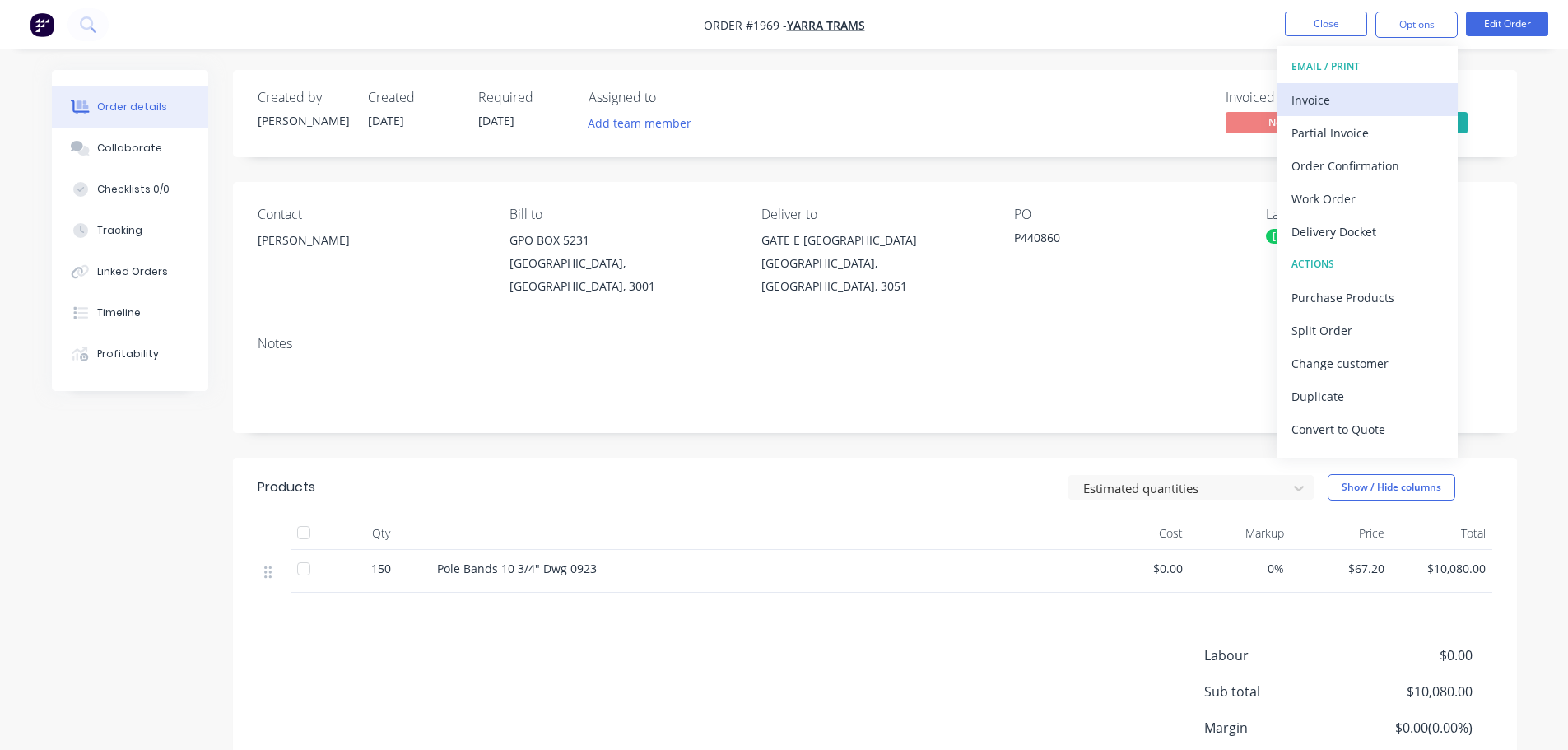
click at [1388, 96] on div "Invoice" at bounding box center [1366, 100] width 151 height 24
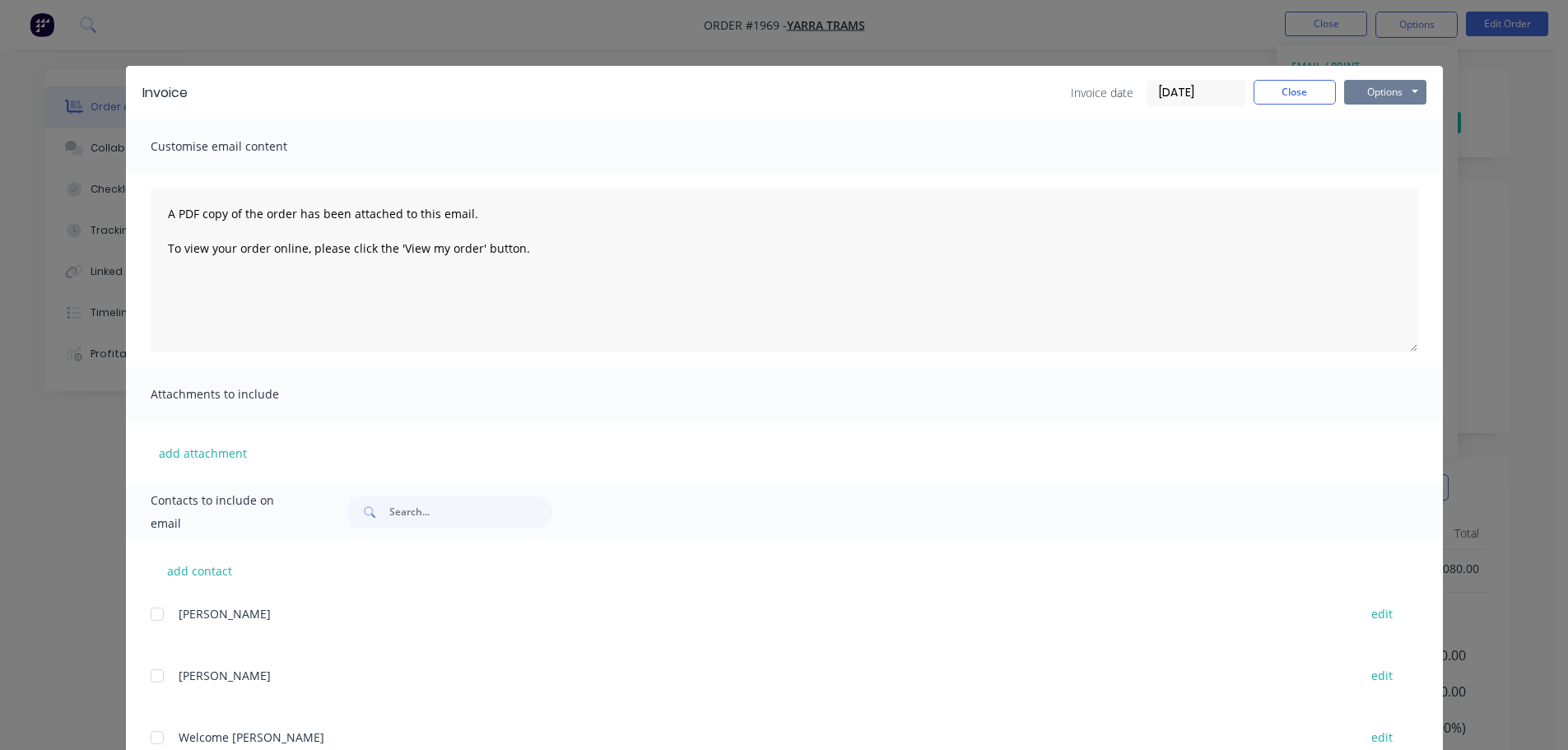
click at [1403, 86] on button "Options" at bounding box center [1385, 92] width 82 height 25
click at [1384, 150] on button "Print" at bounding box center [1397, 148] width 106 height 27
click at [1286, 97] on button "Close" at bounding box center [1294, 92] width 82 height 25
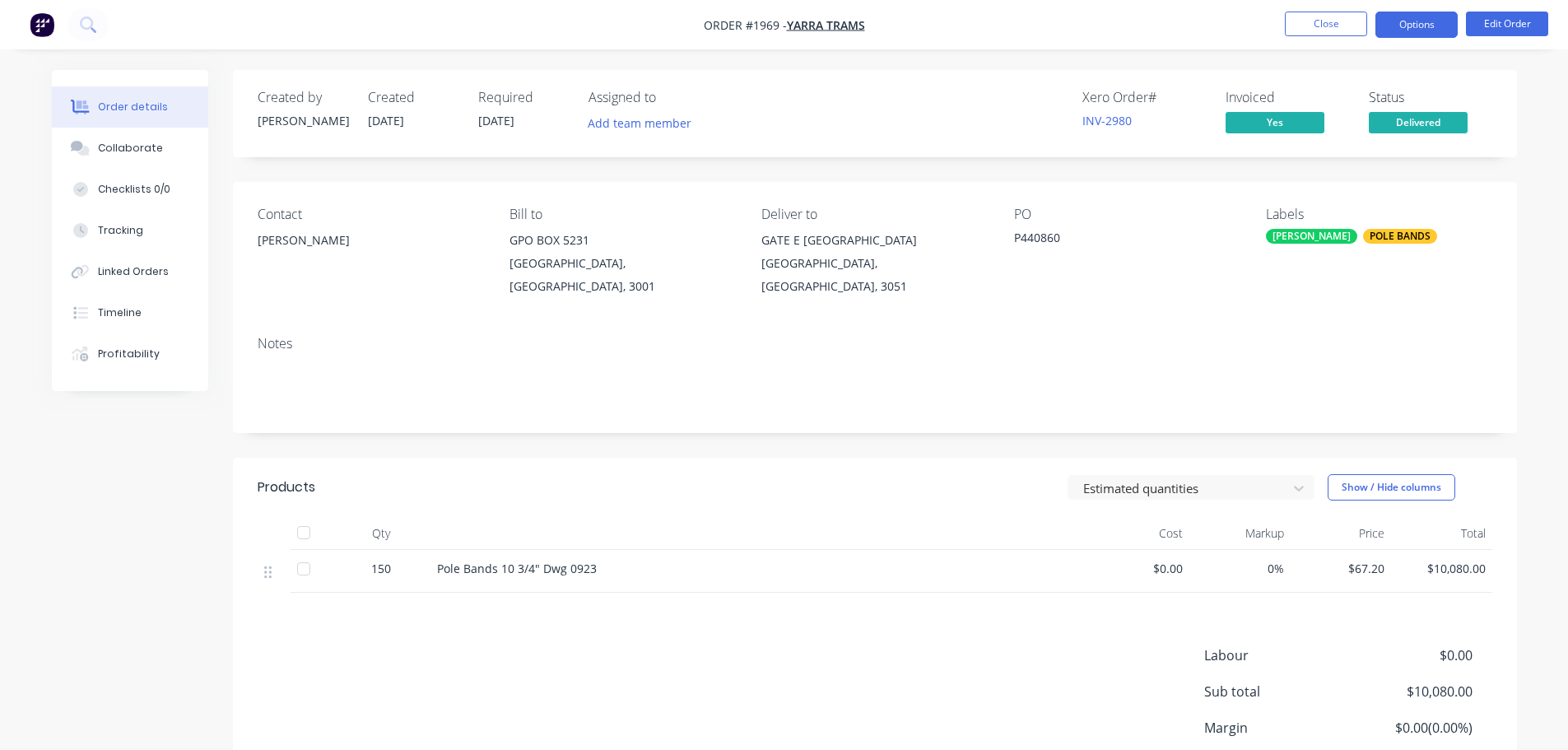
click at [1446, 32] on button "Options" at bounding box center [1416, 25] width 82 height 27
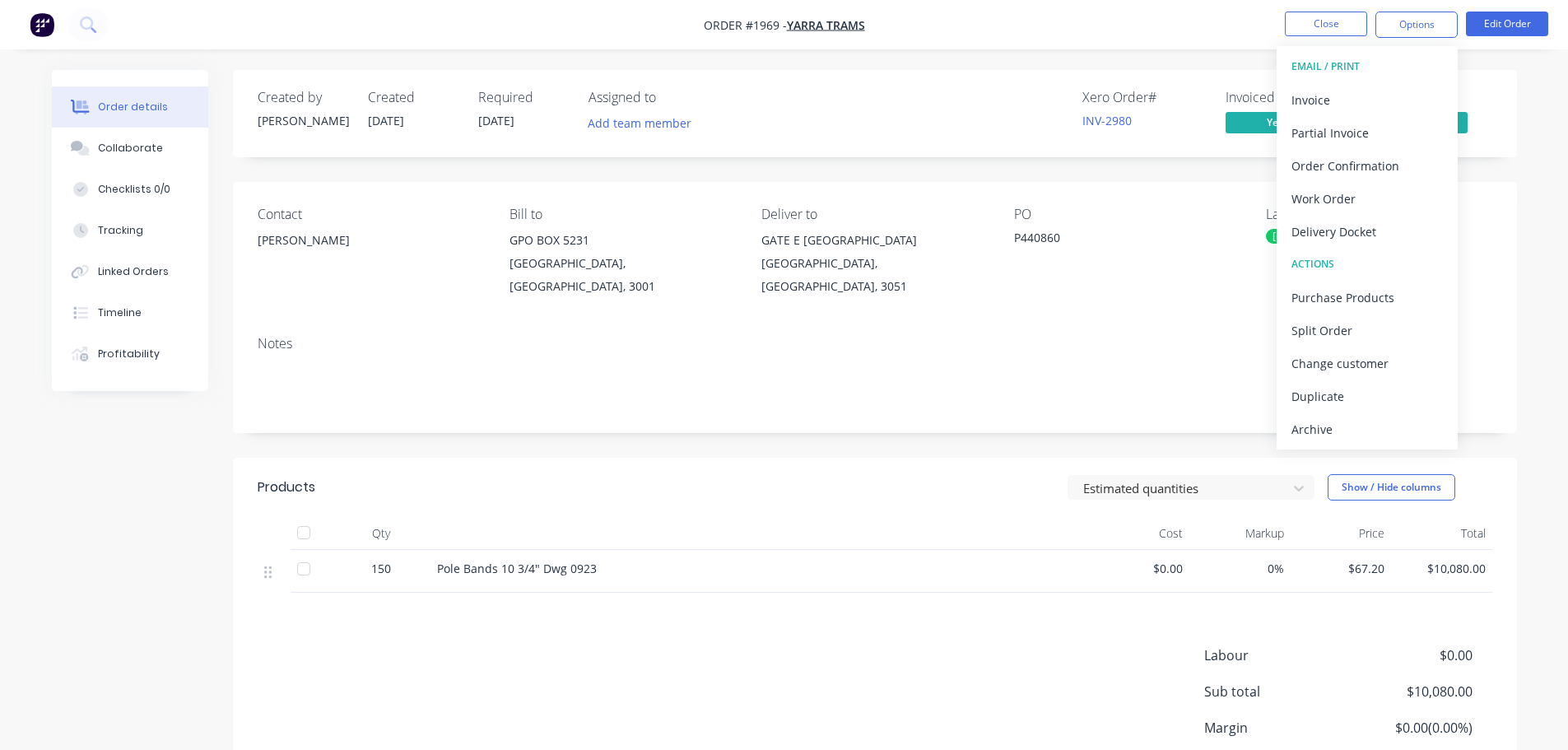
click at [1381, 228] on div "Delivery Docket" at bounding box center [1366, 231] width 151 height 24
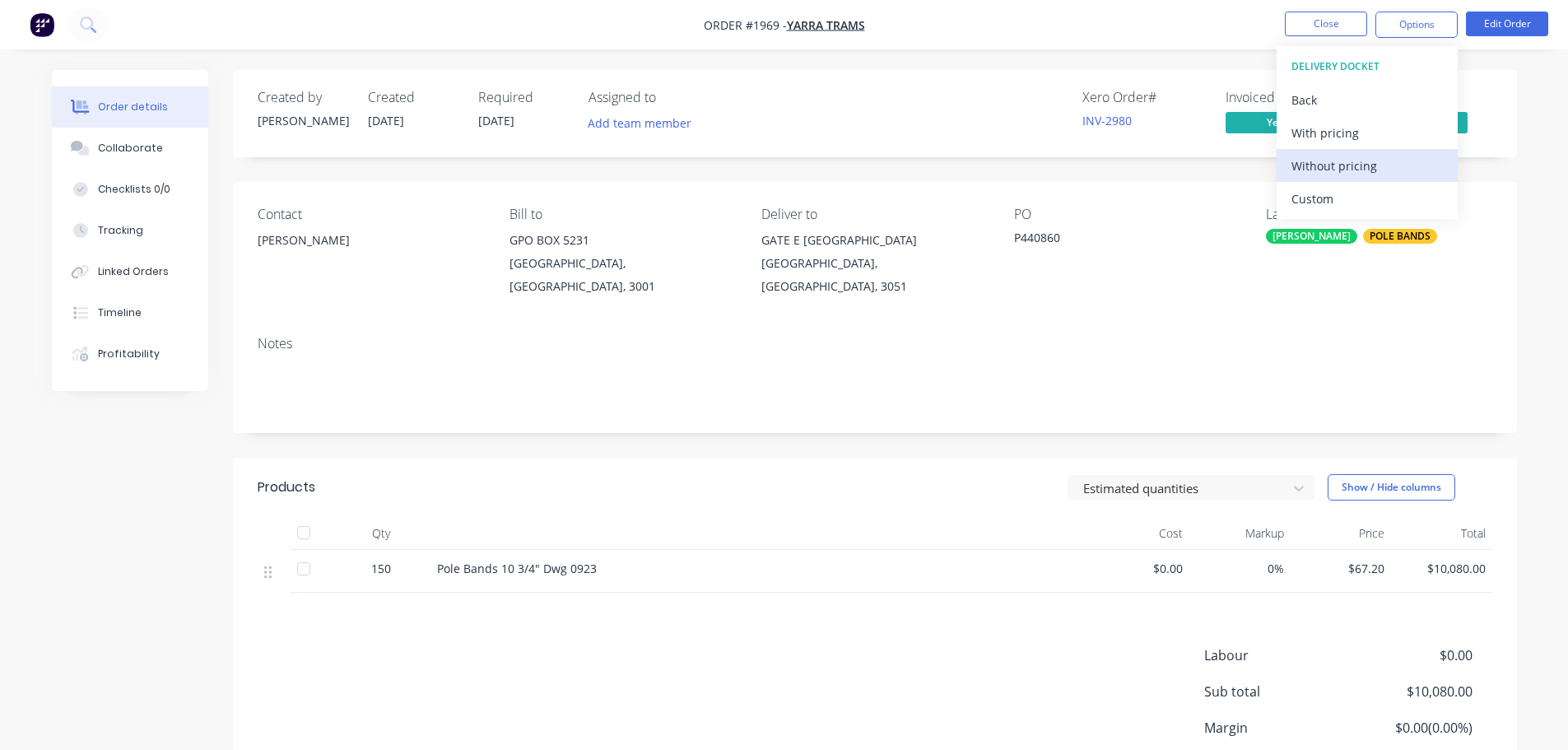
click at [1390, 178] on button "Without pricing" at bounding box center [1366, 165] width 181 height 33
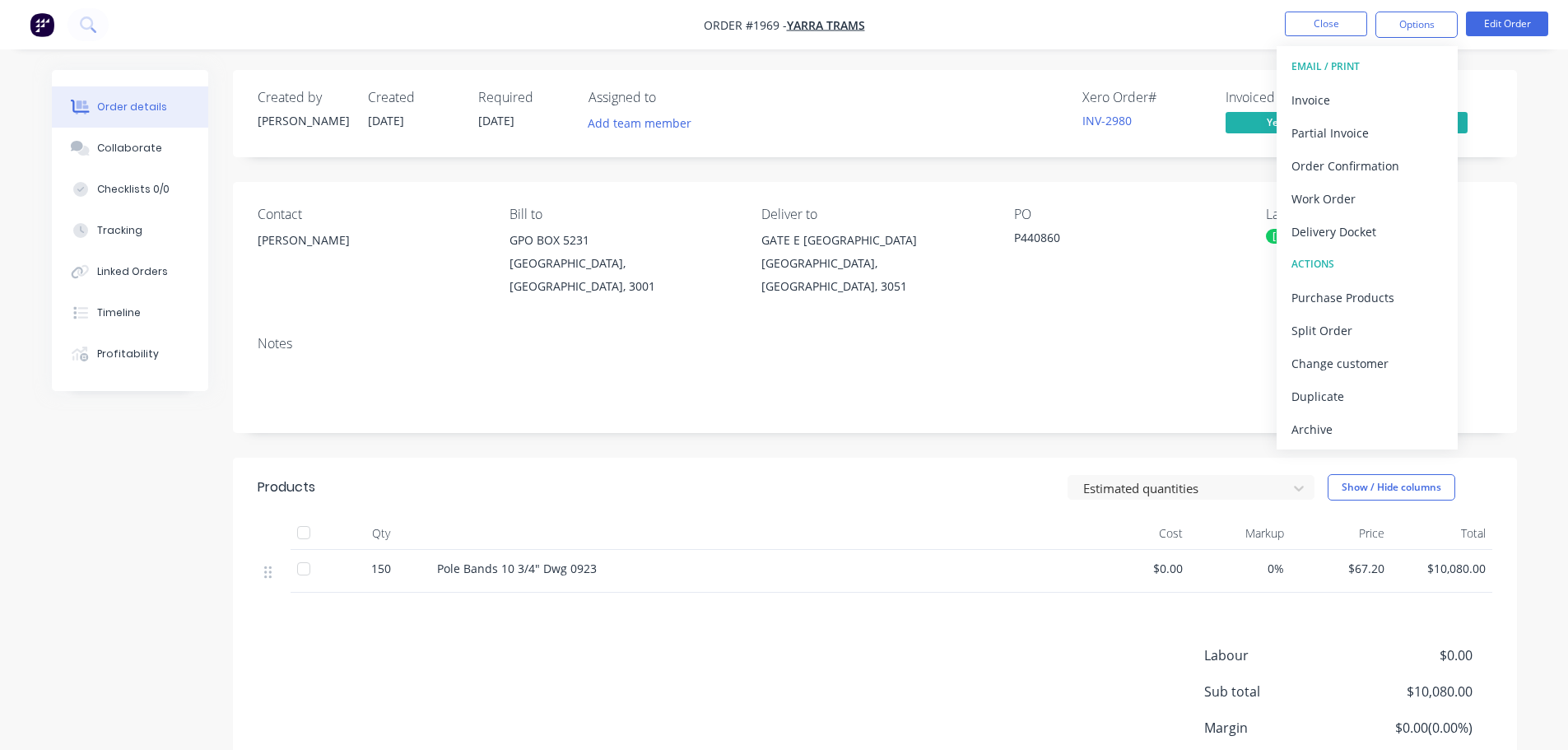
drag, startPoint x: 1187, startPoint y: 25, endPoint x: 1254, endPoint y: 23, distance: 67.0
click at [1187, 25] on nav "Order #1969 - YARRA TRAMS Close Options EMAIL / PRINT Invoice Partial Invoice O…" at bounding box center [784, 25] width 1568 height 49
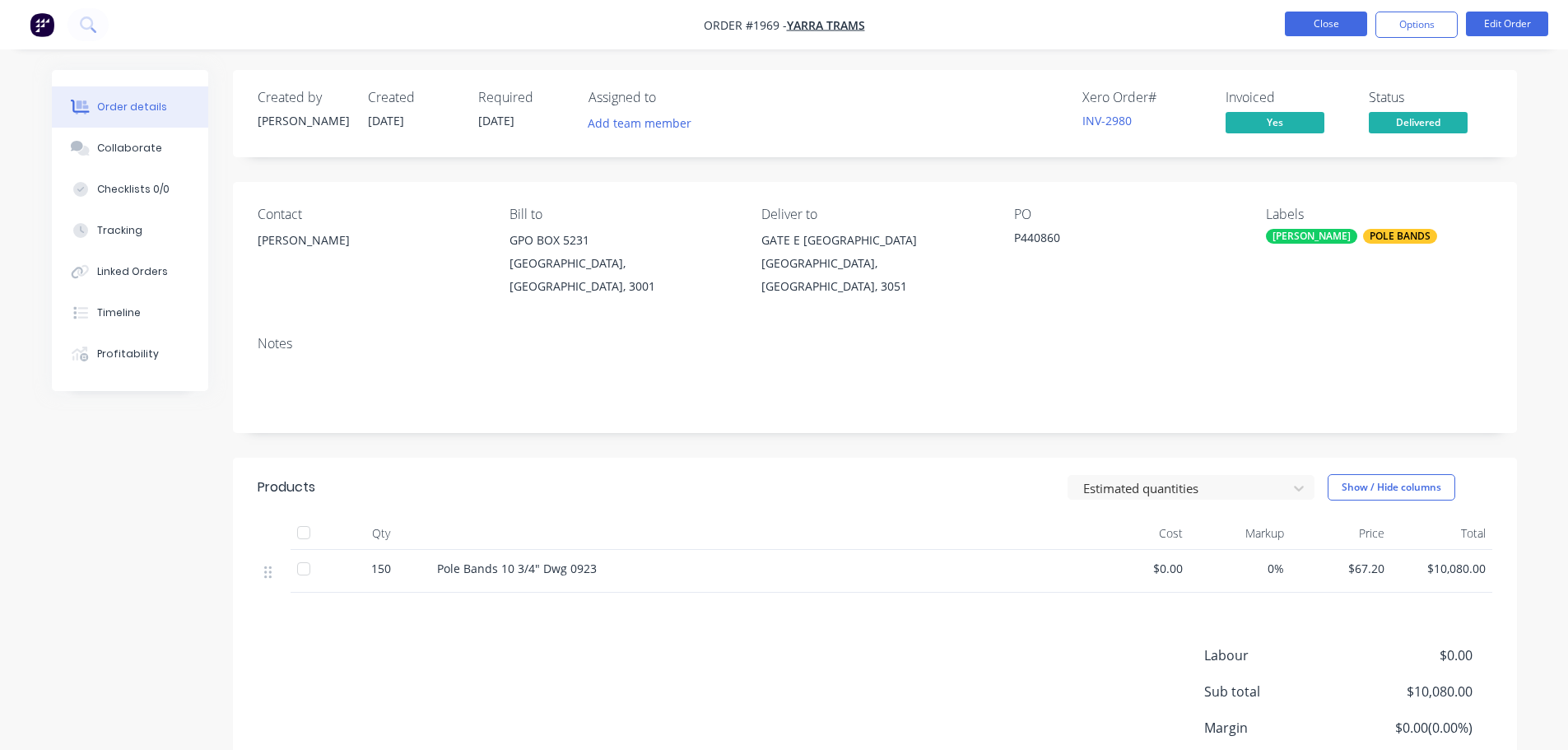
click at [1314, 22] on button "Close" at bounding box center [1326, 24] width 82 height 25
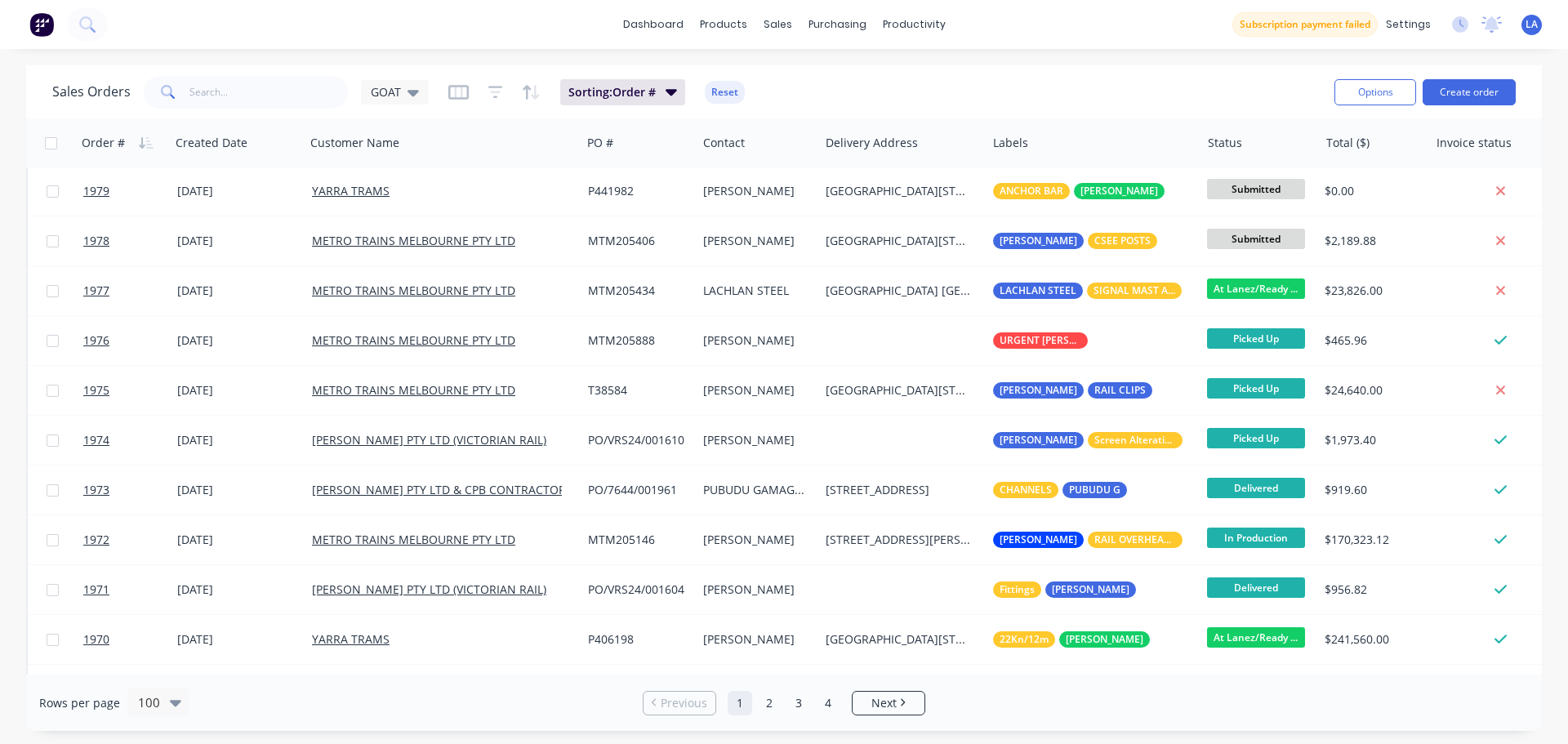
scroll to position [654, 0]
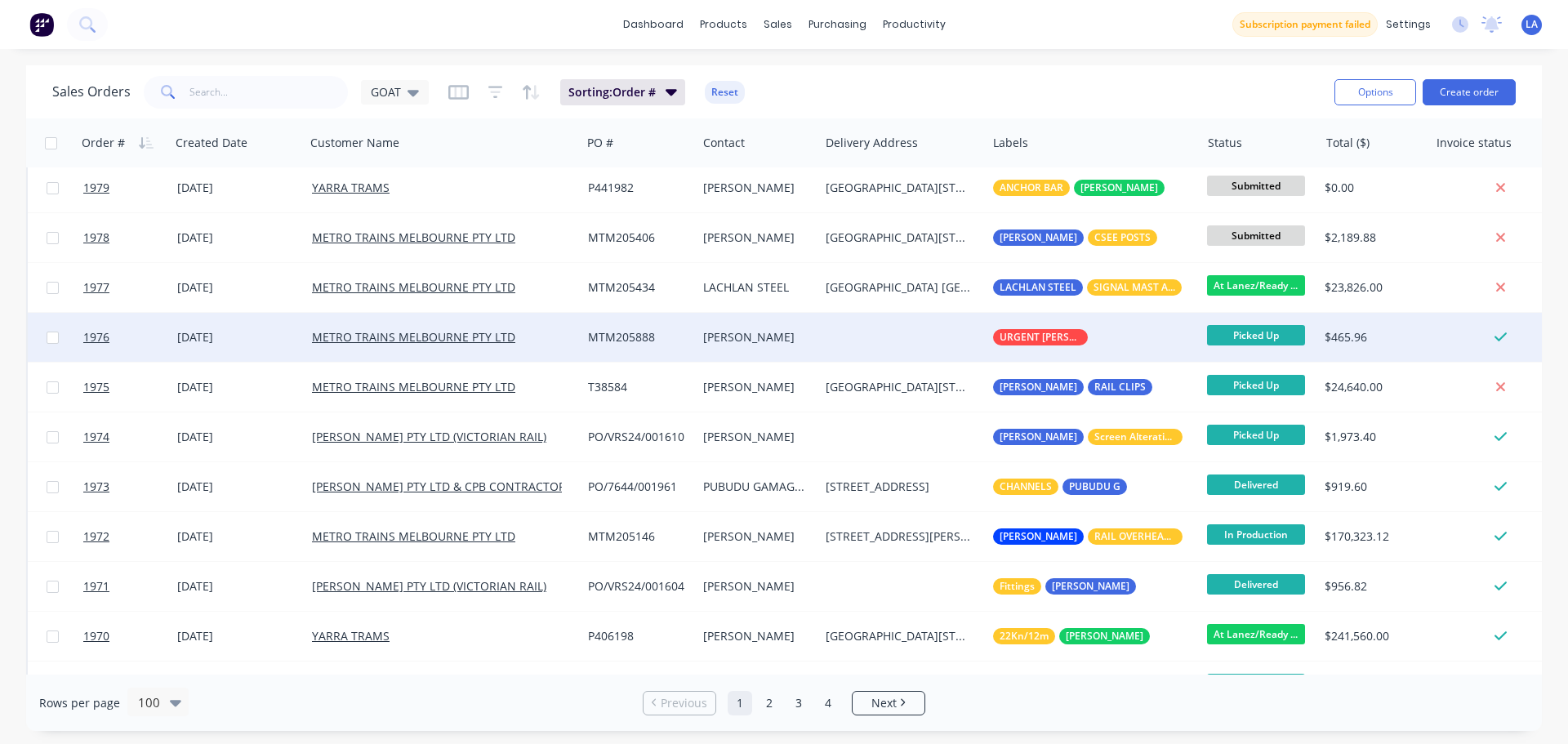
click at [289, 344] on div "[DATE]" at bounding box center [238, 337] width 122 height 17
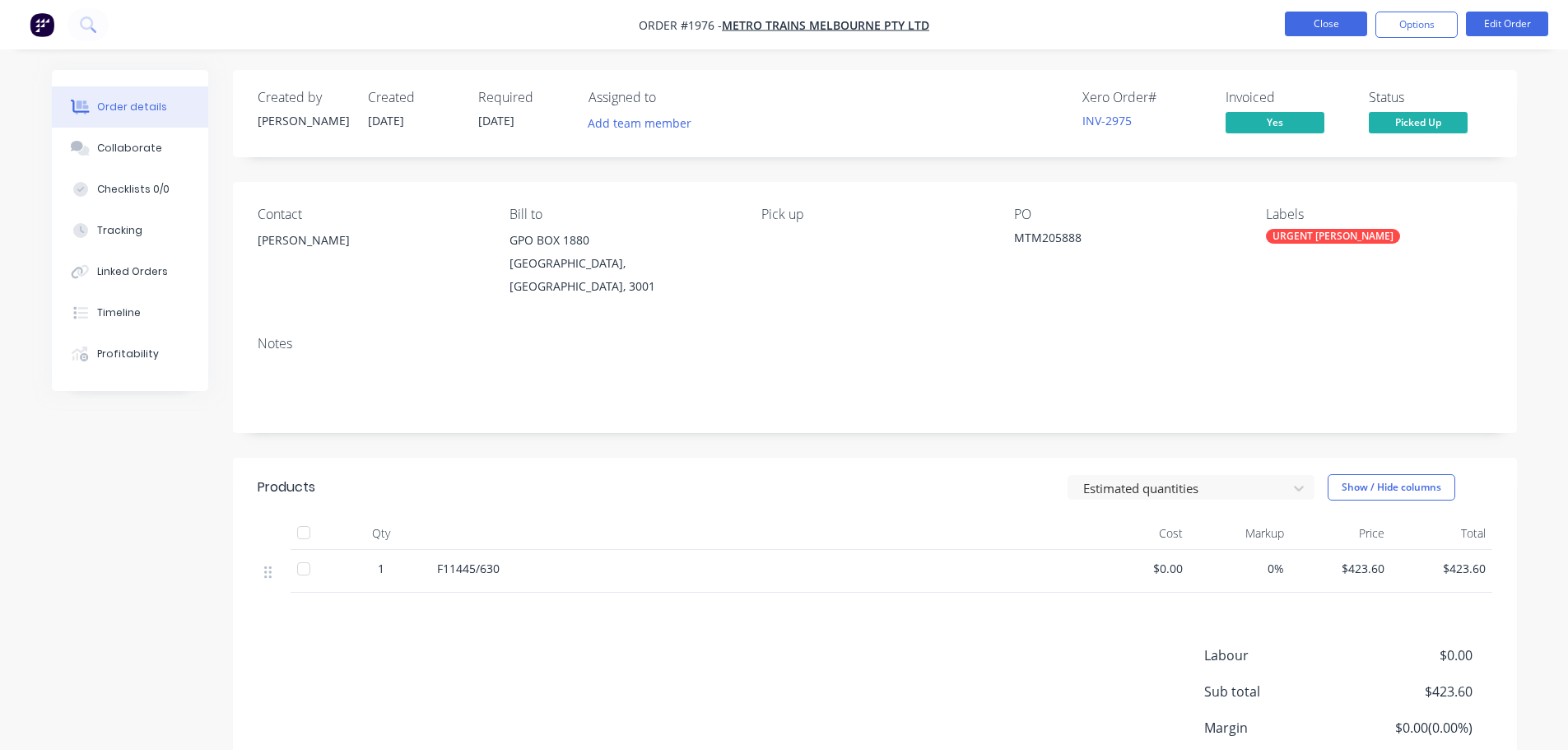
click at [1295, 27] on button "Close" at bounding box center [1326, 24] width 82 height 25
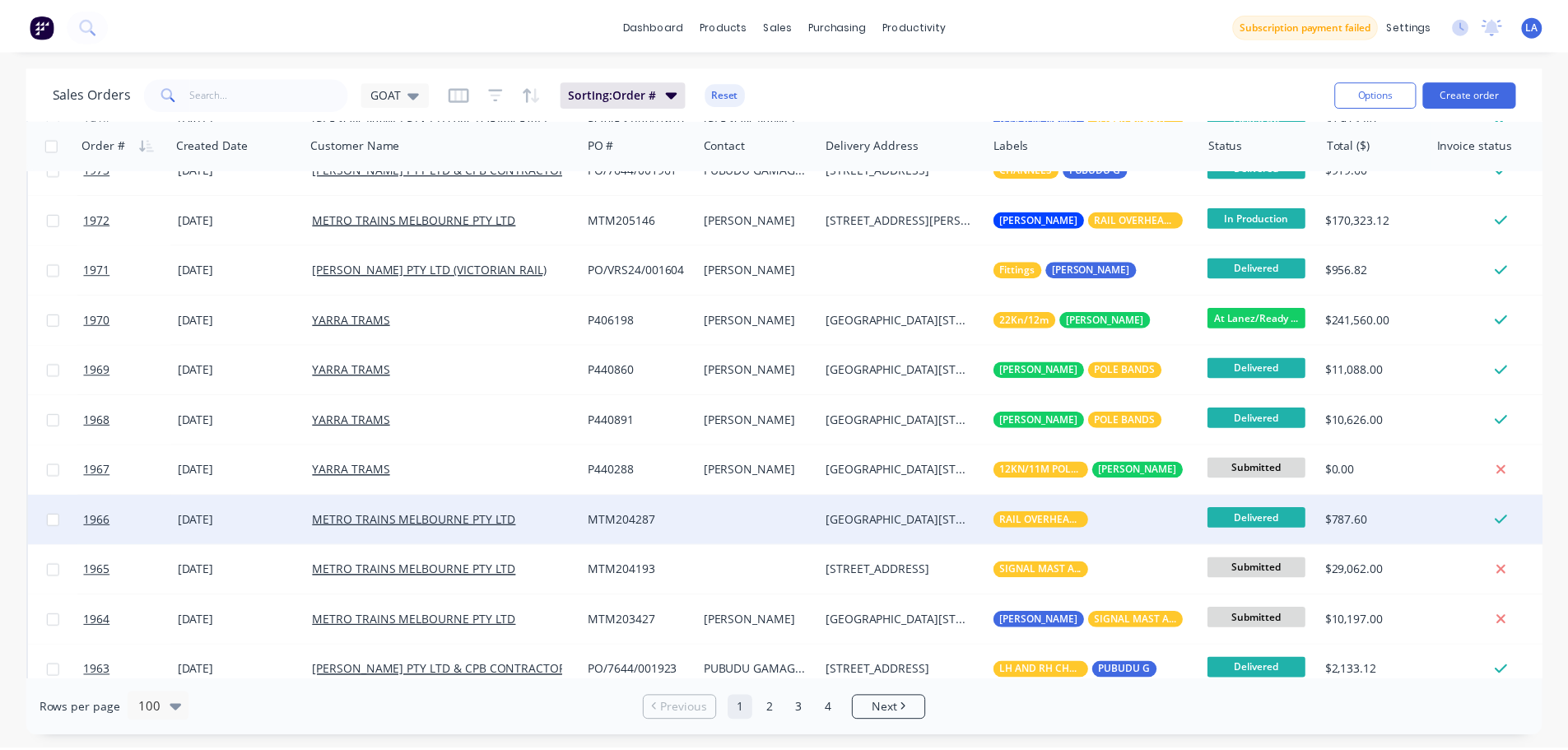
scroll to position [1235, 0]
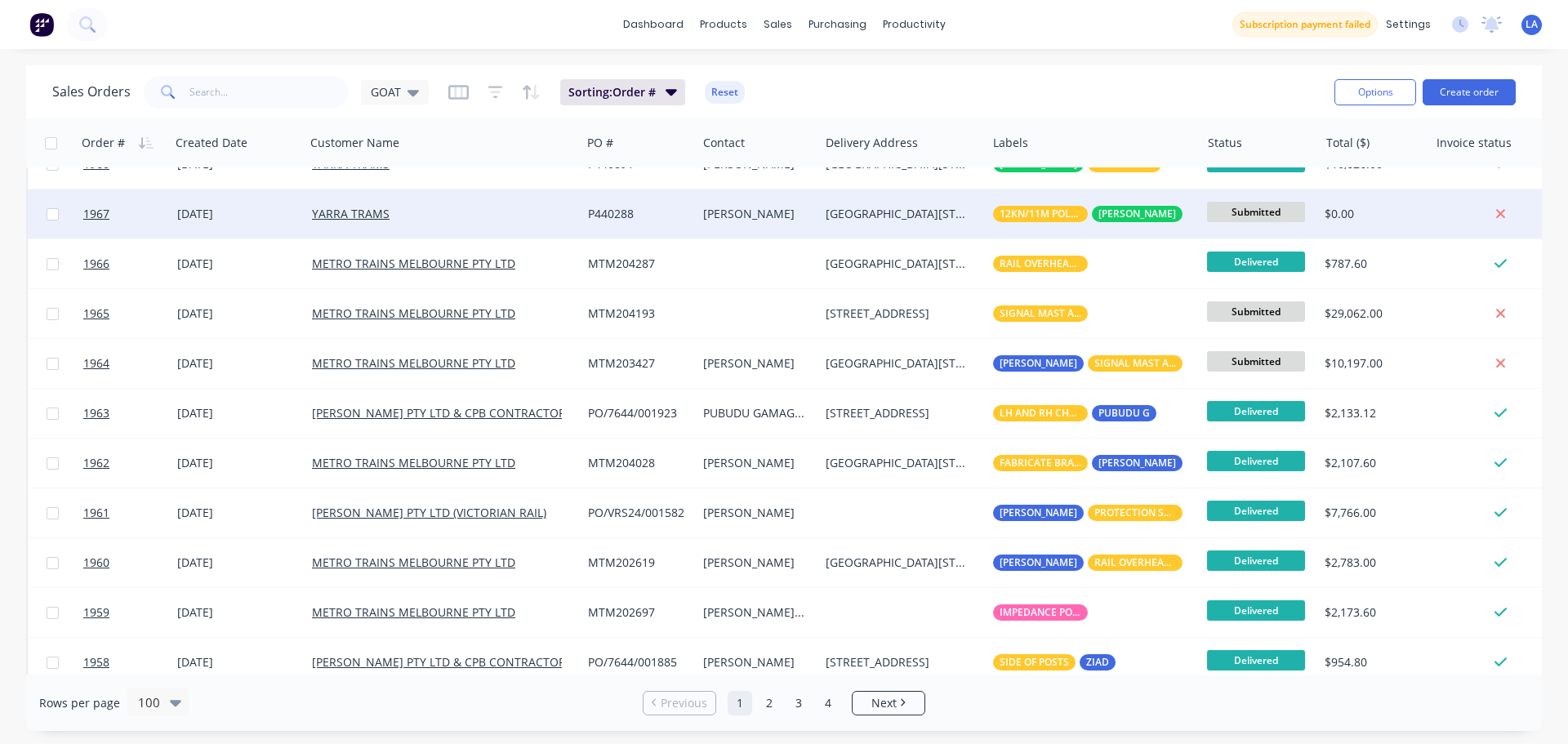
click at [267, 215] on div "[DATE]" at bounding box center [238, 214] width 122 height 17
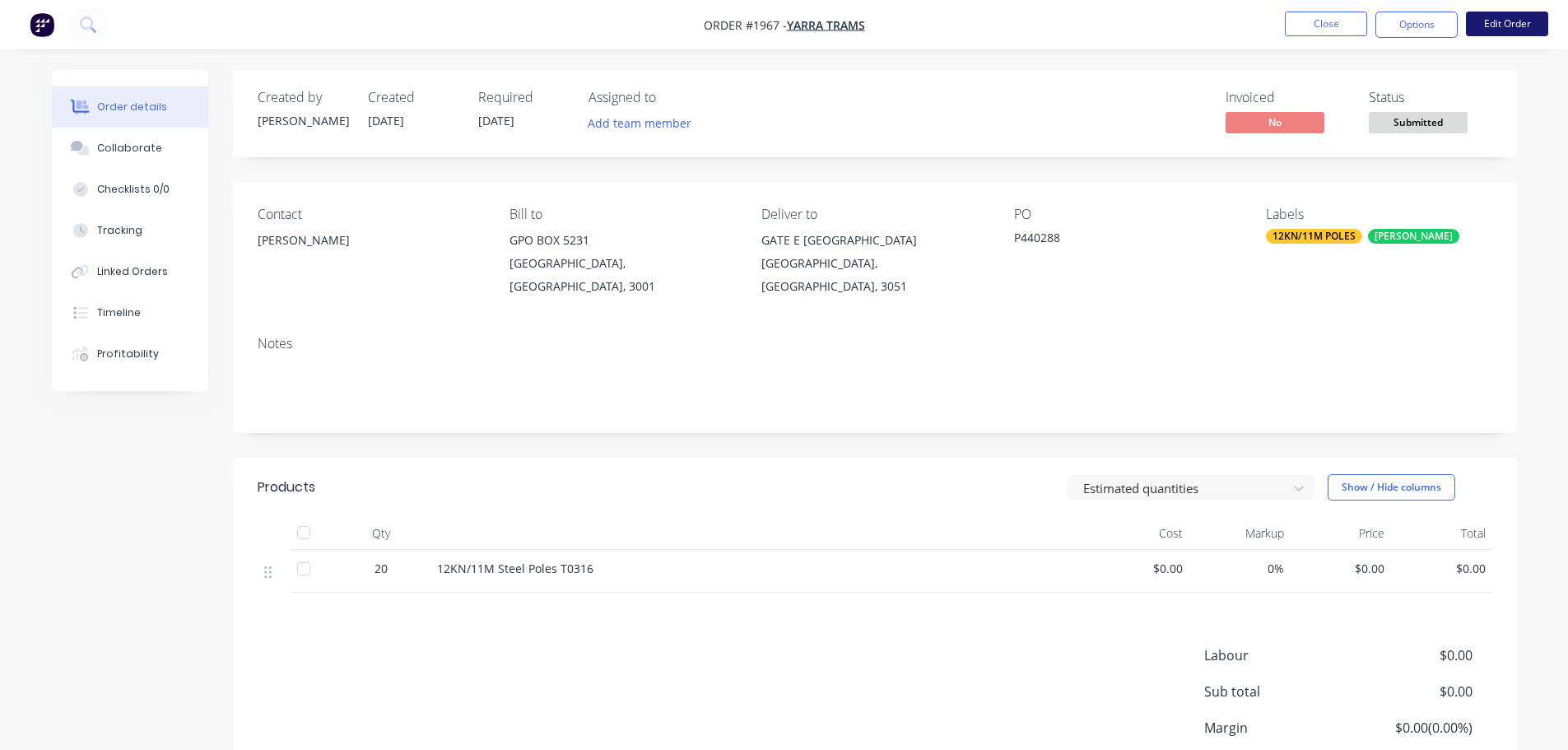
click at [1525, 27] on button "Edit Order" at bounding box center [1507, 24] width 82 height 25
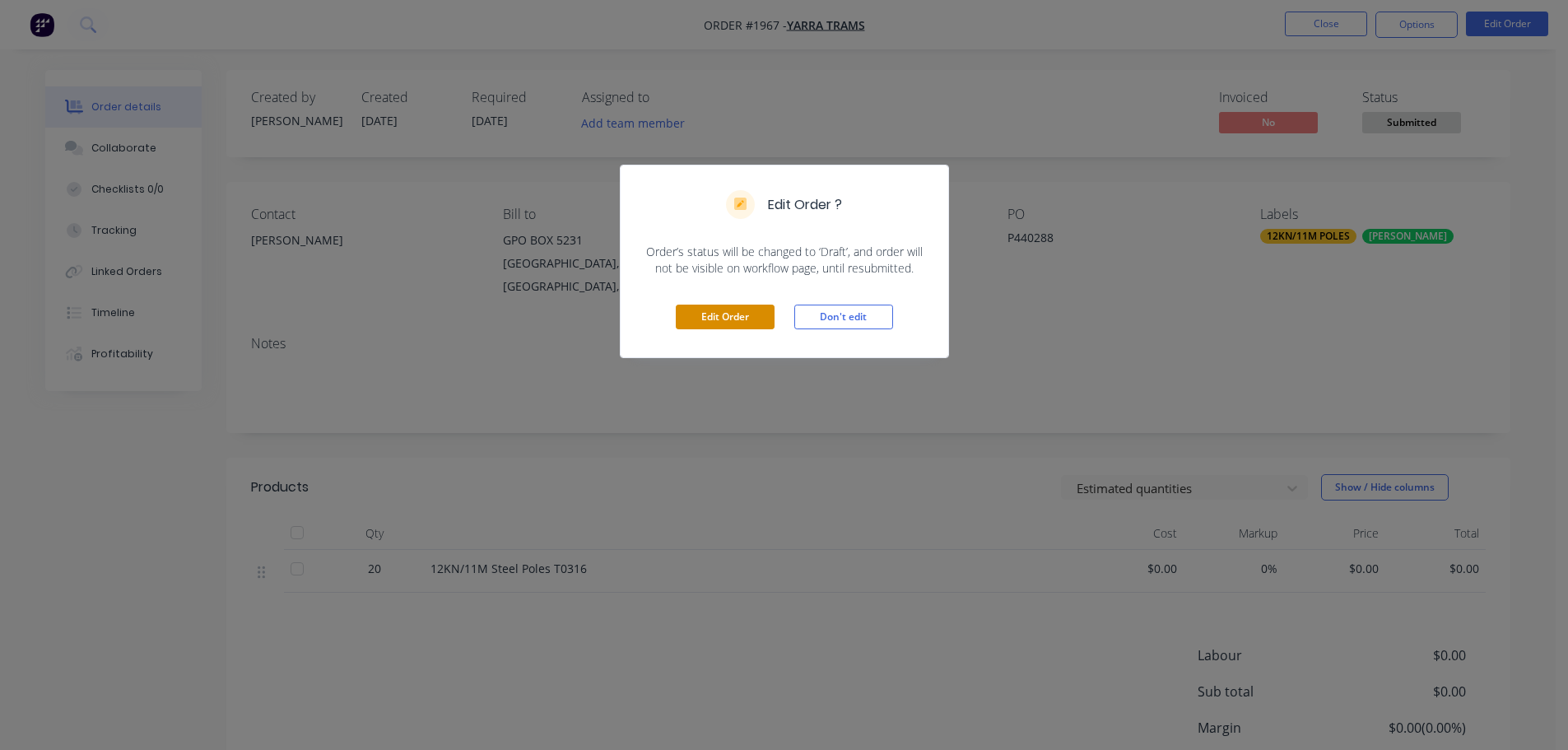
click at [740, 314] on button "Edit Order" at bounding box center [725, 316] width 99 height 25
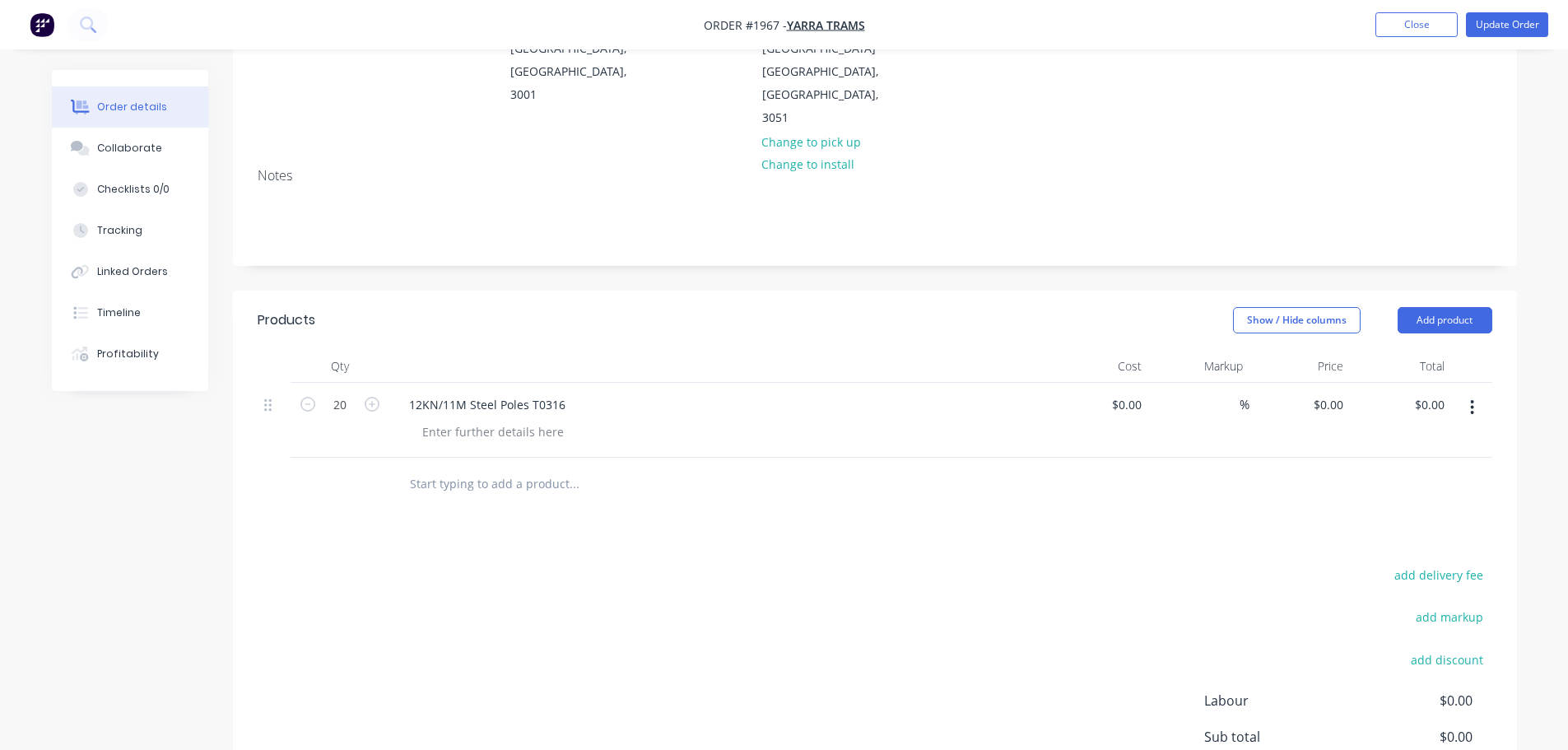
scroll to position [209, 0]
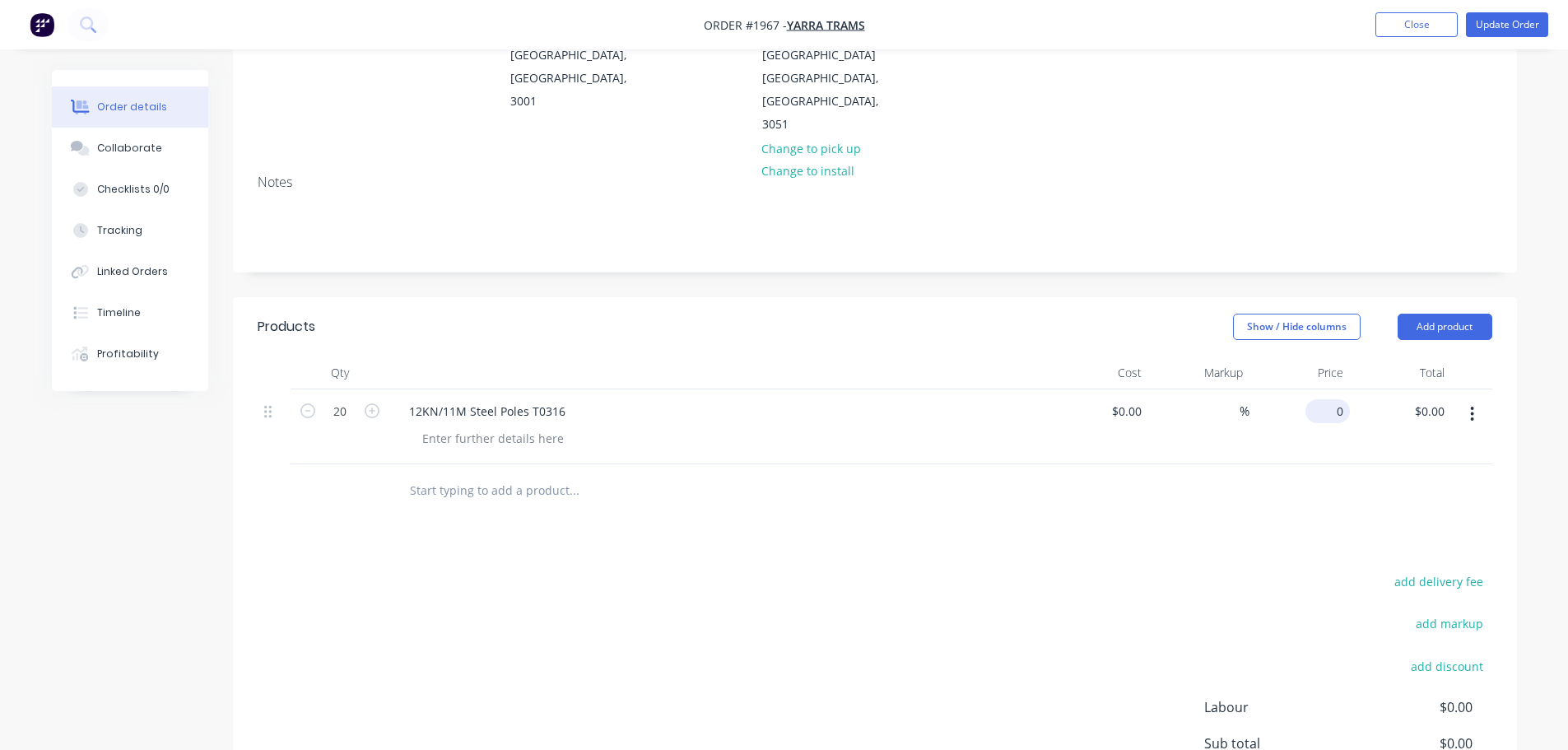
click at [1342, 399] on input "0" at bounding box center [1331, 411] width 38 height 24
click at [1342, 399] on input "0" at bounding box center [1340, 411] width 19 height 24
type input "$5,380.00"
type input "$107,600.00"
click at [1268, 477] on div at bounding box center [875, 491] width 1235 height 53
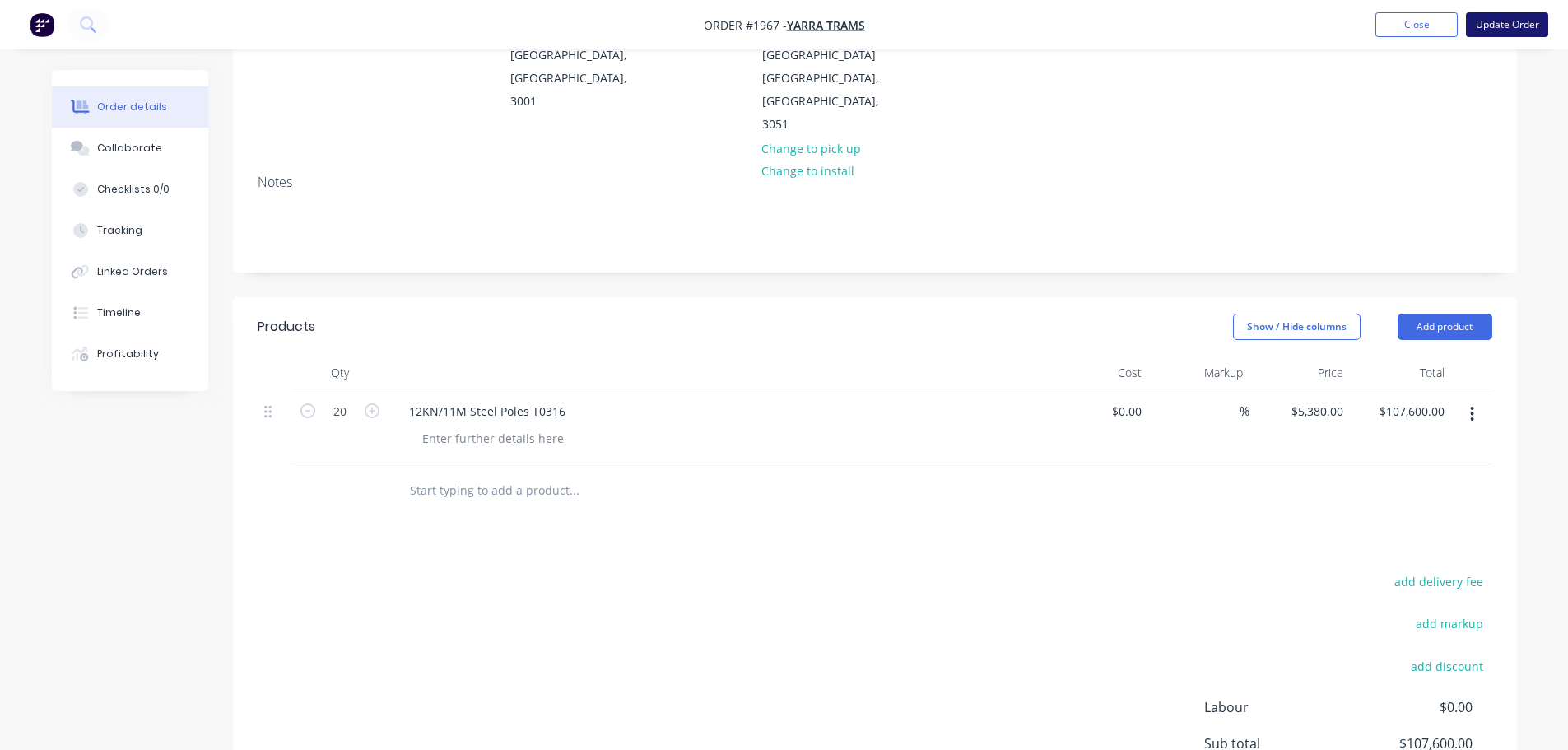
click at [1514, 22] on button "Update Order" at bounding box center [1507, 24] width 82 height 25
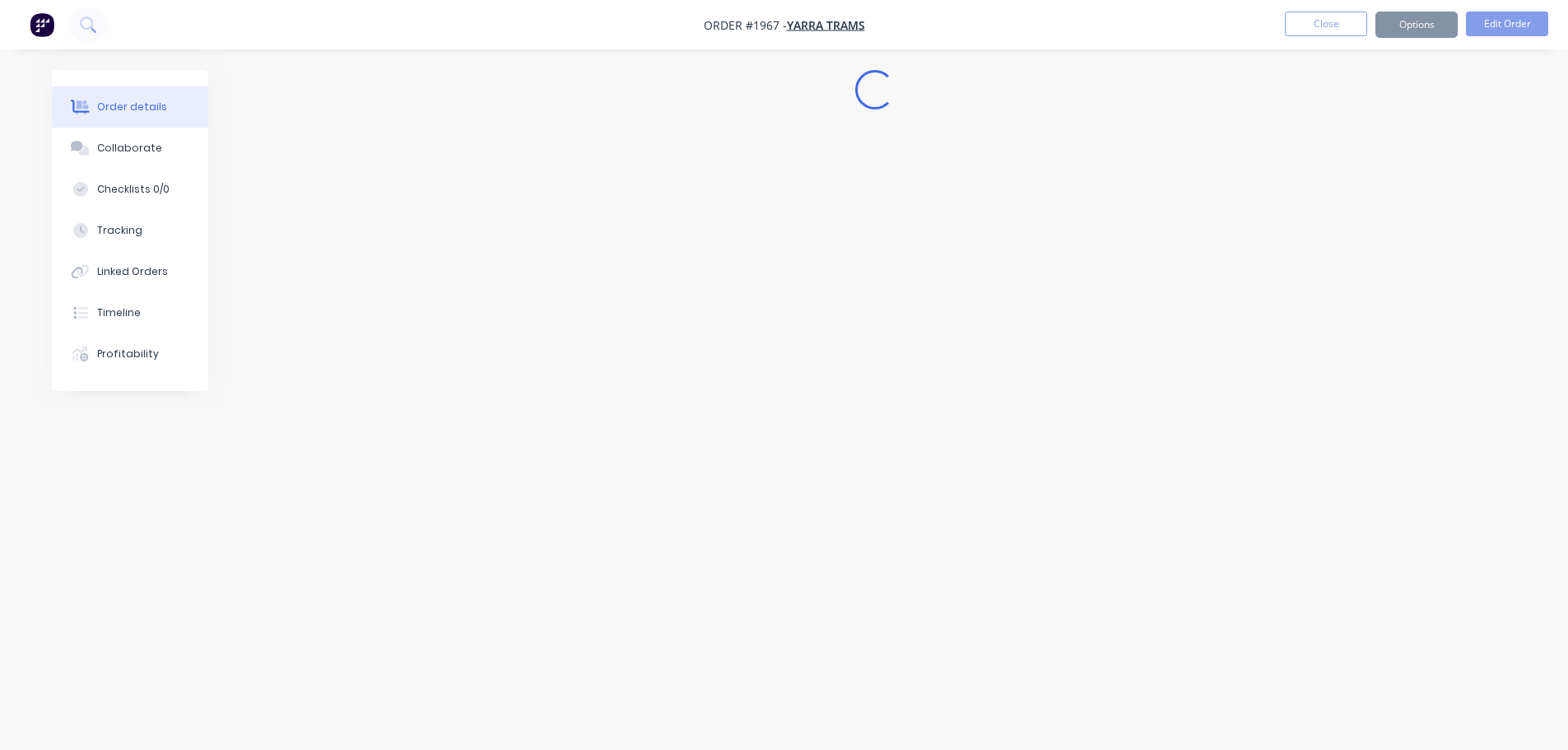
scroll to position [0, 0]
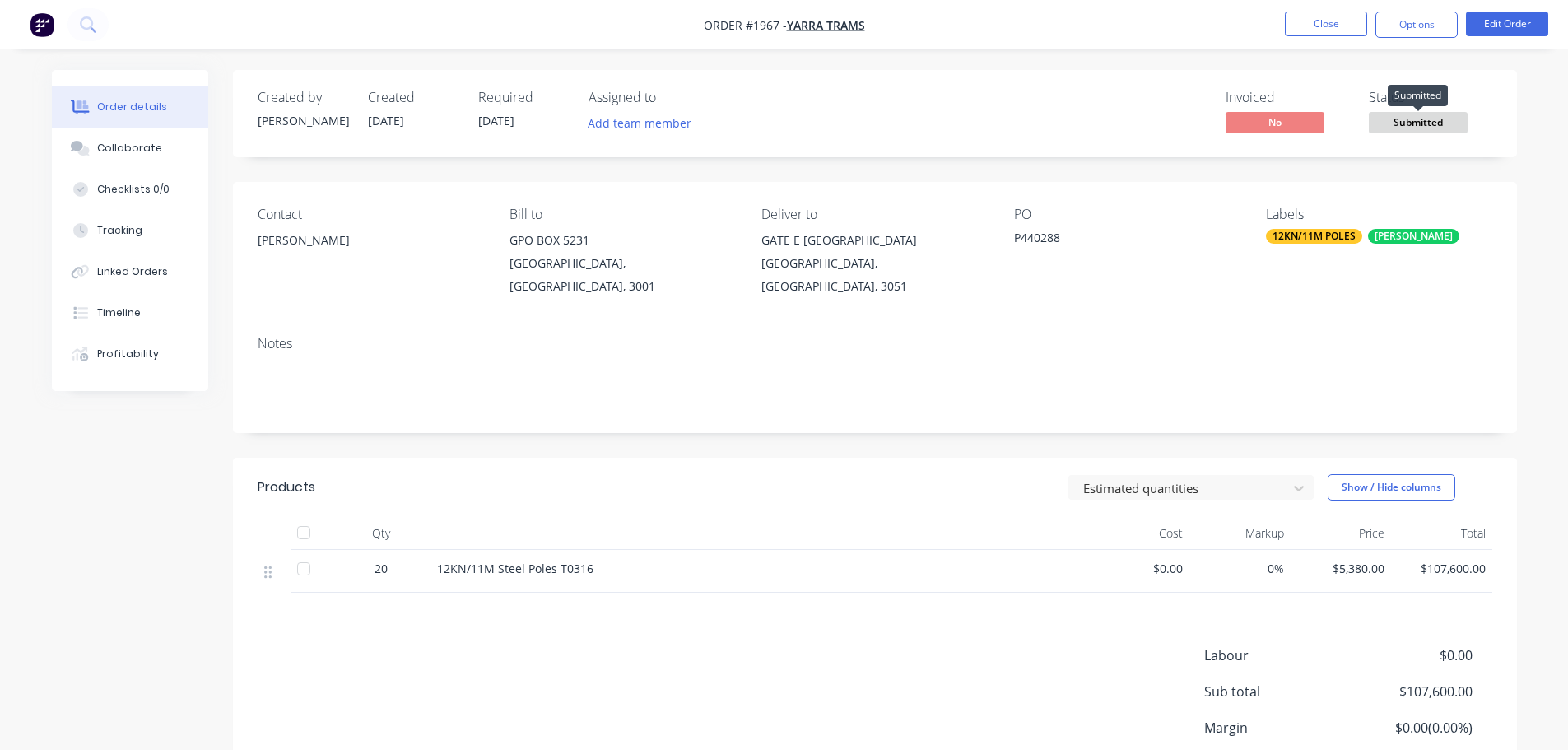
click at [1420, 125] on span "Submitted" at bounding box center [1419, 122] width 99 height 21
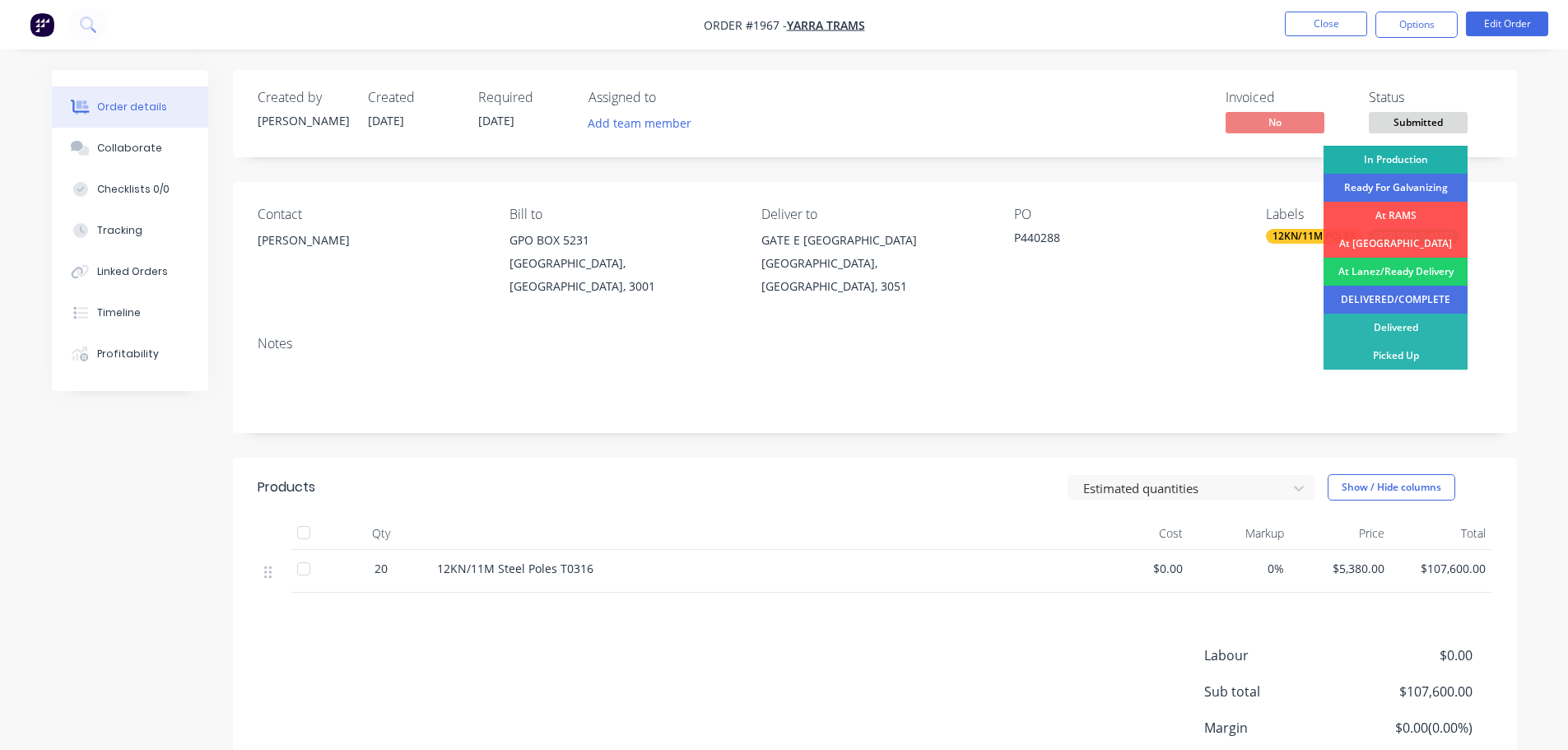
click at [1415, 152] on div "In Production" at bounding box center [1396, 159] width 144 height 28
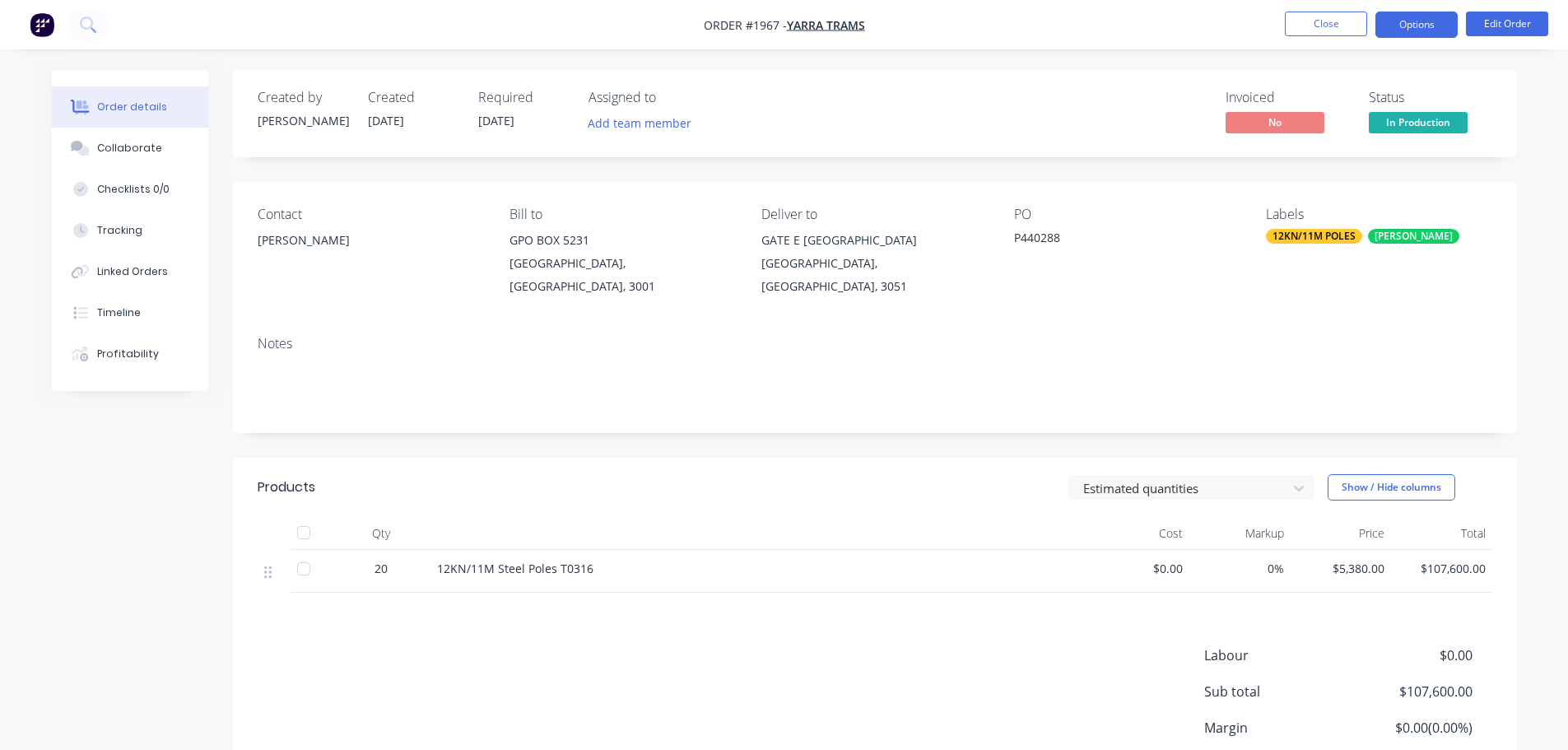
click at [1420, 36] on button "Options" at bounding box center [1416, 25] width 82 height 27
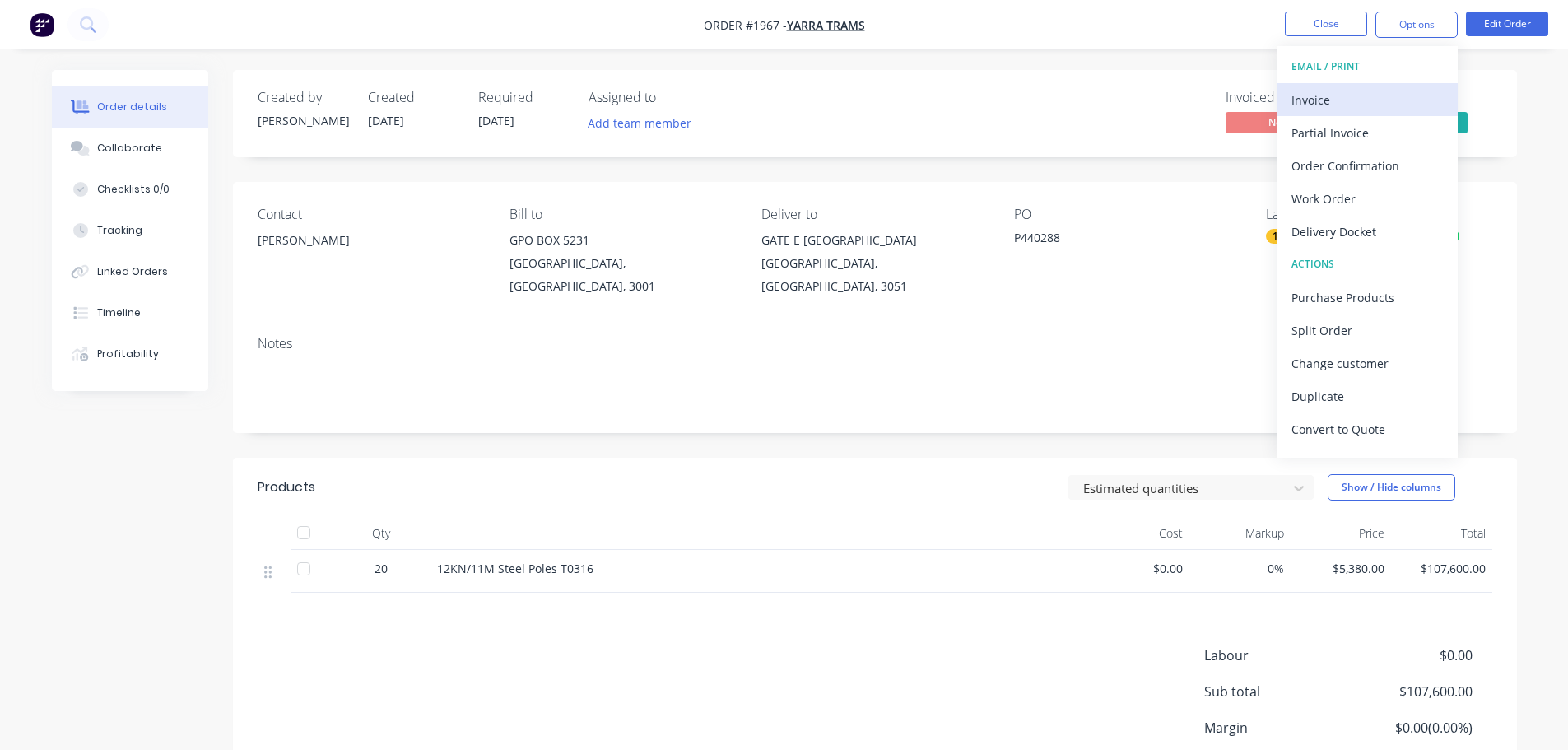
click at [1401, 101] on div "Invoice" at bounding box center [1366, 100] width 151 height 24
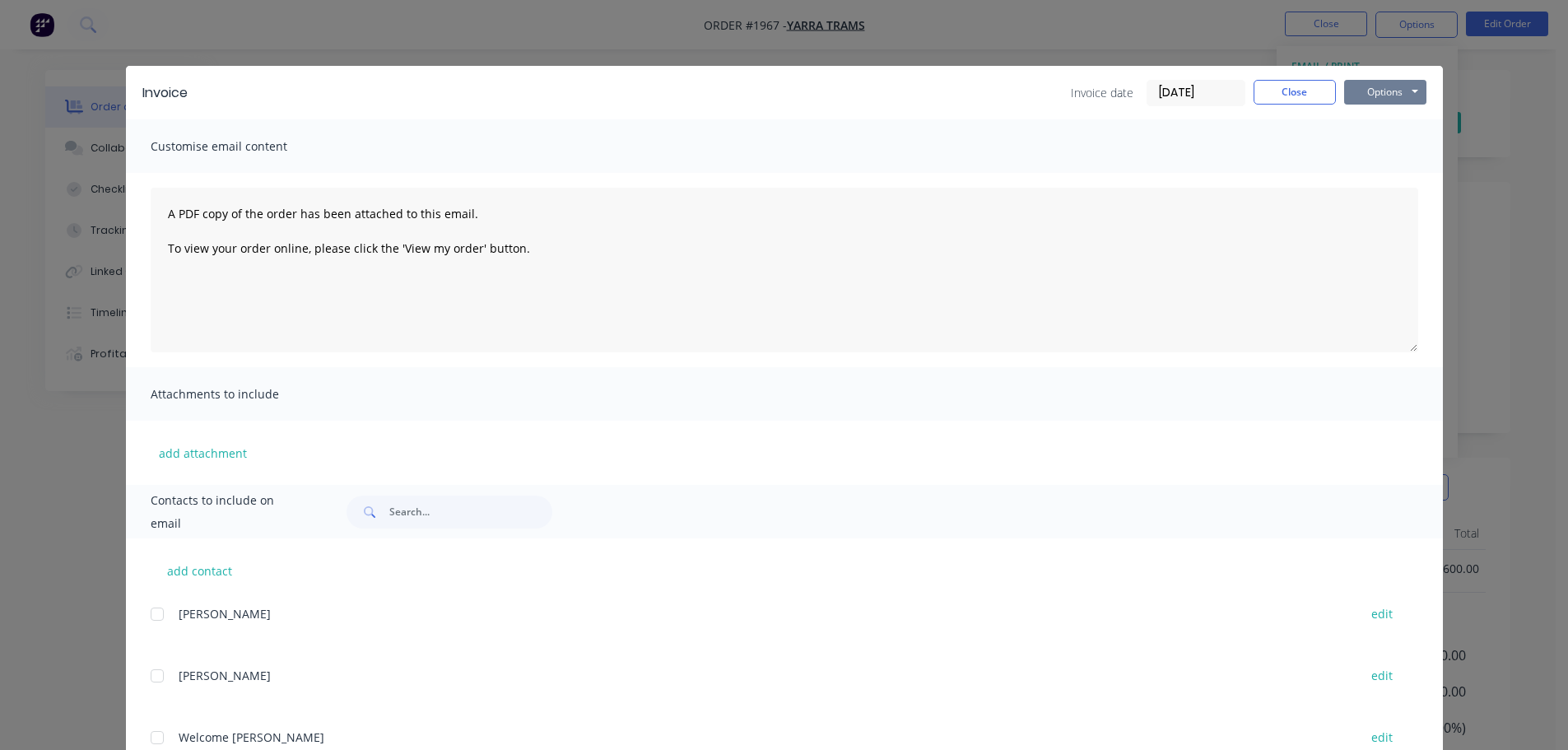
click at [1403, 95] on button "Options" at bounding box center [1385, 92] width 82 height 25
click at [1395, 136] on button "Print" at bounding box center [1397, 148] width 106 height 27
click at [1303, 90] on button "Close" at bounding box center [1294, 92] width 82 height 25
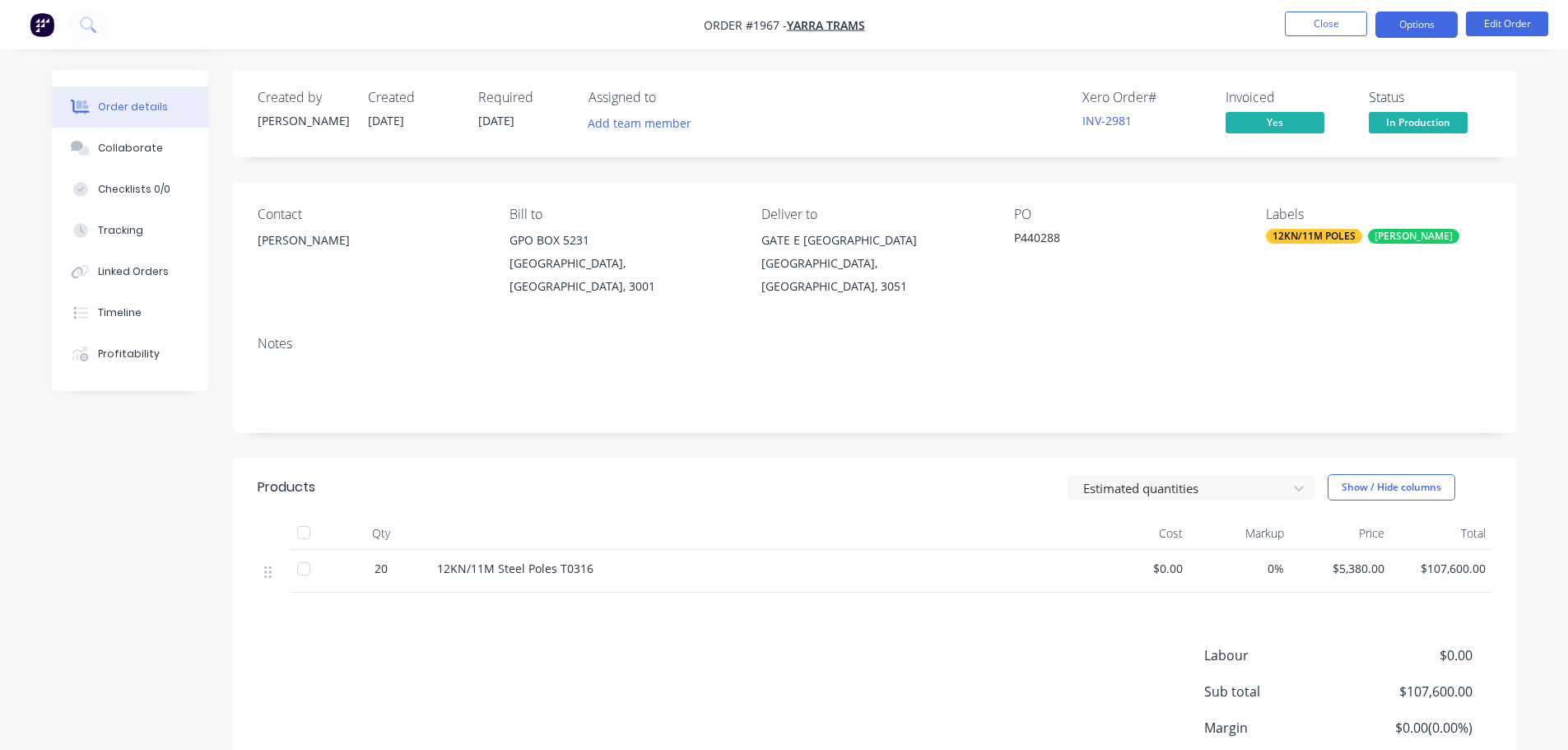
click at [1405, 34] on button "Options" at bounding box center [1416, 25] width 82 height 27
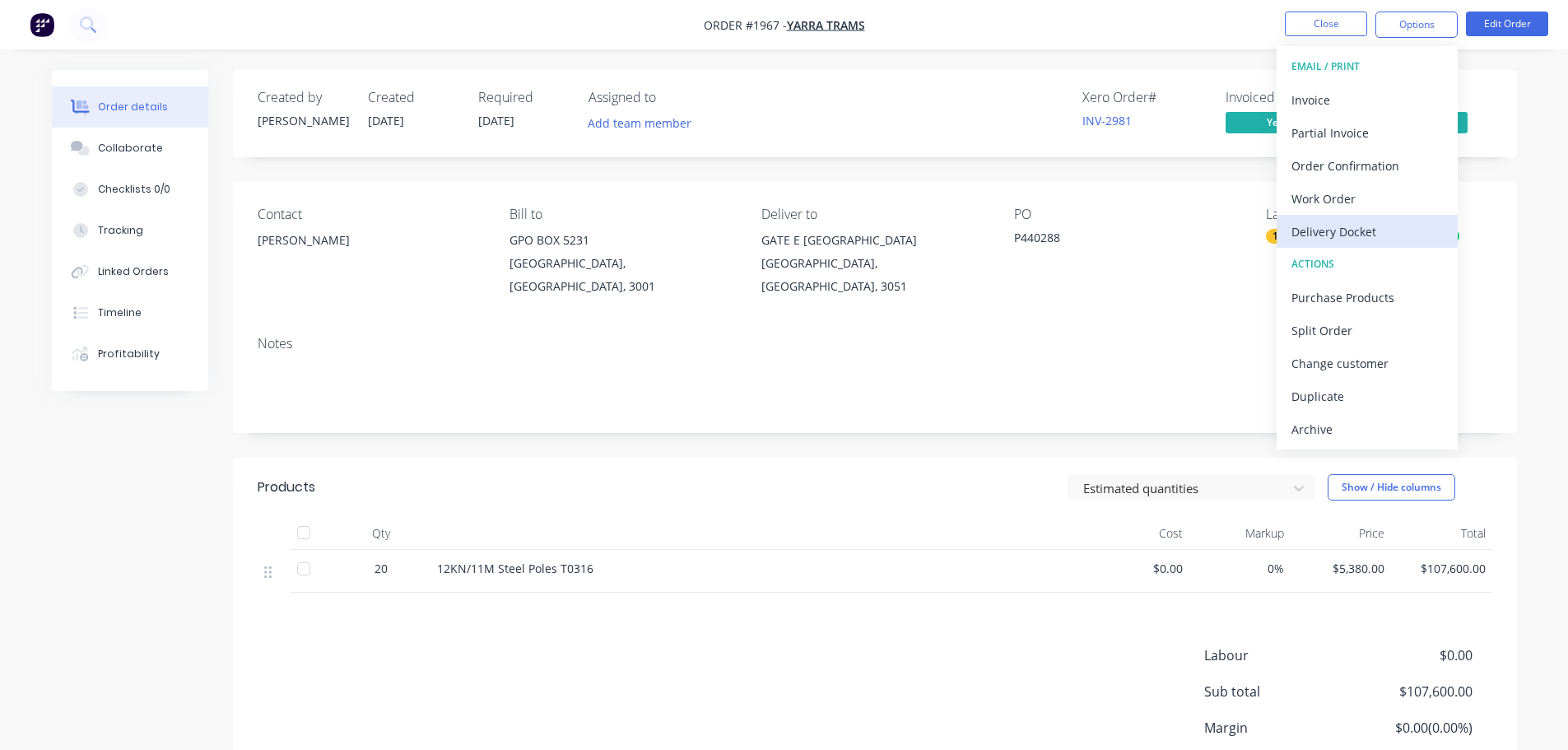
click at [1385, 237] on div "Delivery Docket" at bounding box center [1366, 231] width 151 height 24
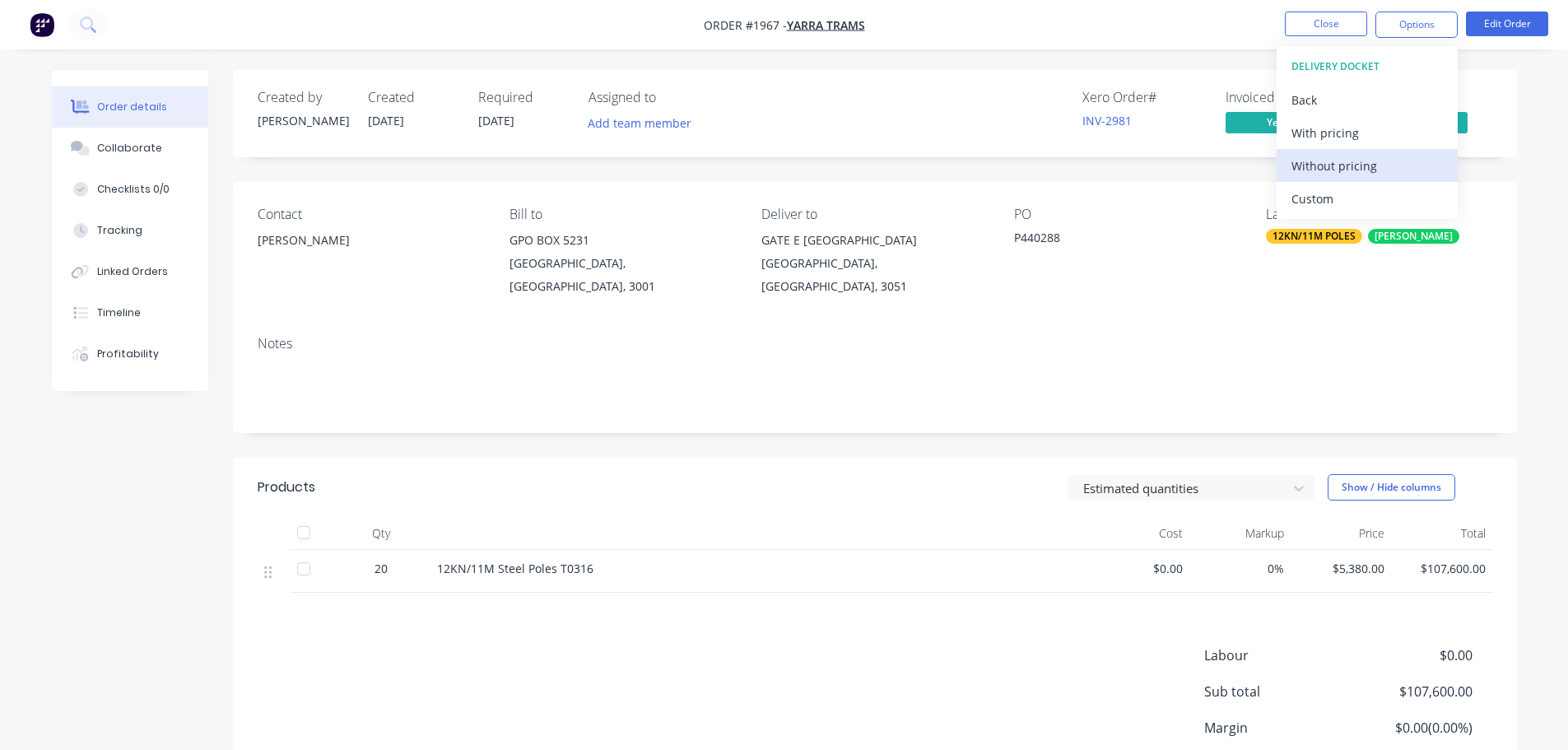
click at [1383, 163] on div "Without pricing" at bounding box center [1366, 166] width 151 height 24
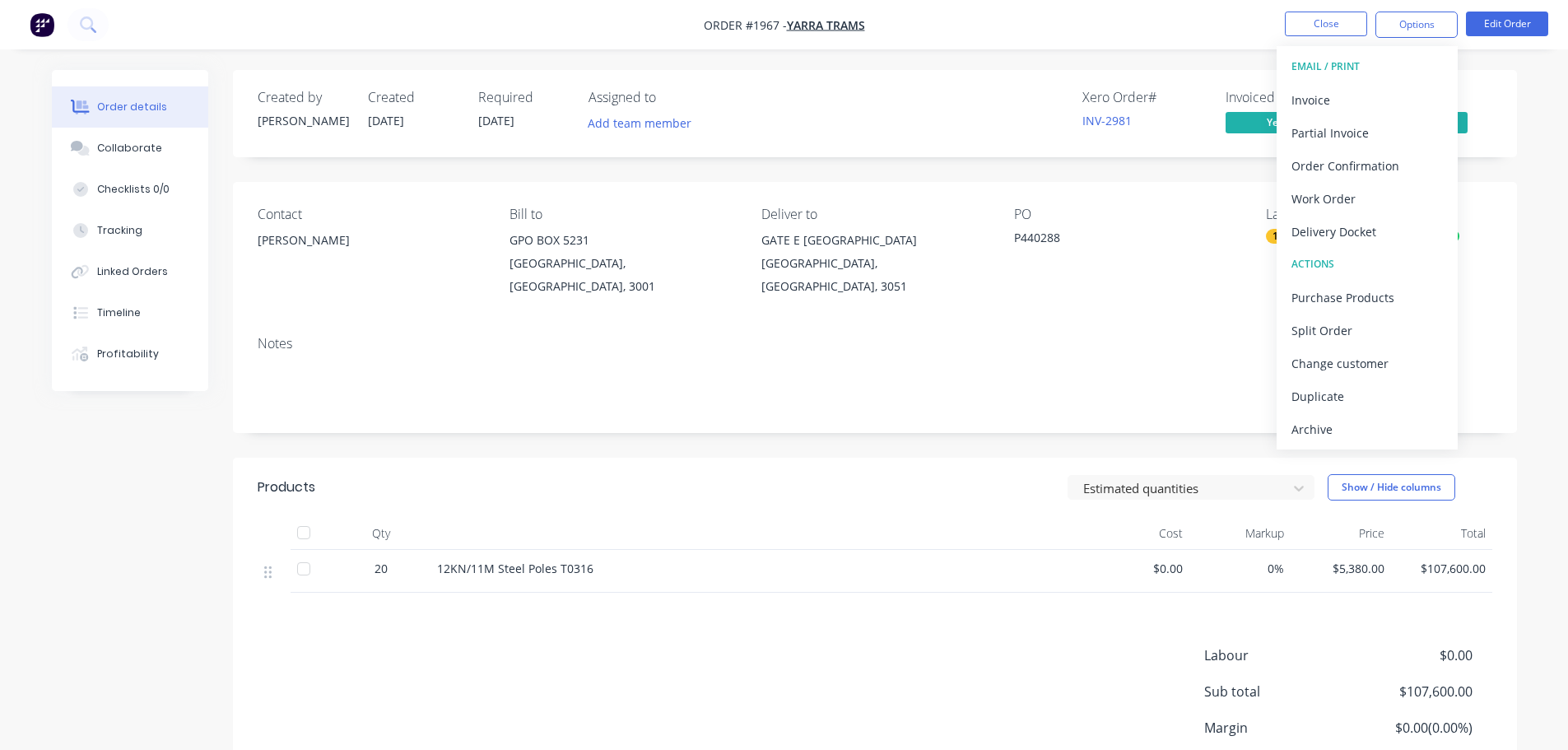
click at [944, 109] on div "Xero Order # INV-2981 Invoiced Yes Status In Production" at bounding box center [1122, 114] width 739 height 47
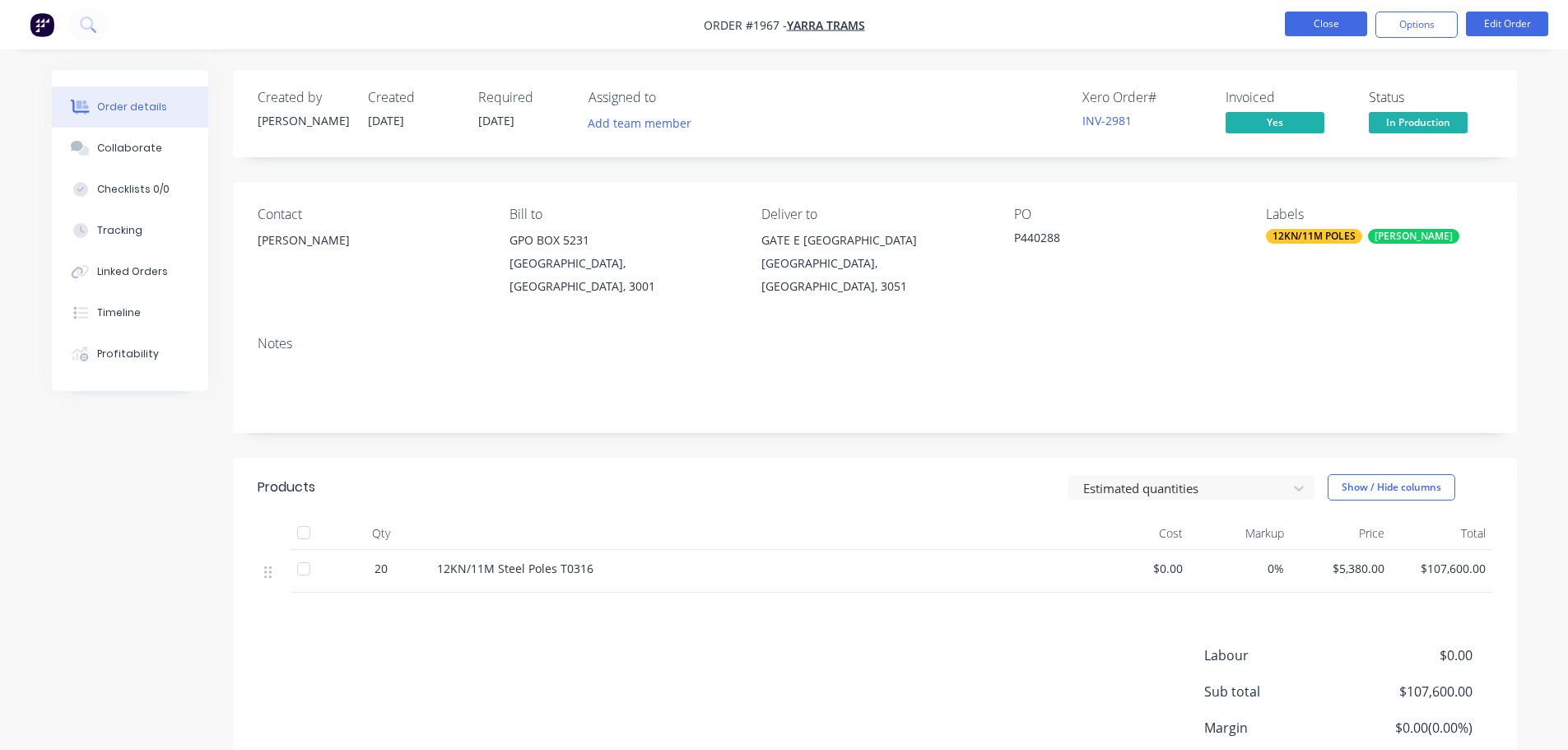
click at [1328, 22] on button "Close" at bounding box center [1326, 24] width 82 height 25
